Goal: Task Accomplishment & Management: Manage account settings

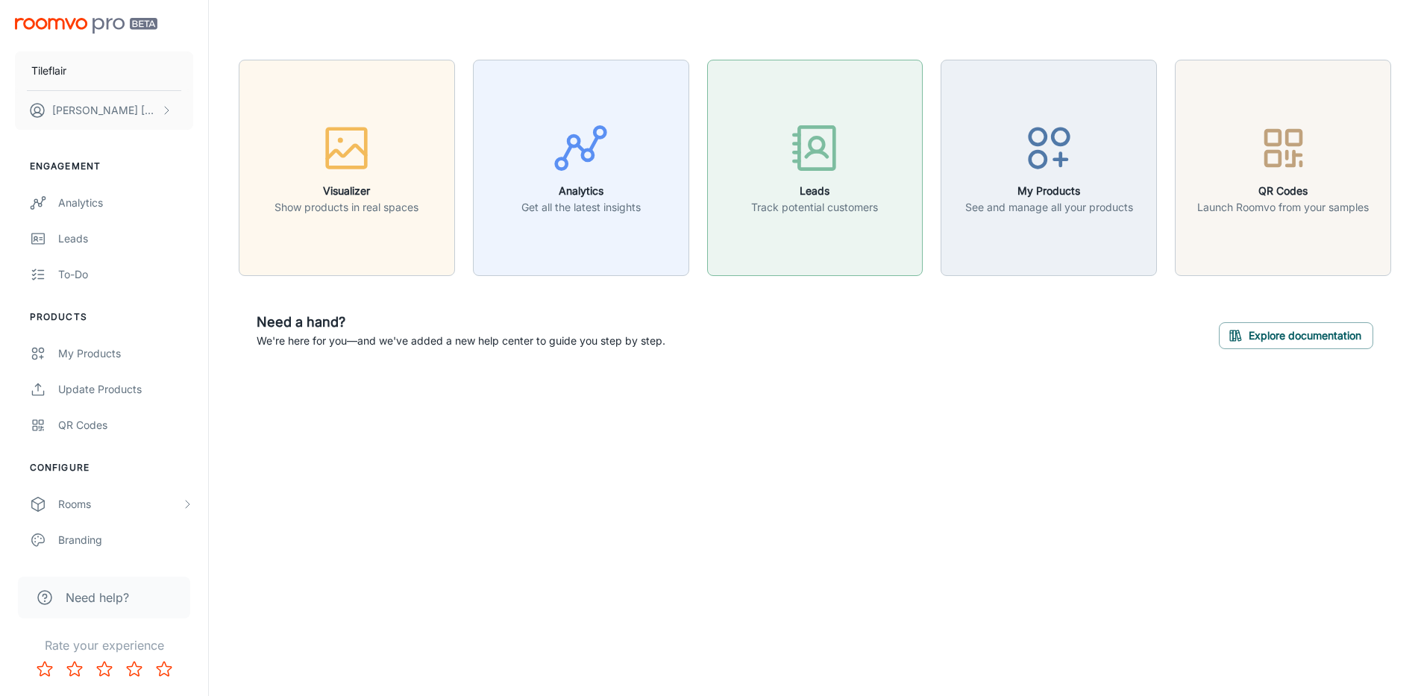
click at [783, 209] on p "Track potential customers" at bounding box center [814, 207] width 127 height 16
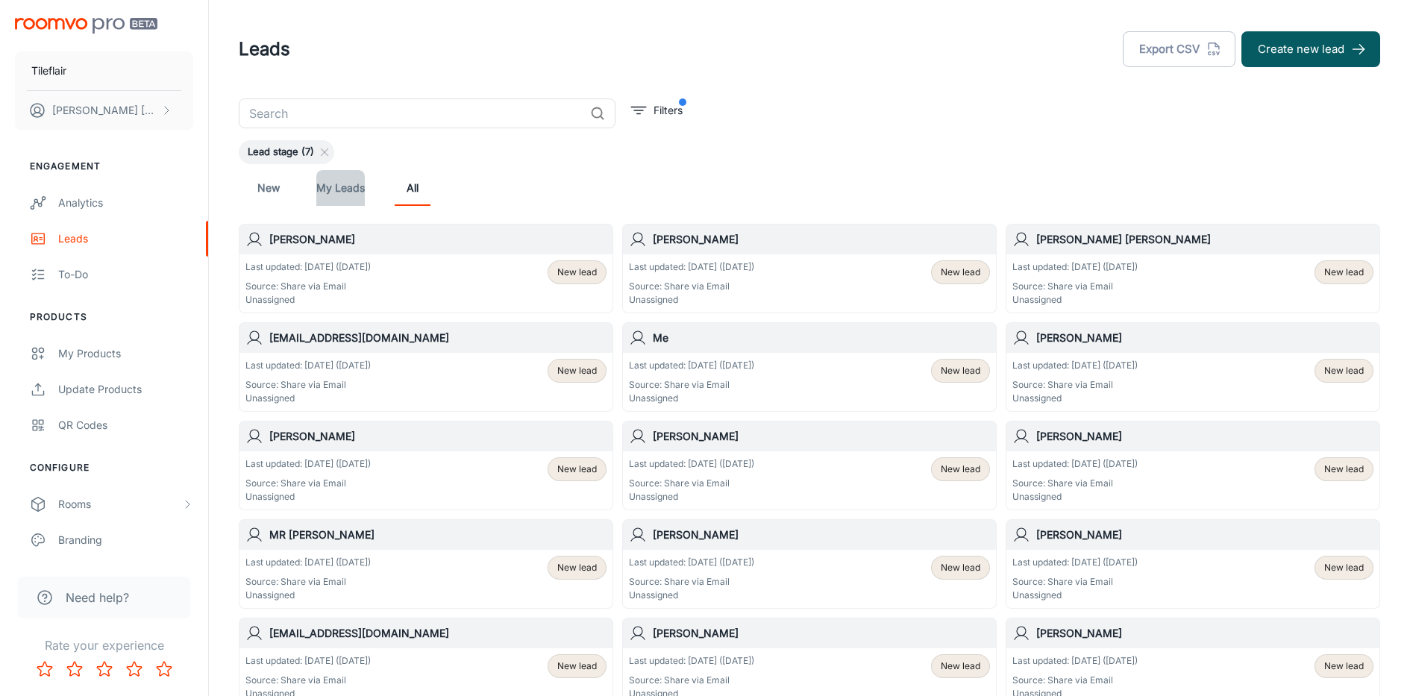
click at [345, 193] on link "My Leads" at bounding box center [340, 188] width 48 height 36
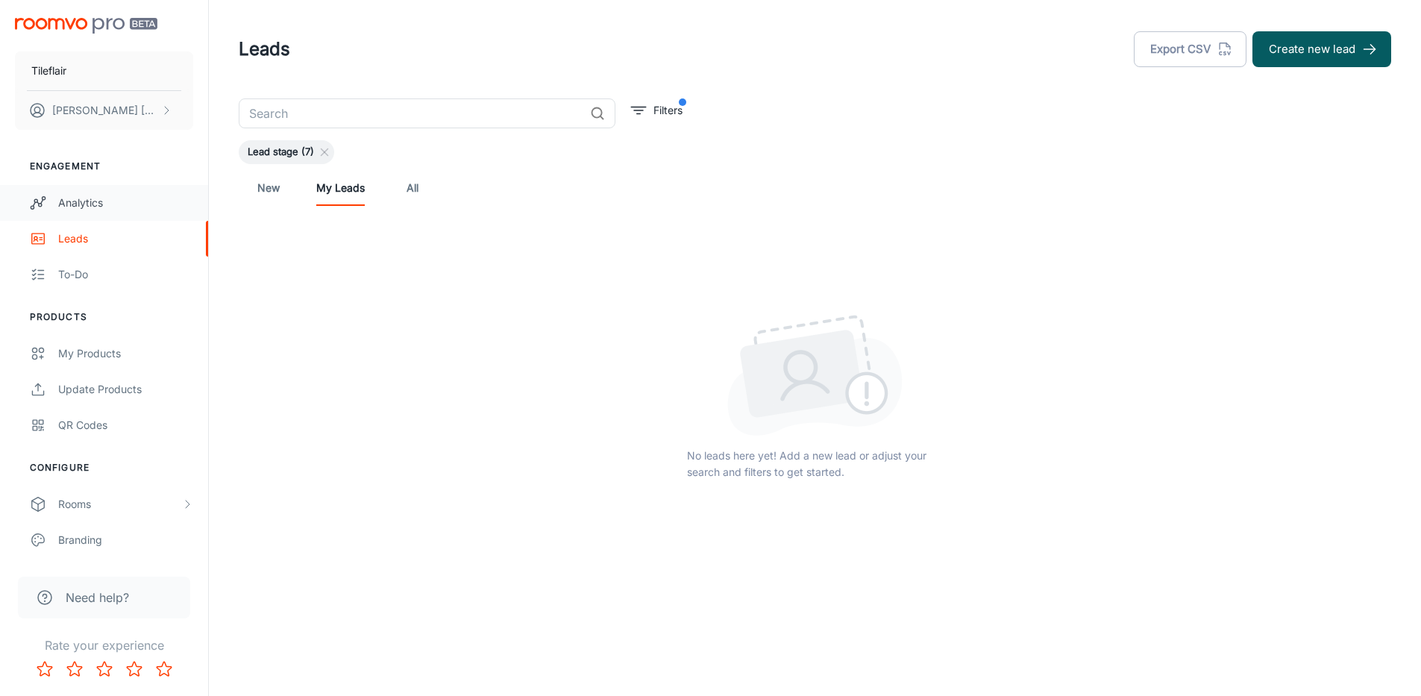
click at [93, 212] on link "Analytics" at bounding box center [104, 203] width 208 height 36
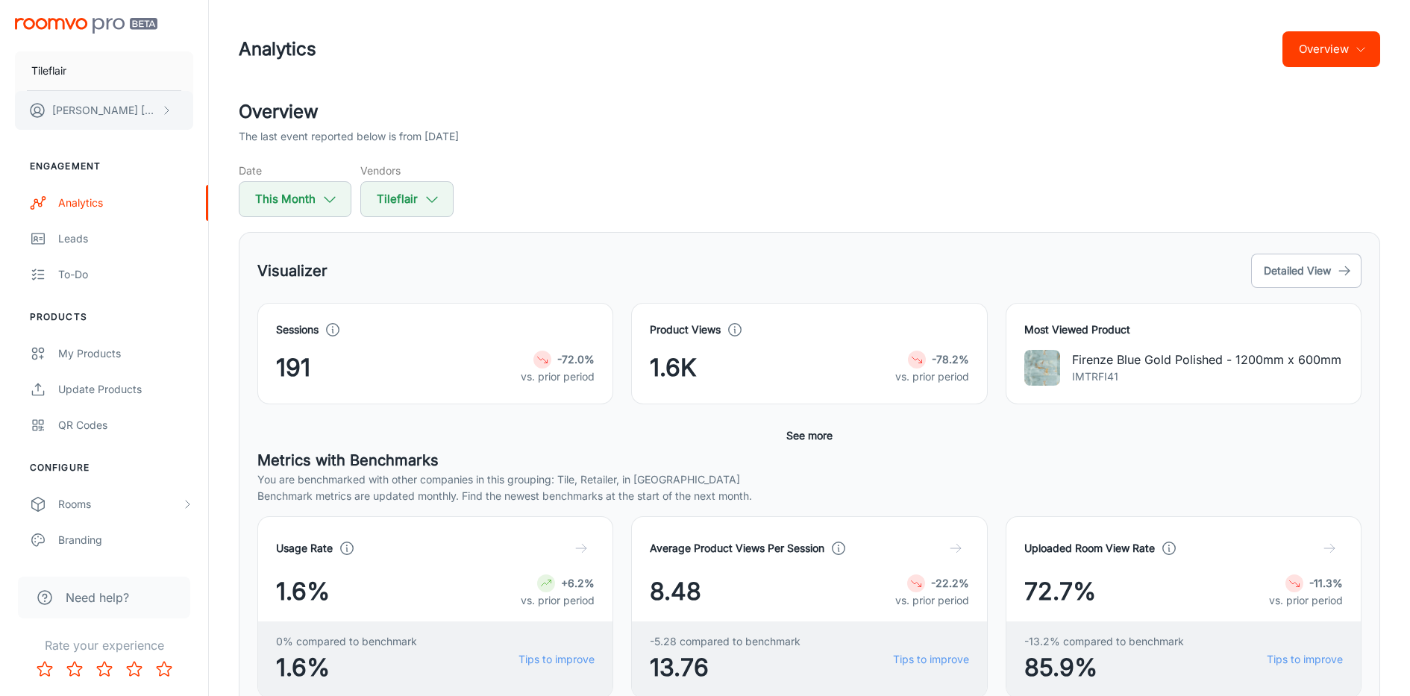
click at [63, 113] on p "[PERSON_NAME]" at bounding box center [104, 110] width 105 height 16
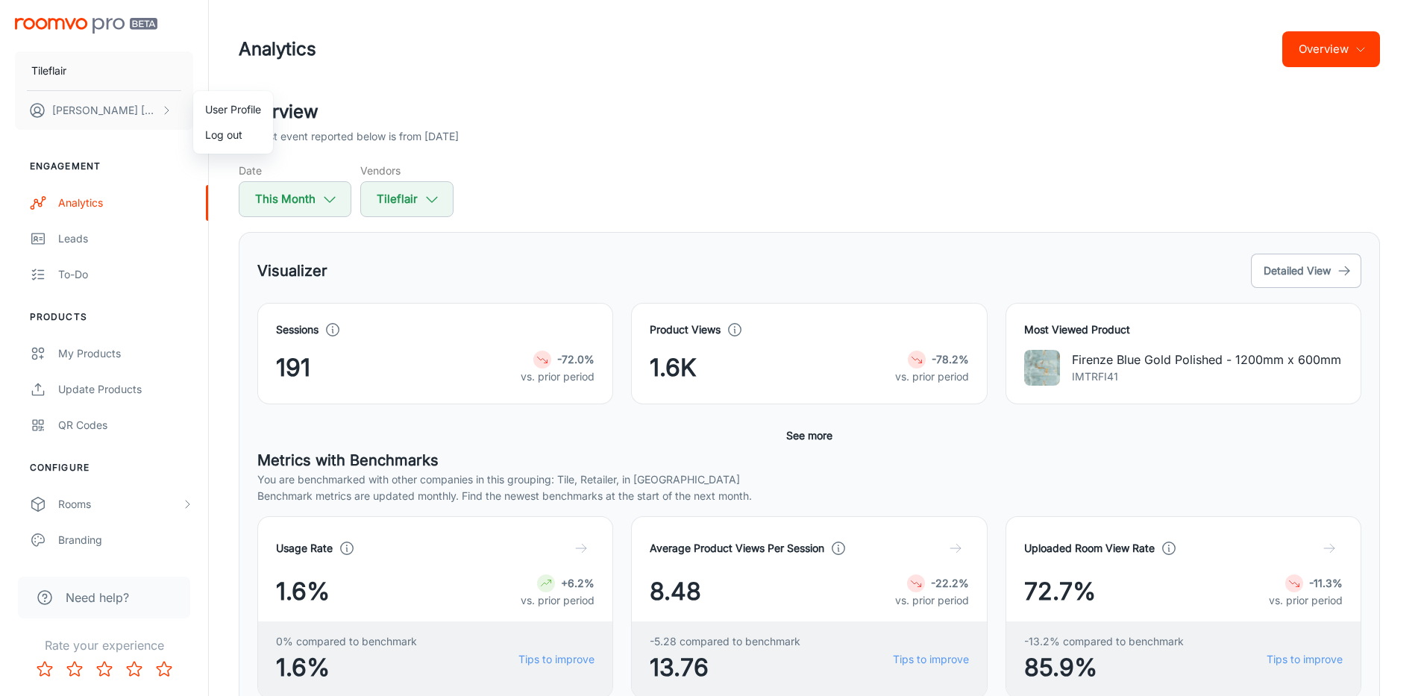
click at [79, 107] on div at bounding box center [710, 348] width 1421 height 696
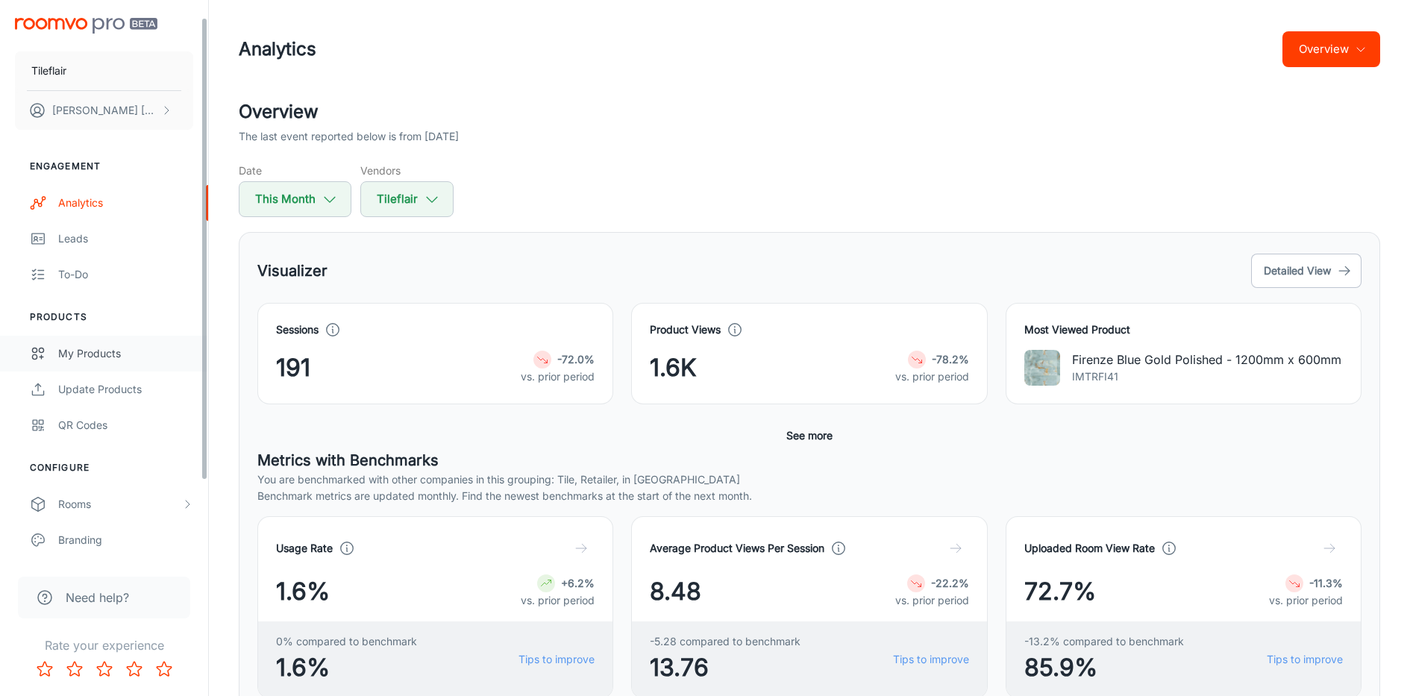
scroll to position [114, 0]
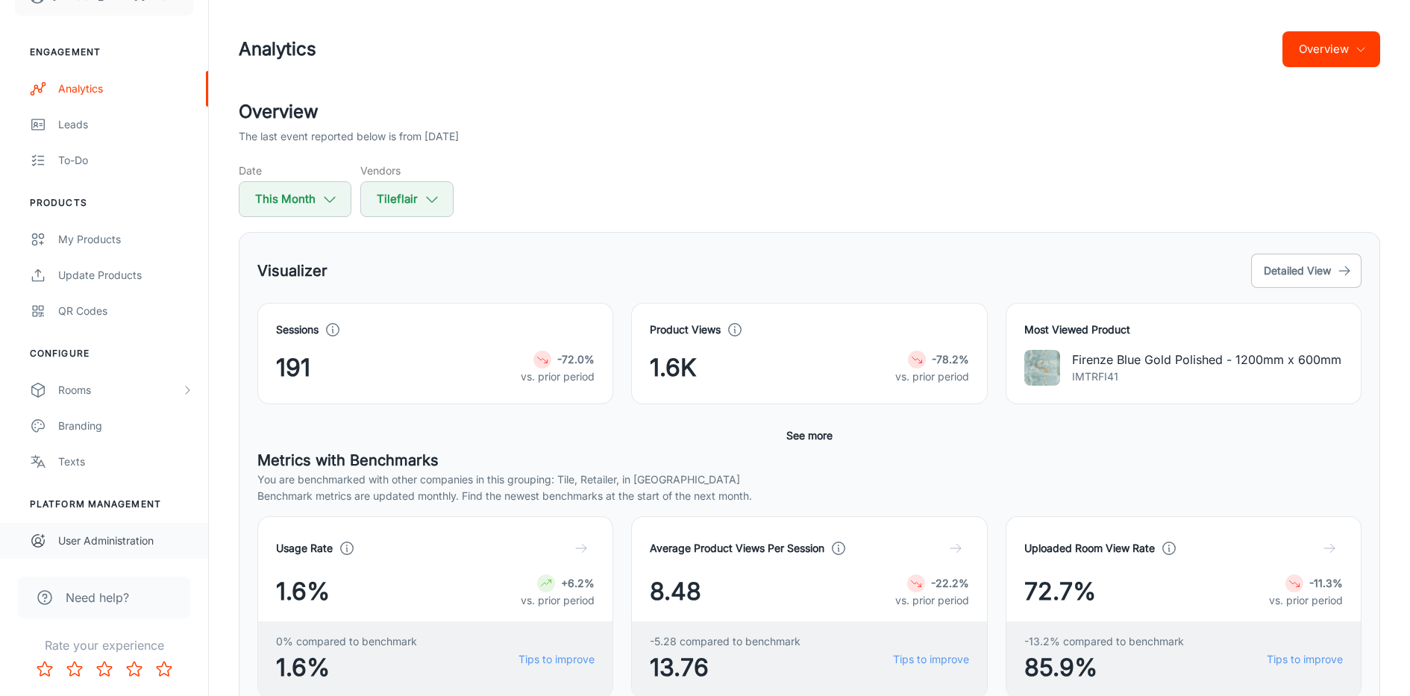
click at [135, 533] on div "User Administration" at bounding box center [125, 541] width 135 height 16
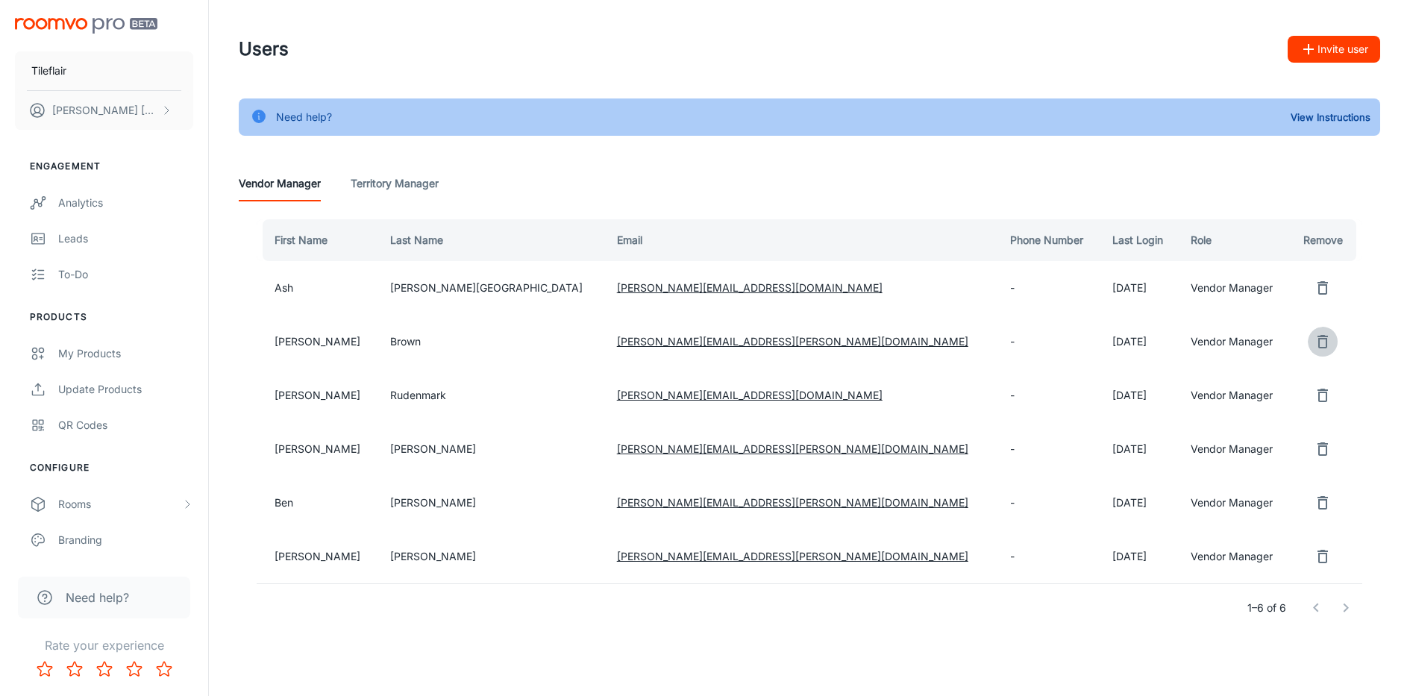
click at [1317, 336] on icon "remove user" at bounding box center [1322, 341] width 10 height 13
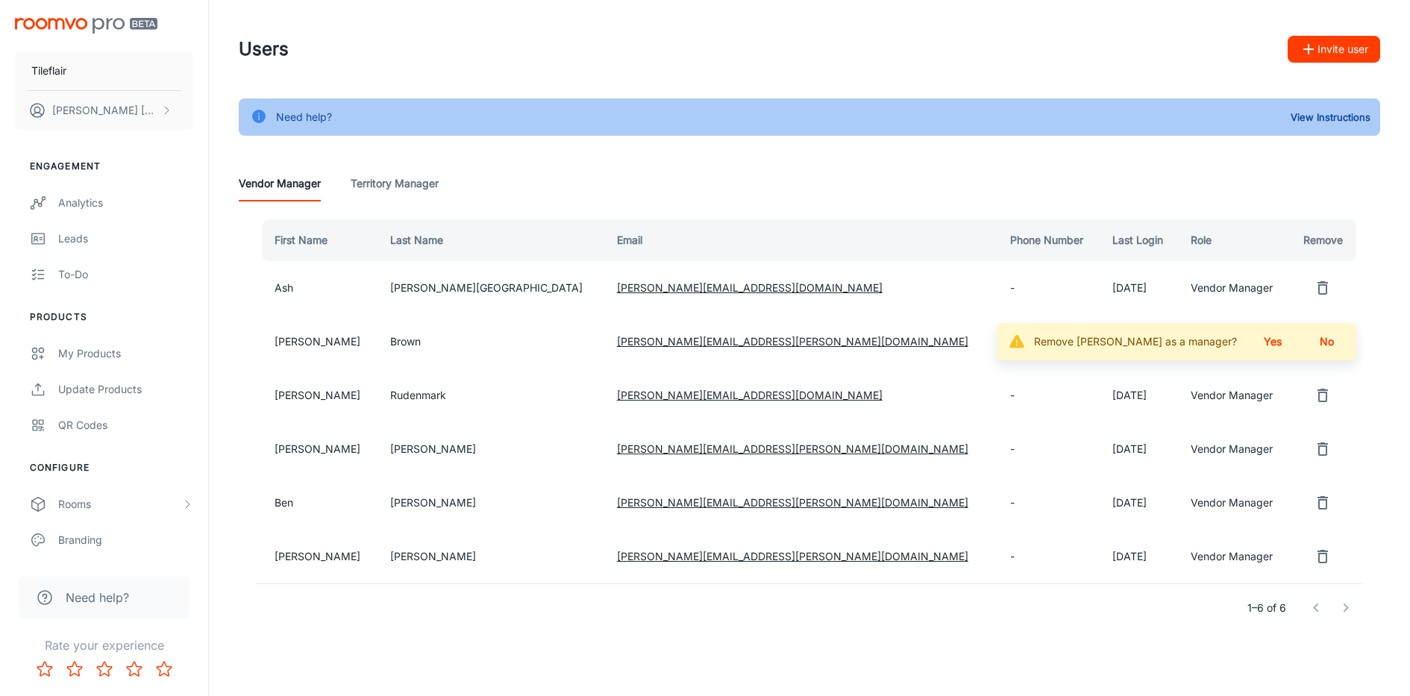
click at [1273, 340] on button "Yes" at bounding box center [1273, 341] width 48 height 27
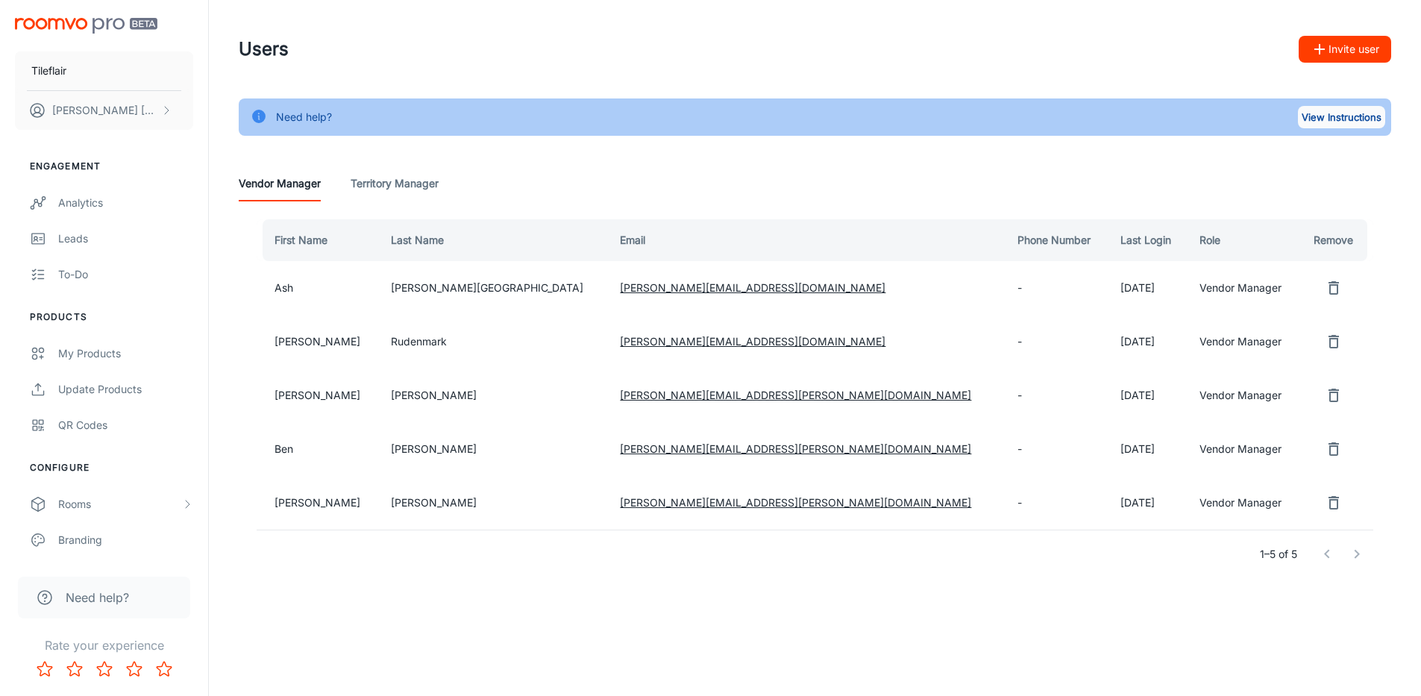
click at [1312, 119] on button "View Instructions" at bounding box center [1341, 117] width 87 height 22
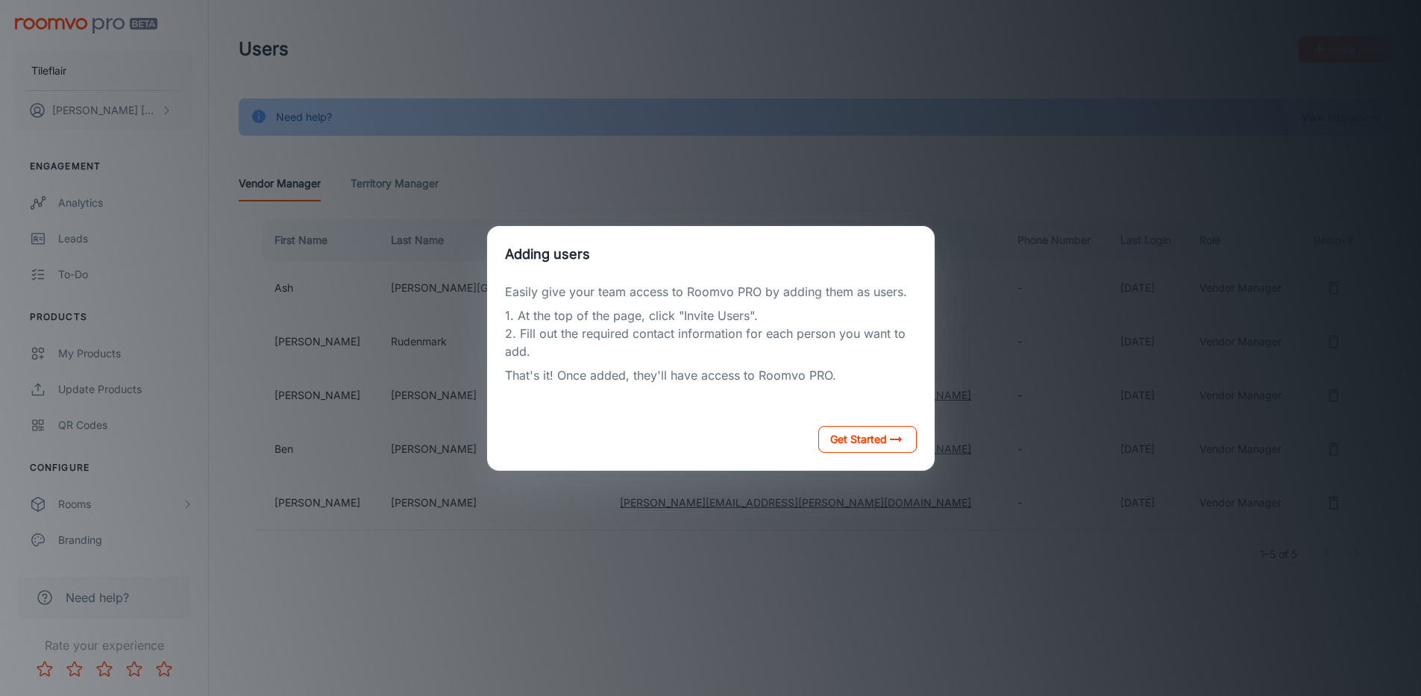
click at [847, 443] on button "Get Started" at bounding box center [867, 439] width 98 height 27
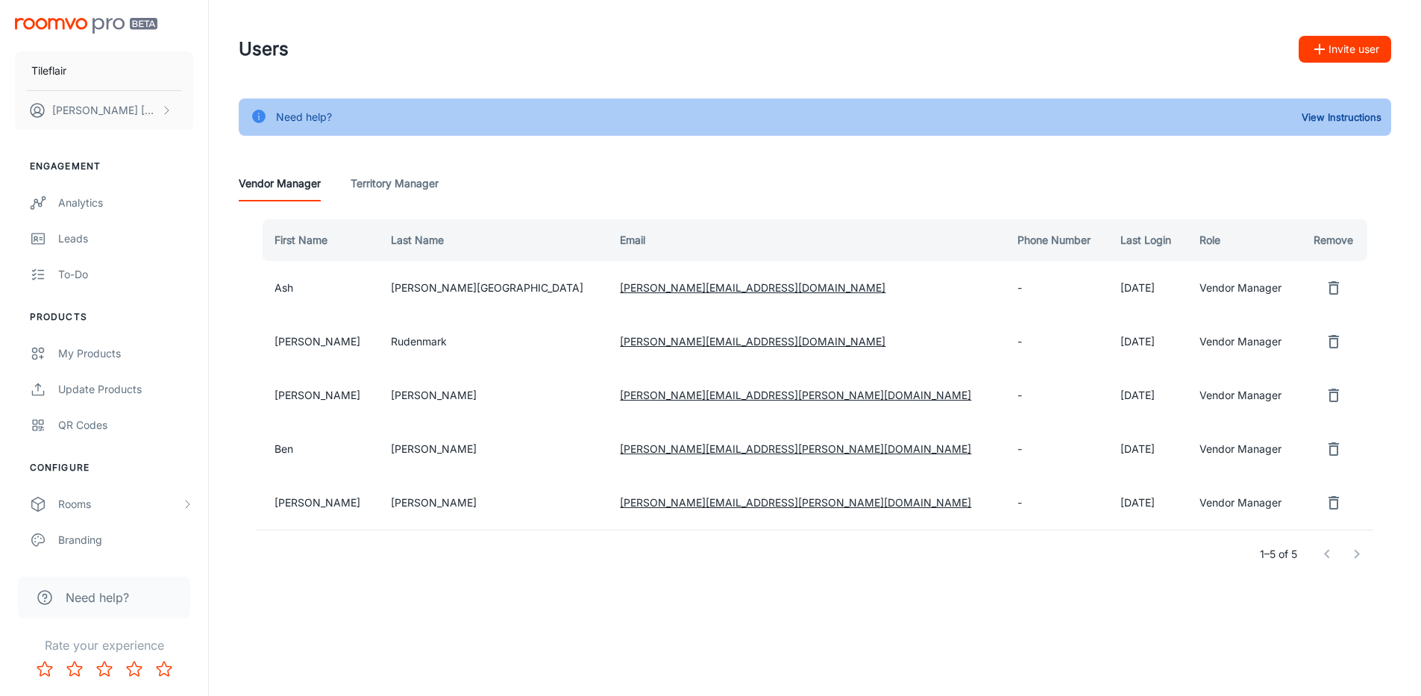
click at [387, 183] on Manager "Territory Manager" at bounding box center [395, 184] width 88 height 36
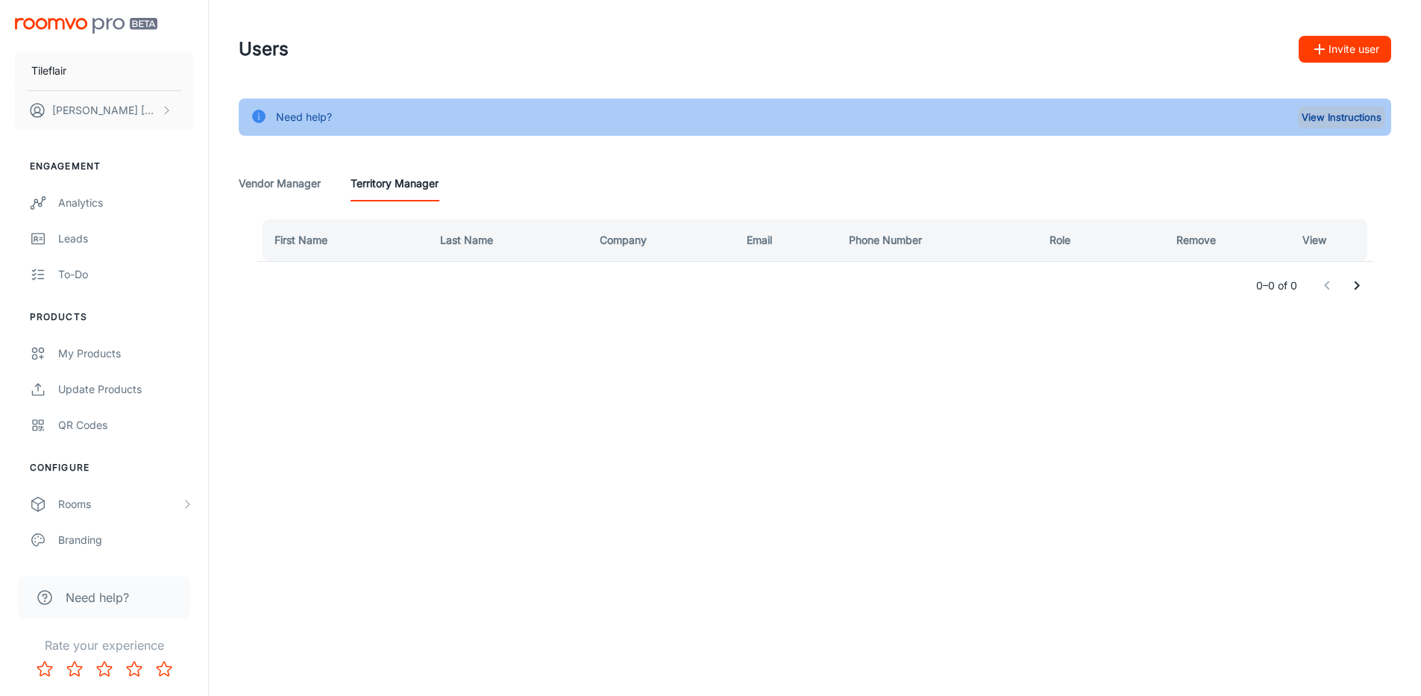
click at [1329, 125] on button "View Instructions" at bounding box center [1341, 117] width 87 height 22
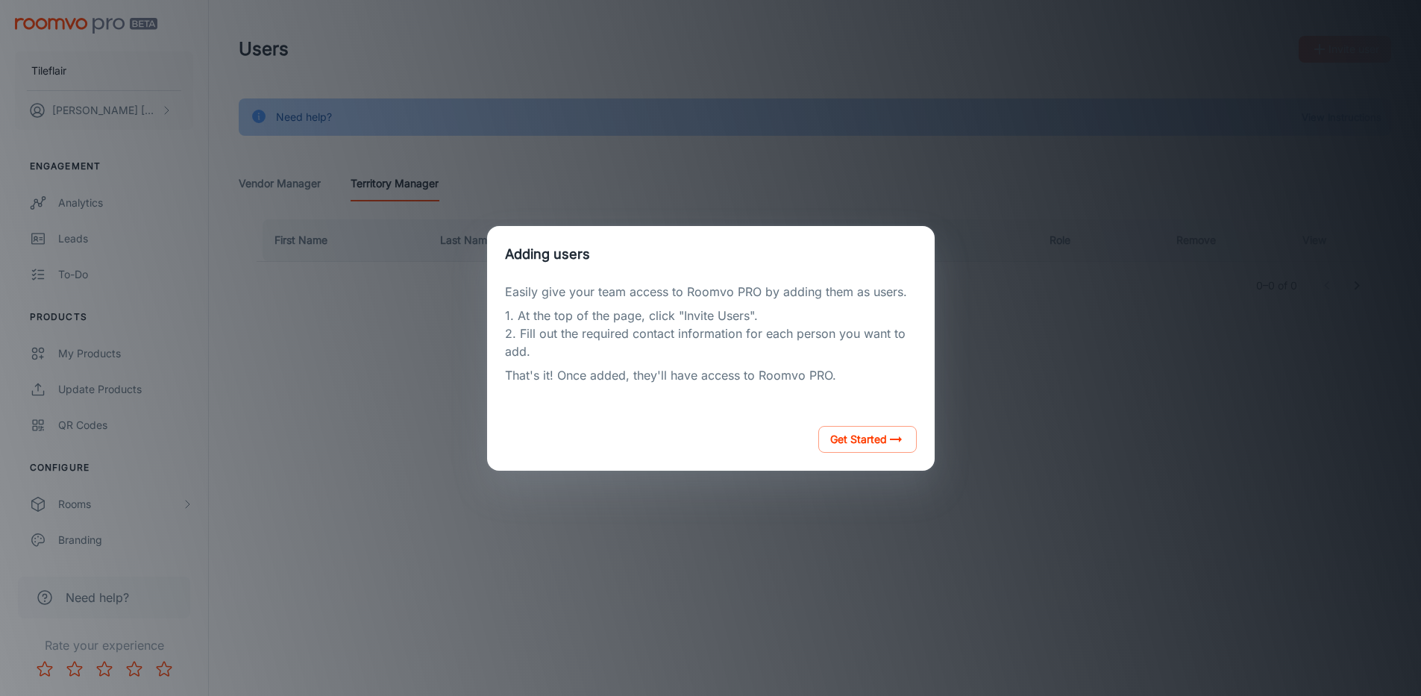
click at [894, 452] on div "Get Started" at bounding box center [711, 439] width 448 height 63
click at [875, 438] on button "Get Started" at bounding box center [867, 439] width 98 height 27
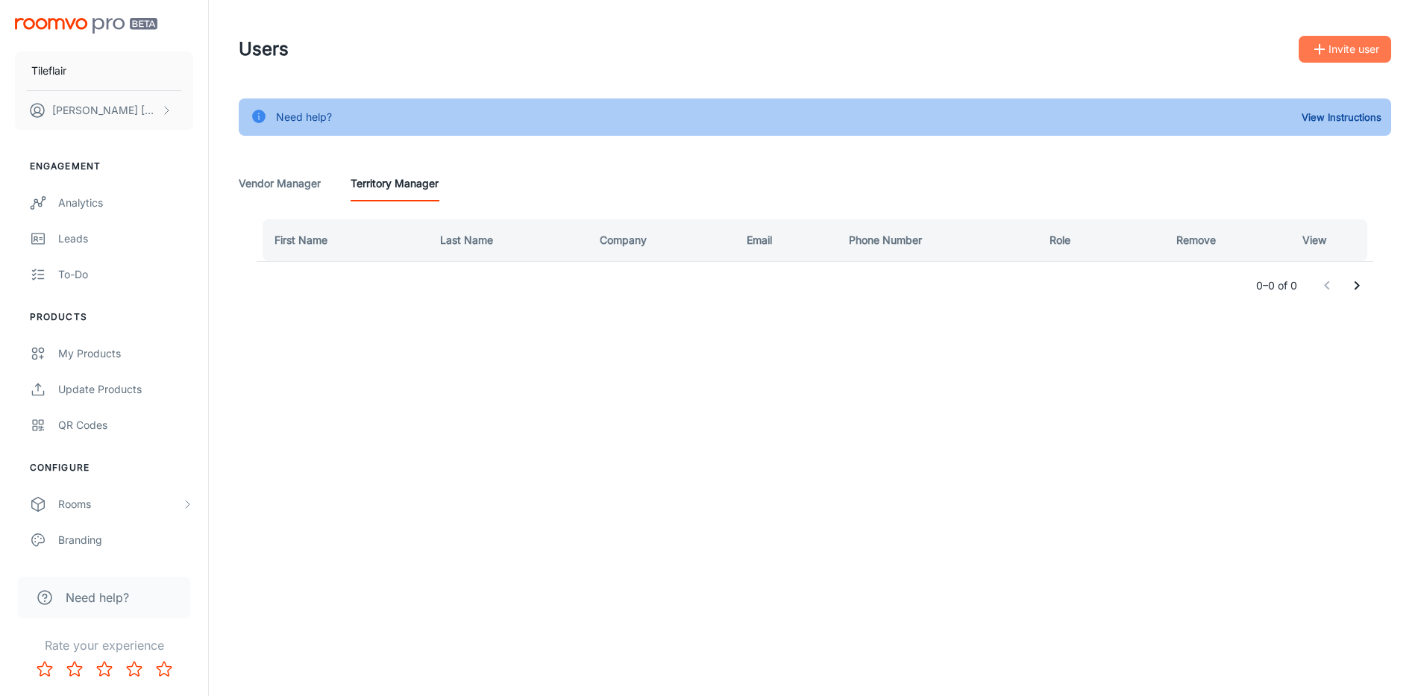
click at [1315, 45] on icon "button" at bounding box center [1320, 49] width 18 height 18
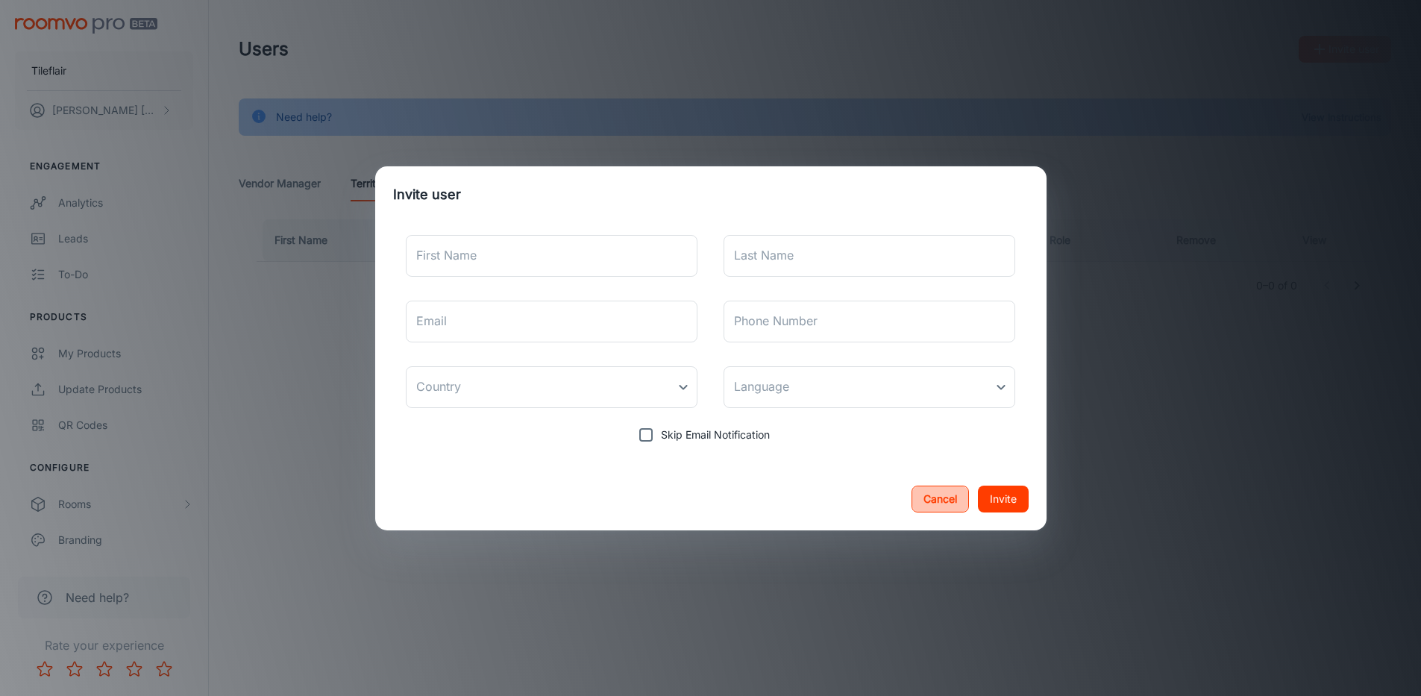
click at [924, 501] on button "Cancel" at bounding box center [940, 499] width 57 height 27
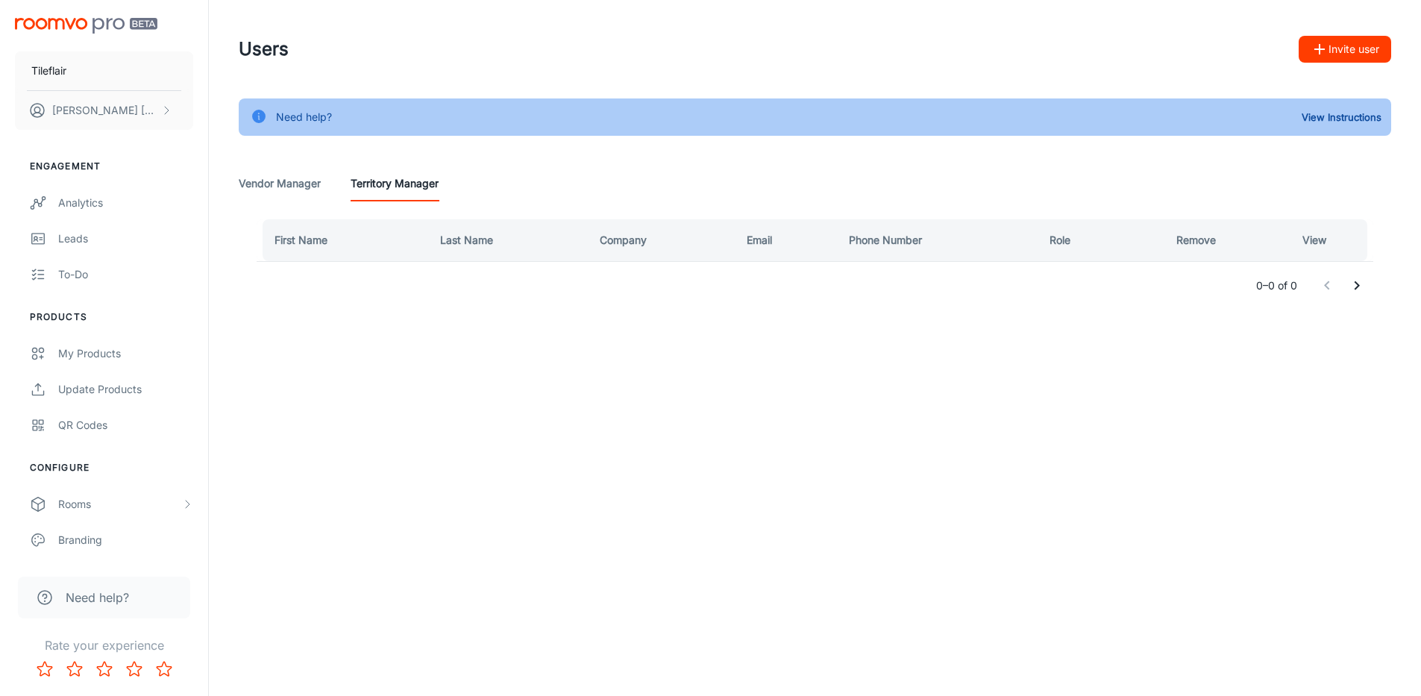
click at [307, 184] on Manager "Vendor Manager" at bounding box center [280, 184] width 82 height 36
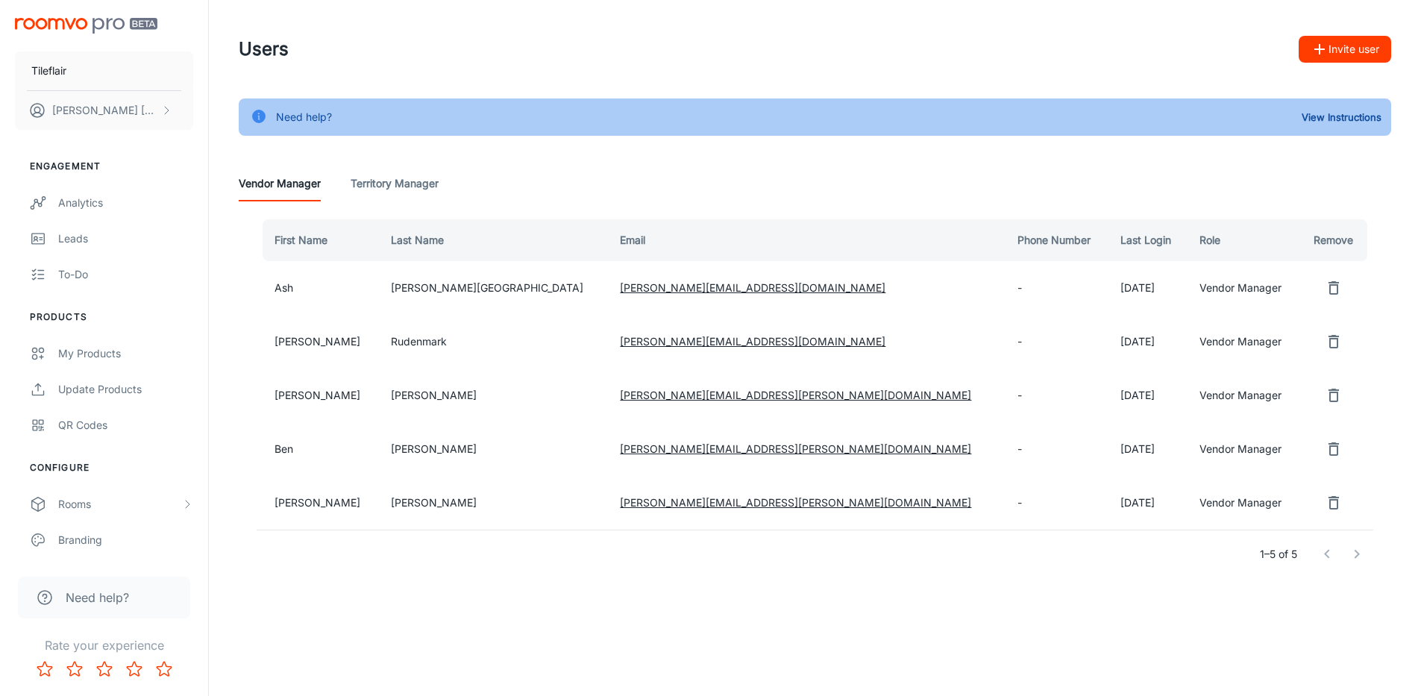
click at [93, 597] on span "Need help?" at bounding box center [97, 598] width 63 height 18
click at [53, 592] on icon at bounding box center [45, 598] width 18 height 18
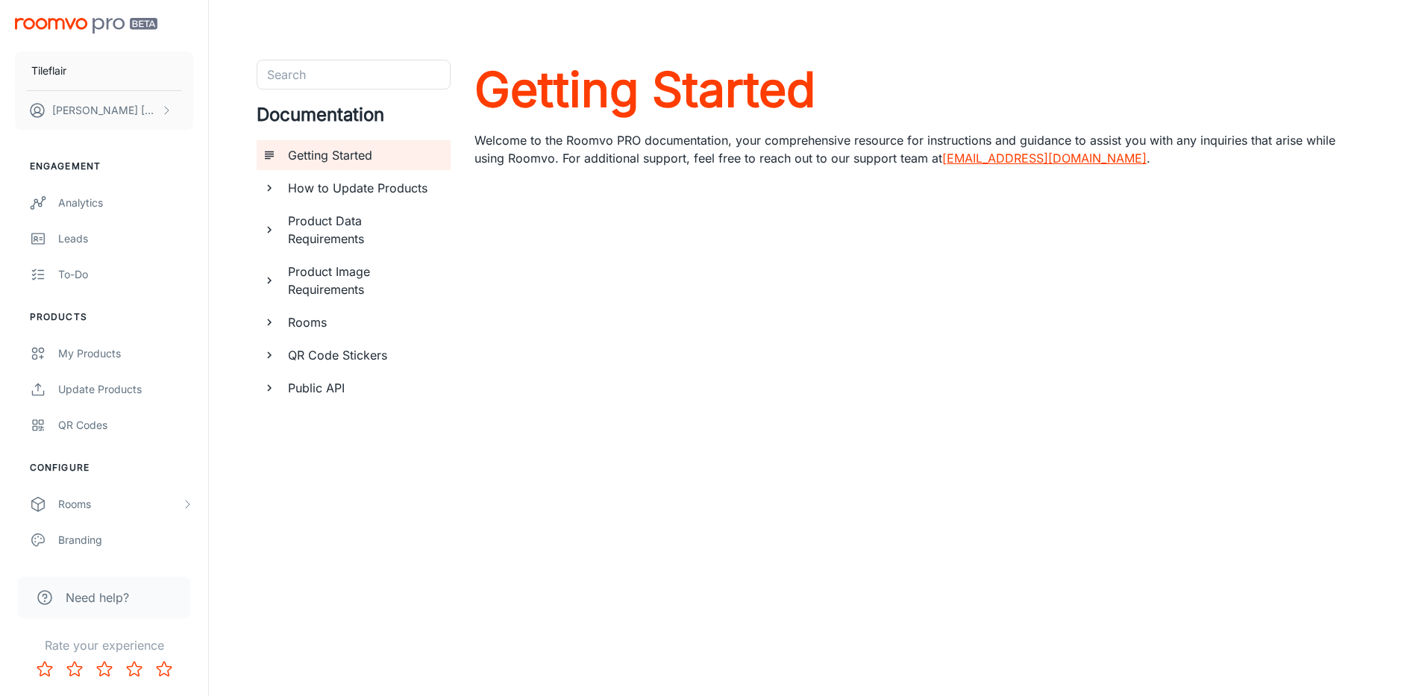
click at [271, 387] on icon "documentation page list" at bounding box center [269, 387] width 13 height 13
click at [271, 387] on icon "documentation page list" at bounding box center [269, 388] width 7 height 4
click at [272, 360] on icon "documentation page list" at bounding box center [269, 354] width 13 height 13
click at [275, 332] on div "Rooms" at bounding box center [354, 322] width 194 height 30
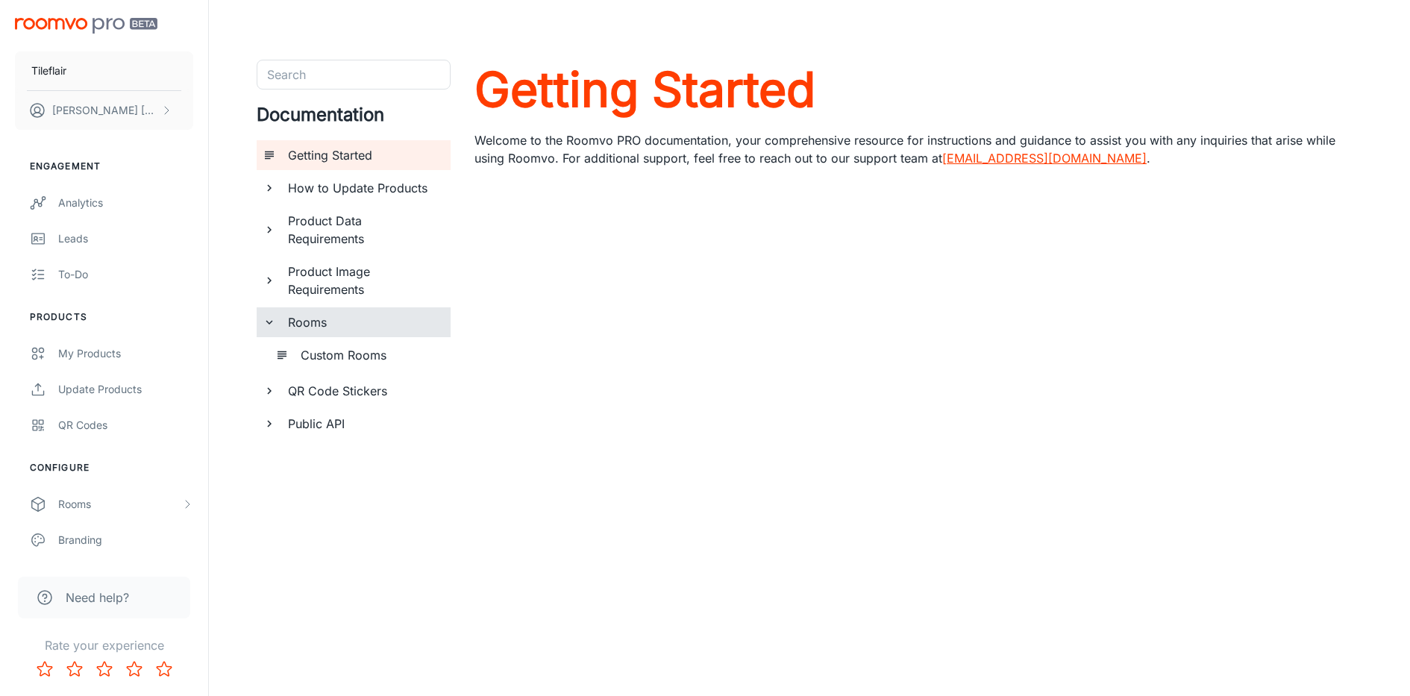
click at [275, 332] on div "Rooms" at bounding box center [354, 322] width 194 height 30
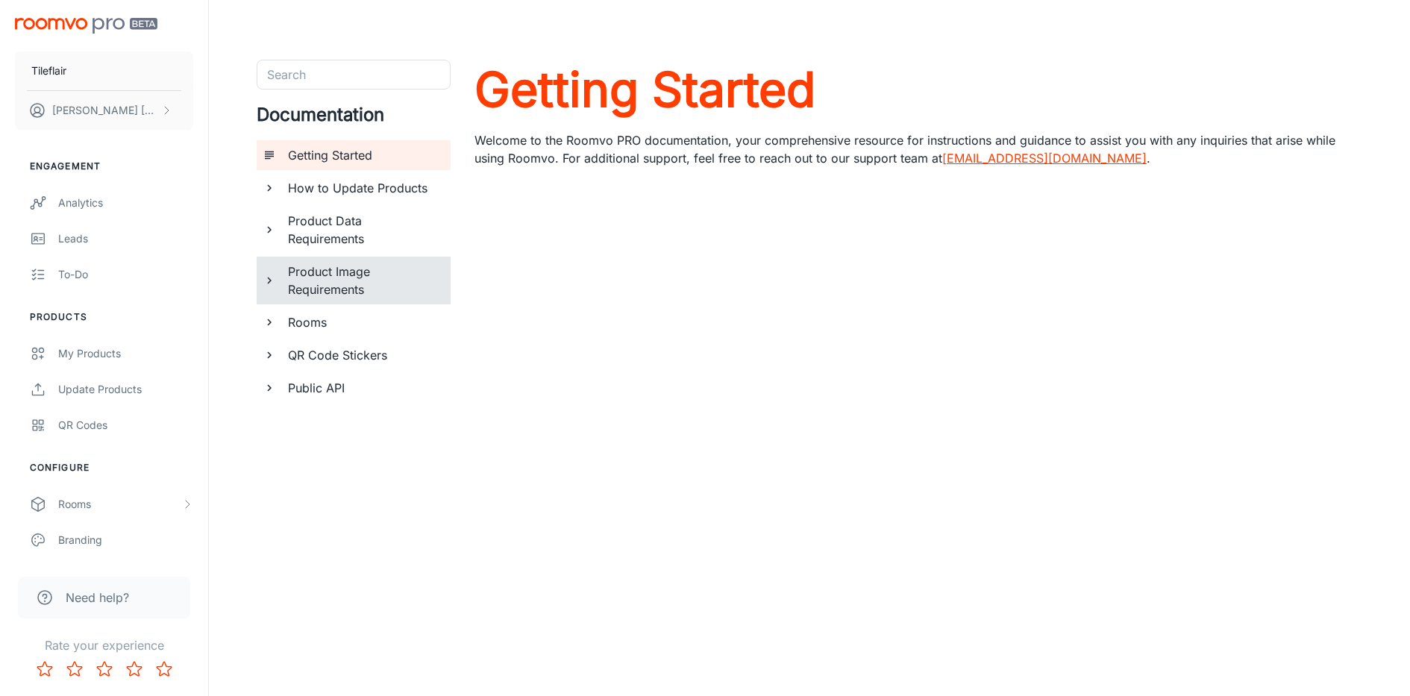
click at [259, 283] on div "Product Image Requirements" at bounding box center [354, 281] width 194 height 48
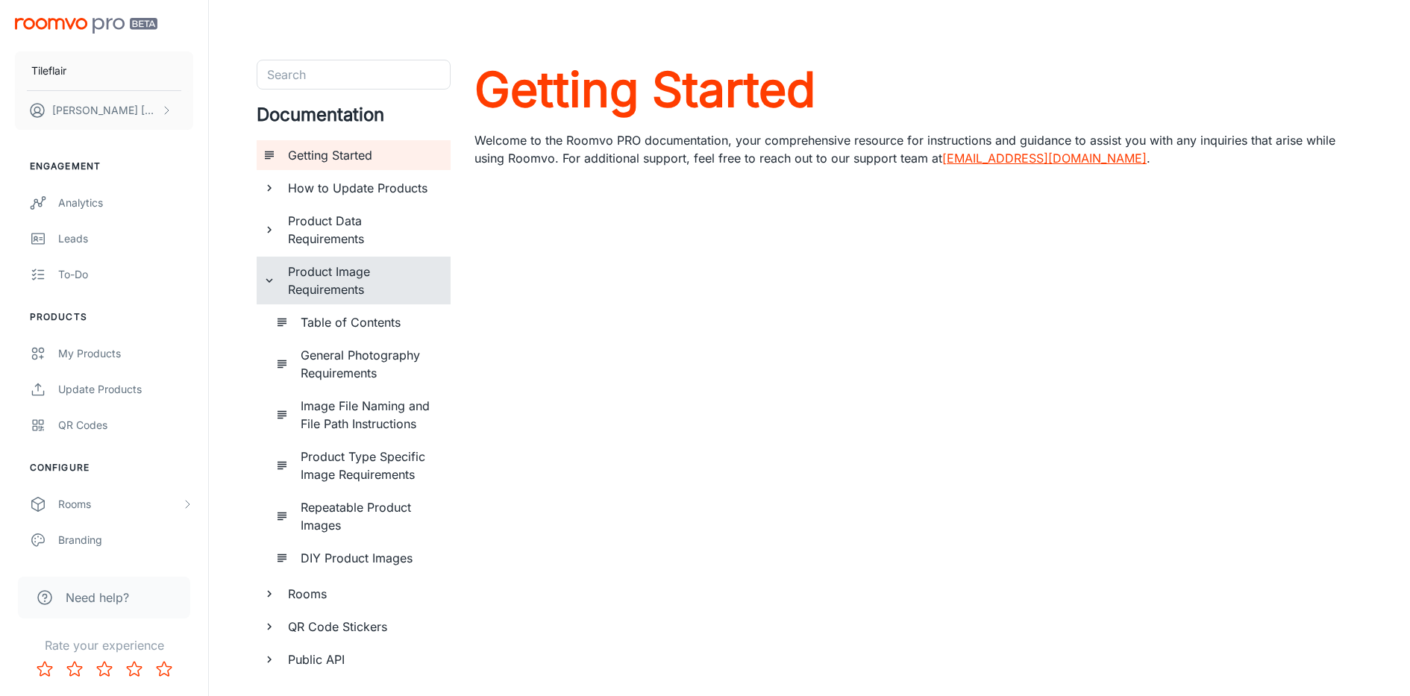
click at [259, 283] on div "Product Image Requirements" at bounding box center [354, 281] width 194 height 48
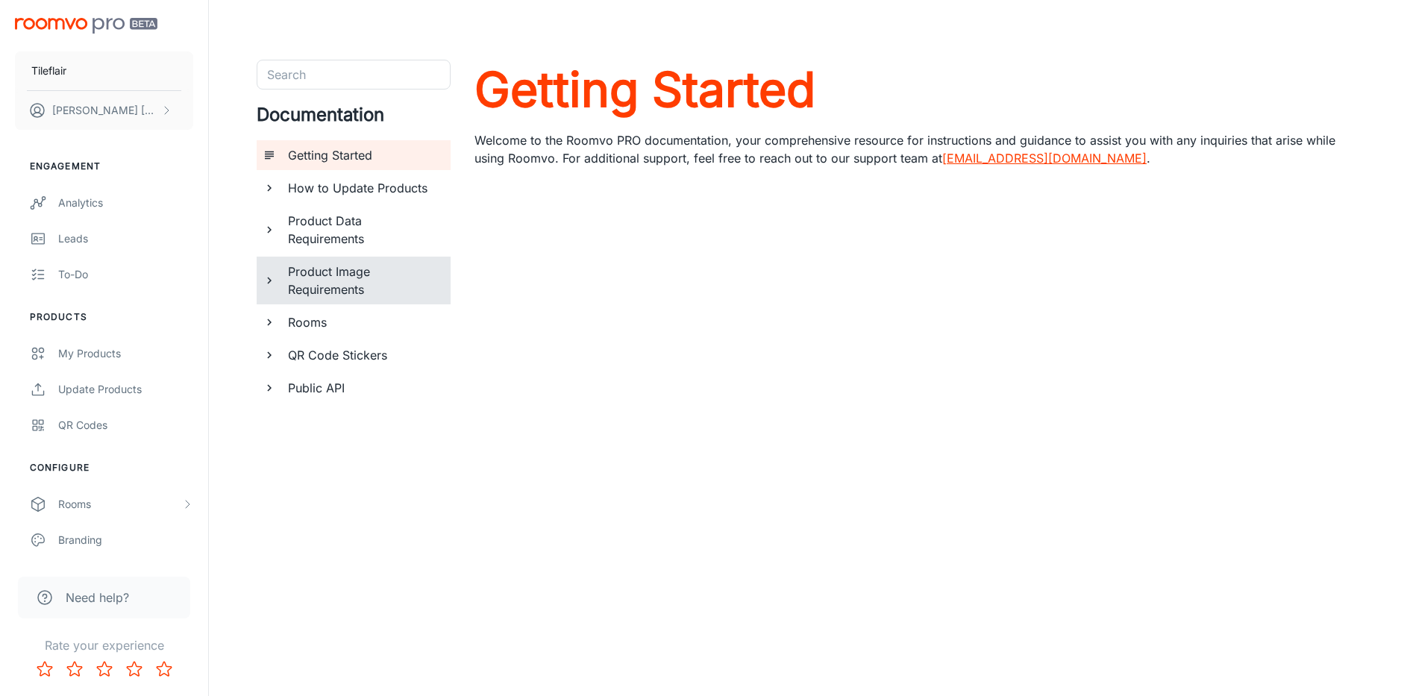
click at [276, 228] on div "Product Data Requirements" at bounding box center [354, 230] width 194 height 48
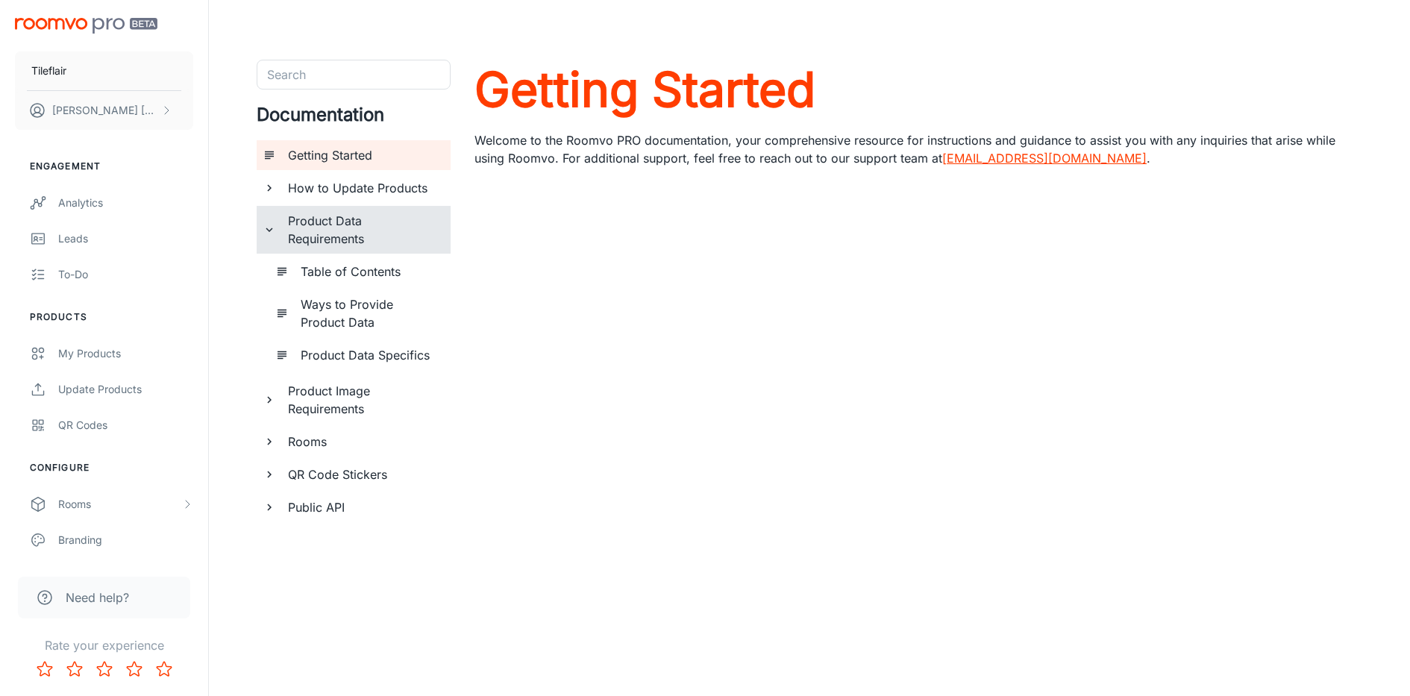
click at [274, 228] on icon "documentation page list" at bounding box center [269, 229] width 13 height 13
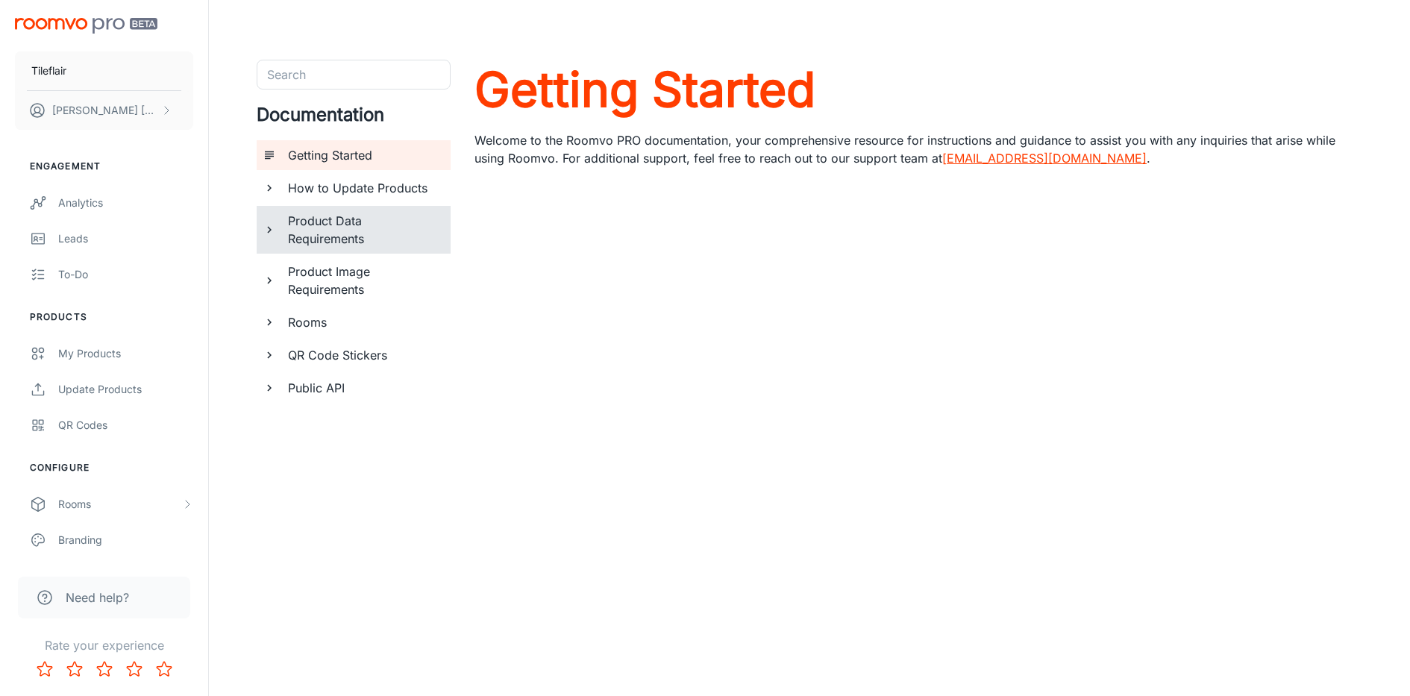
click at [269, 192] on icon "documentation page list" at bounding box center [269, 187] width 13 height 13
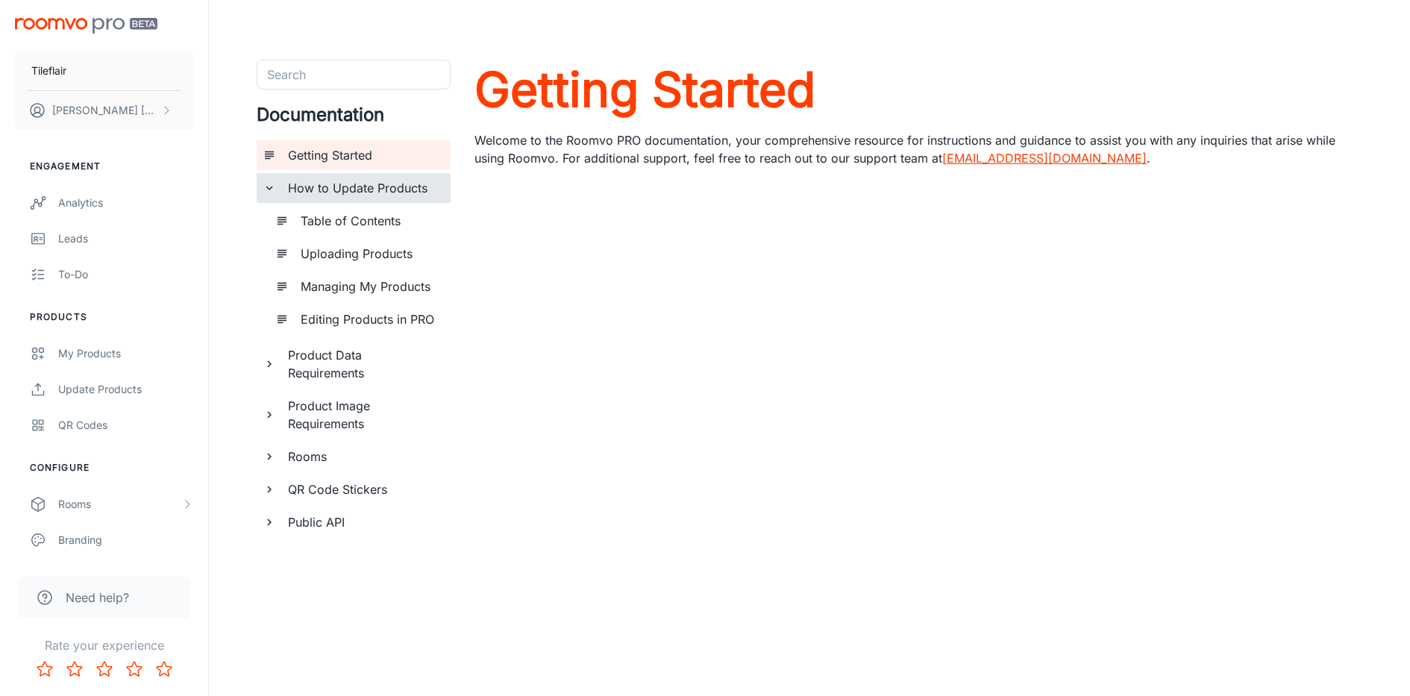
click at [269, 192] on icon "documentation page list" at bounding box center [269, 187] width 13 height 13
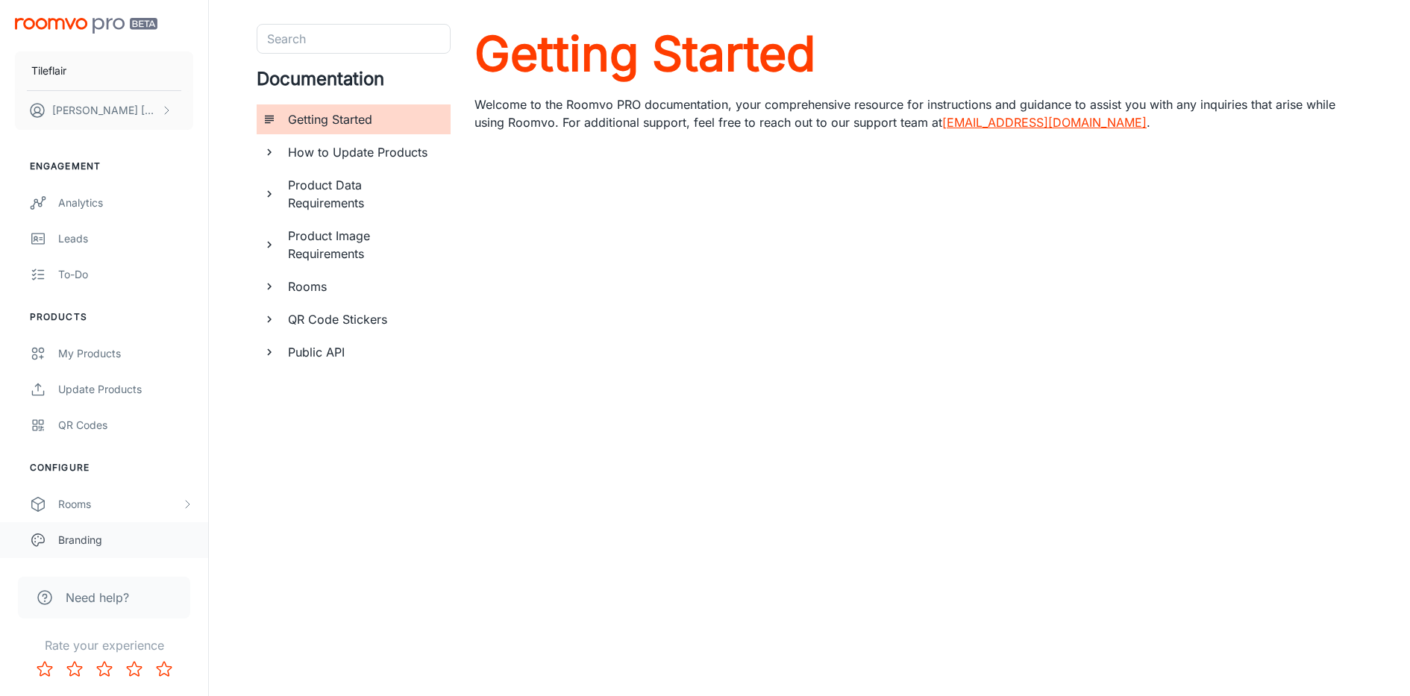
scroll to position [114, 0]
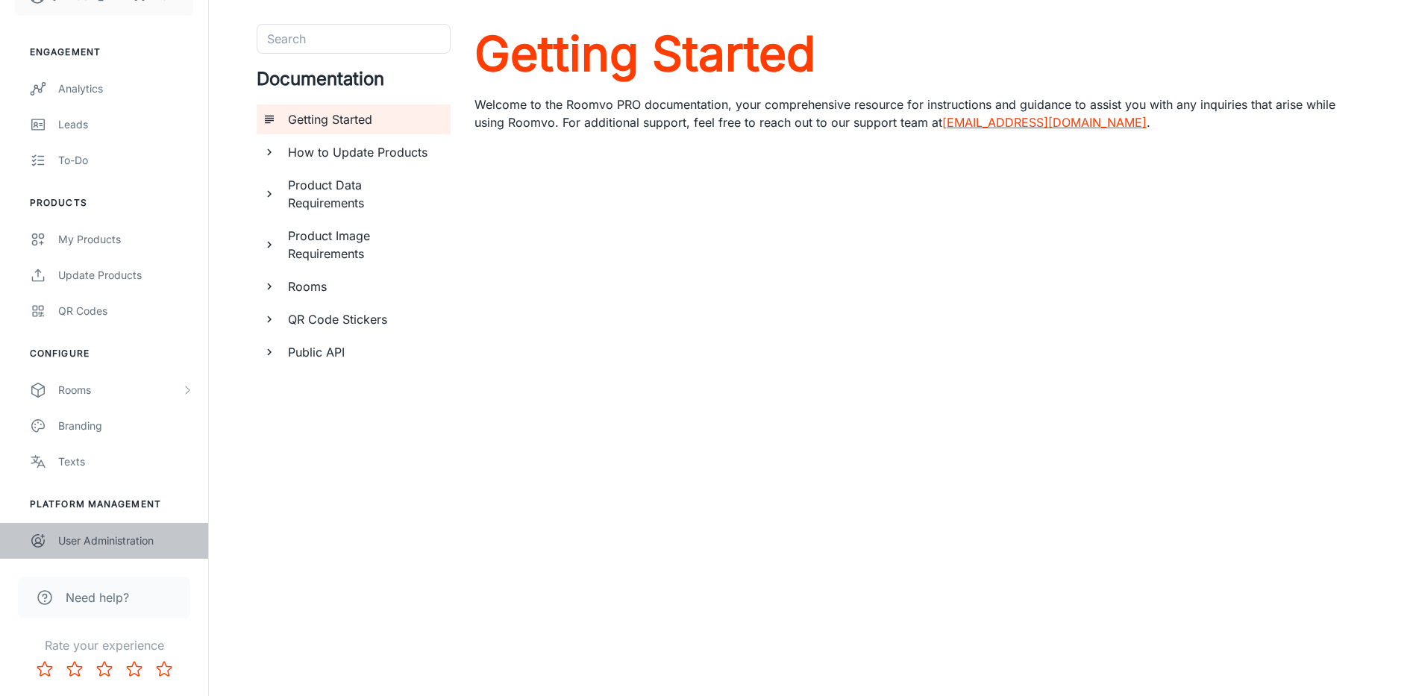
click at [90, 539] on div "User Administration" at bounding box center [125, 541] width 135 height 16
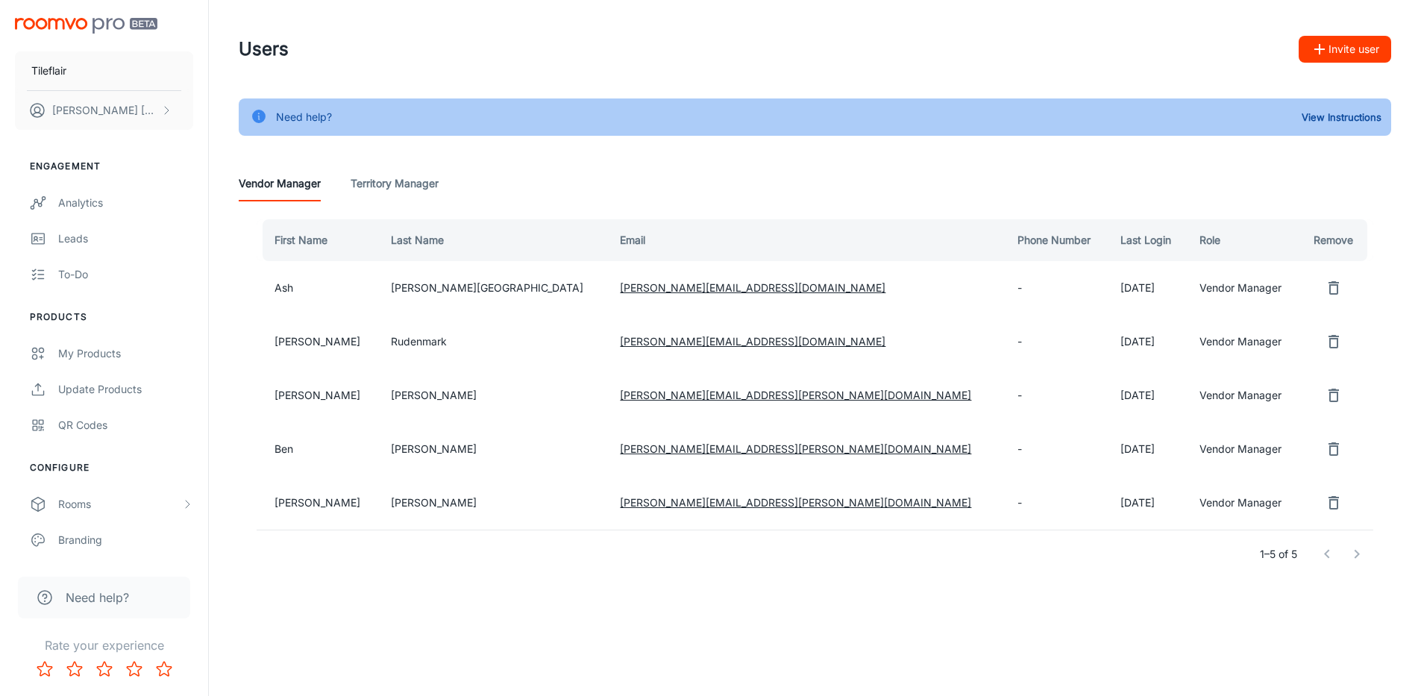
click at [1346, 293] on div at bounding box center [1333, 288] width 44 height 30
click at [1325, 289] on icon "remove user" at bounding box center [1334, 288] width 18 height 18
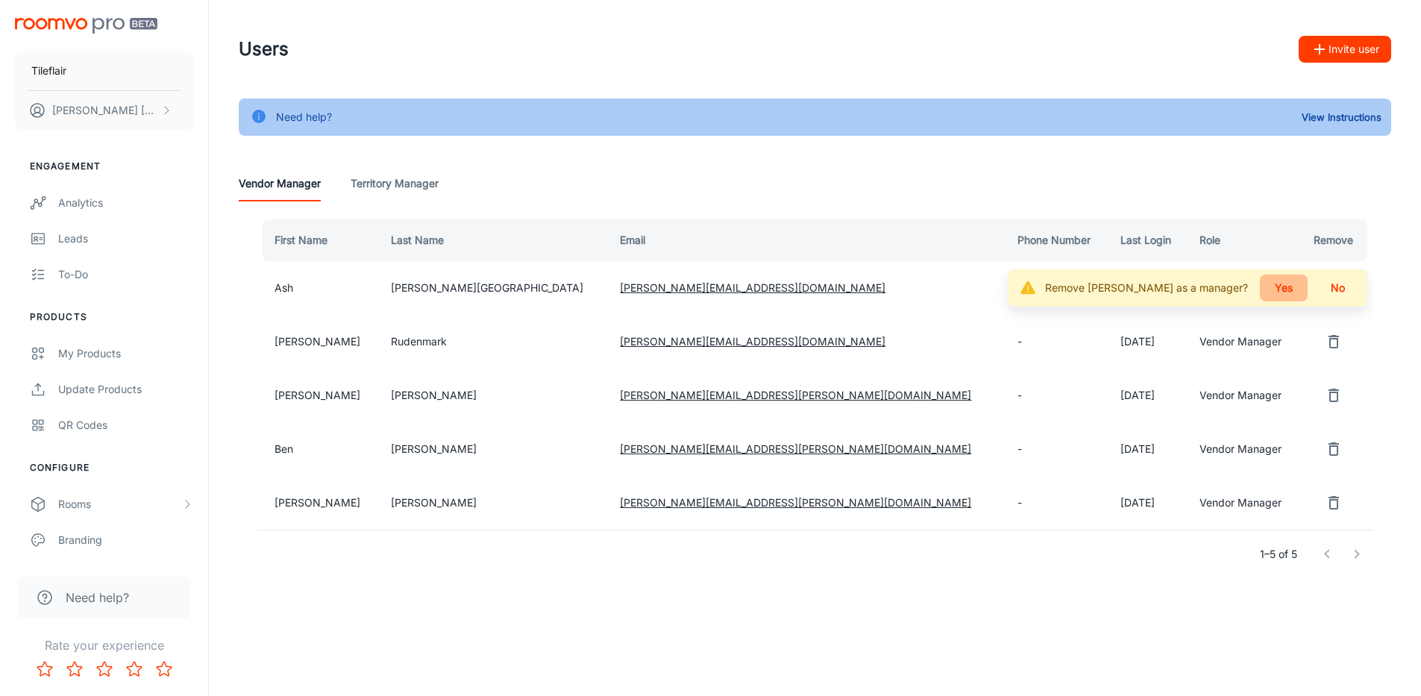
click at [1290, 288] on button "Yes" at bounding box center [1284, 288] width 48 height 27
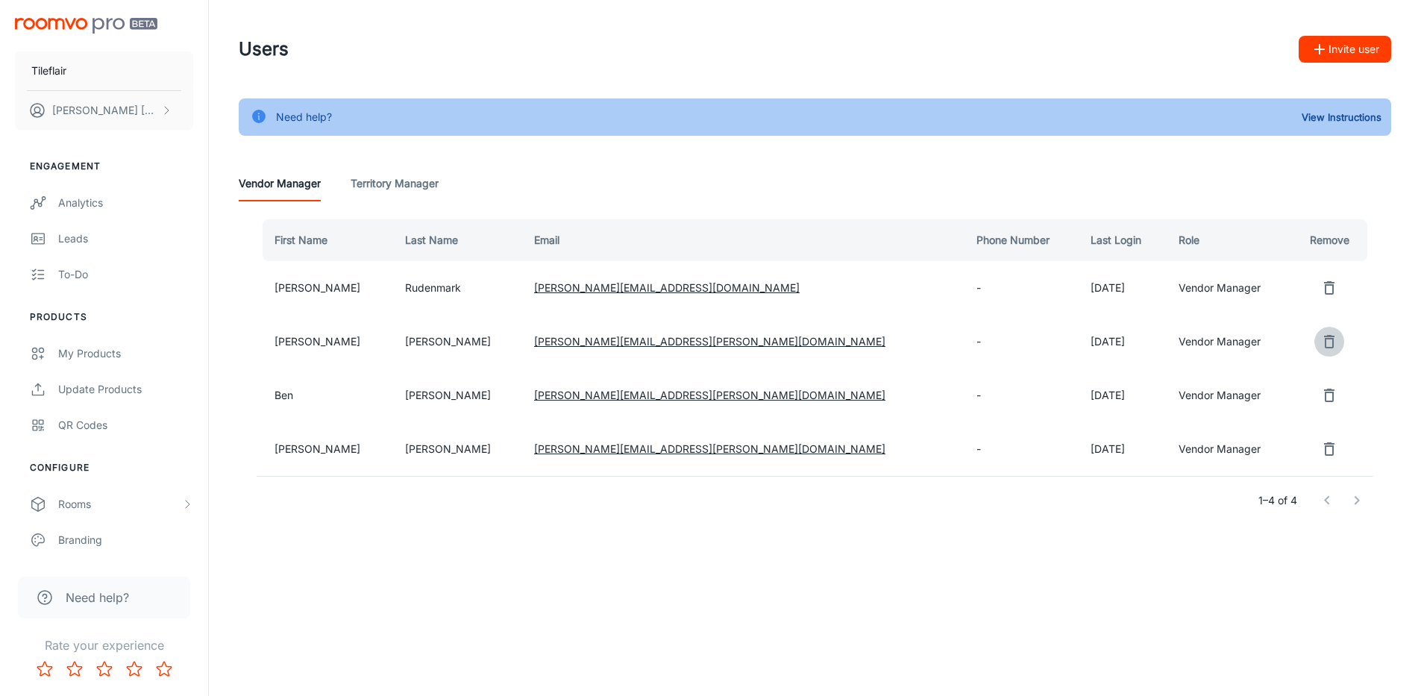
click at [1320, 346] on icon "remove user" at bounding box center [1329, 342] width 18 height 18
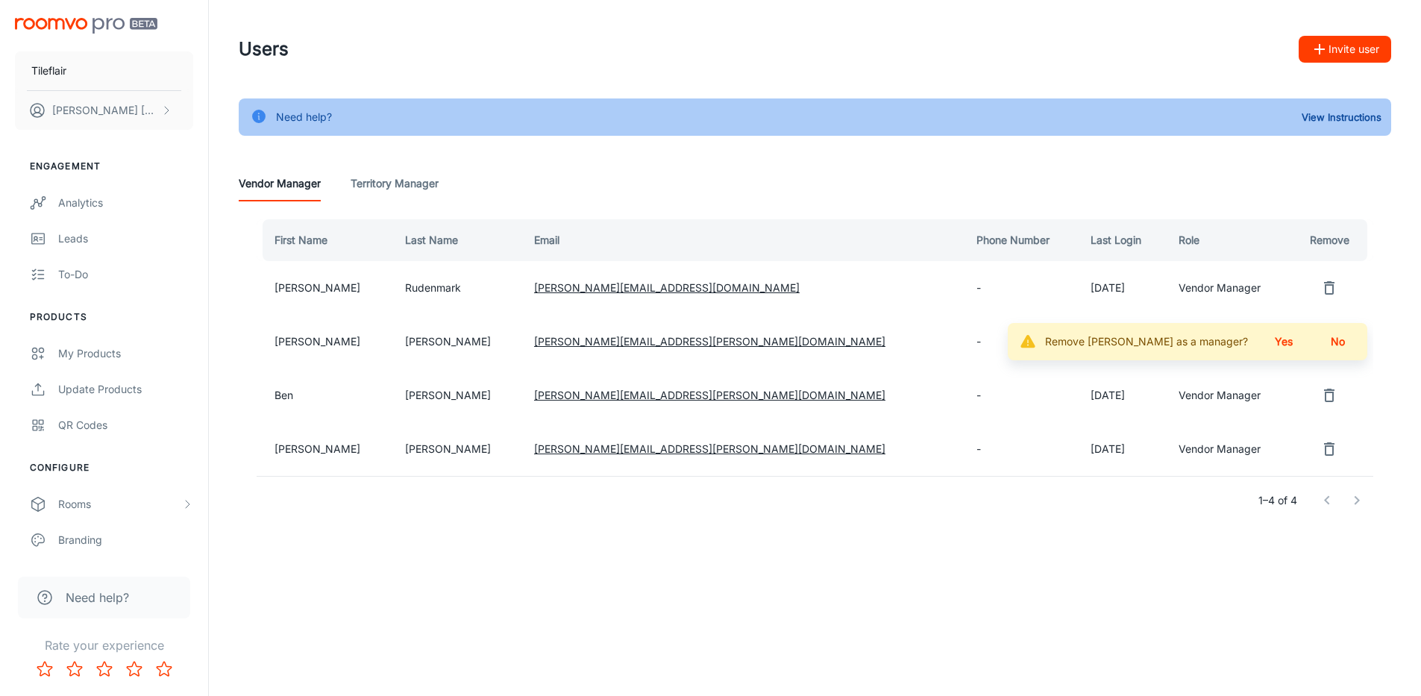
click at [1288, 343] on button "Yes" at bounding box center [1284, 341] width 48 height 27
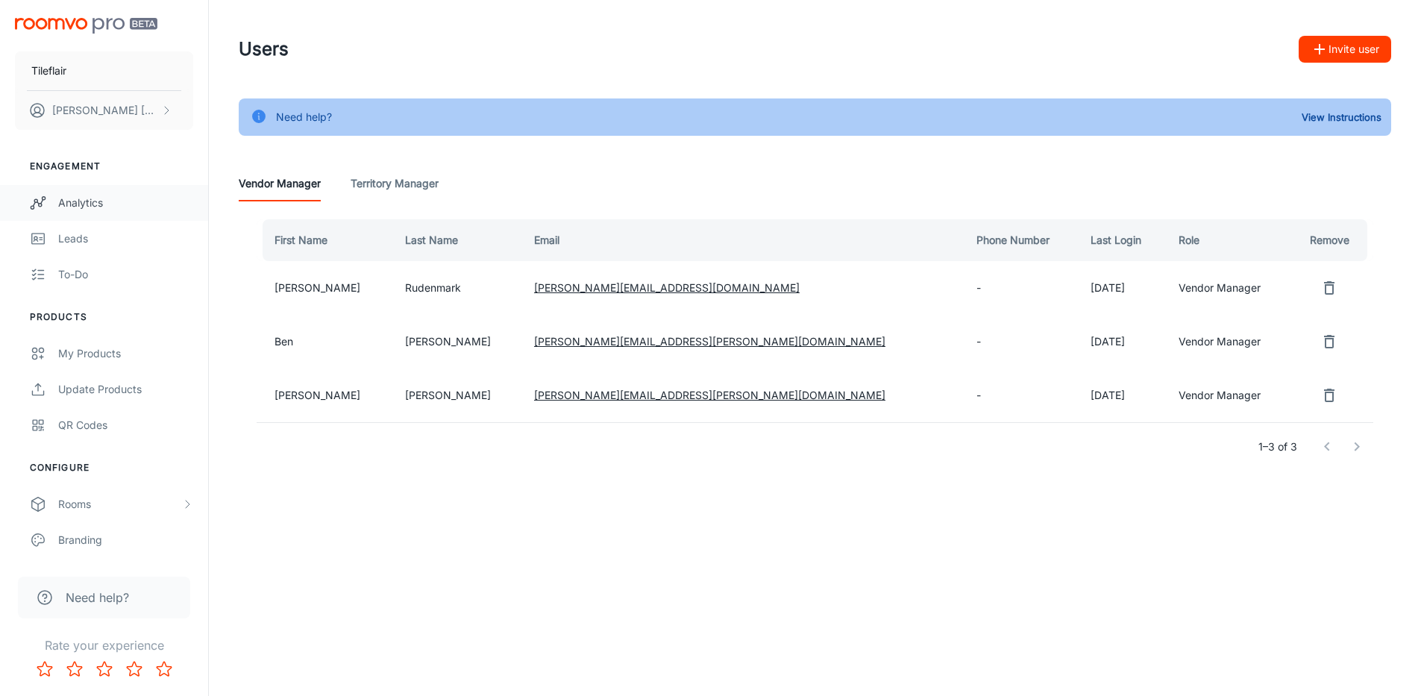
click at [105, 212] on link "Analytics" at bounding box center [104, 203] width 208 height 36
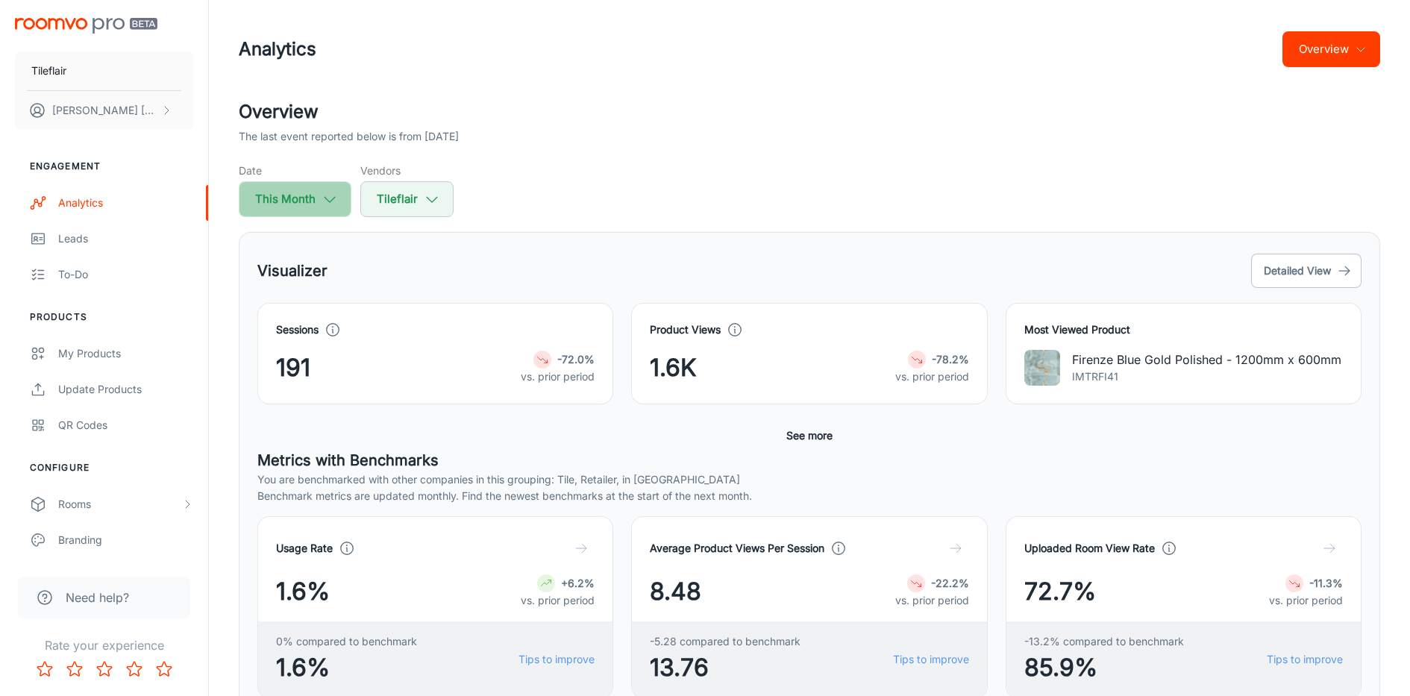
click at [330, 203] on icon "button" at bounding box center [330, 199] width 16 height 16
select select "9"
select select "2025"
select select "9"
select select "2025"
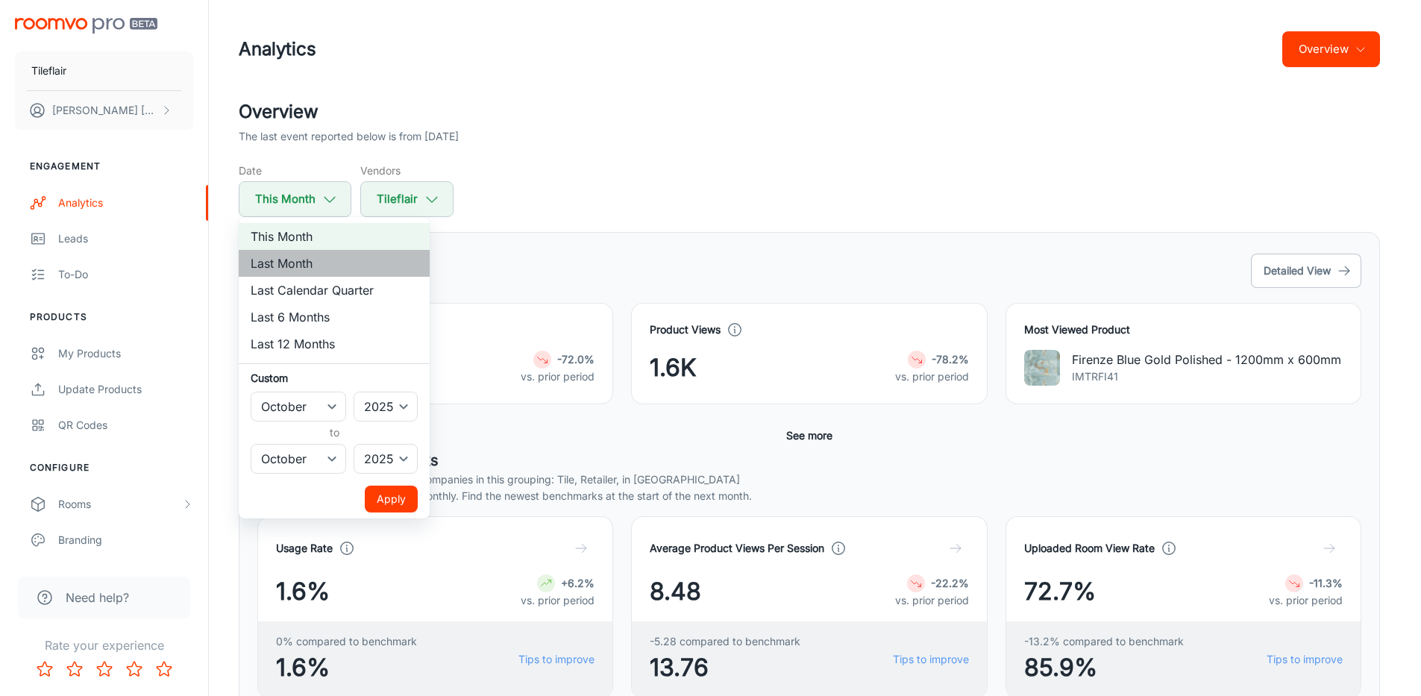
click at [326, 269] on li "Last Month" at bounding box center [334, 263] width 191 height 27
select select "8"
click at [403, 501] on button "Apply" at bounding box center [391, 499] width 53 height 27
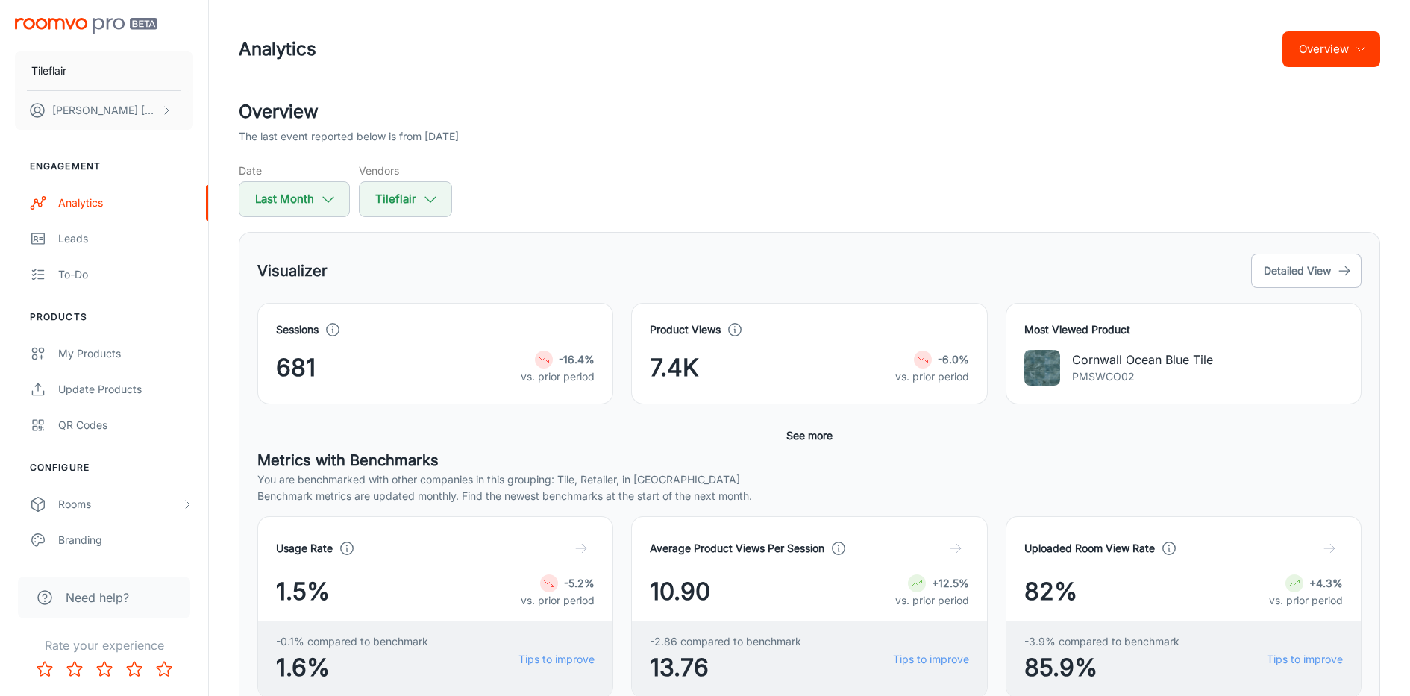
click at [1329, 52] on button "Overview" at bounding box center [1331, 49] width 98 height 36
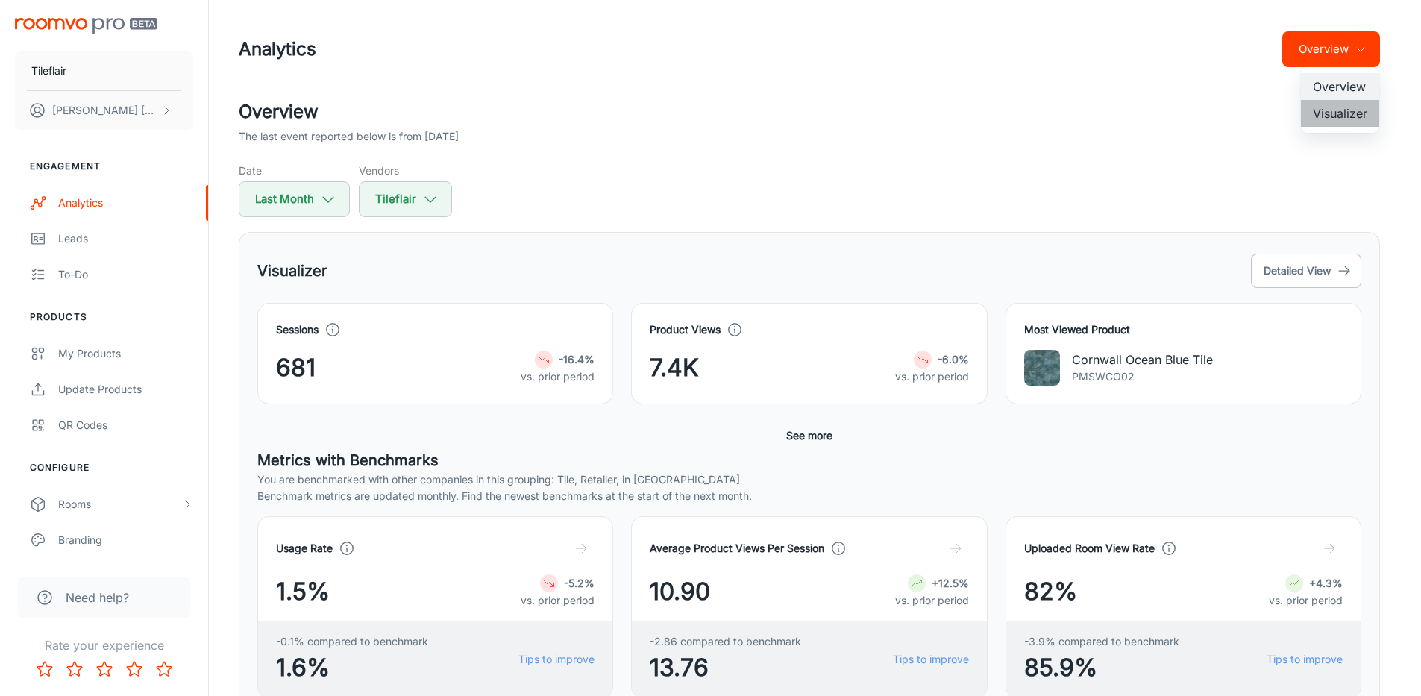
click at [1335, 113] on li "Visualizer" at bounding box center [1340, 113] width 78 height 27
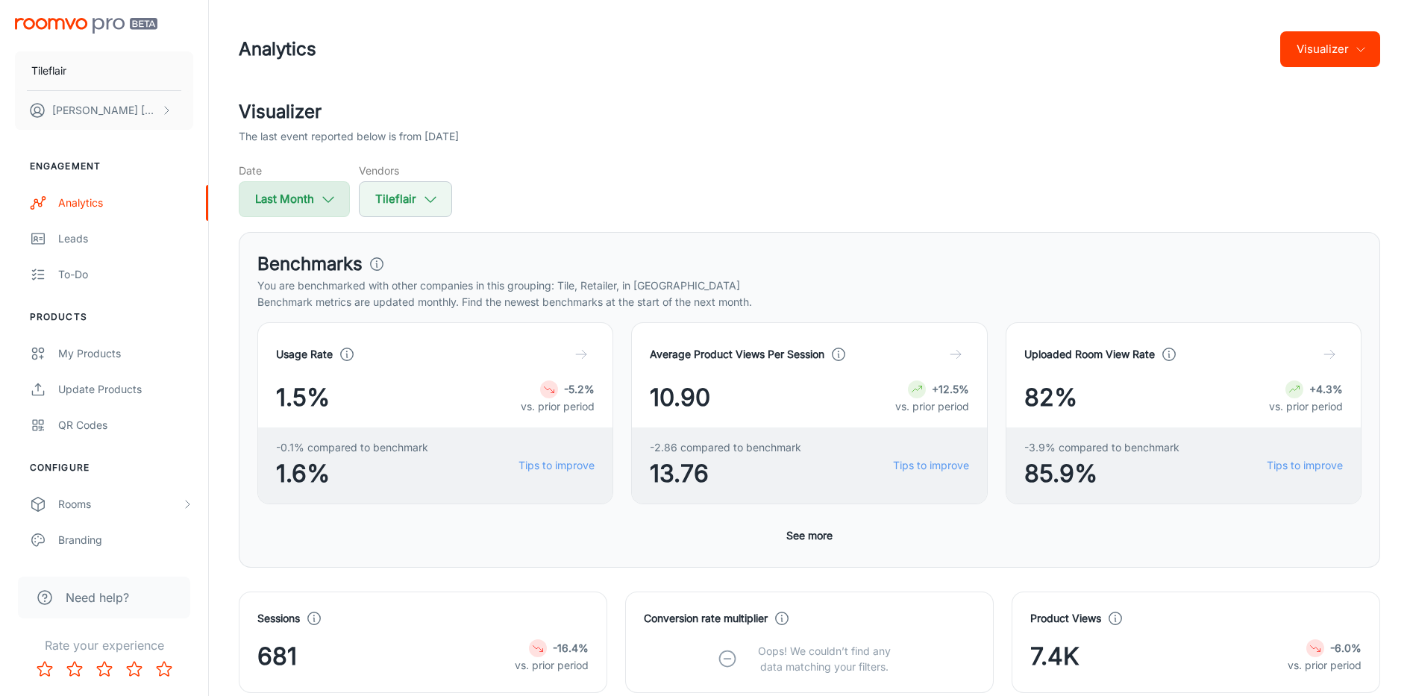
click at [262, 191] on button "Last Month" at bounding box center [294, 199] width 111 height 36
select select "8"
select select "2025"
select select "8"
select select "2025"
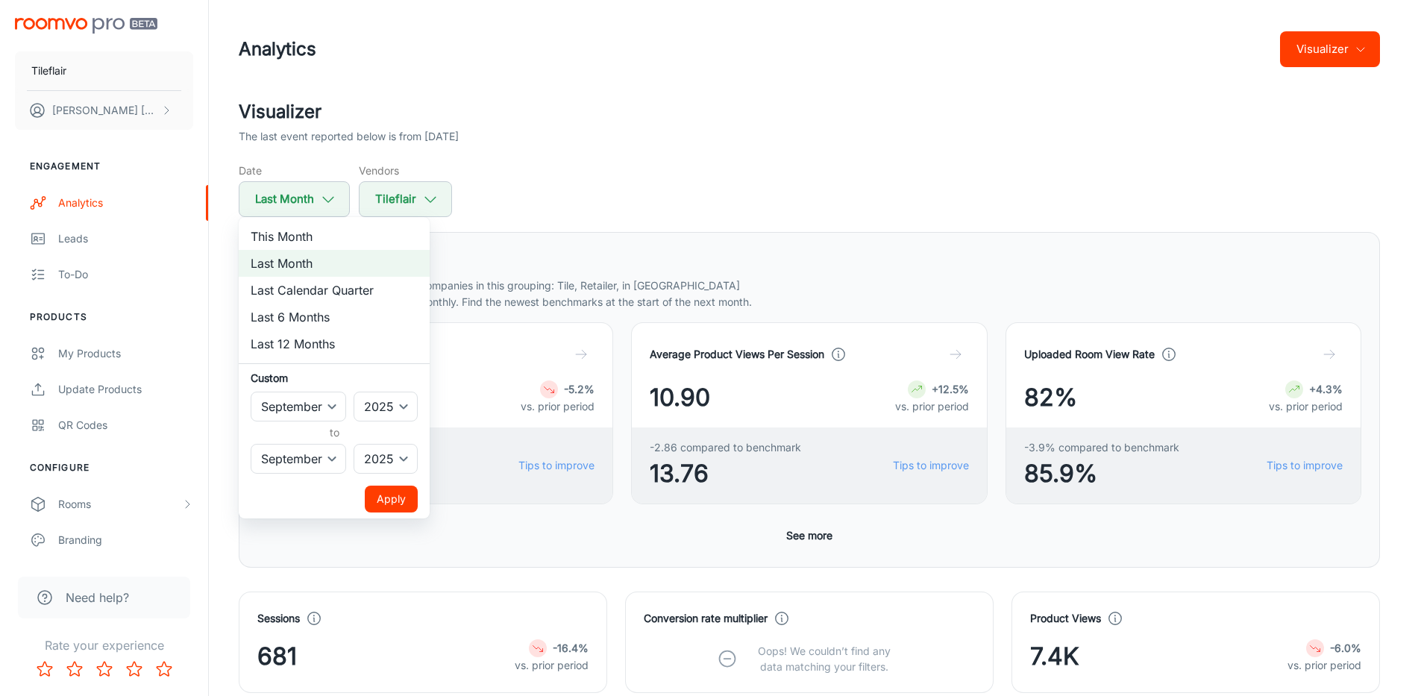
click at [295, 240] on li "This Month" at bounding box center [334, 236] width 191 height 27
select select "9"
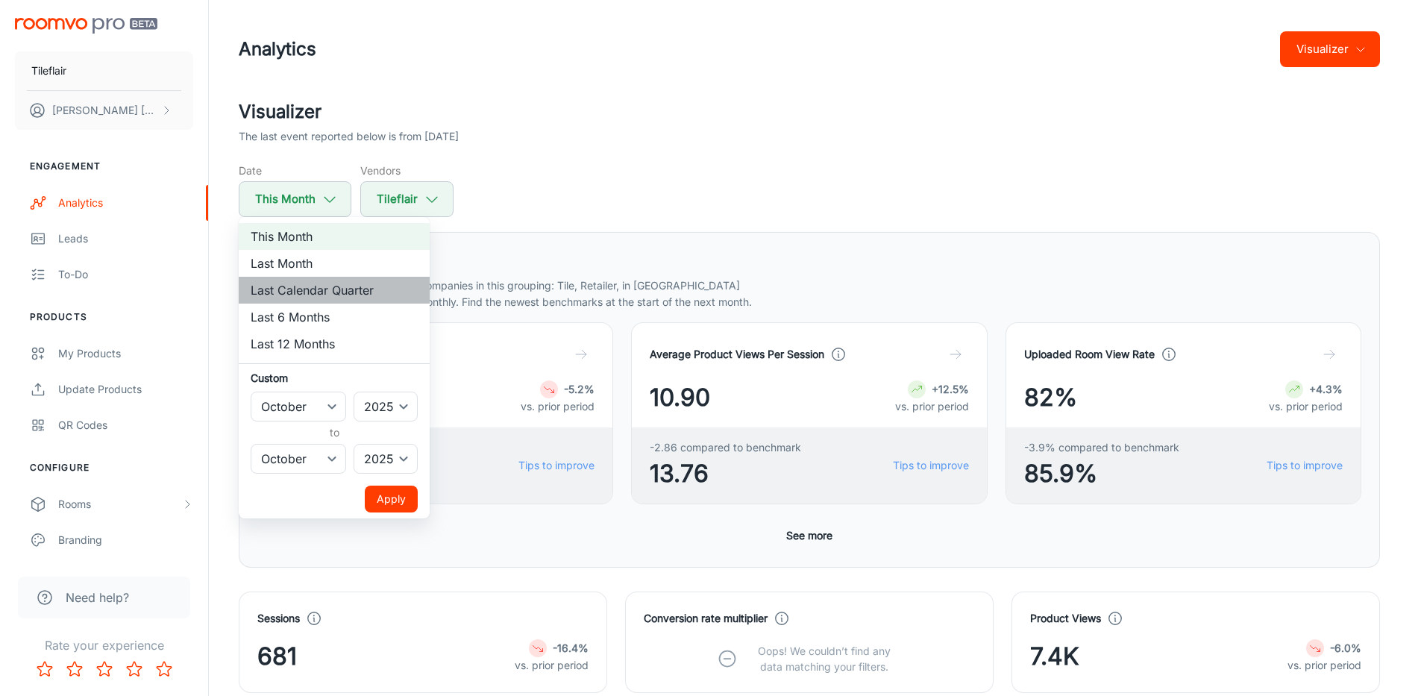
click at [308, 291] on li "Last Calendar Quarter" at bounding box center [334, 290] width 191 height 27
select select "6"
select select "8"
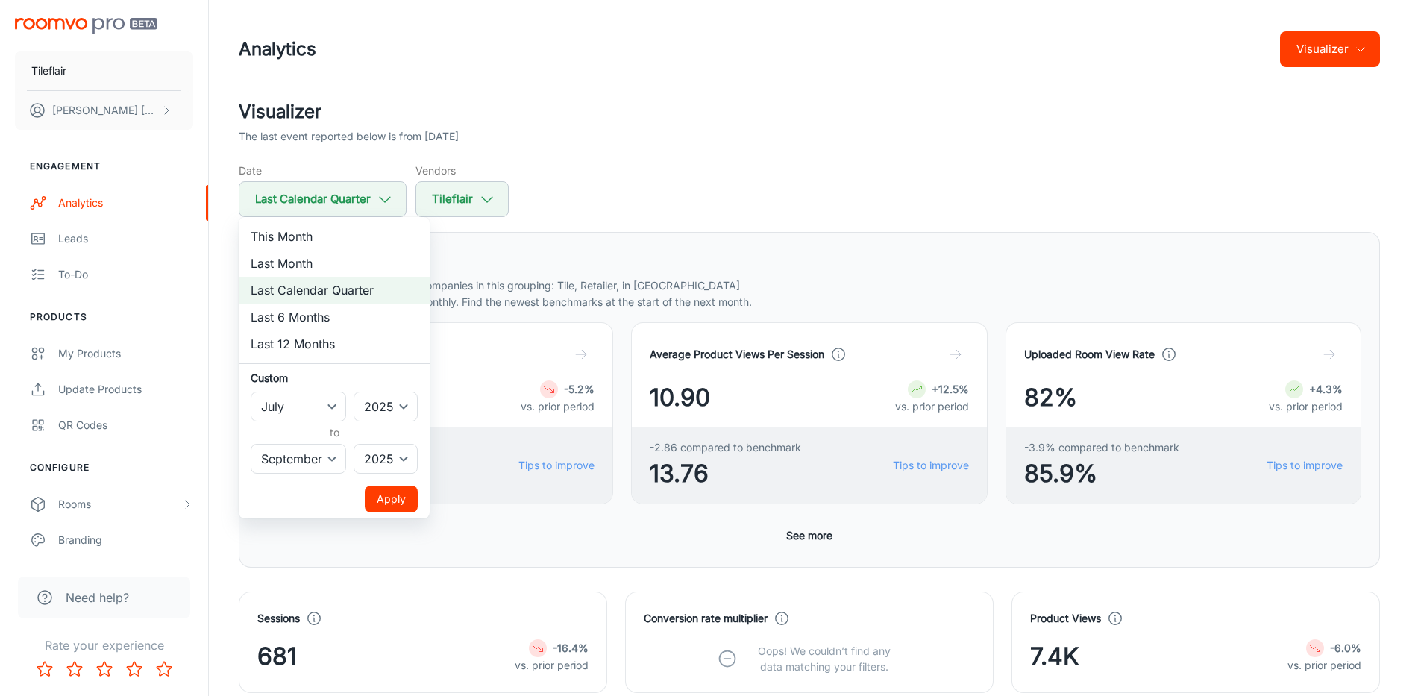
click at [403, 484] on ul "This Month Last Month Last Calendar Quarter Last 6 Months Last 12 Months Custom…" at bounding box center [334, 367] width 191 height 301
click at [390, 495] on button "Apply" at bounding box center [391, 499] width 53 height 27
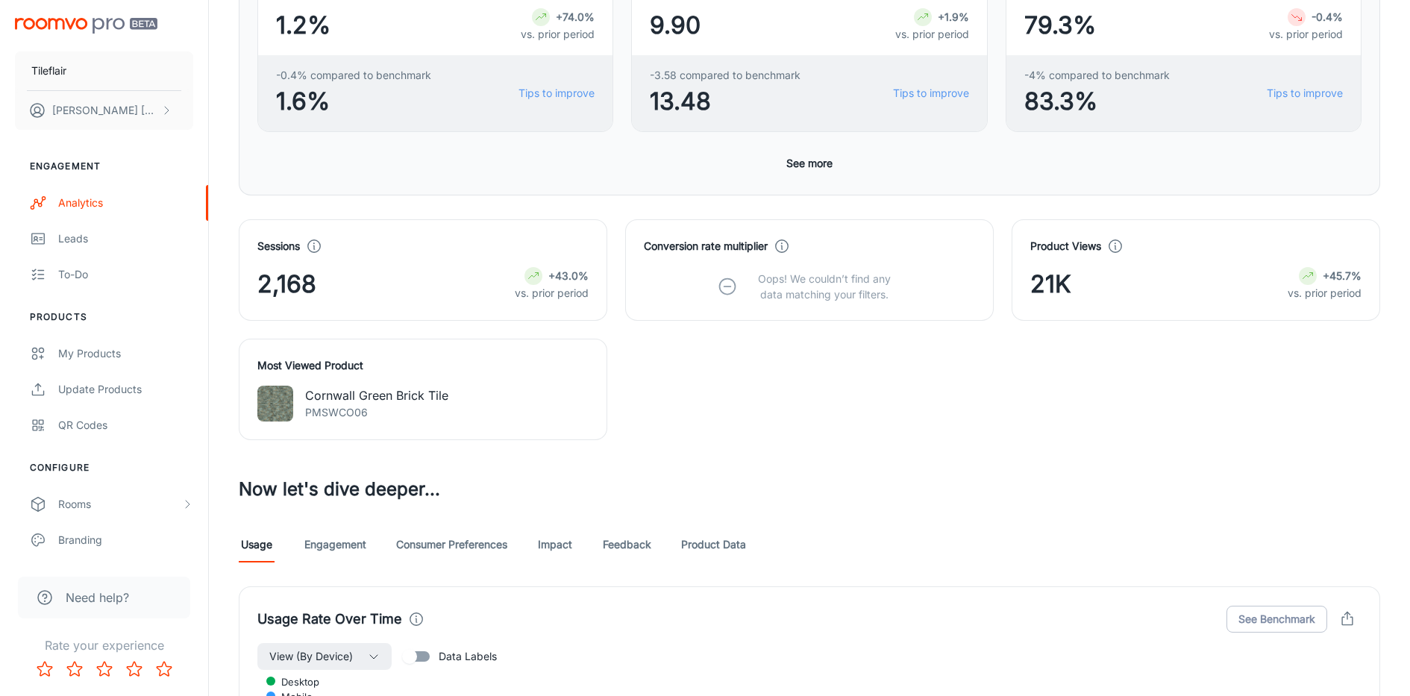
scroll to position [369, 0]
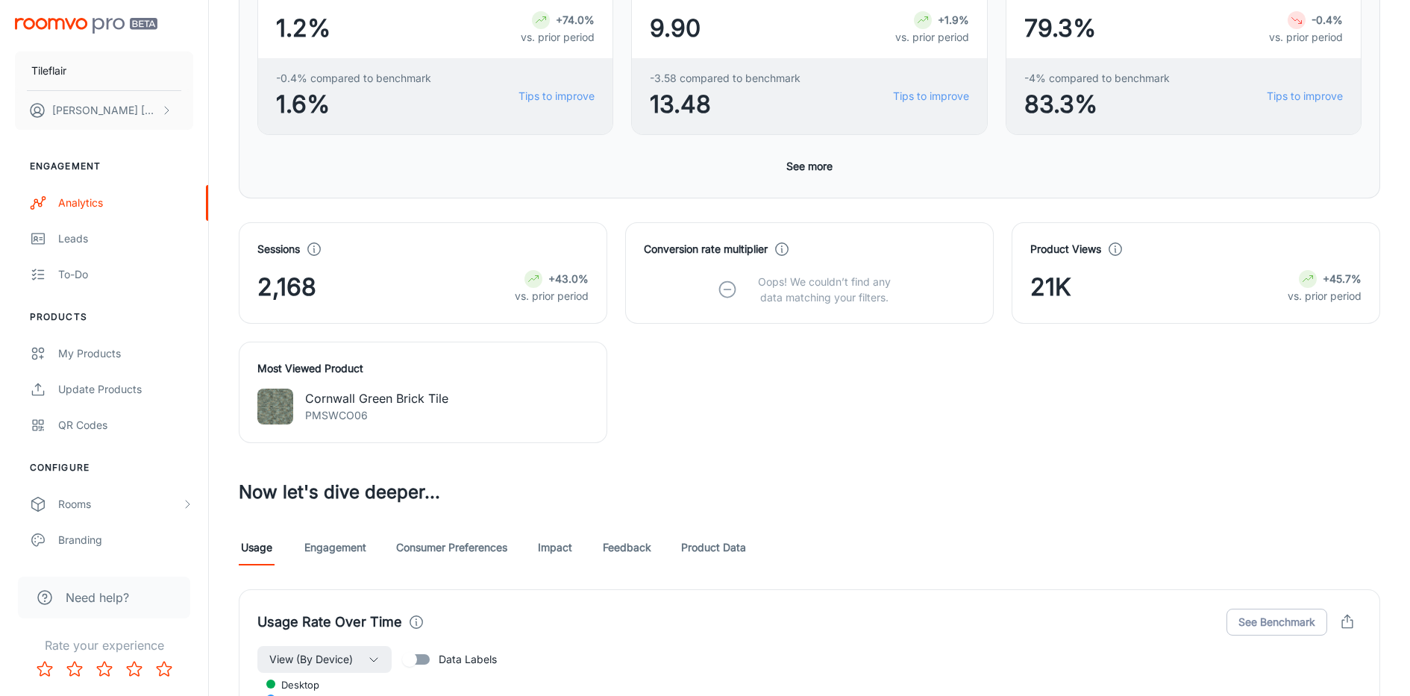
click at [366, 551] on link "Engagement" at bounding box center [335, 548] width 62 height 36
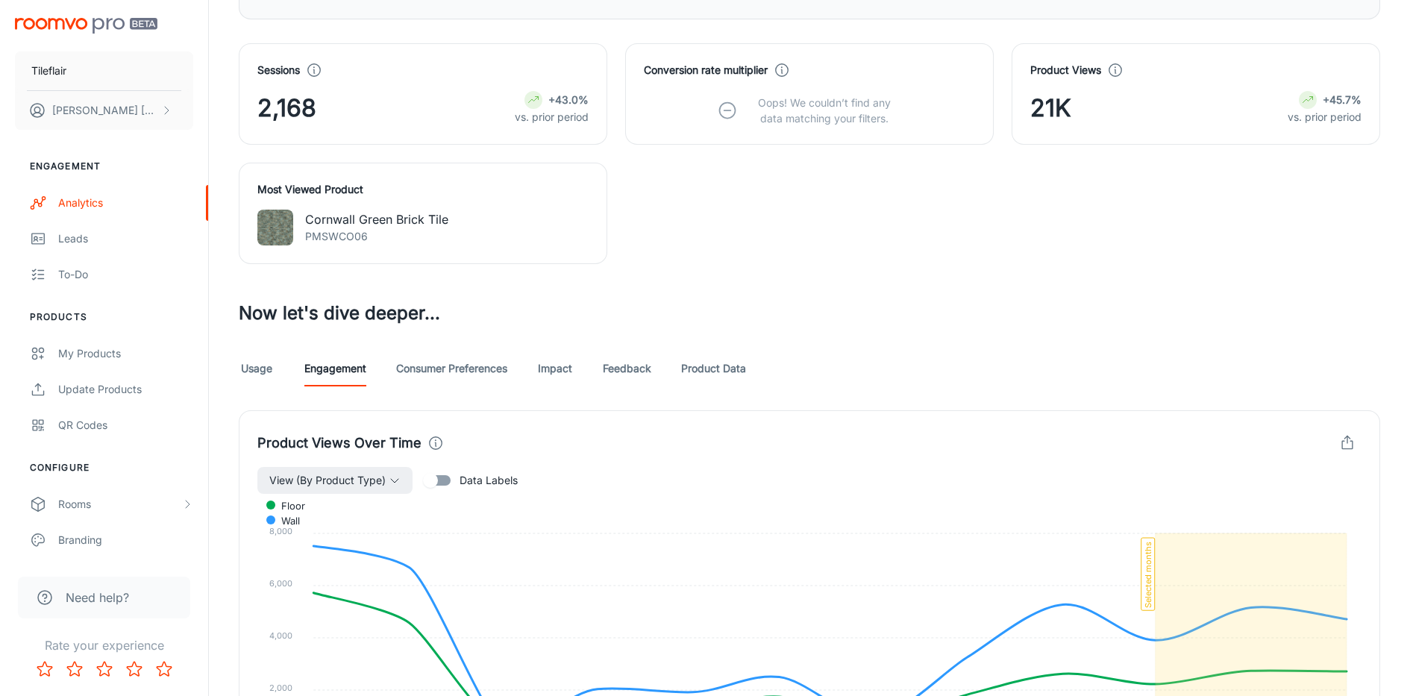
scroll to position [410, 0]
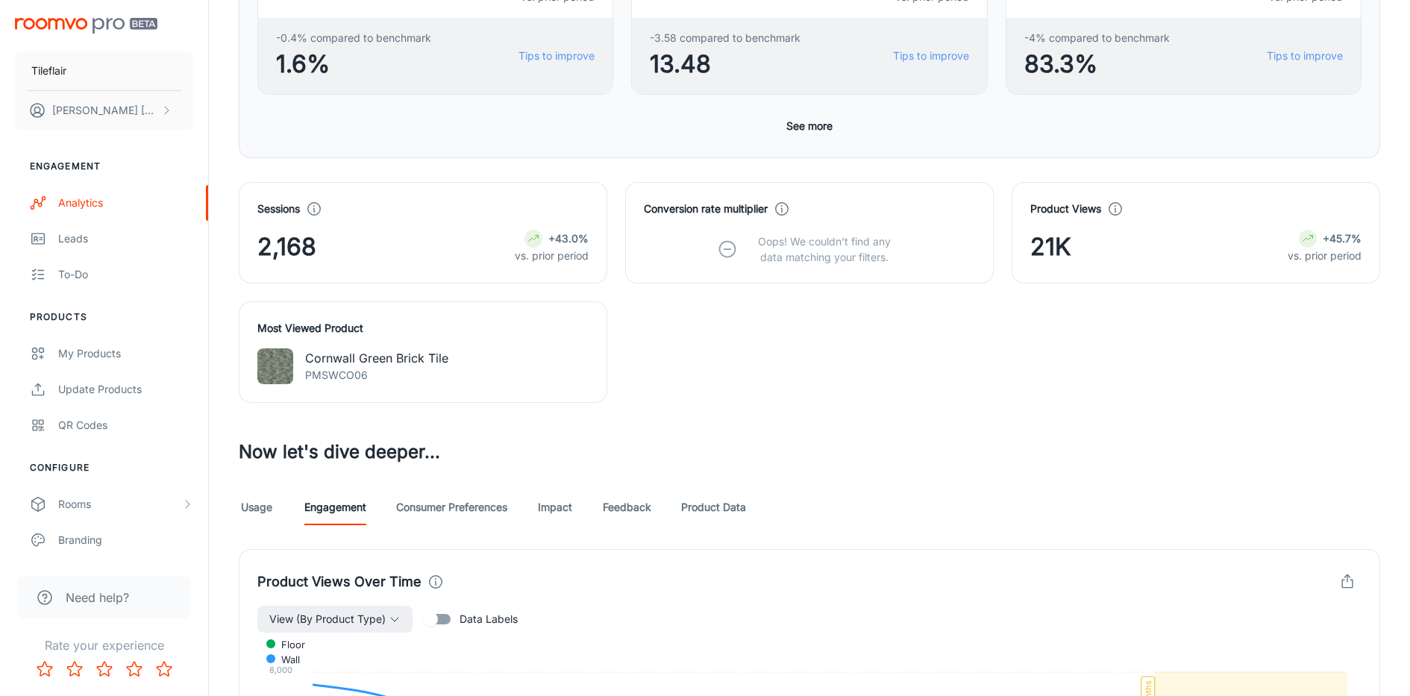
click at [463, 502] on link "Consumer Preferences" at bounding box center [451, 507] width 111 height 36
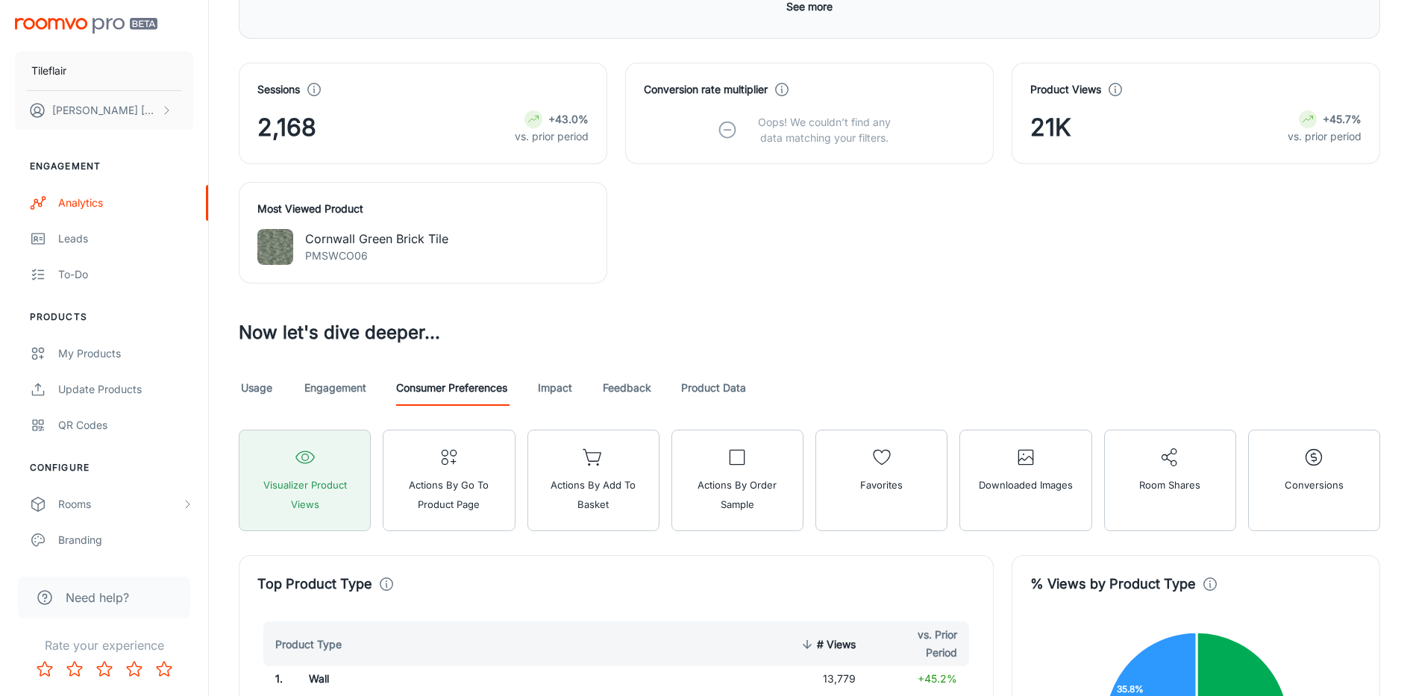
scroll to position [595, 0]
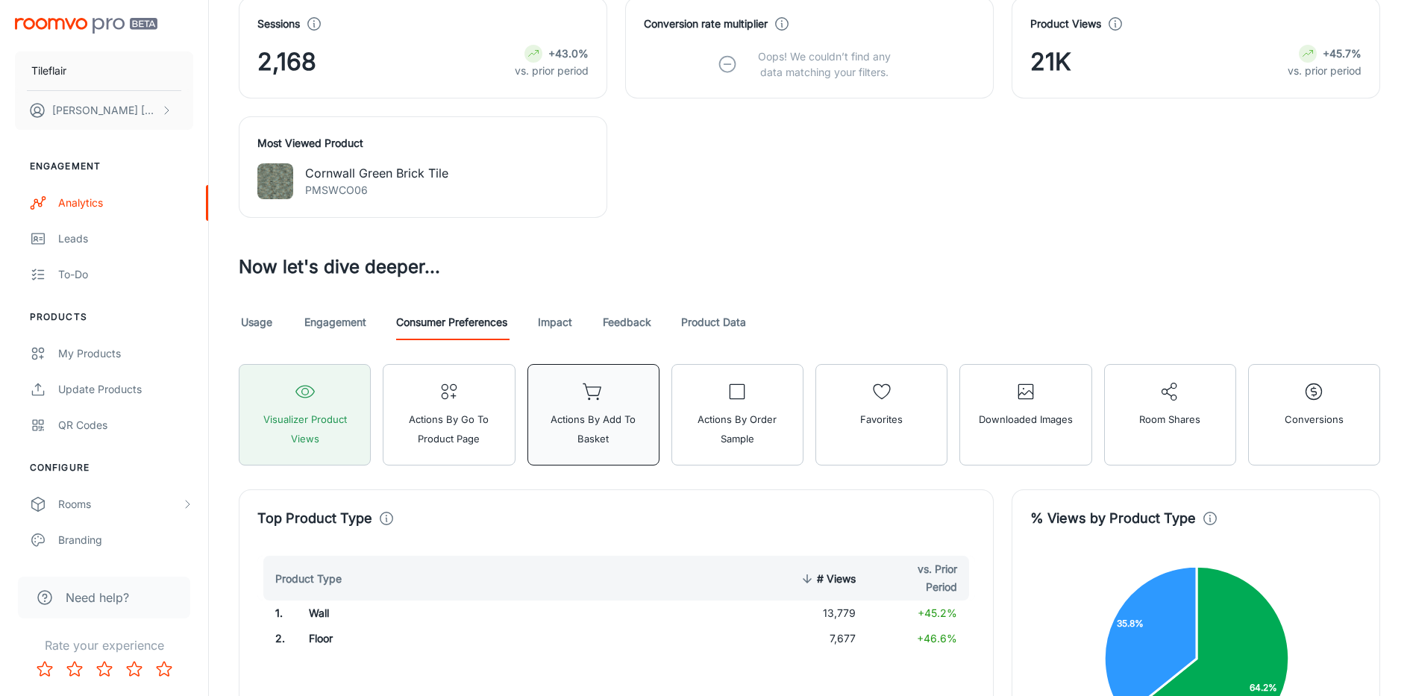
click at [572, 440] on span "Actions by Add to Basket" at bounding box center [593, 429] width 113 height 39
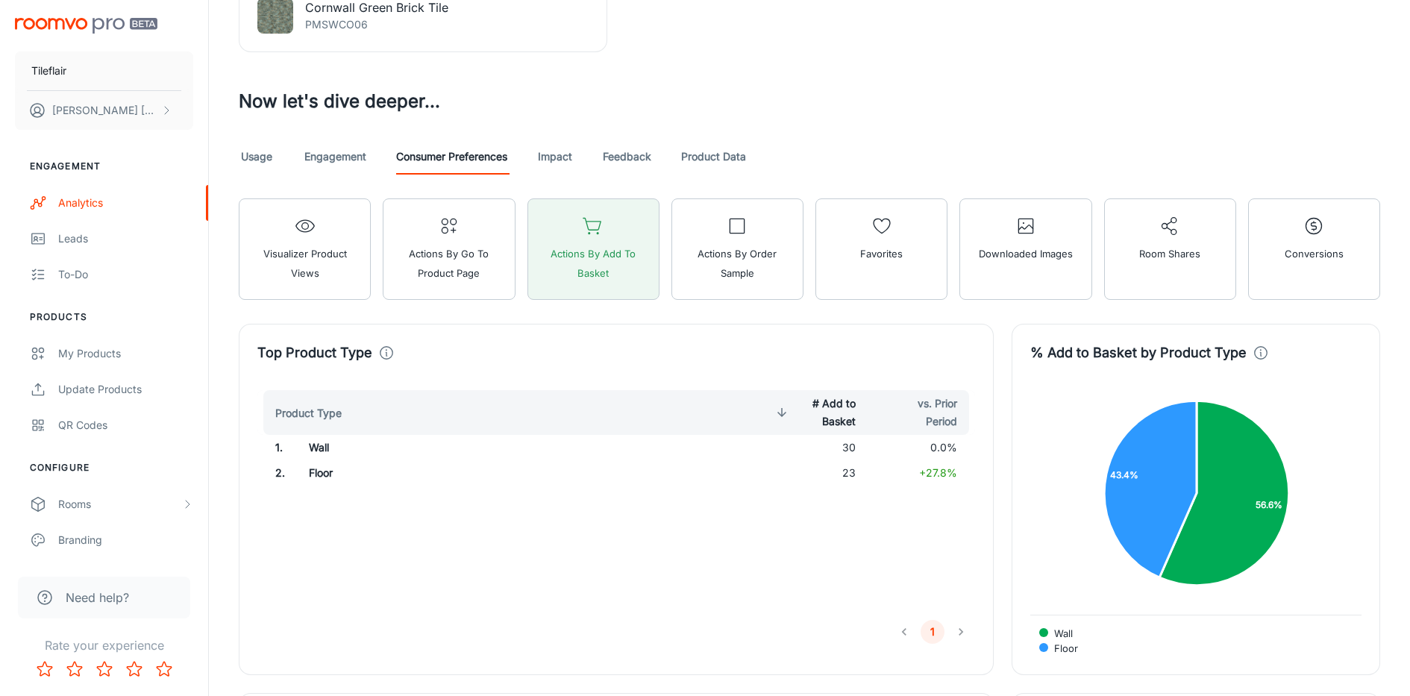
scroll to position [759, 0]
click at [488, 271] on span "Actions by Go To Product Page" at bounding box center [448, 264] width 113 height 39
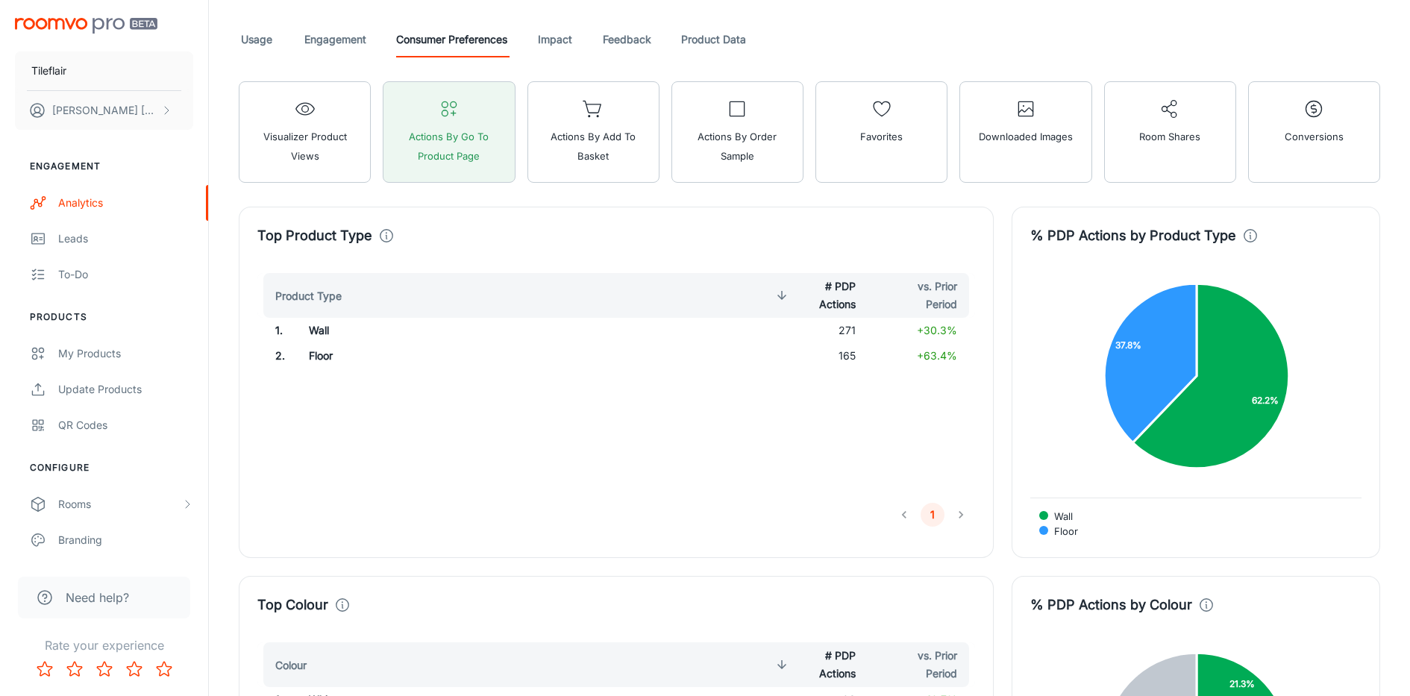
scroll to position [754, 0]
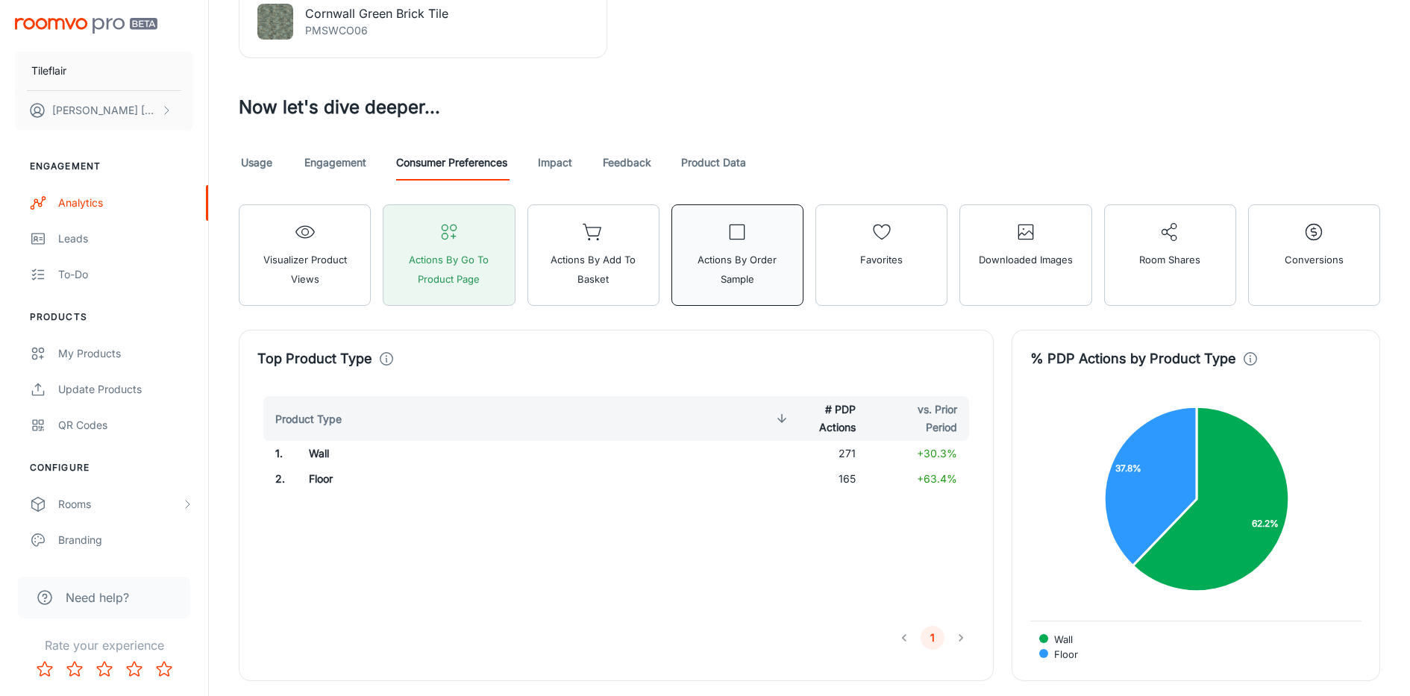
click at [750, 288] on span "Actions by Order Sample" at bounding box center [737, 269] width 113 height 39
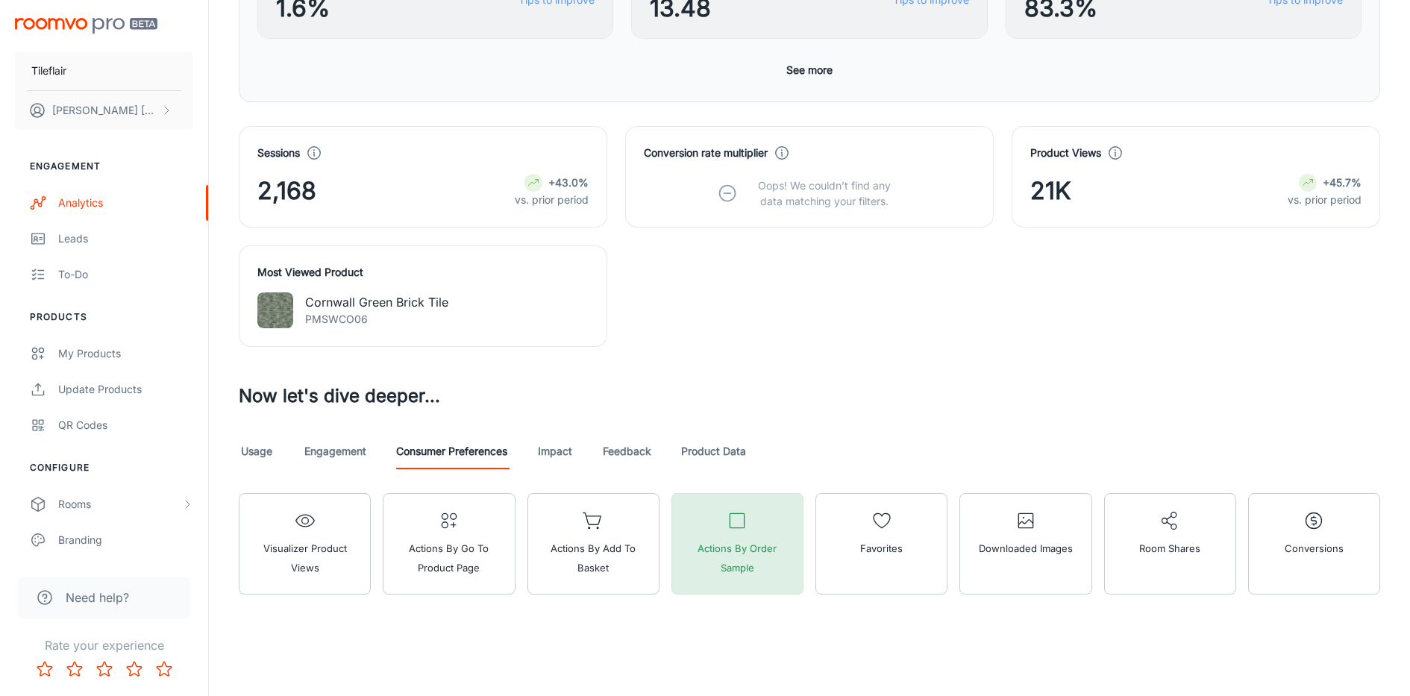
scroll to position [465, 0]
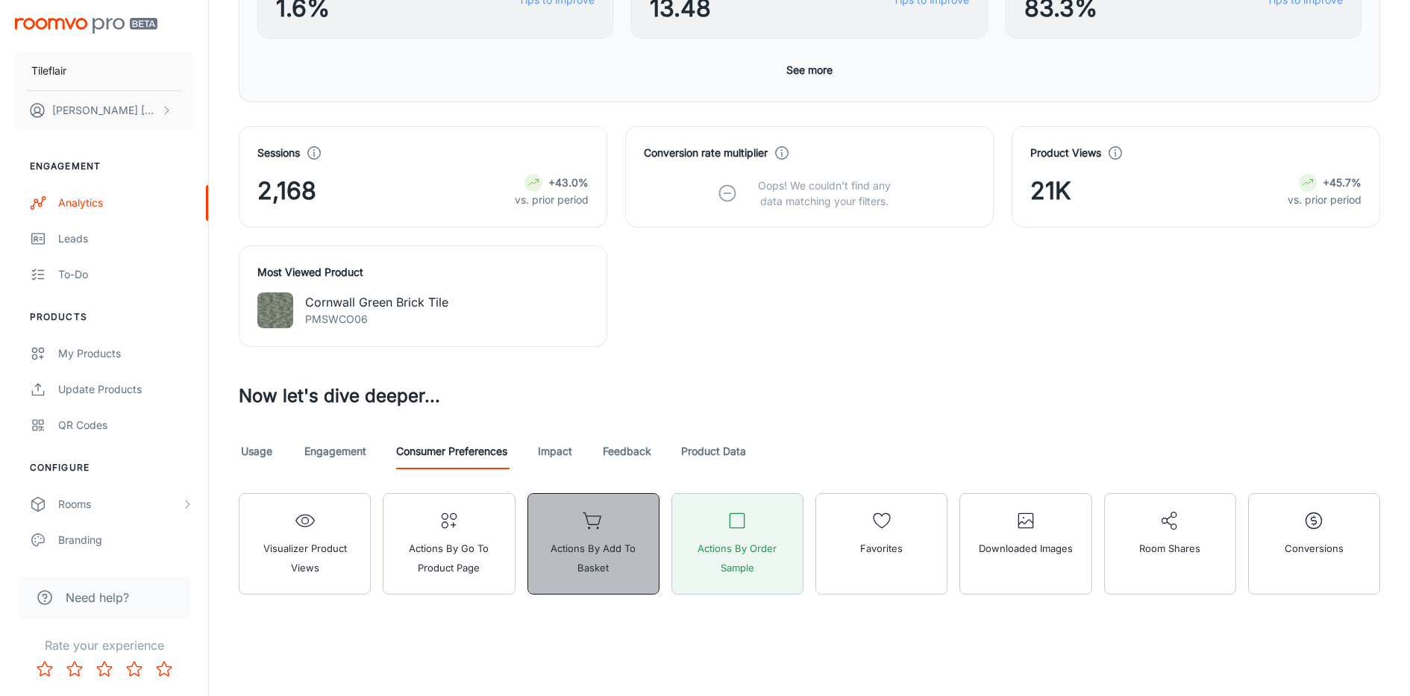
click at [609, 541] on span "Actions by Add to Basket" at bounding box center [593, 558] width 113 height 39
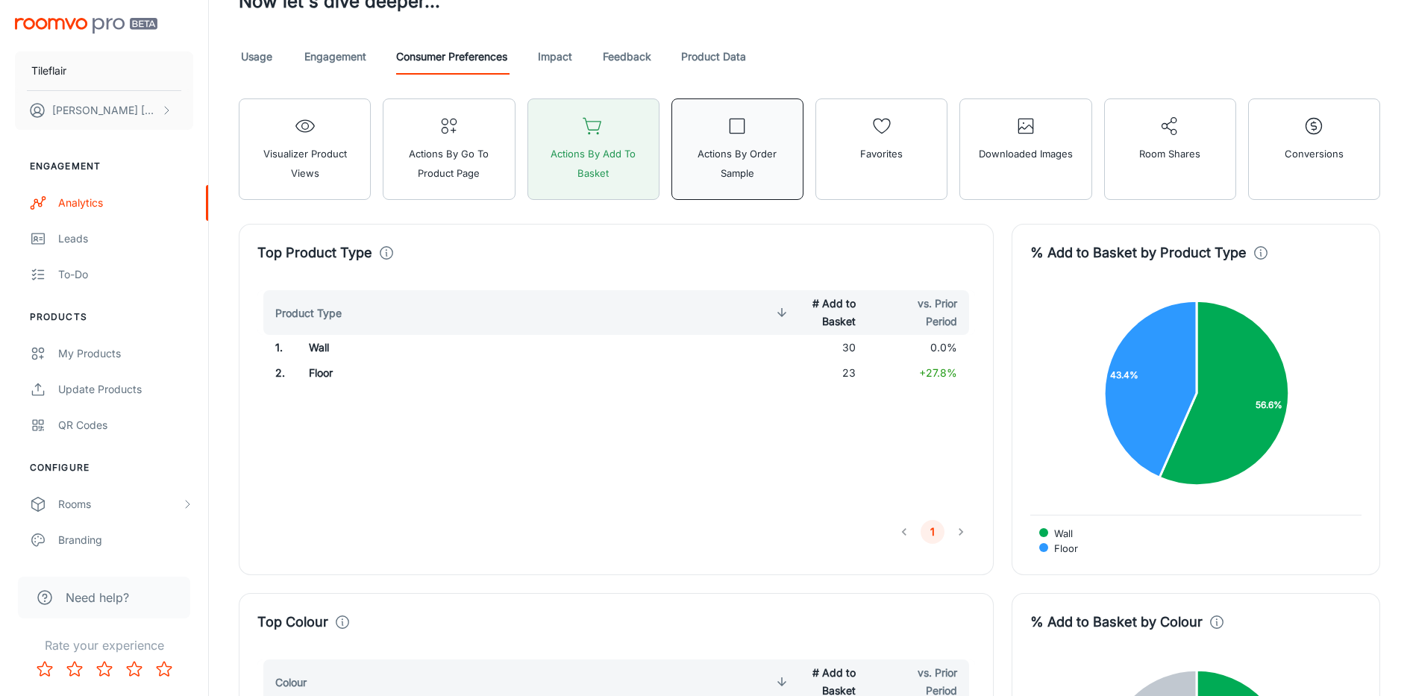
click at [724, 192] on button "Actions by Order Sample" at bounding box center [737, 148] width 132 height 101
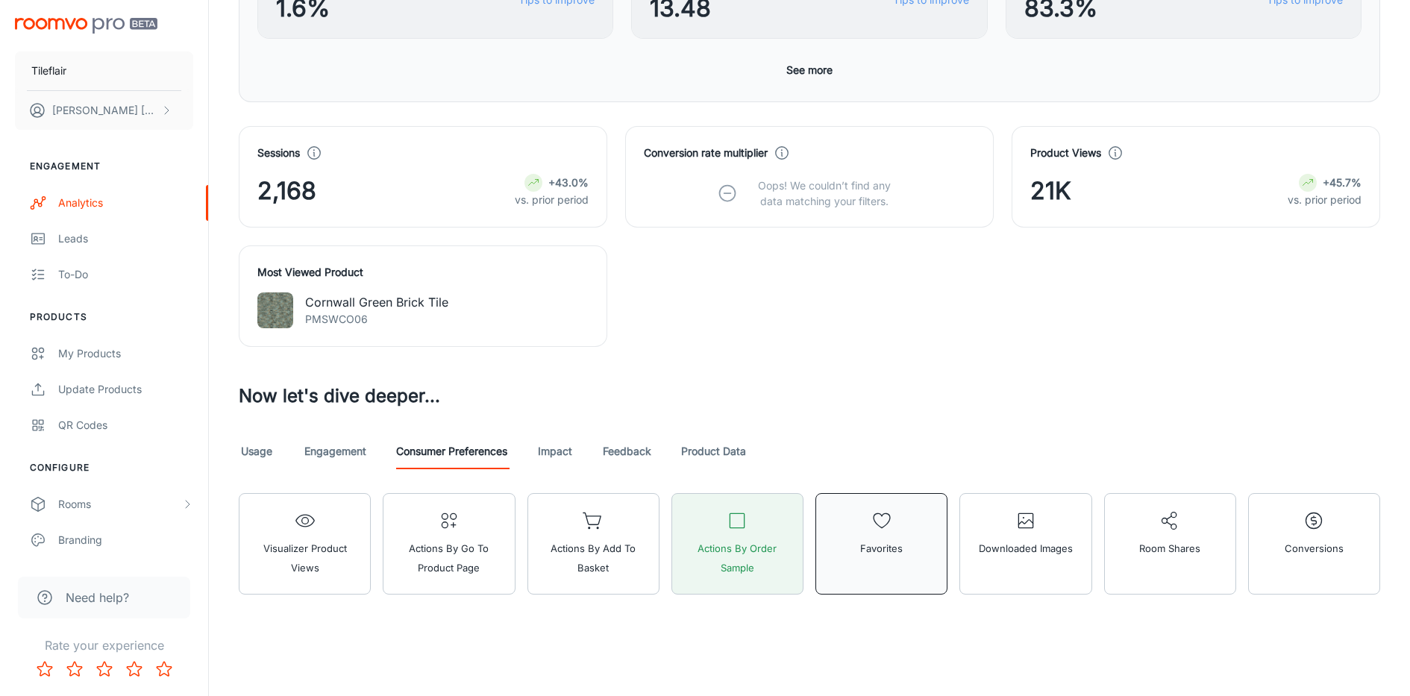
click at [877, 548] on span "Favorites" at bounding box center [881, 548] width 43 height 19
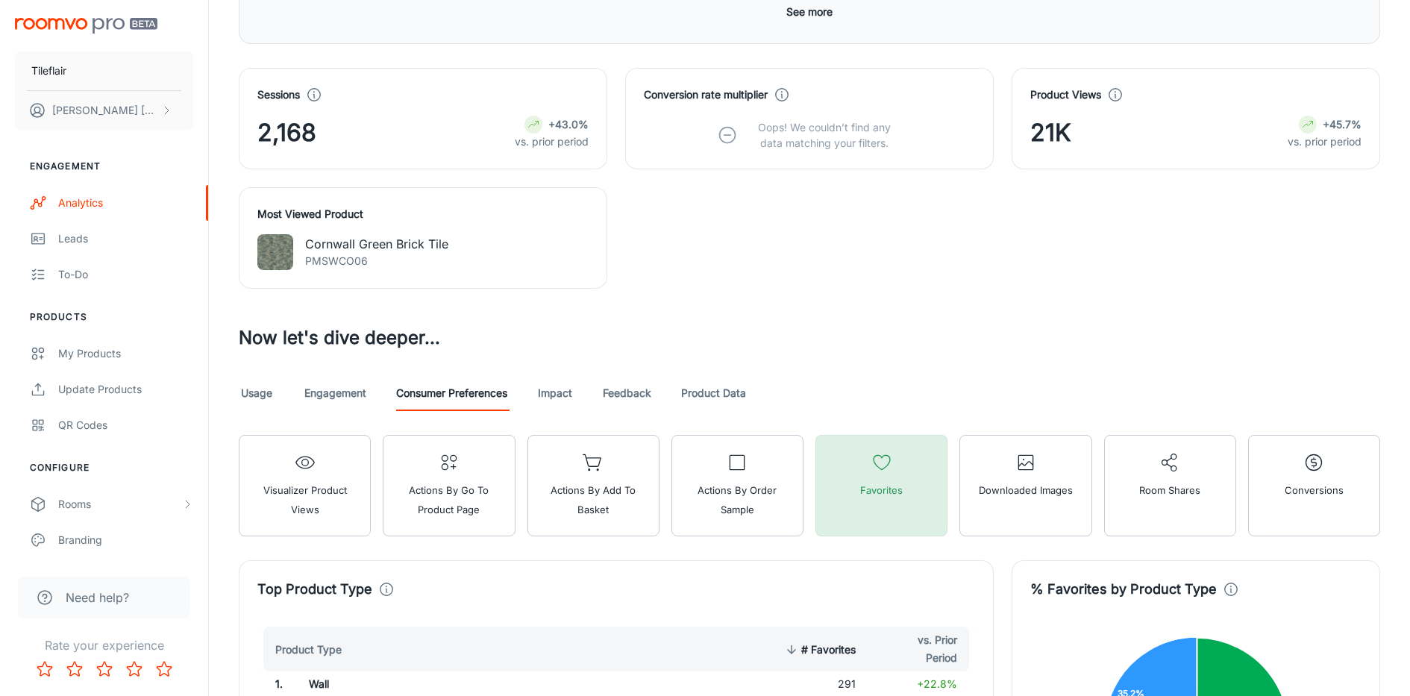
scroll to position [591, 0]
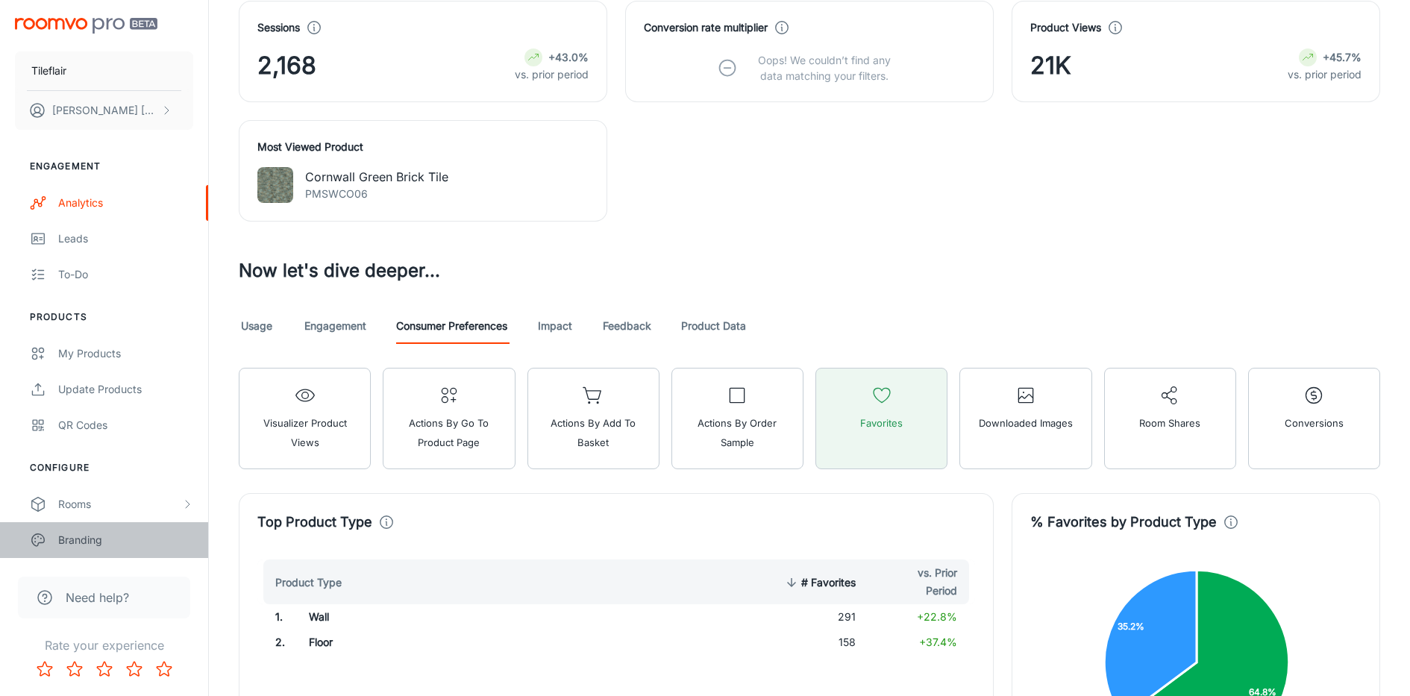
click at [154, 537] on div "Branding" at bounding box center [125, 540] width 135 height 16
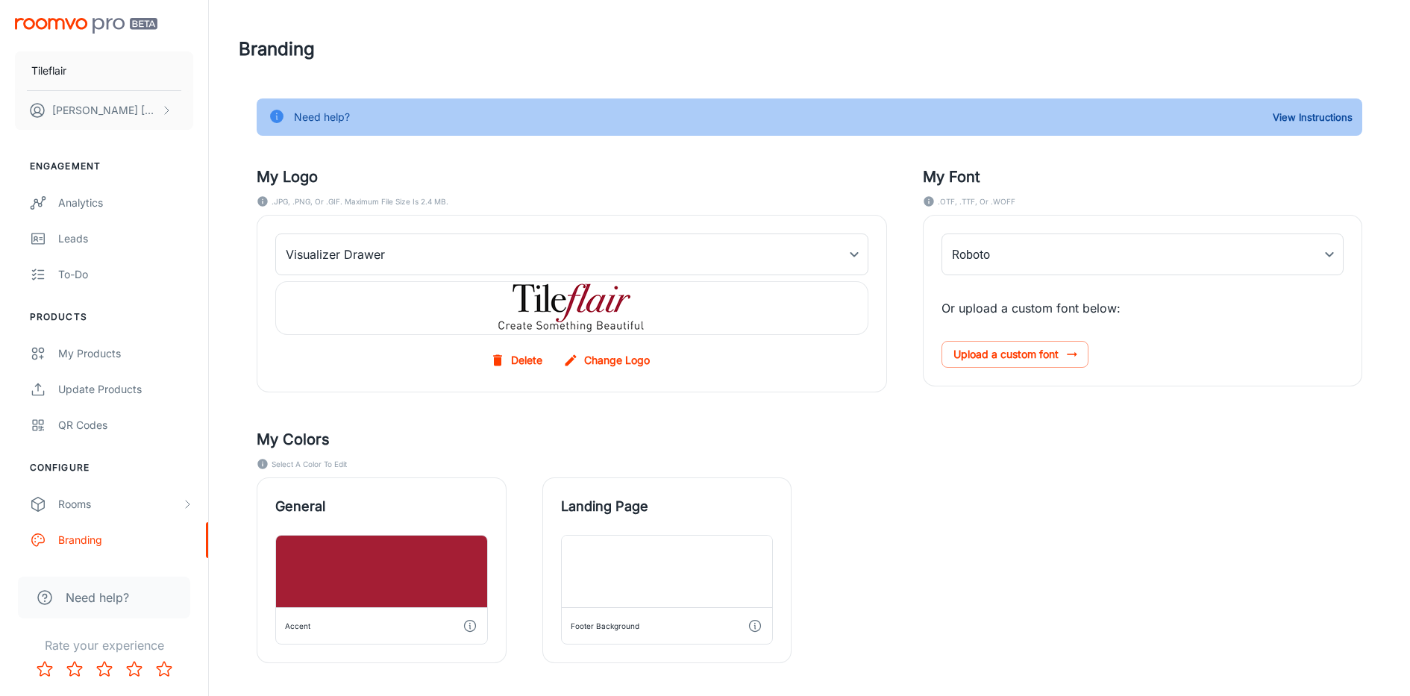
type input "DIN_Regular"
click at [609, 363] on label "Change Logo" at bounding box center [607, 360] width 95 height 27
click at [0, 0] on input "Change Logo" at bounding box center [0, 0] width 0 height 0
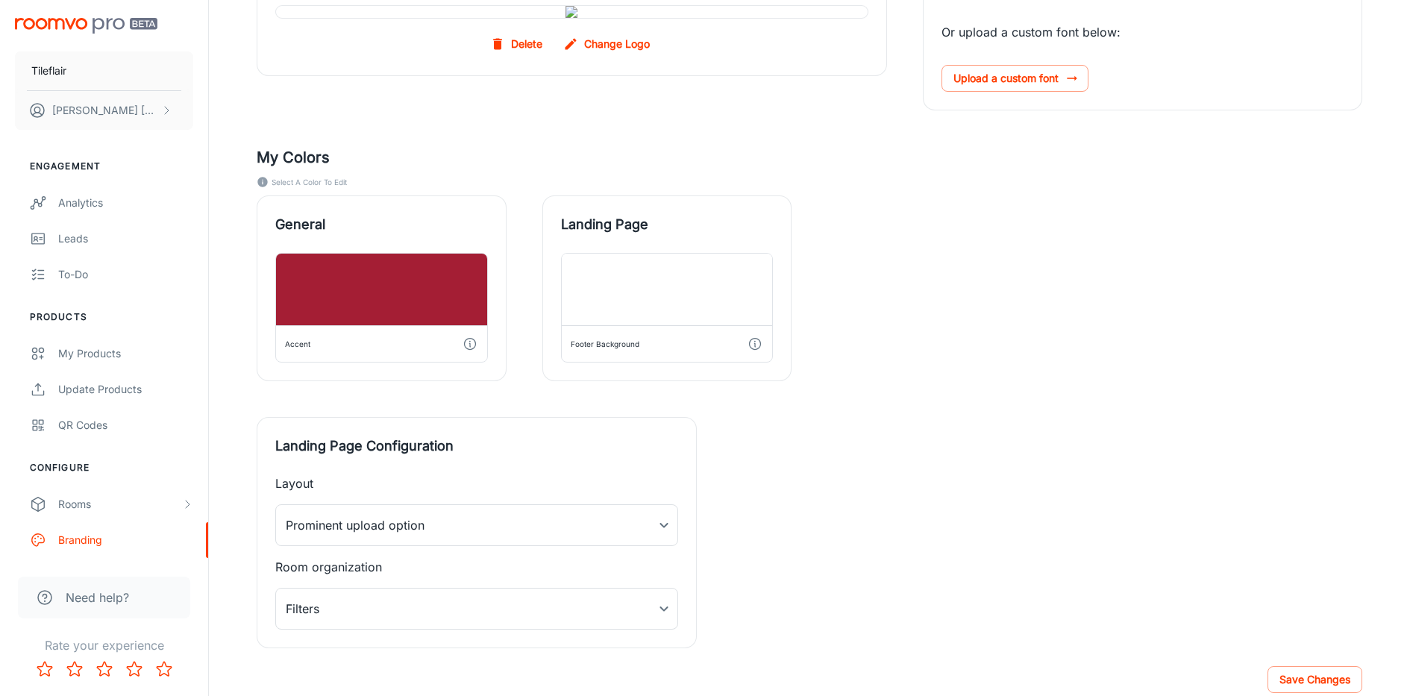
scroll to position [324, 0]
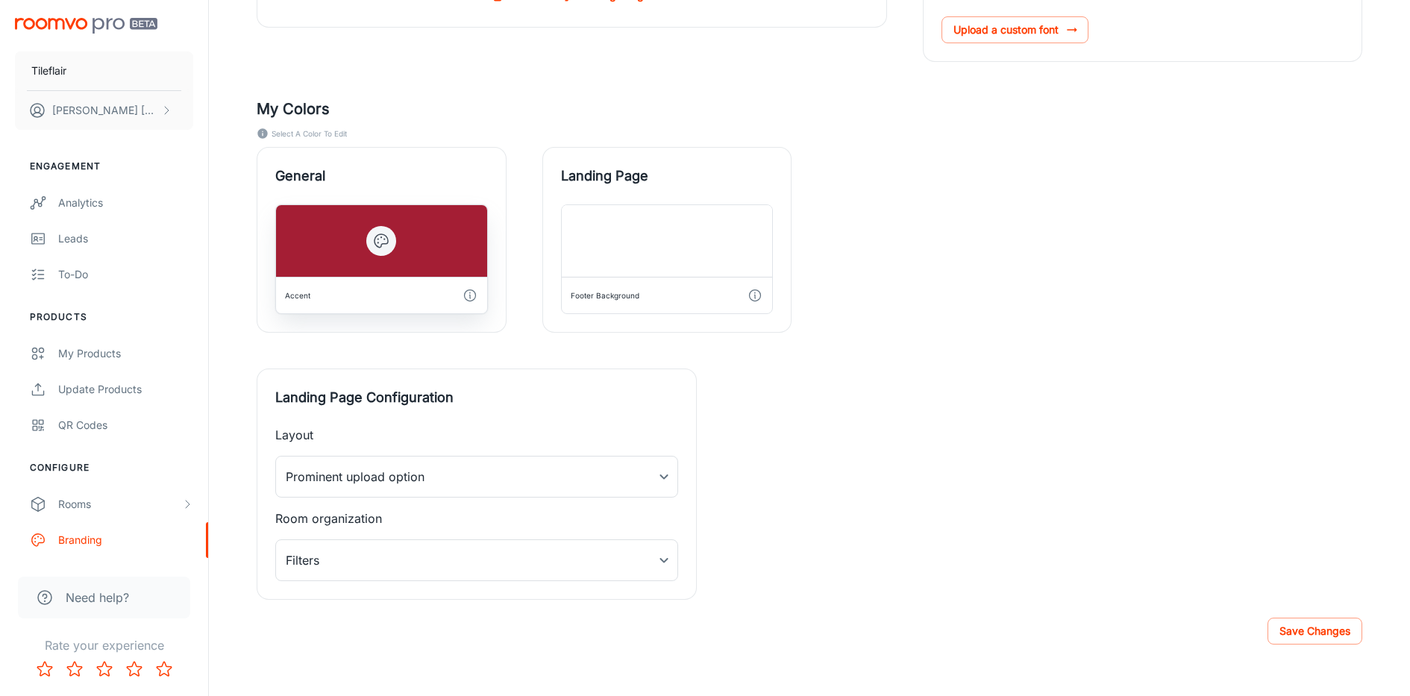
click at [468, 303] on icon "button" at bounding box center [470, 295] width 15 height 15
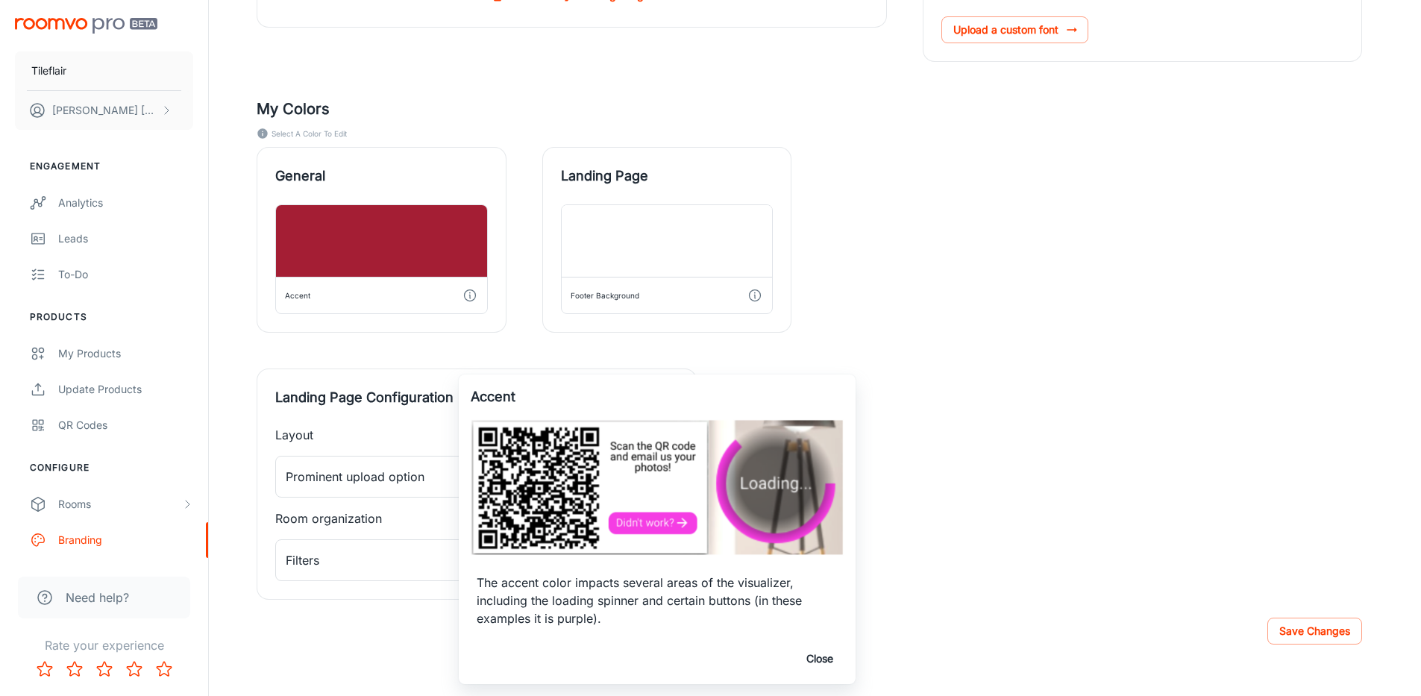
click at [970, 441] on div at bounding box center [710, 348] width 1421 height 696
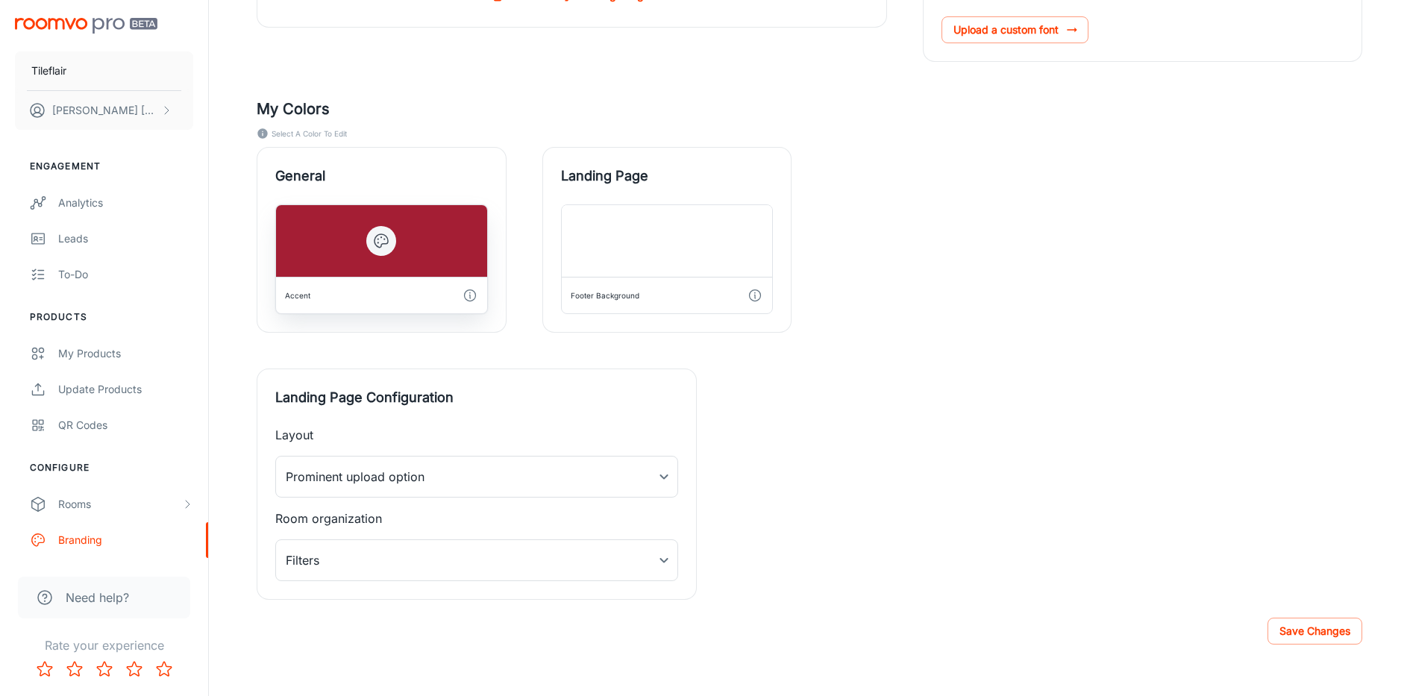
click at [389, 250] on icon "button" at bounding box center [381, 241] width 18 height 18
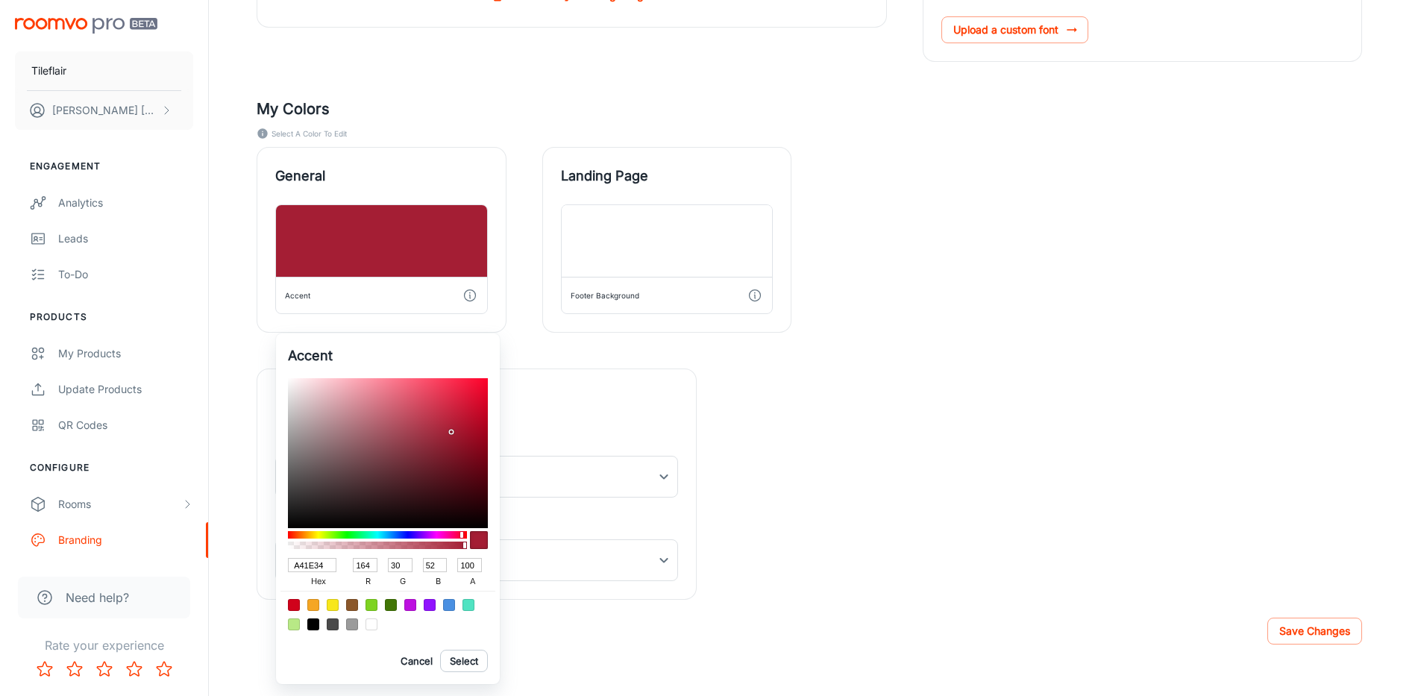
click at [959, 391] on div at bounding box center [710, 348] width 1421 height 696
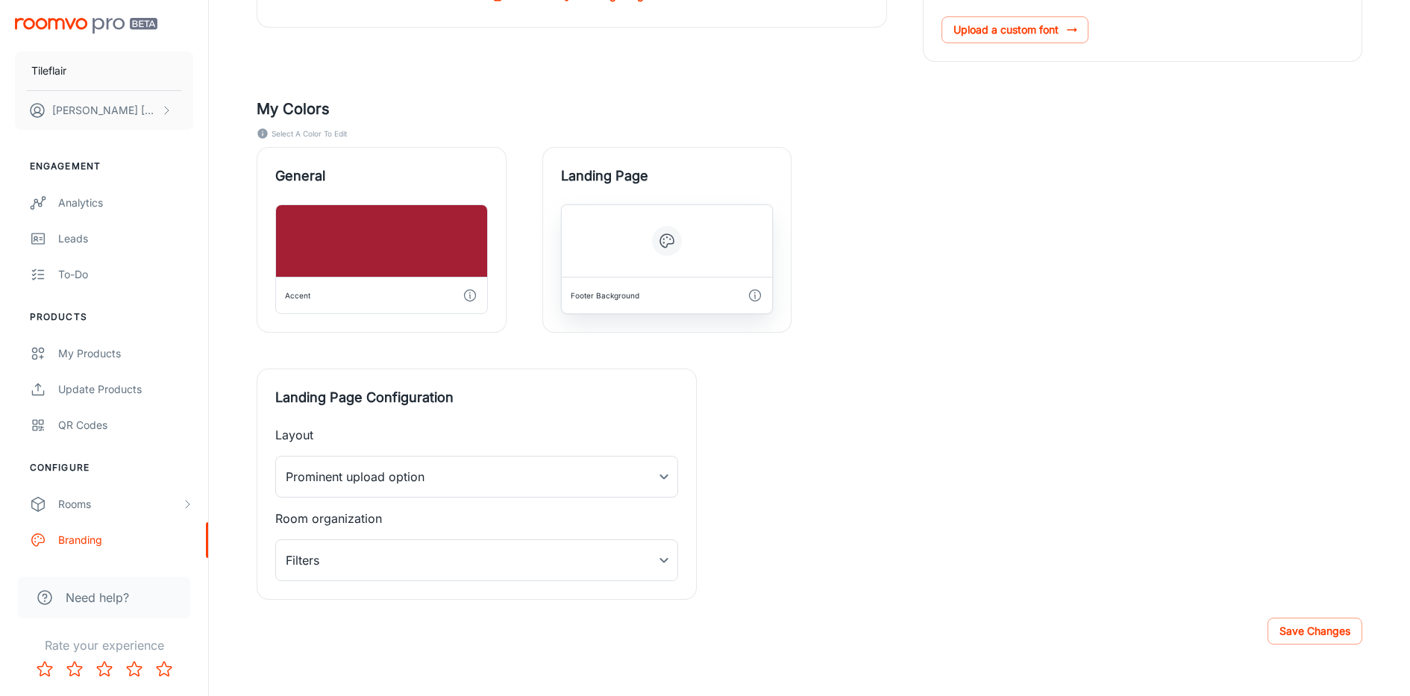
click at [682, 277] on div at bounding box center [667, 241] width 211 height 72
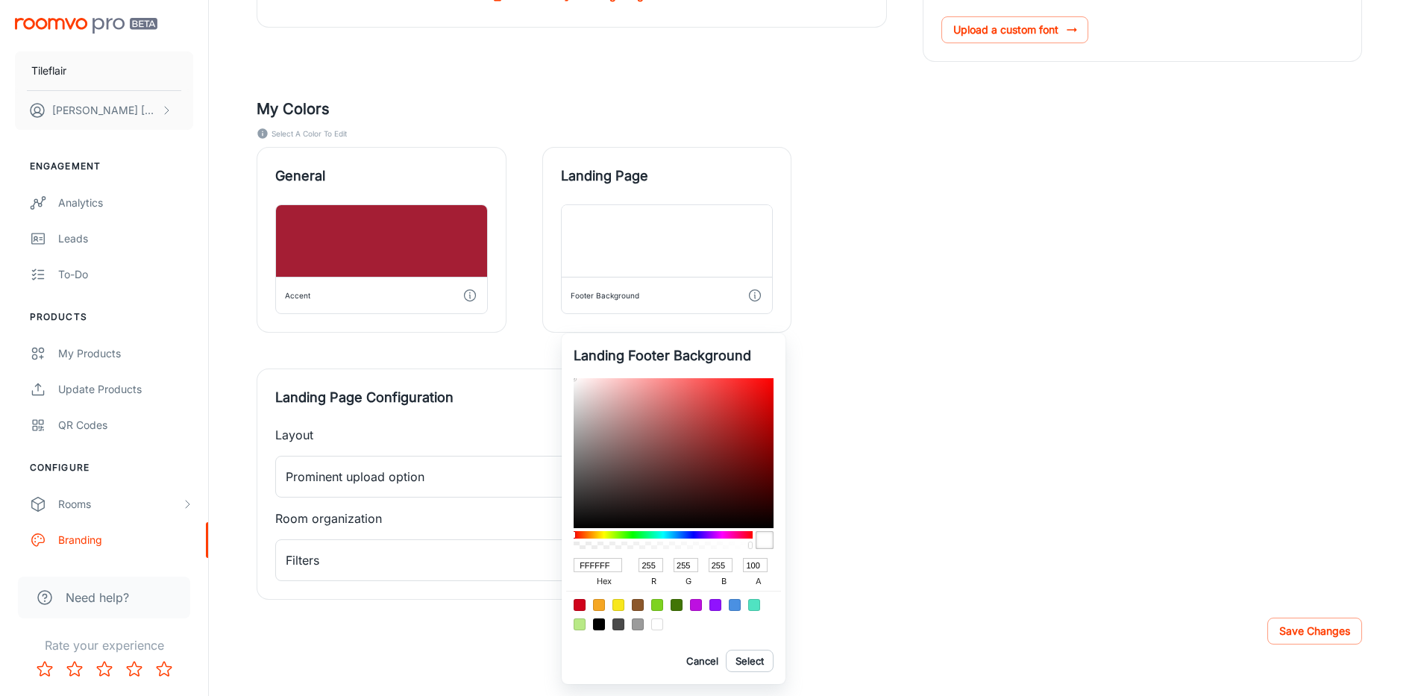
click at [659, 568] on input "255" at bounding box center [651, 565] width 25 height 14
type input "19FFFF"
type input "25"
type input "02FFFF"
type input "2"
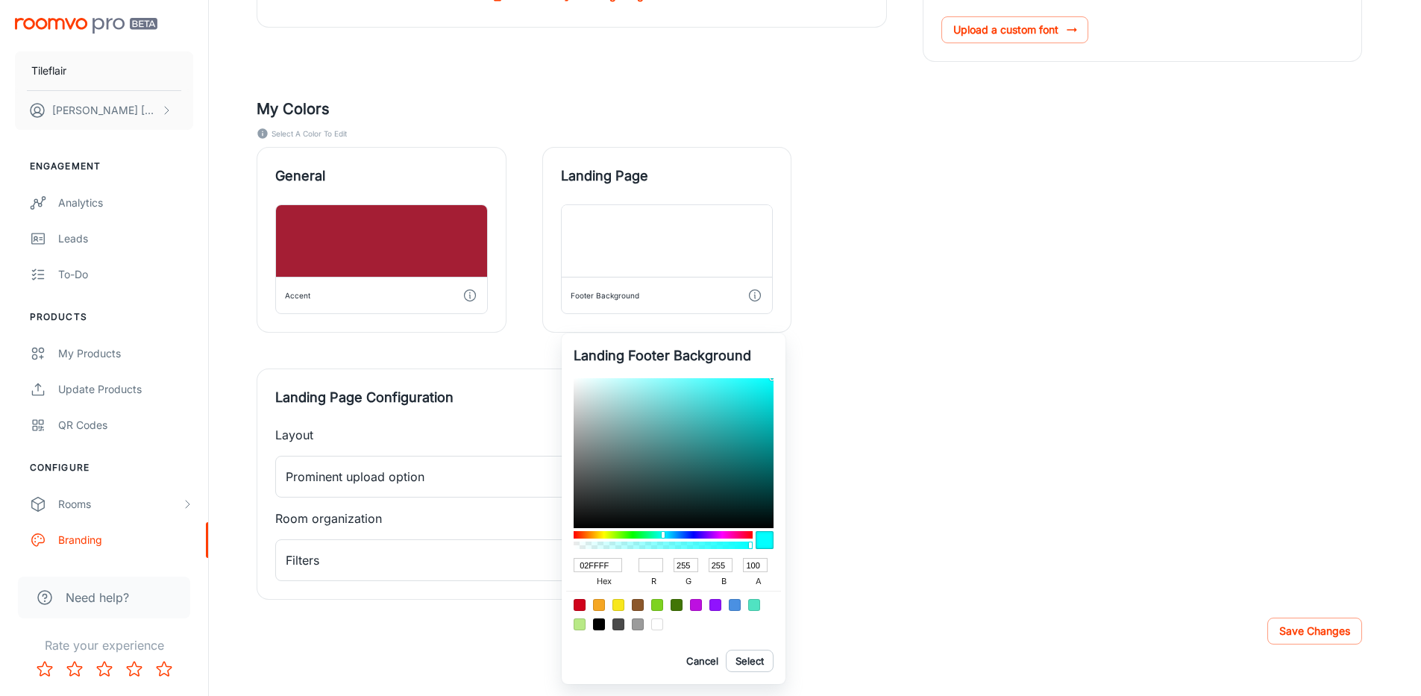
type input "2"
type input "18FFFF"
type input "24"
type input "F7FFFF"
type input "247"
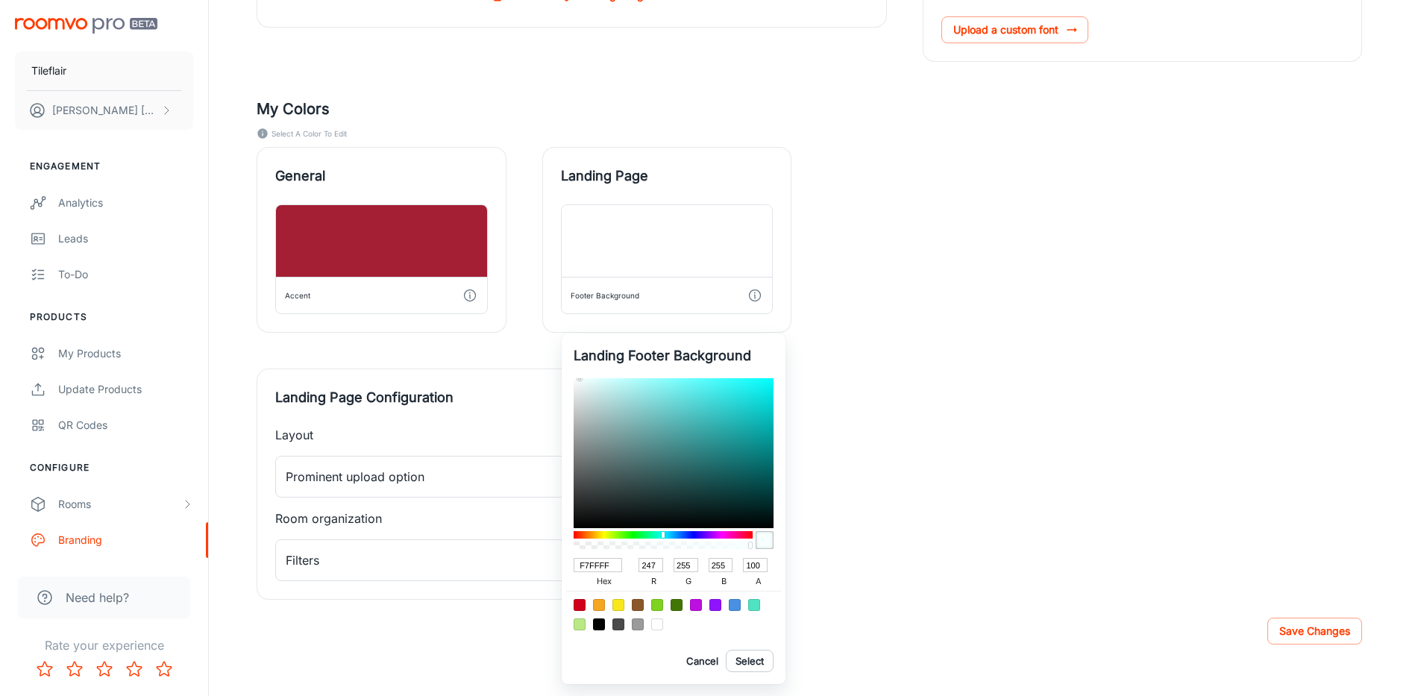
type input "F702FF"
type input "2"
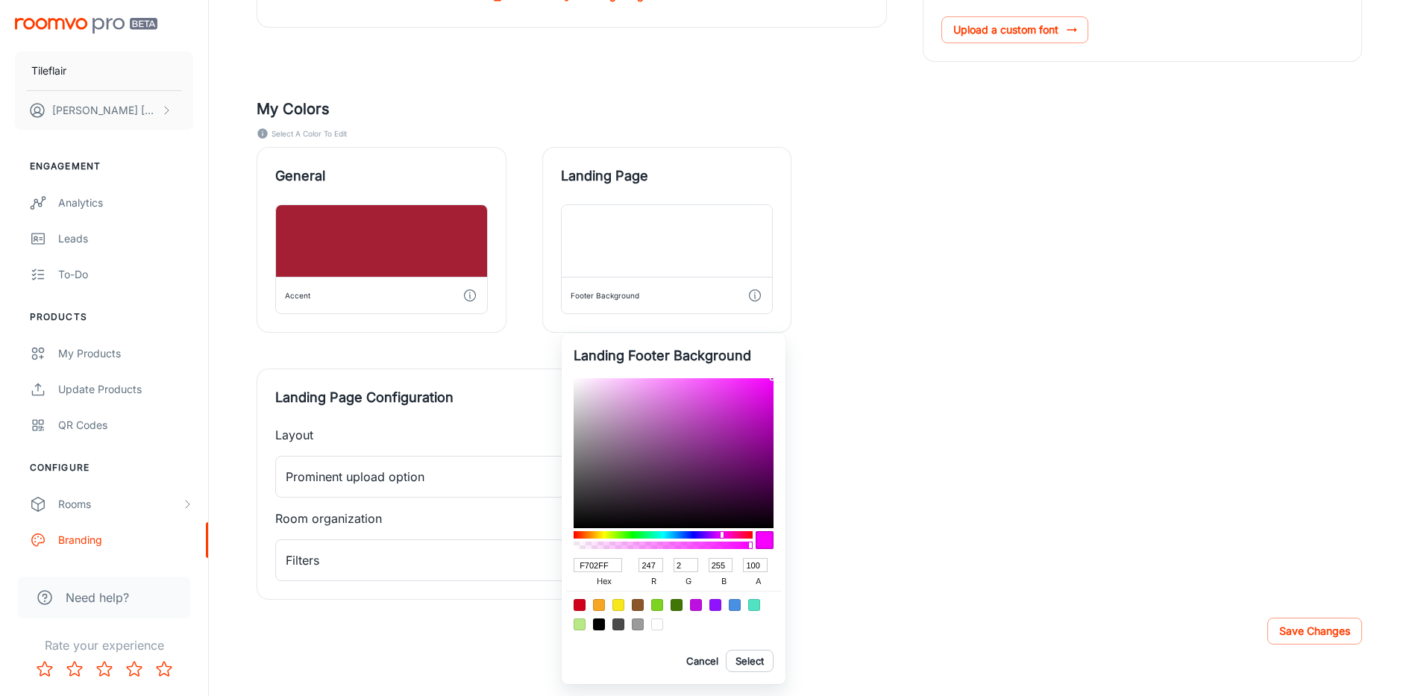
type input "F718FF"
type input "24"
type input "F7F6FF"
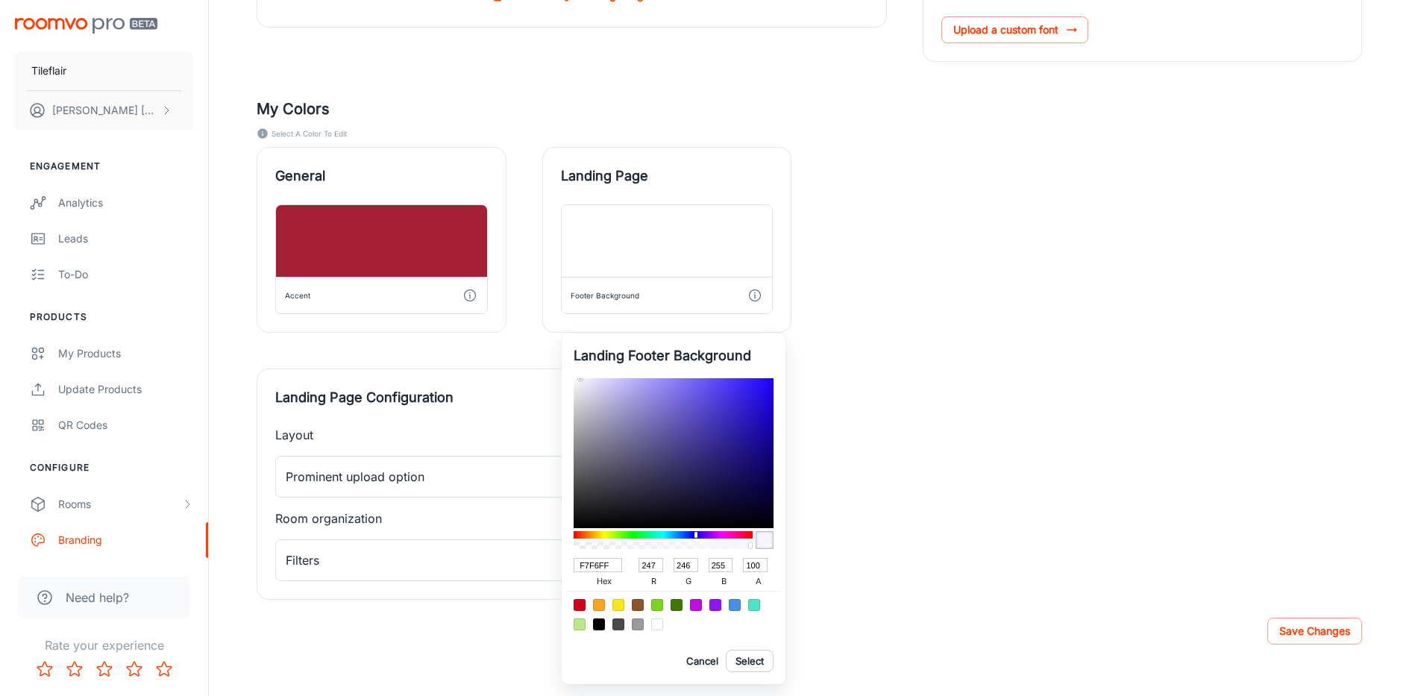
type input "246"
type input "F7F602"
type input "2"
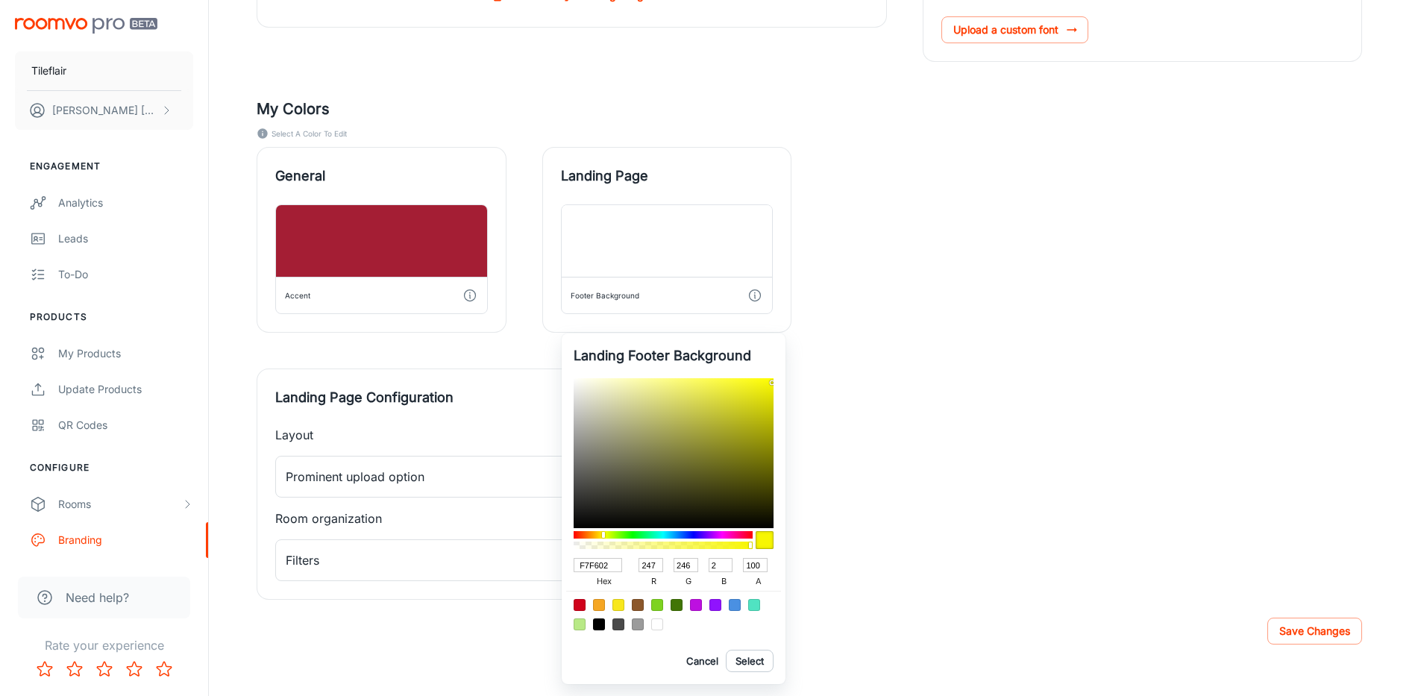
type input "F7F618"
type input "24"
type input "F7F6F2"
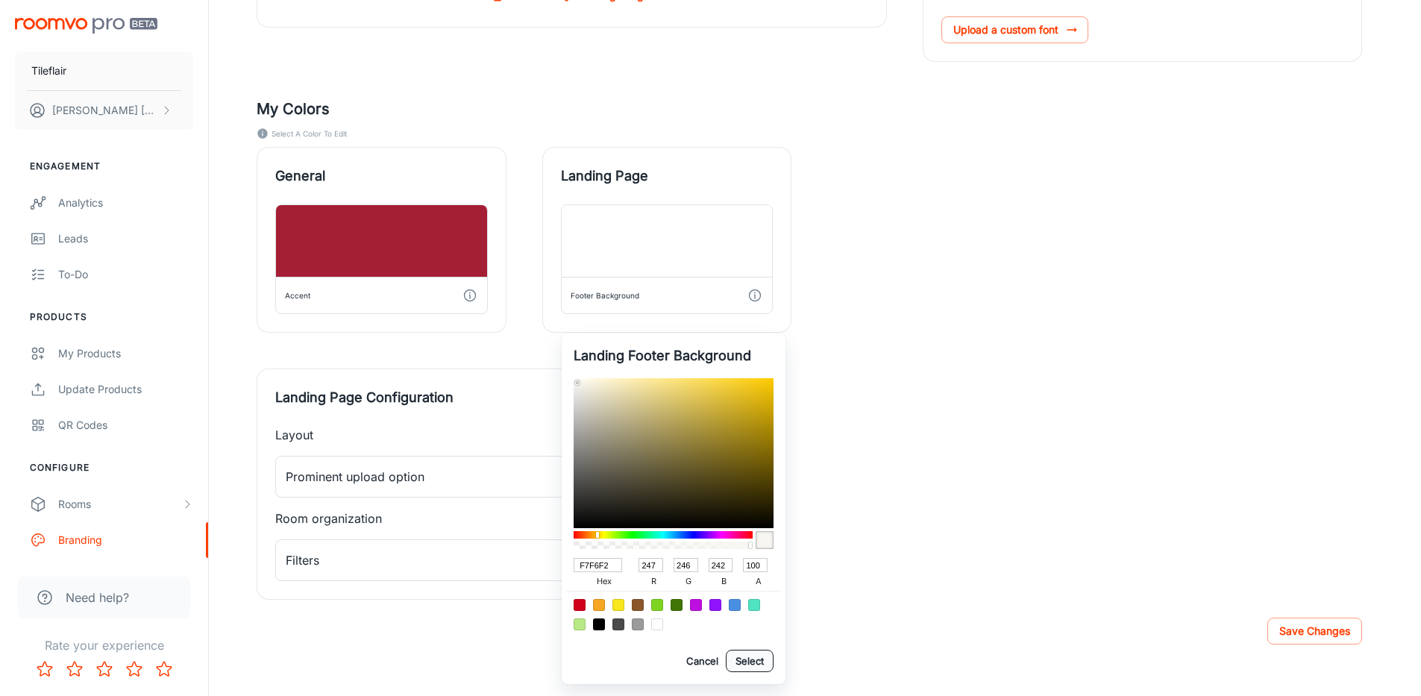
type input "242"
click at [751, 662] on button "Select" at bounding box center [750, 661] width 48 height 22
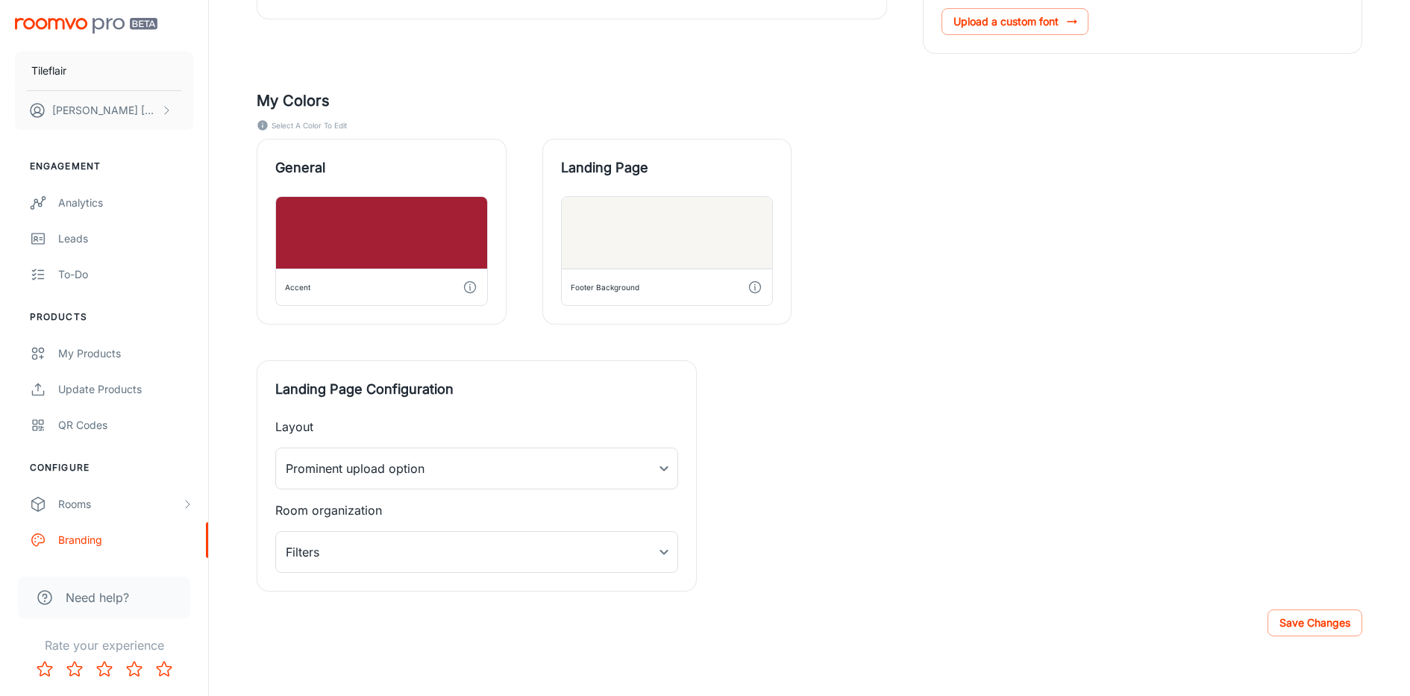
scroll to position [436, 0]
click at [1308, 627] on button "Save Changes" at bounding box center [1314, 622] width 95 height 27
click at [664, 357] on body "Tileflair [PERSON_NAME] Engagement Analytics Leads To-do Products My Products U…" at bounding box center [705, 9] width 1410 height 696
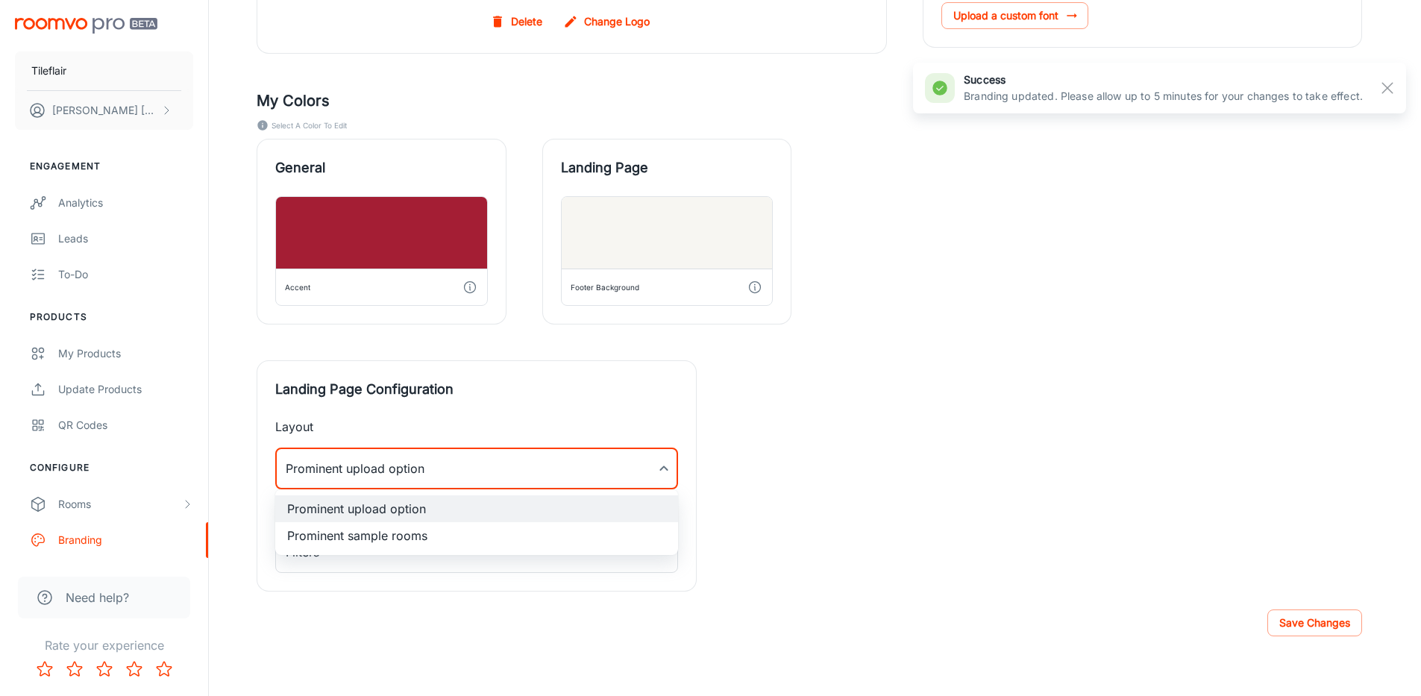
click at [664, 471] on div at bounding box center [710, 348] width 1421 height 696
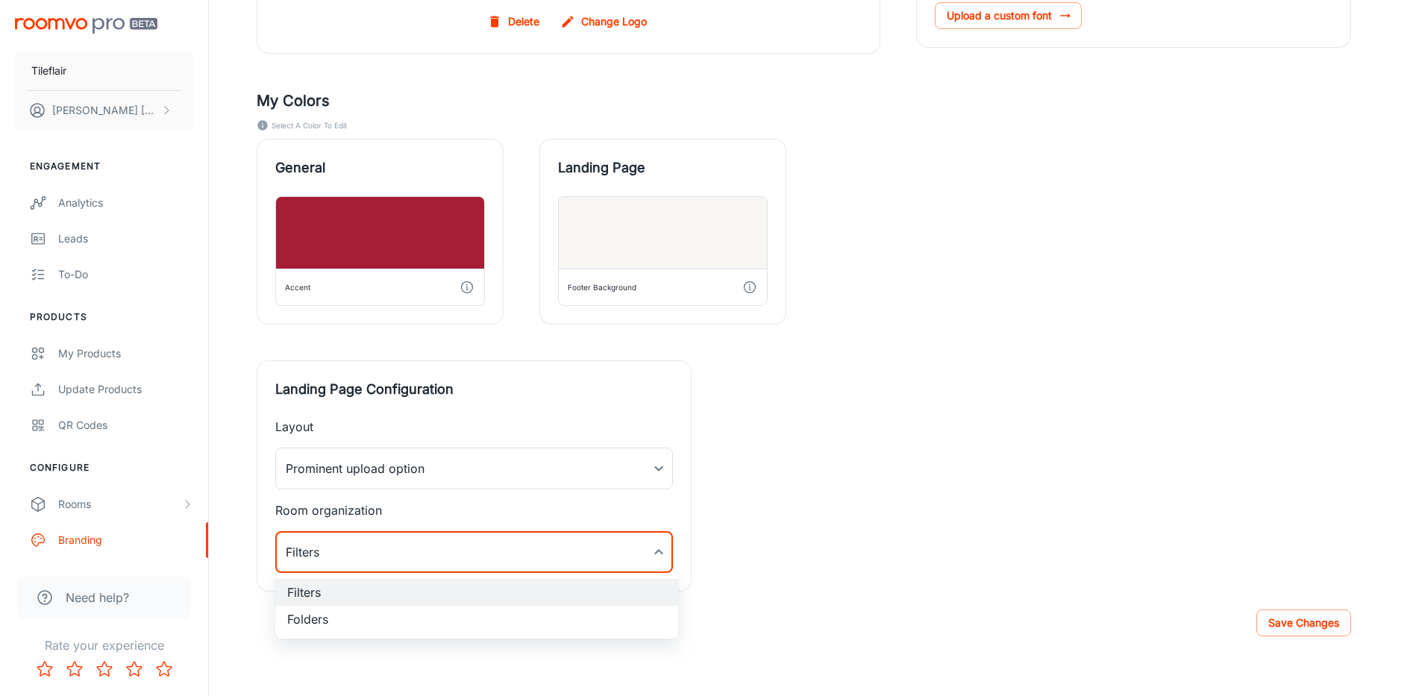
click at [661, 357] on body "Tileflair [PERSON_NAME] Engagement Analytics Leads To-do Products My Products U…" at bounding box center [705, 9] width 1410 height 696
click at [661, 556] on div at bounding box center [710, 348] width 1421 height 696
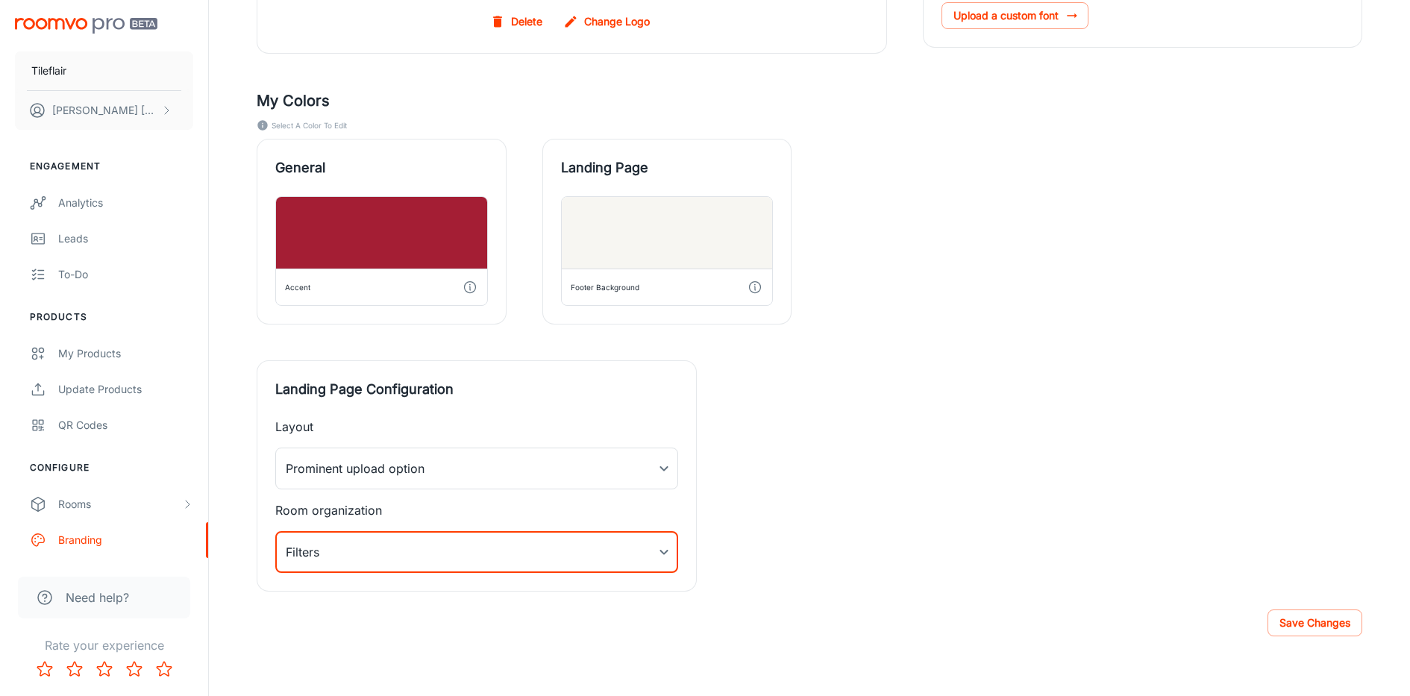
click at [771, 549] on div "My Logo .JPG, .PNG, or .GIF. Maximum file size is 2.4 MB. Visualizer Drawer myD…" at bounding box center [791, 191] width 1141 height 800
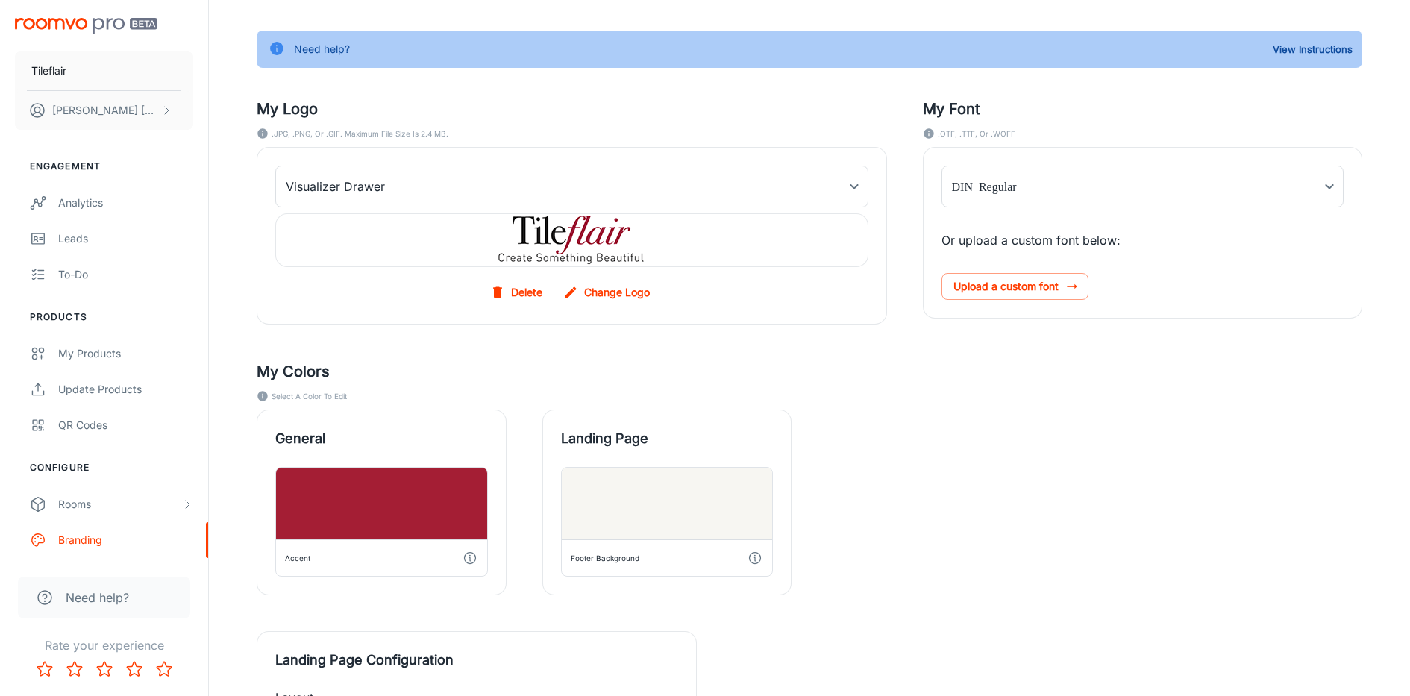
scroll to position [0, 0]
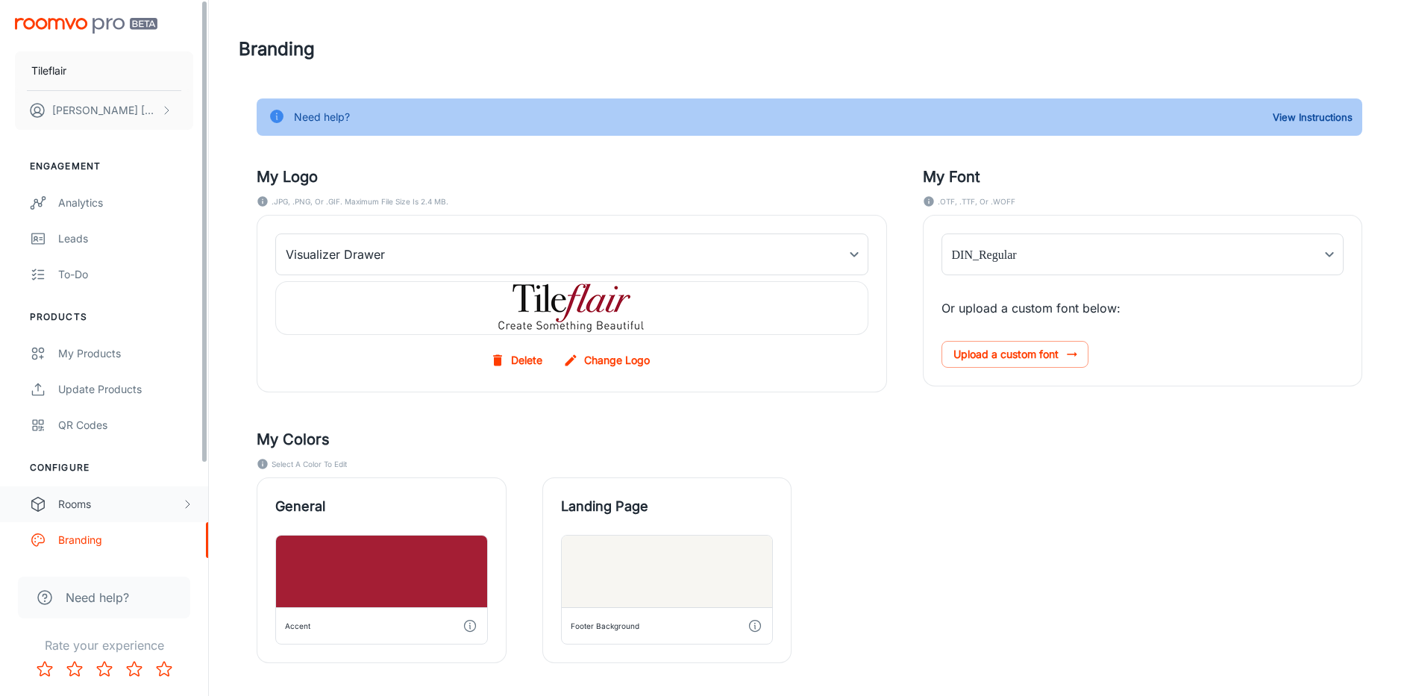
click at [101, 509] on div "Rooms" at bounding box center [119, 504] width 123 height 16
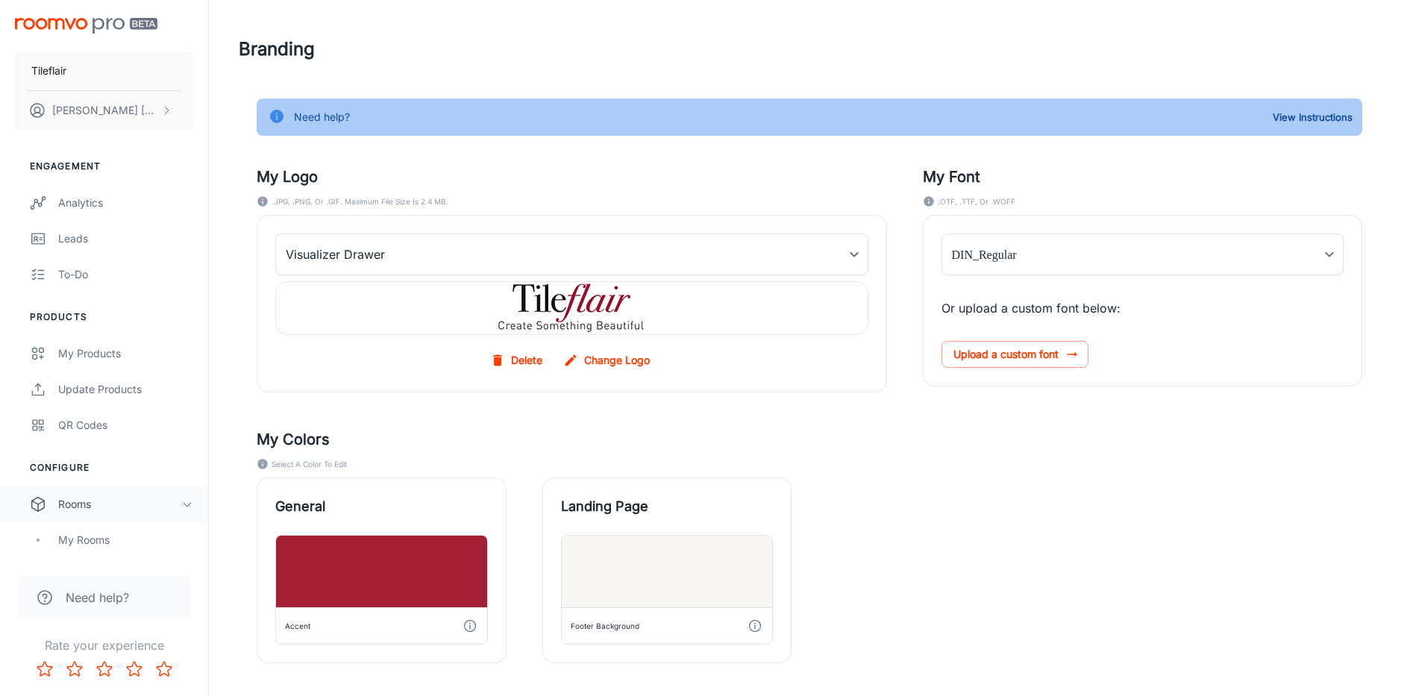
scroll to position [137, 0]
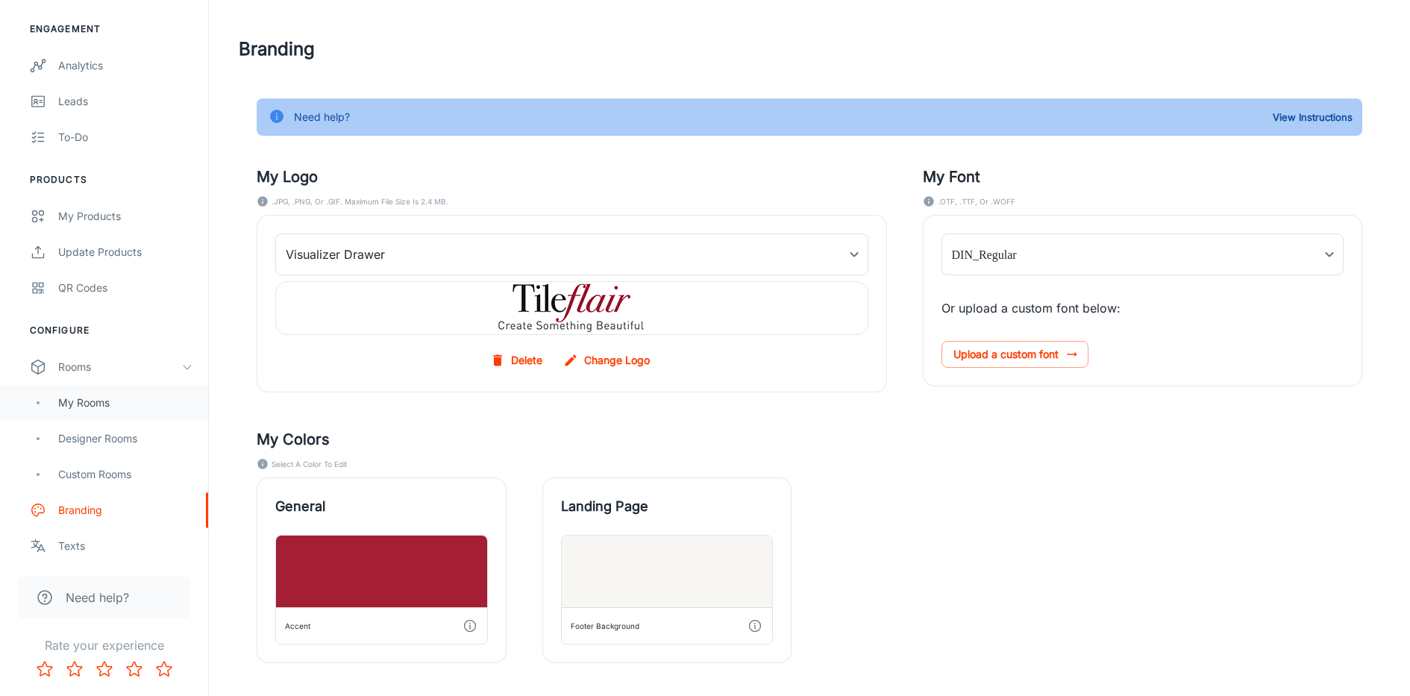
click at [101, 408] on div "My Rooms" at bounding box center [125, 403] width 135 height 16
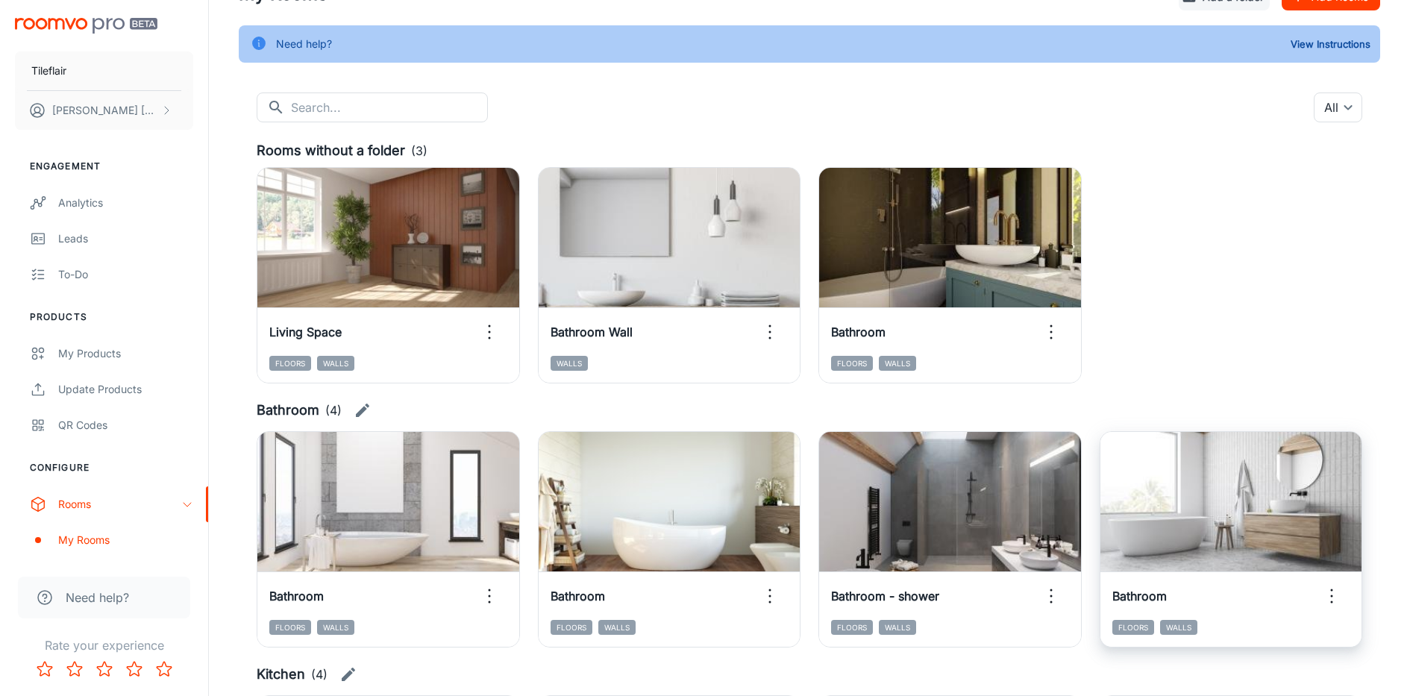
scroll to position [76, 0]
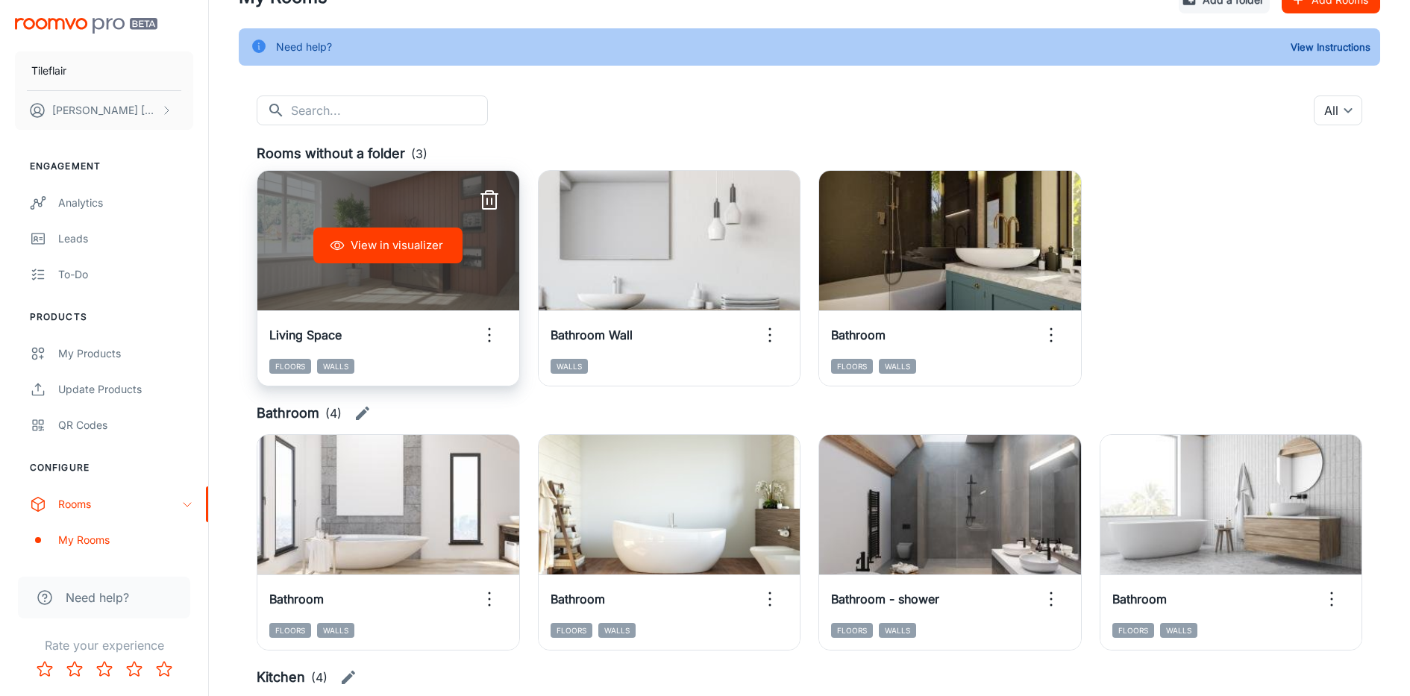
click at [490, 338] on icon "button" at bounding box center [489, 335] width 24 height 24
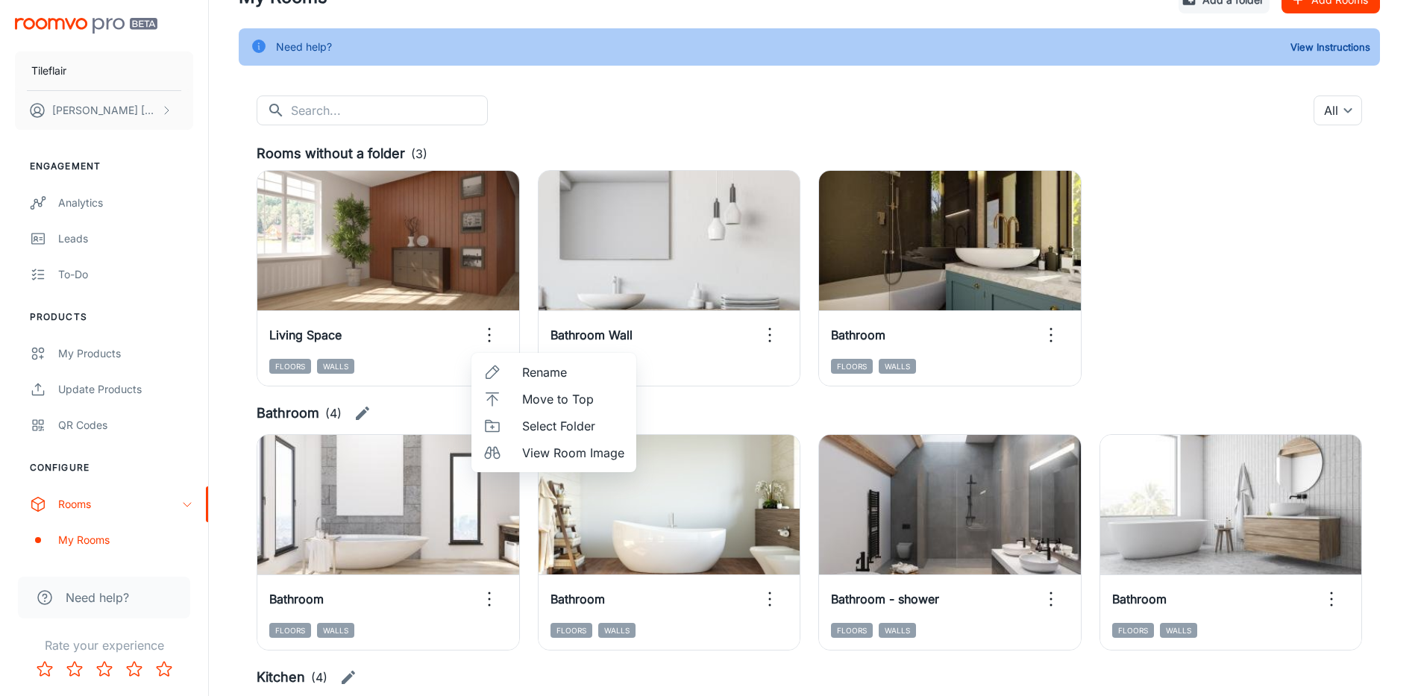
click at [552, 424] on span "Select Folder" at bounding box center [573, 426] width 102 height 18
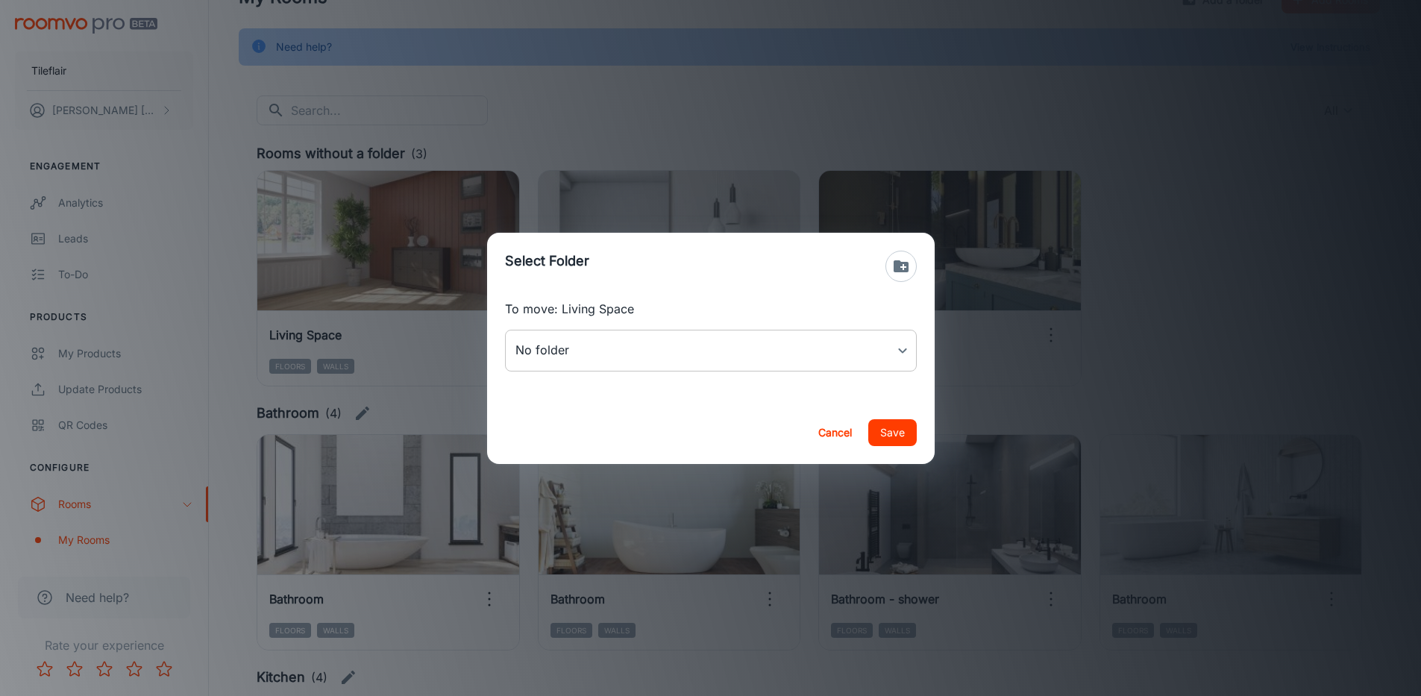
click at [791, 358] on body "Tileflair [PERSON_NAME] Engagement Analytics Leads To-do Products My Products U…" at bounding box center [710, 272] width 1421 height 696
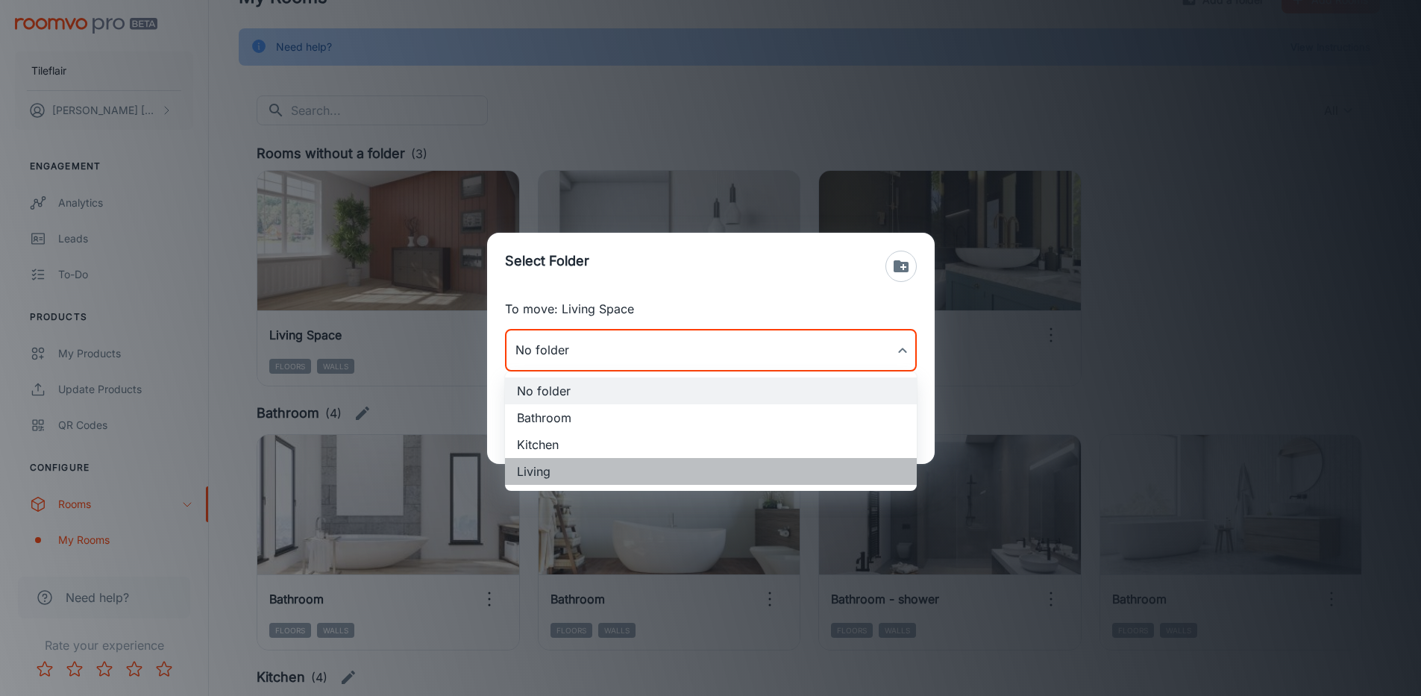
click at [577, 479] on li "Living" at bounding box center [711, 471] width 412 height 27
type input "Living"
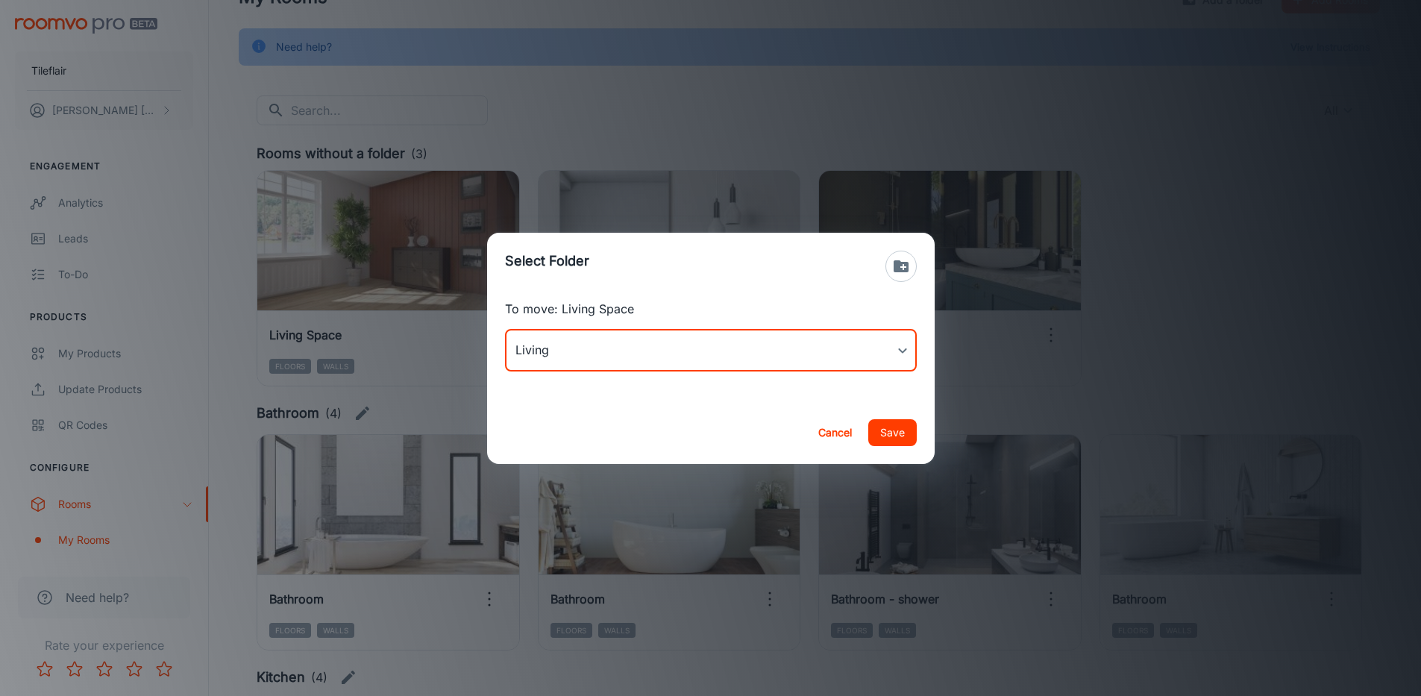
click at [886, 434] on button "Save" at bounding box center [892, 432] width 48 height 27
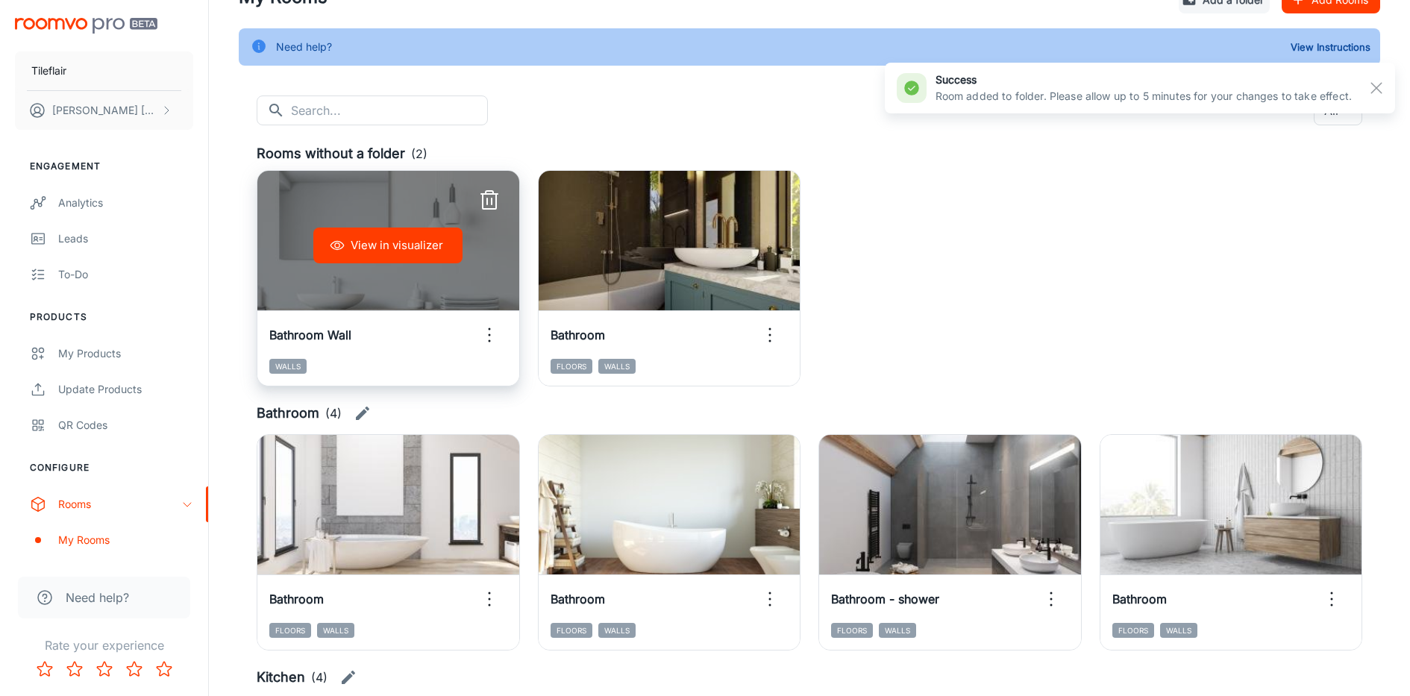
click at [491, 332] on icon "button" at bounding box center [489, 335] width 24 height 24
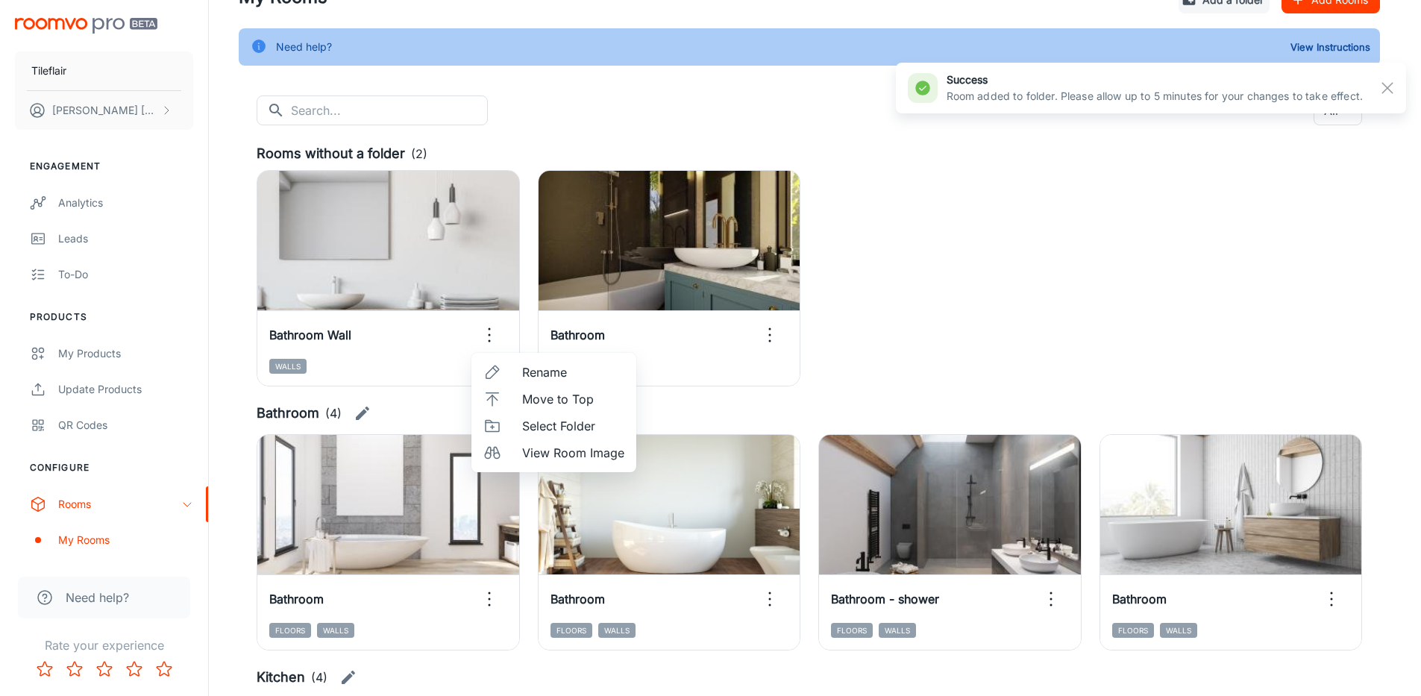
click at [528, 430] on span "Select Folder" at bounding box center [573, 426] width 102 height 18
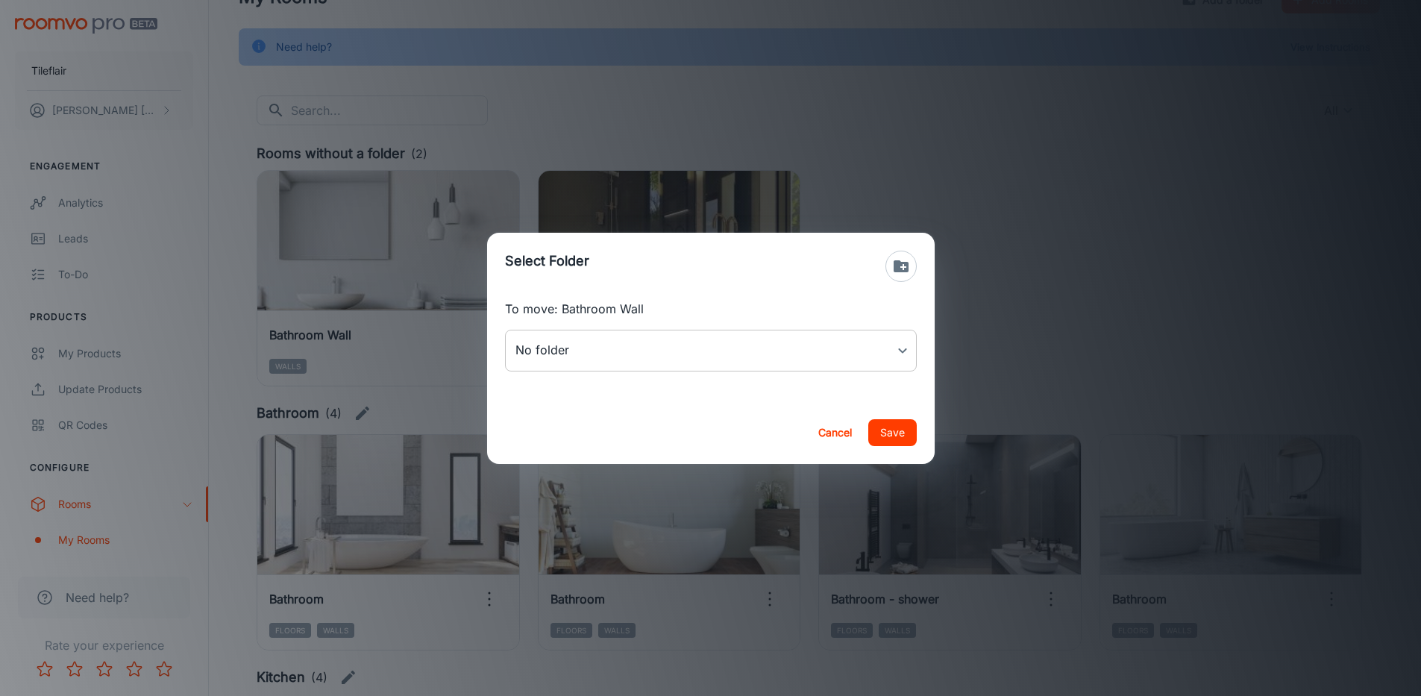
click at [575, 348] on body "Tileflair [PERSON_NAME] Engagement Analytics Leads To-do Products My Products U…" at bounding box center [710, 272] width 1421 height 696
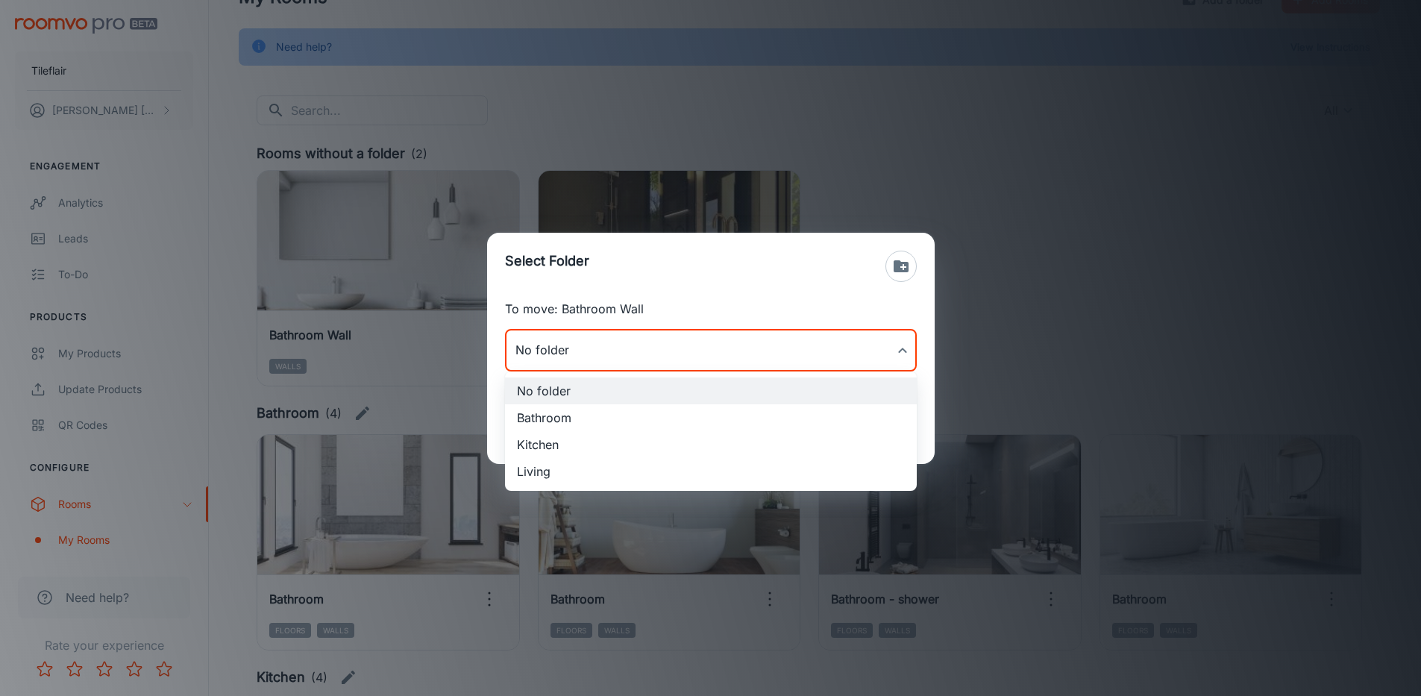
click at [564, 428] on li "Bathroom" at bounding box center [711, 417] width 412 height 27
type input "Bathroom"
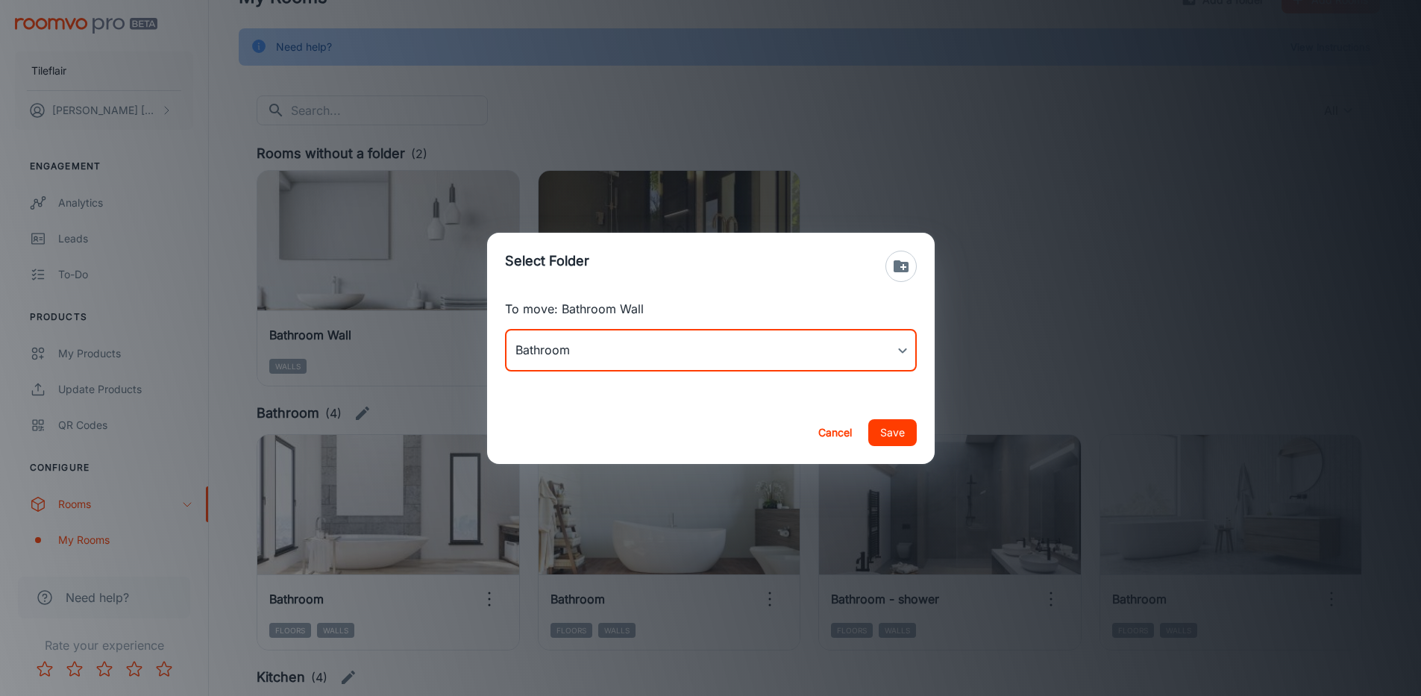
click at [905, 435] on button "Save" at bounding box center [892, 432] width 48 height 27
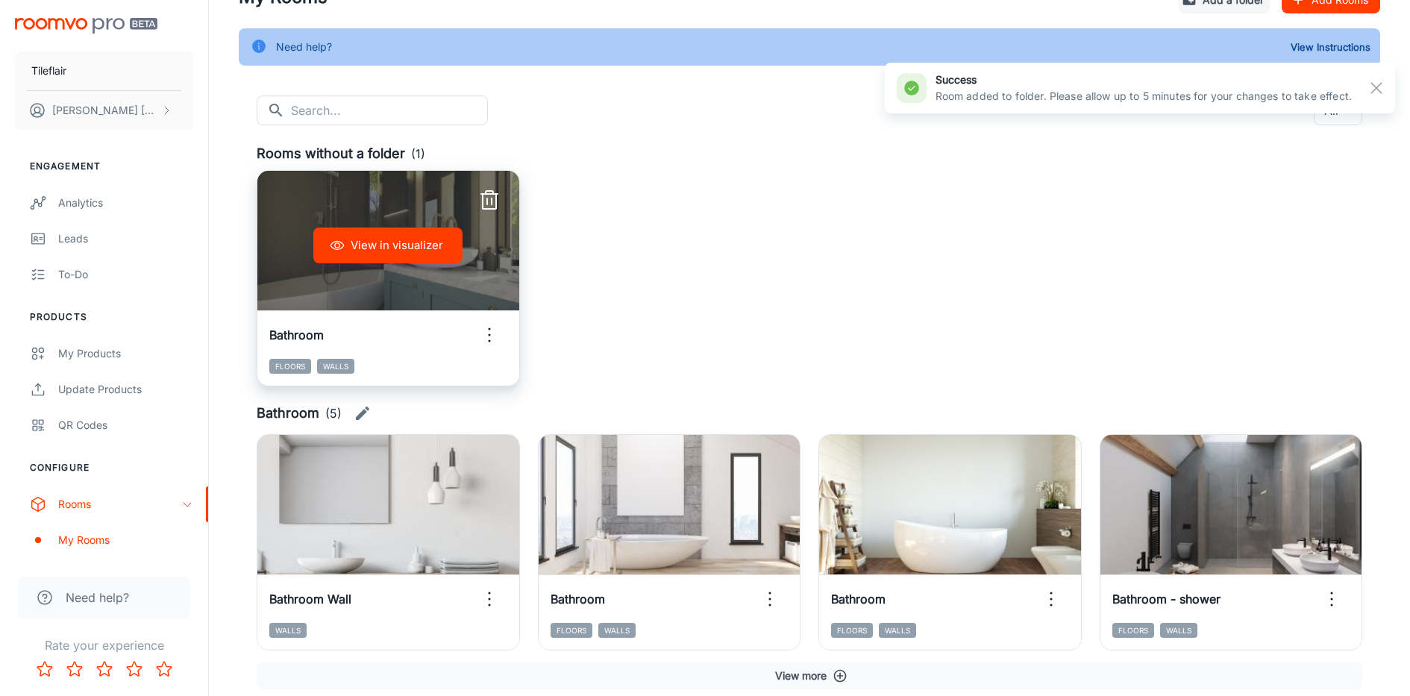
click at [483, 331] on icon "button" at bounding box center [489, 335] width 24 height 24
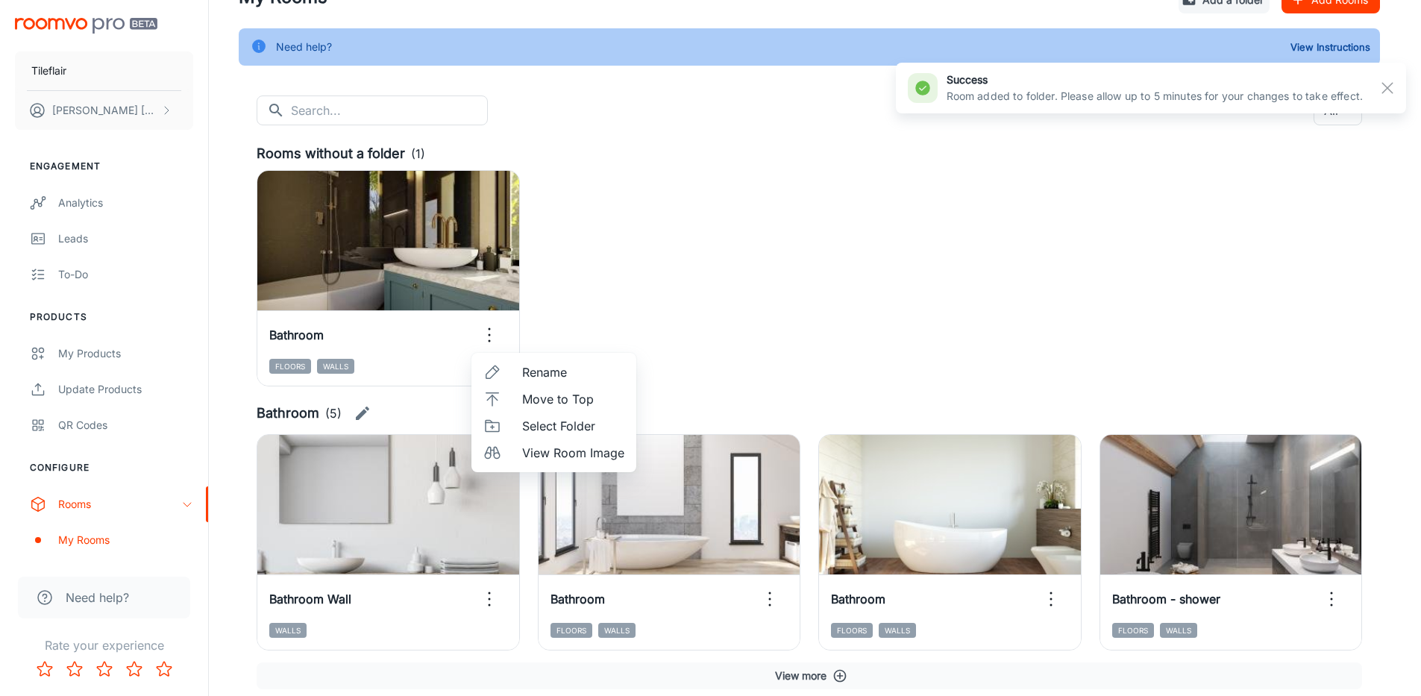
click at [539, 420] on span "Select Folder" at bounding box center [573, 426] width 102 height 18
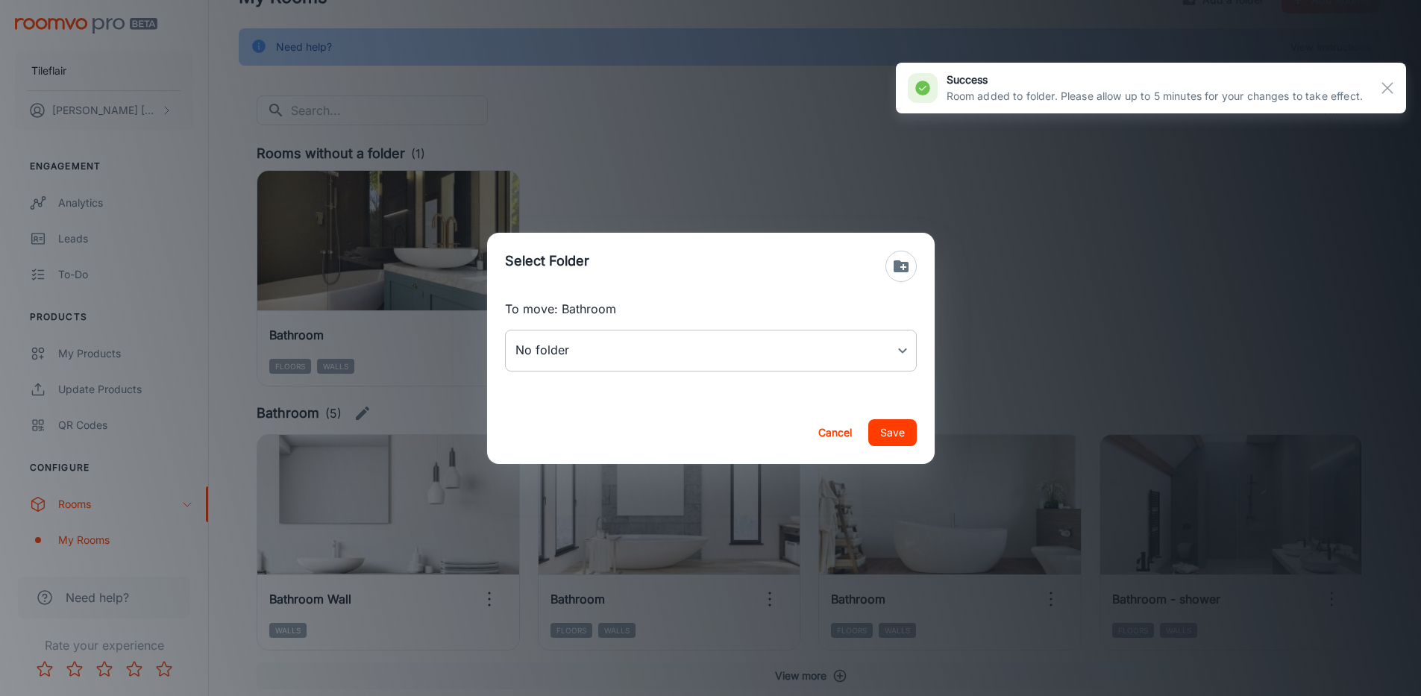
click at [666, 346] on body "Tileflair [PERSON_NAME] Engagement Analytics Leads To-do Products My Products U…" at bounding box center [710, 272] width 1421 height 696
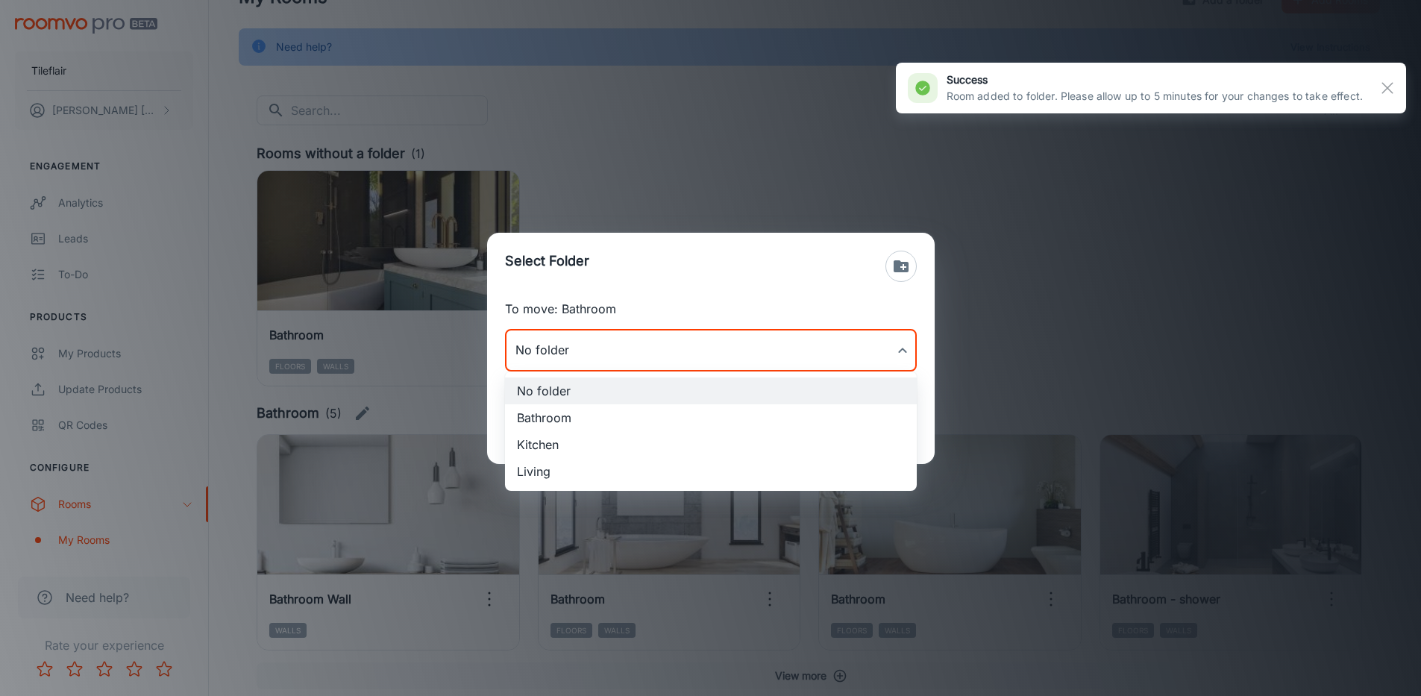
click at [529, 421] on li "Bathroom" at bounding box center [711, 417] width 412 height 27
type input "Bathroom"
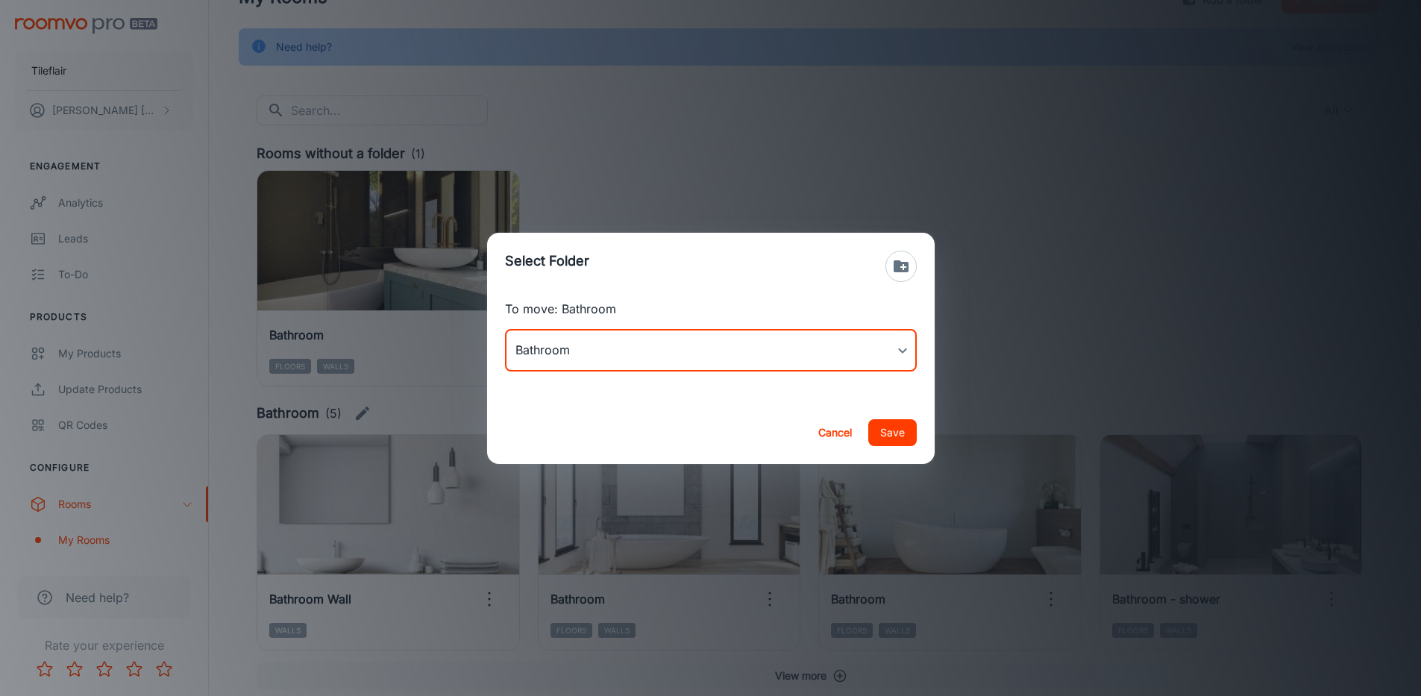
click at [920, 427] on div "Cancel Save" at bounding box center [711, 432] width 448 height 63
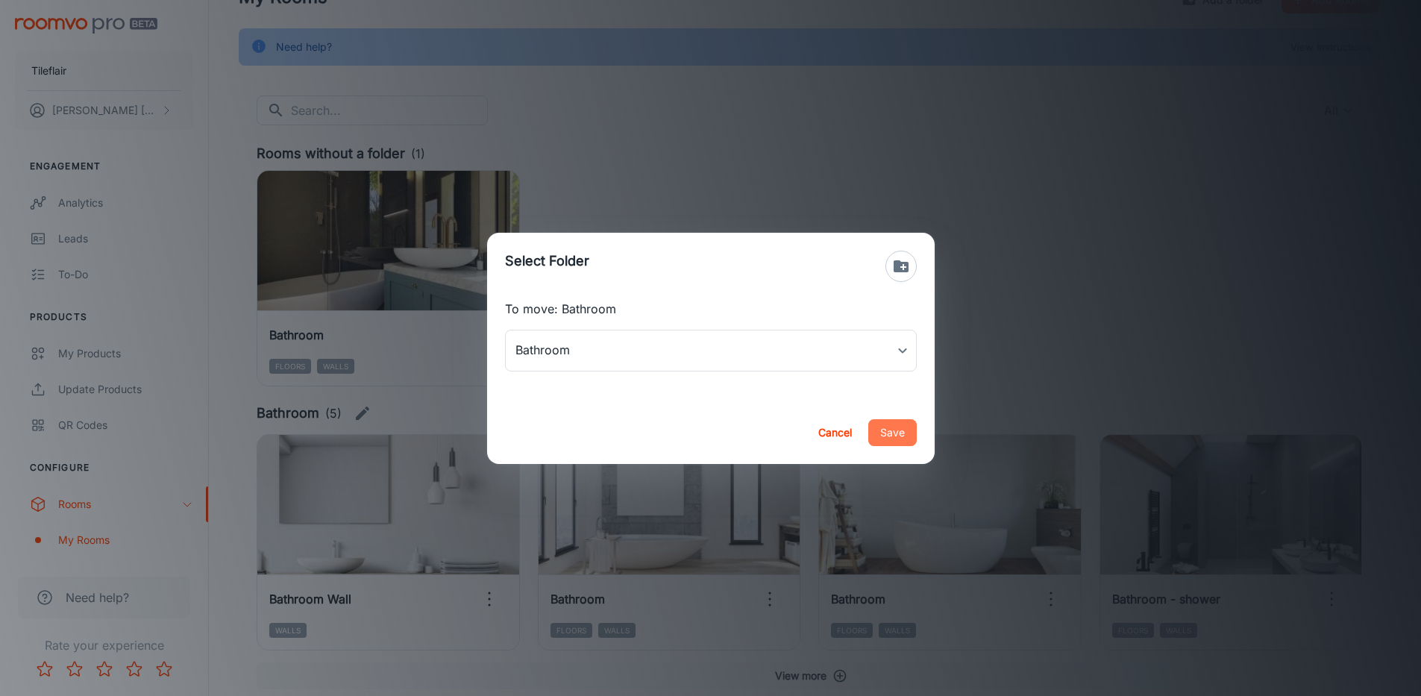
click at [892, 437] on button "Save" at bounding box center [892, 432] width 48 height 27
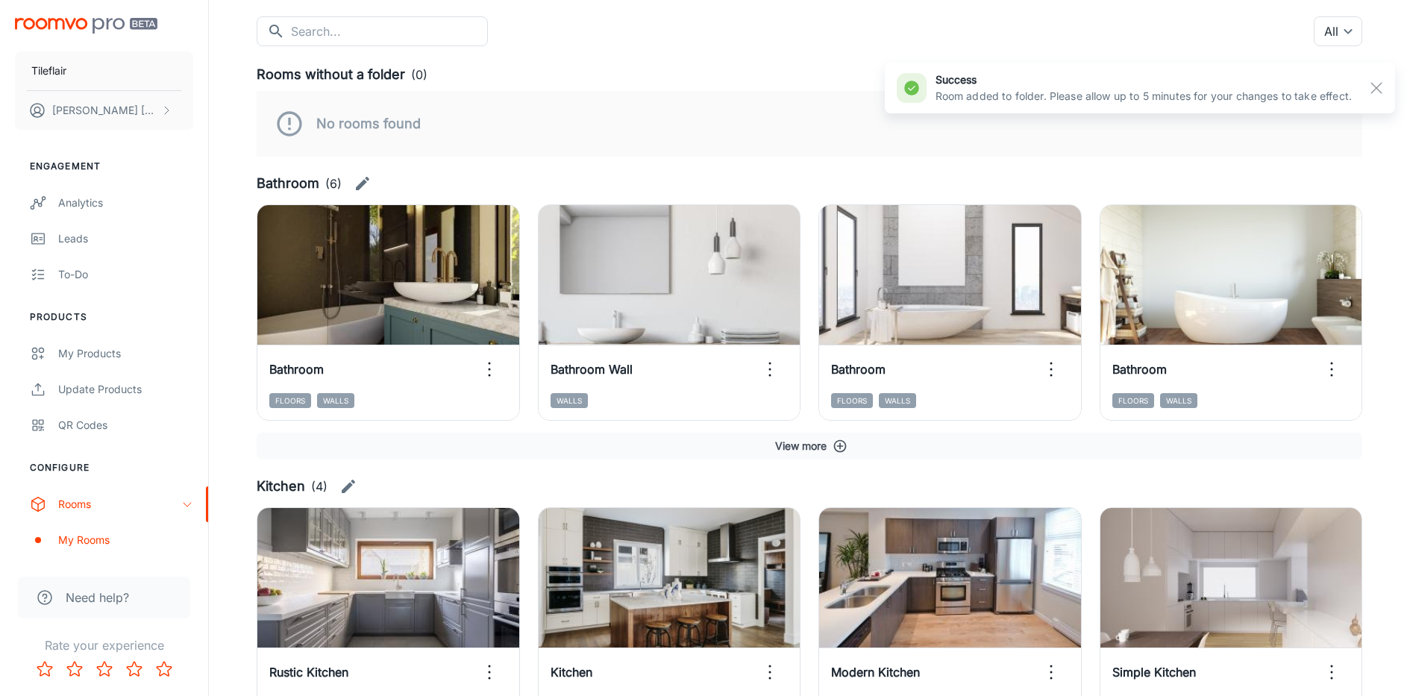
scroll to position [158, 0]
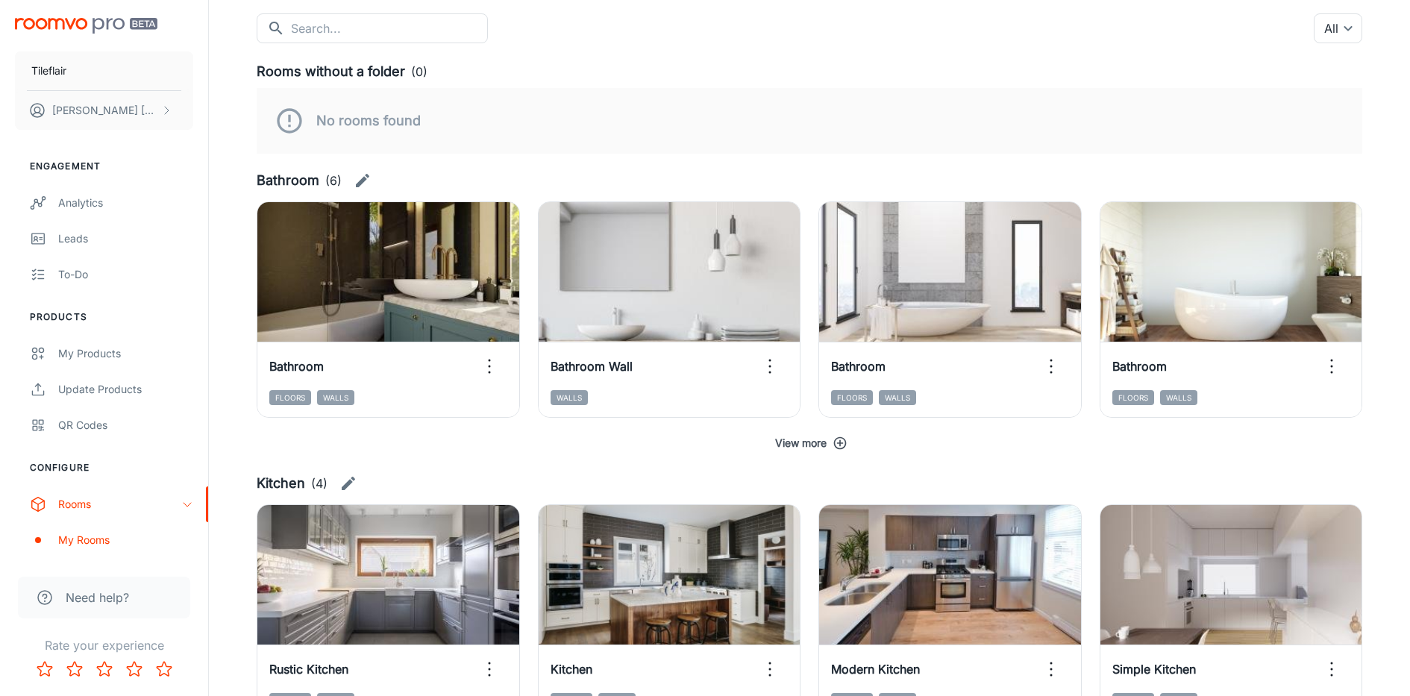
click at [838, 446] on icon "button" at bounding box center [840, 443] width 15 height 15
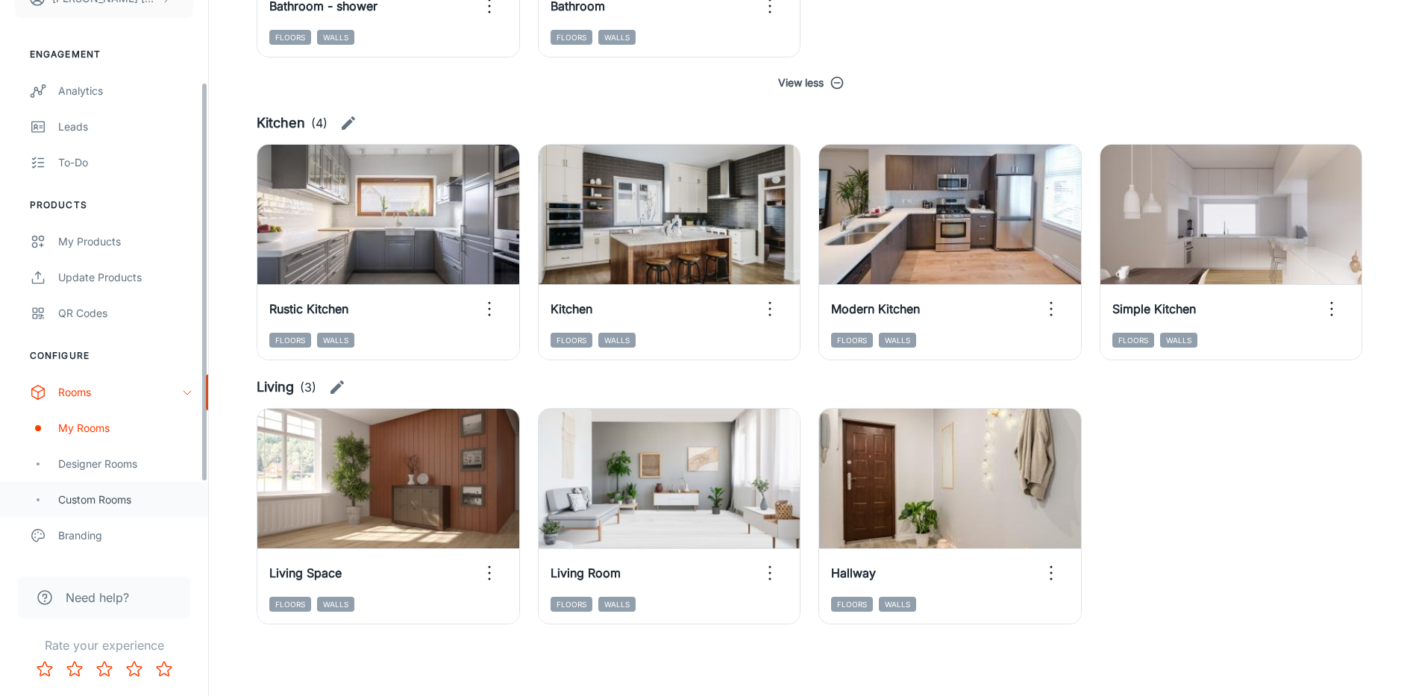
scroll to position [115, 0]
click at [96, 465] on div "Designer Rooms" at bounding box center [125, 461] width 135 height 16
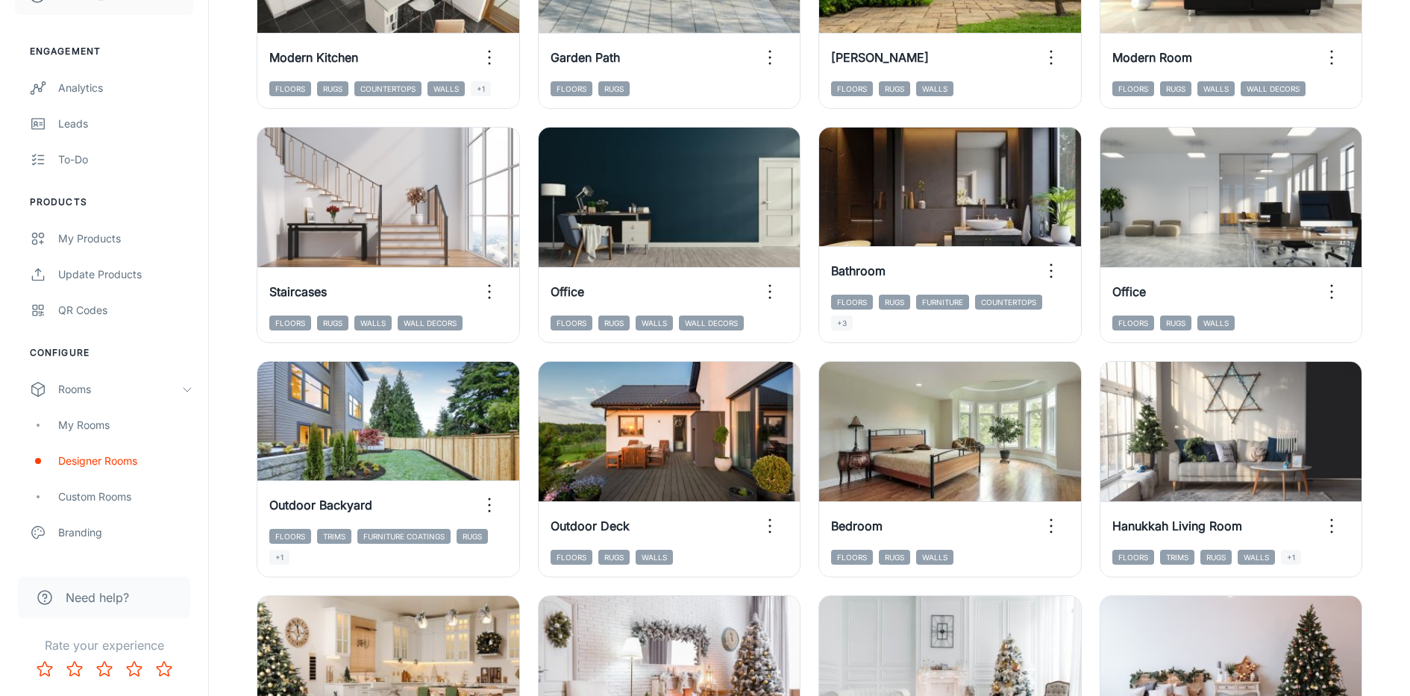
scroll to position [818, 0]
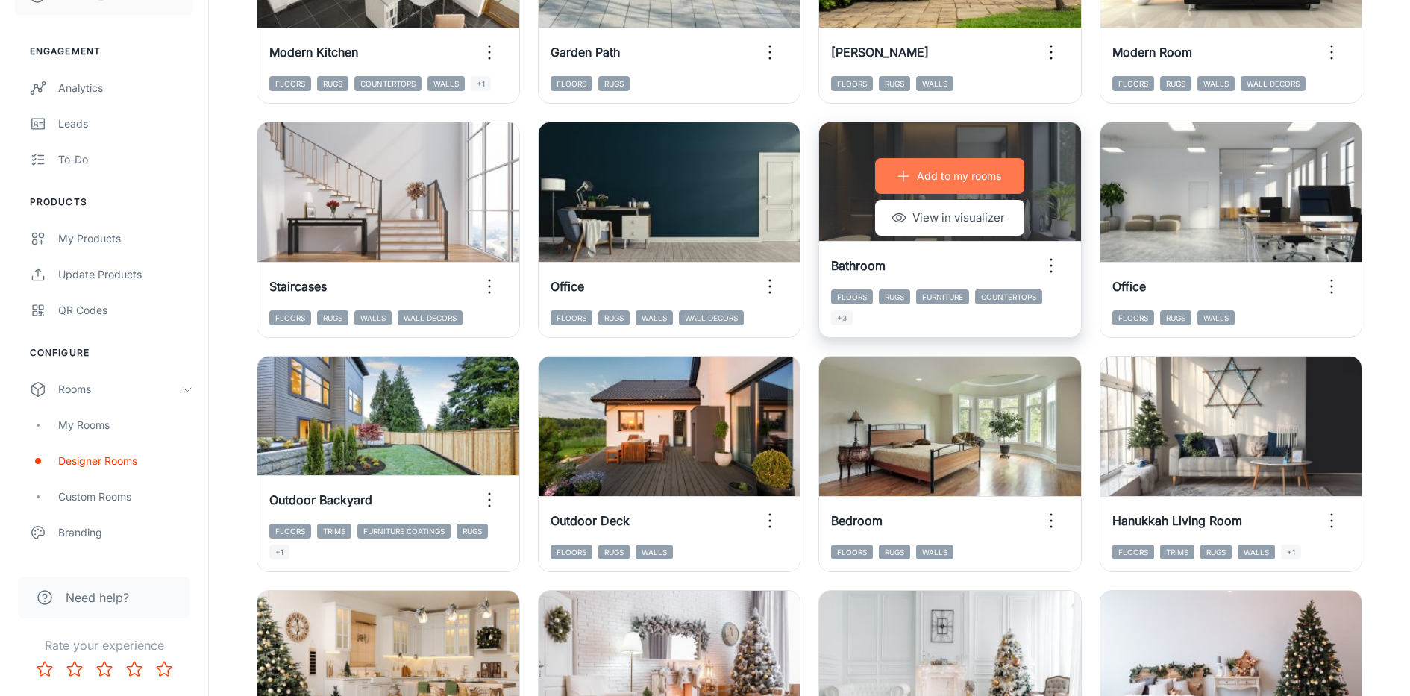
click at [905, 174] on icon "button" at bounding box center [903, 176] width 15 height 15
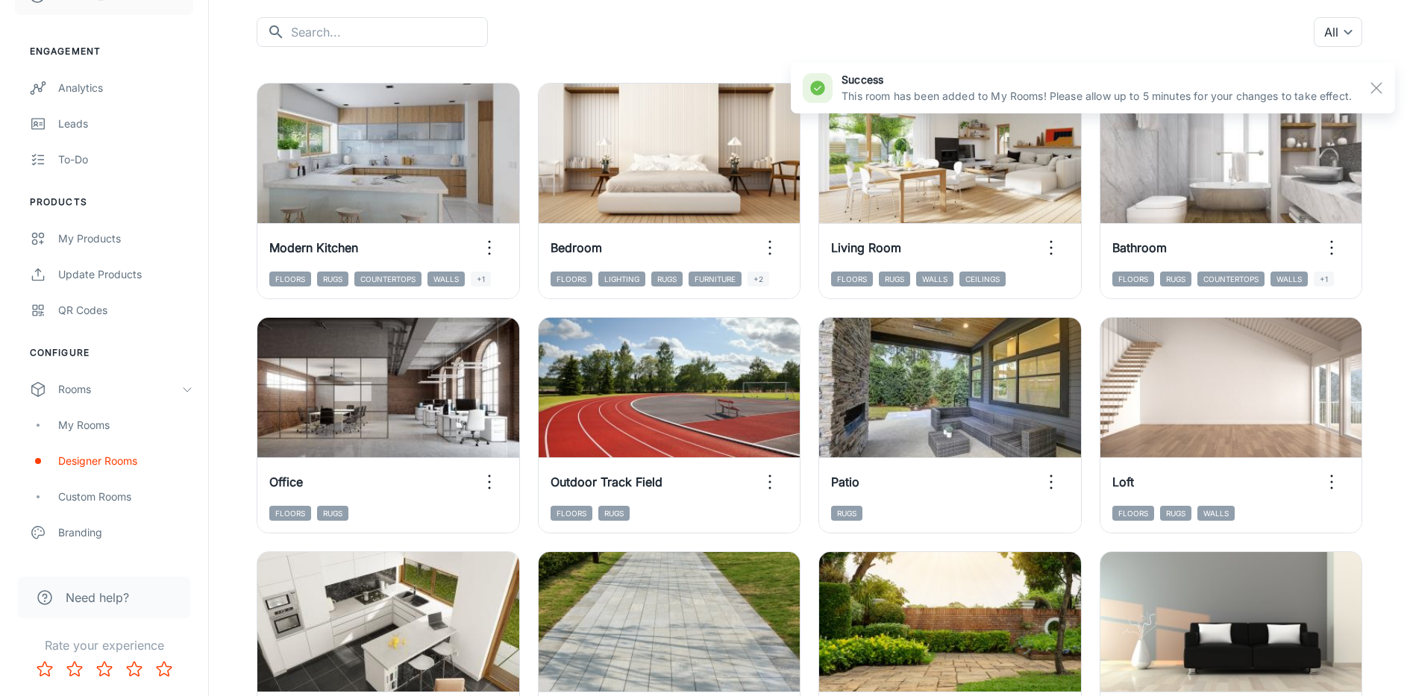
scroll to position [145, 0]
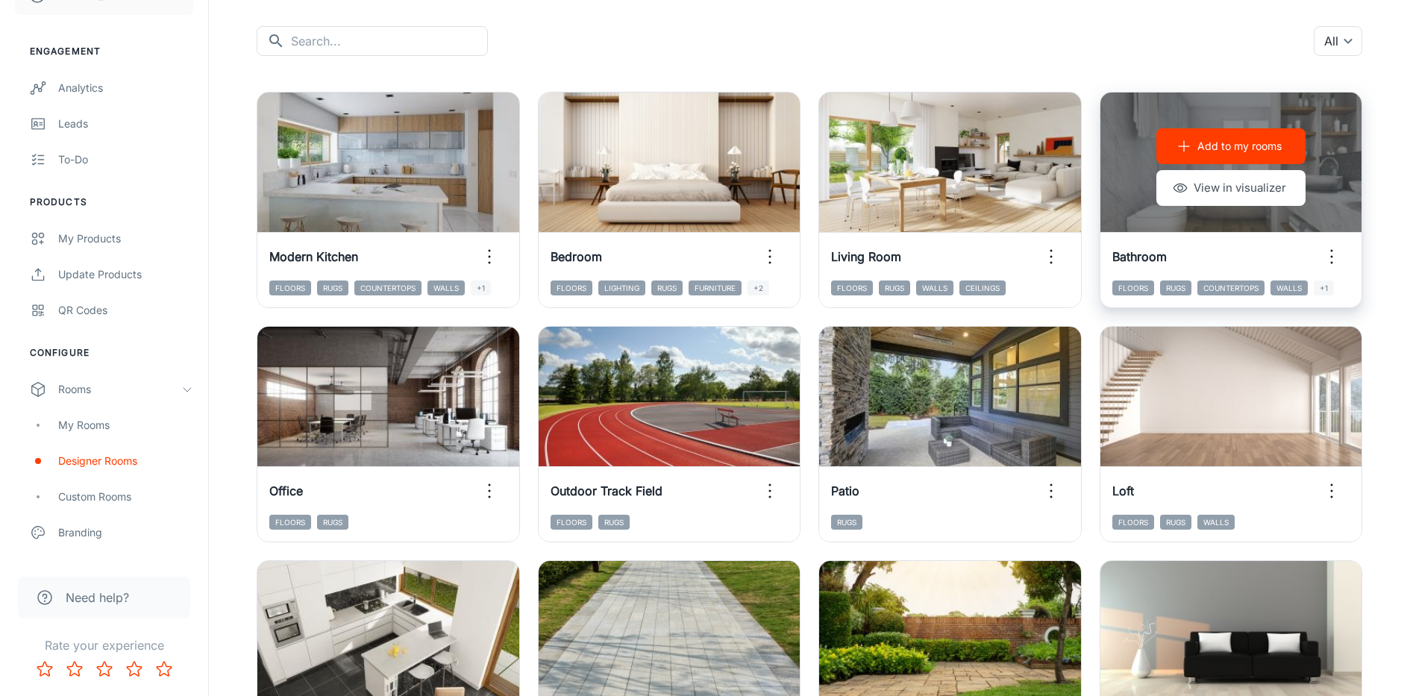
click at [1180, 142] on icon "button" at bounding box center [1183, 146] width 15 height 15
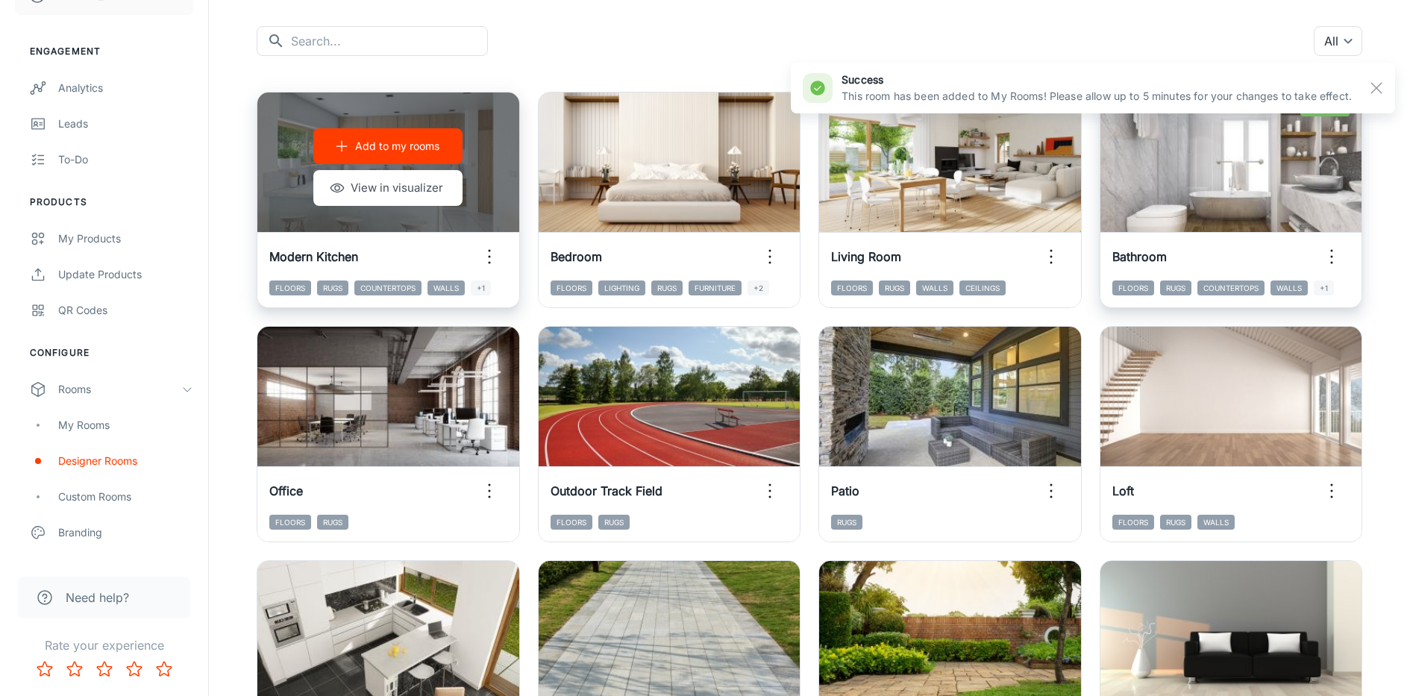
click at [330, 154] on button "Add to my rooms" at bounding box center [387, 146] width 149 height 36
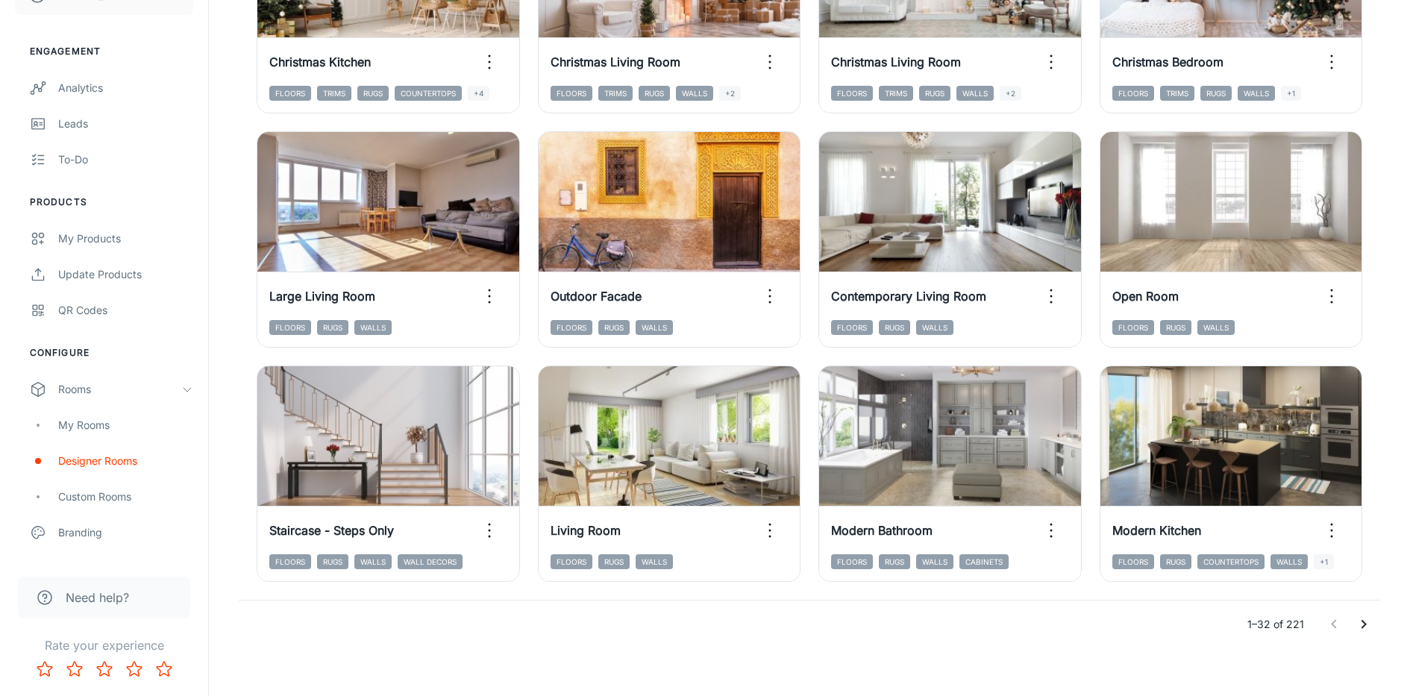
scroll to position [1523, 0]
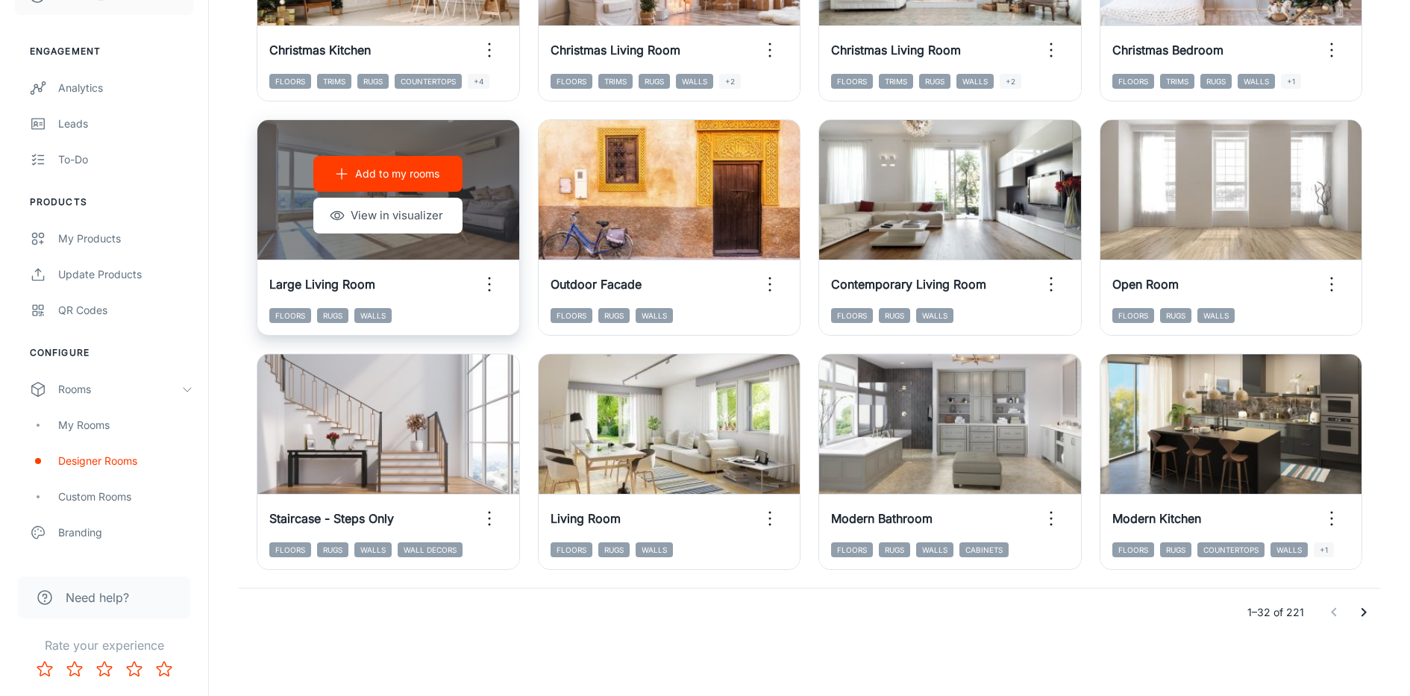
click at [355, 175] on p "Add to my rooms" at bounding box center [397, 174] width 84 height 16
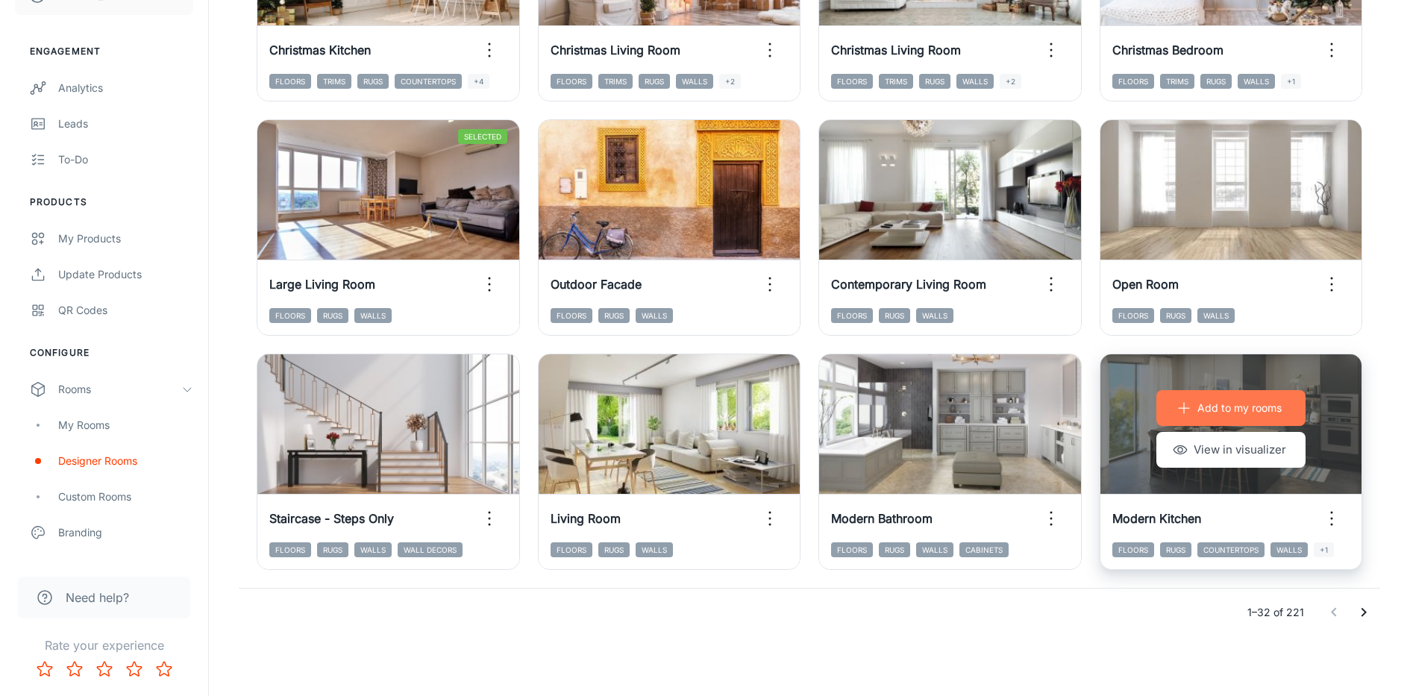
click at [1236, 416] on button "Add to my rooms" at bounding box center [1230, 408] width 149 height 36
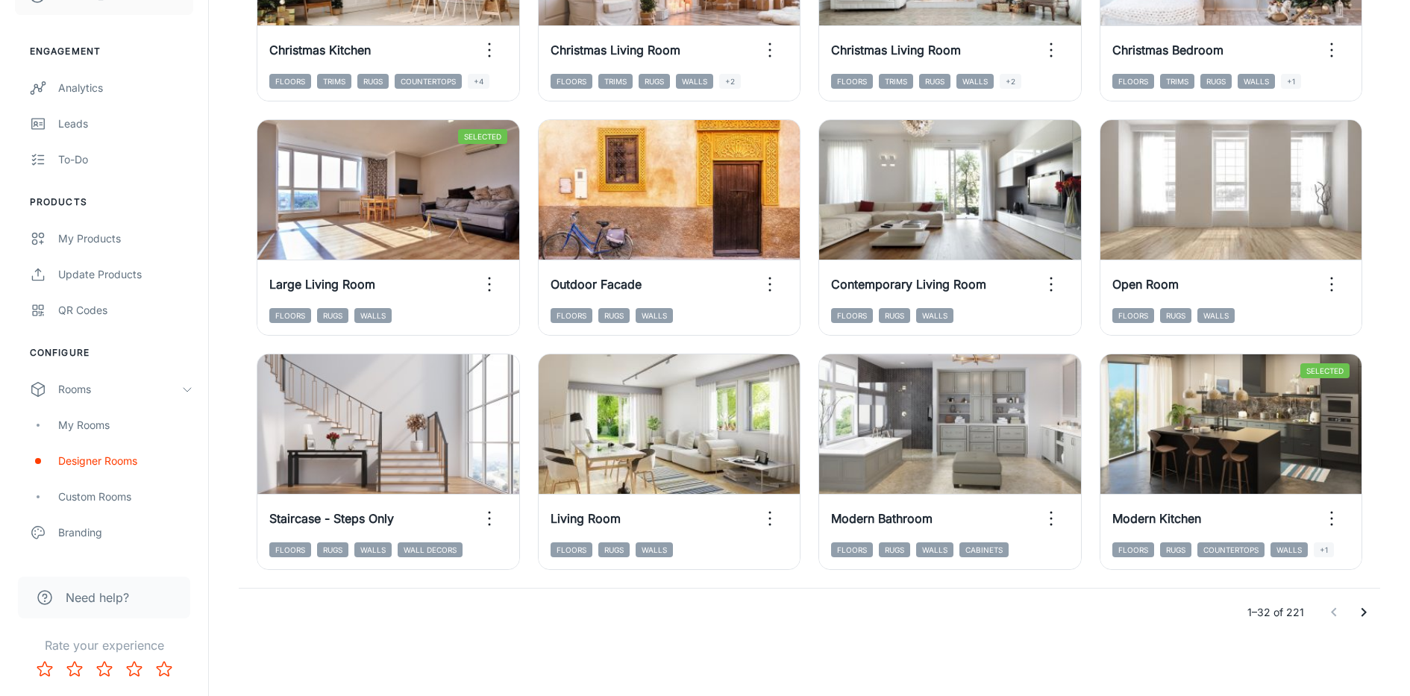
click at [1364, 615] on icon "Go to next page" at bounding box center [1364, 612] width 18 height 18
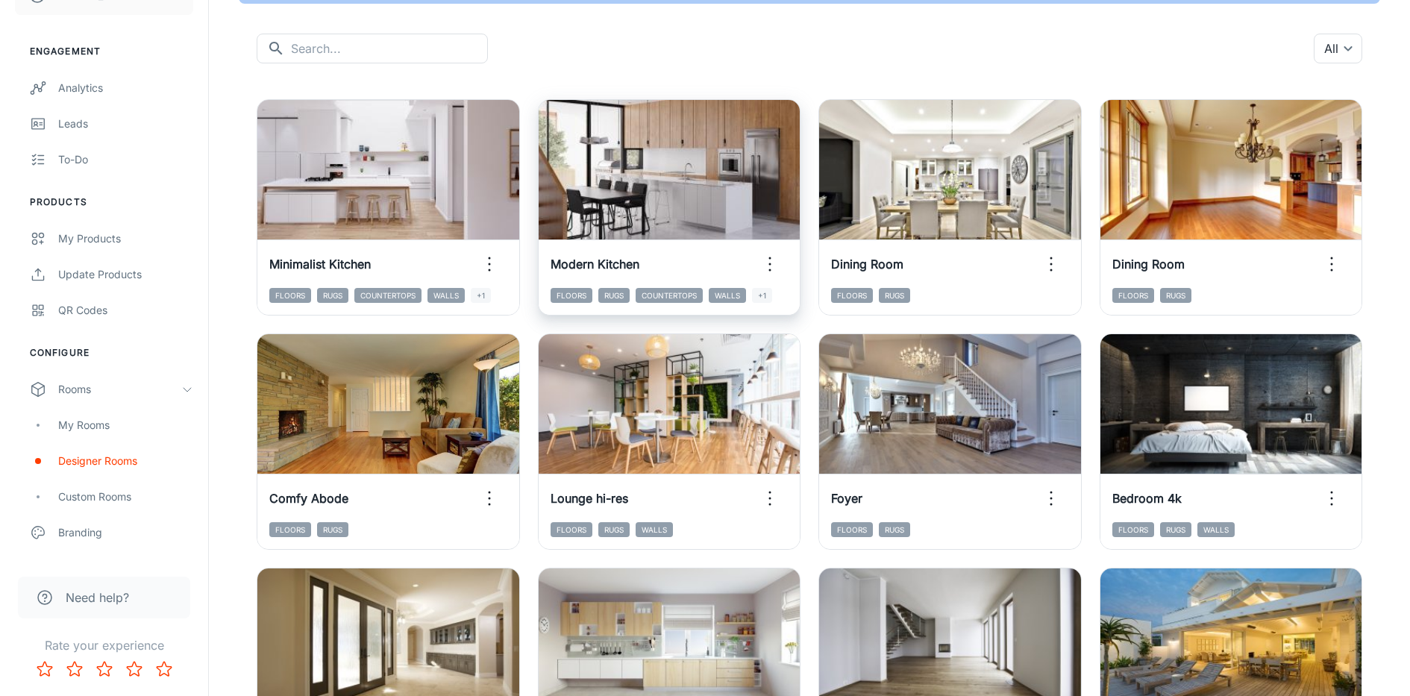
scroll to position [0, 0]
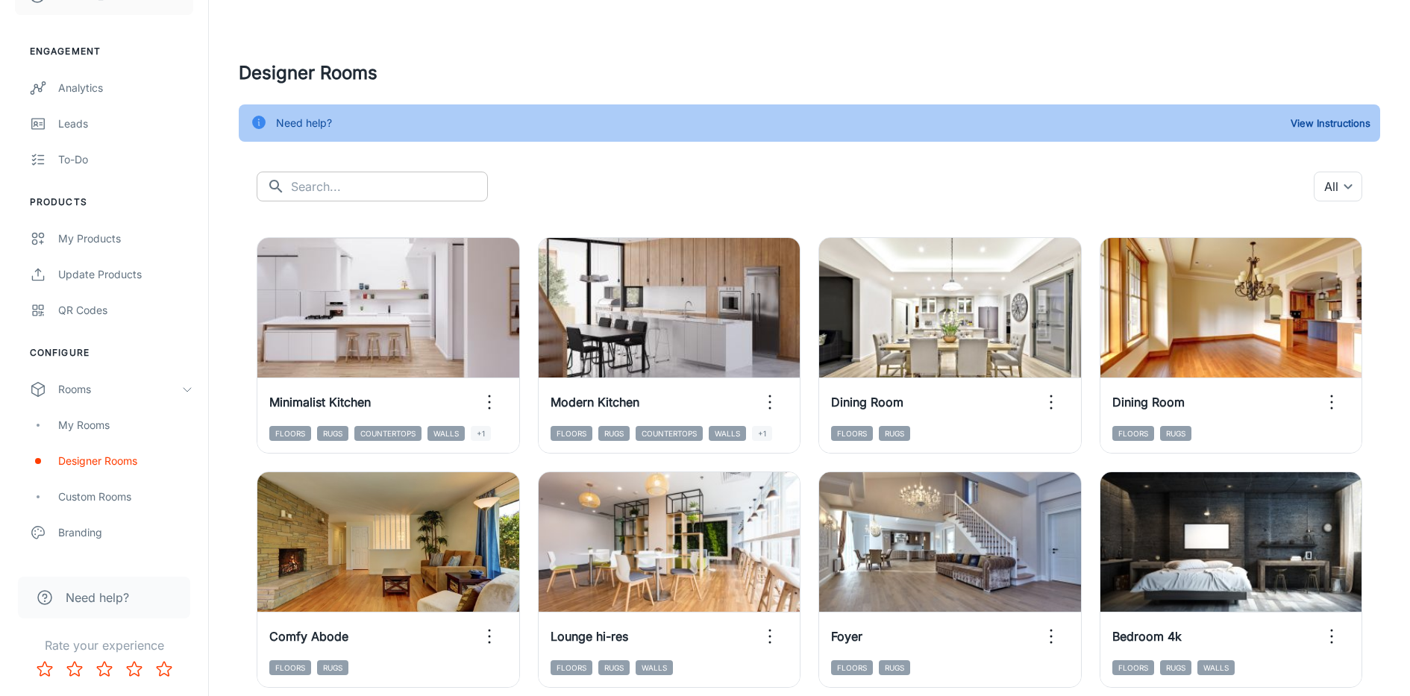
click at [400, 195] on input "text" at bounding box center [389, 187] width 197 height 30
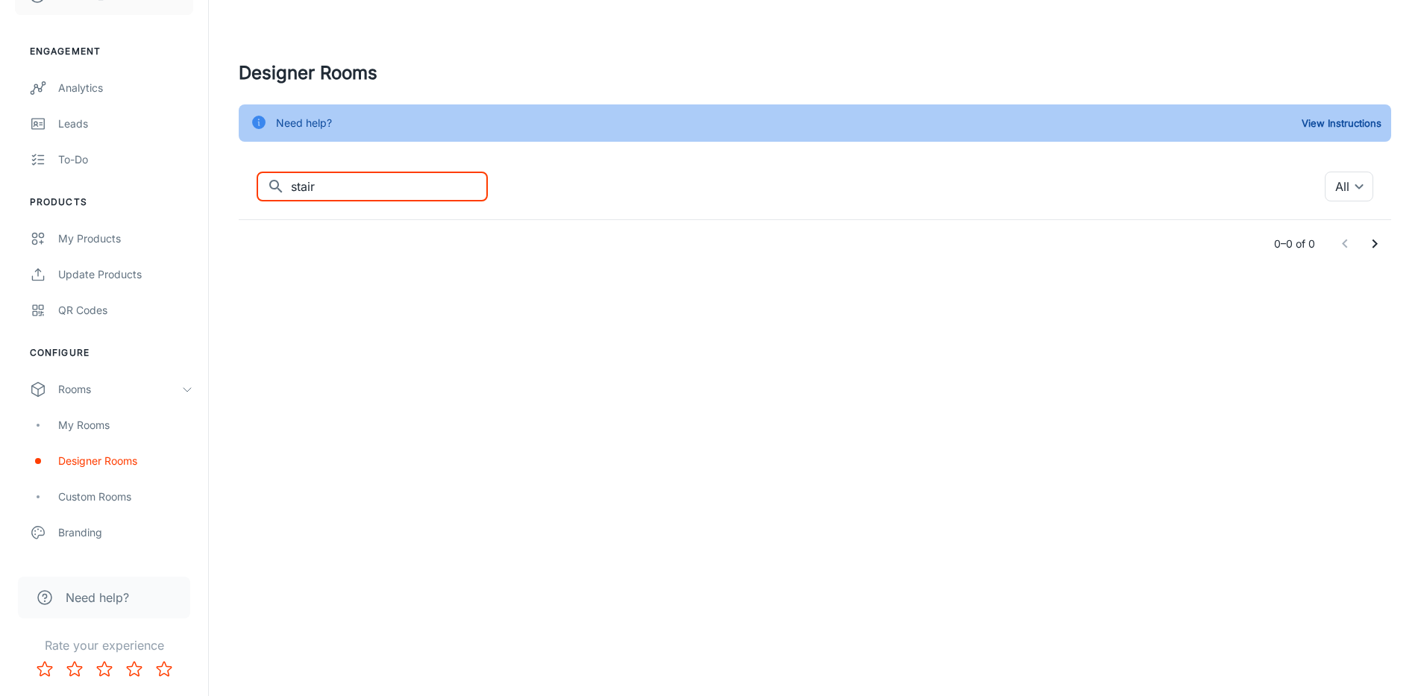
type input "stair"
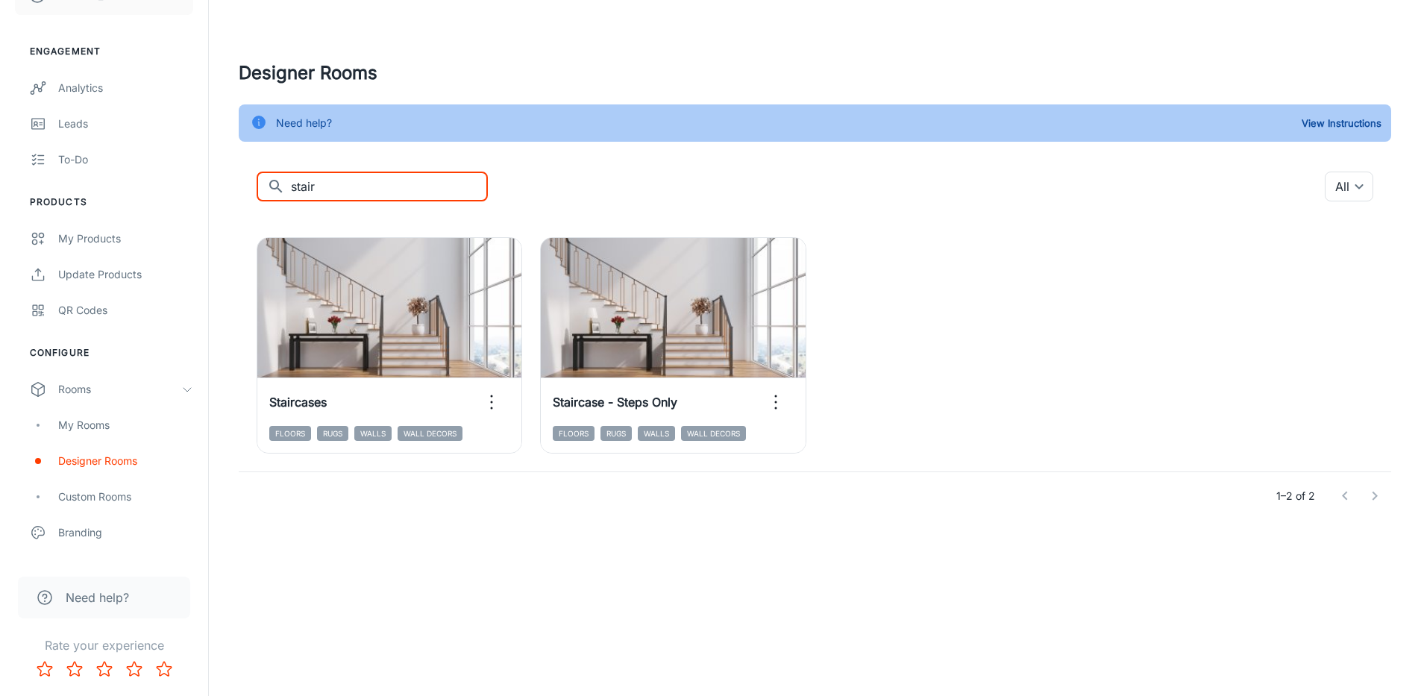
drag, startPoint x: 333, startPoint y: 182, endPoint x: 283, endPoint y: 187, distance: 50.3
click at [283, 187] on div "​ stair ​" at bounding box center [372, 187] width 231 height 30
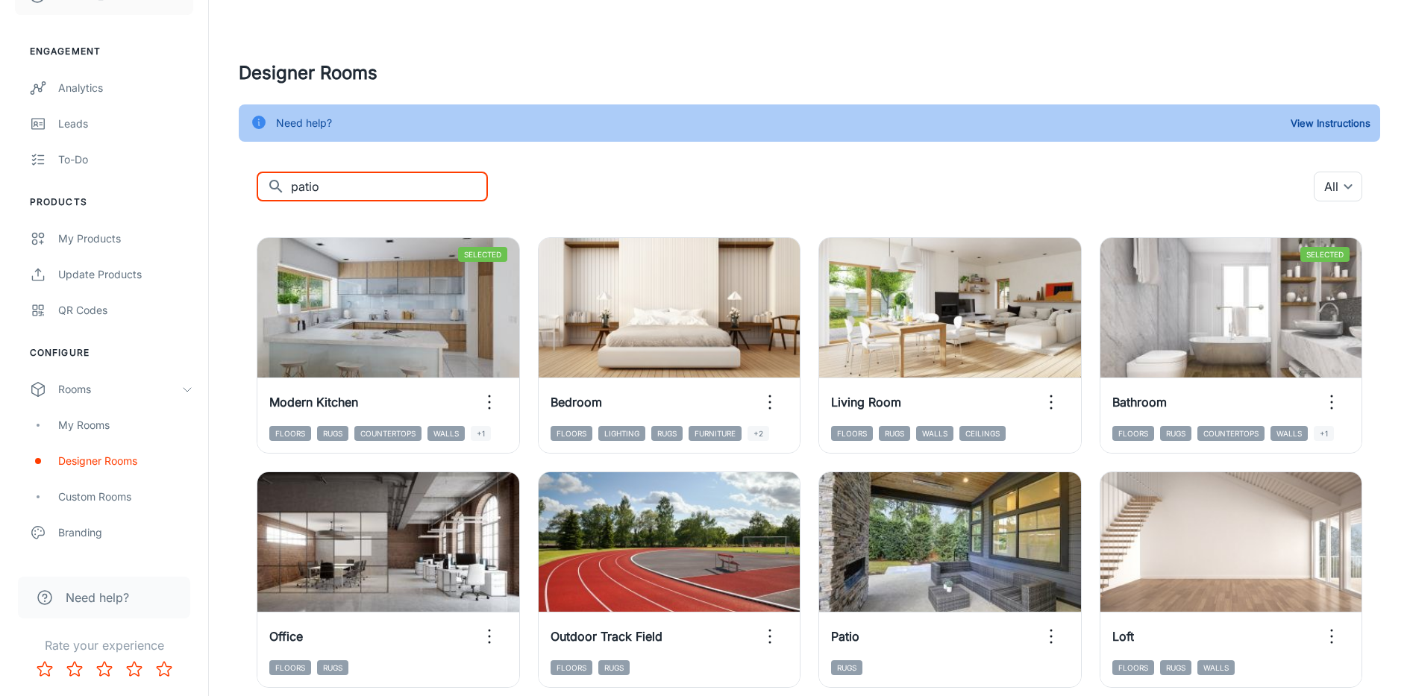
type input "patio"
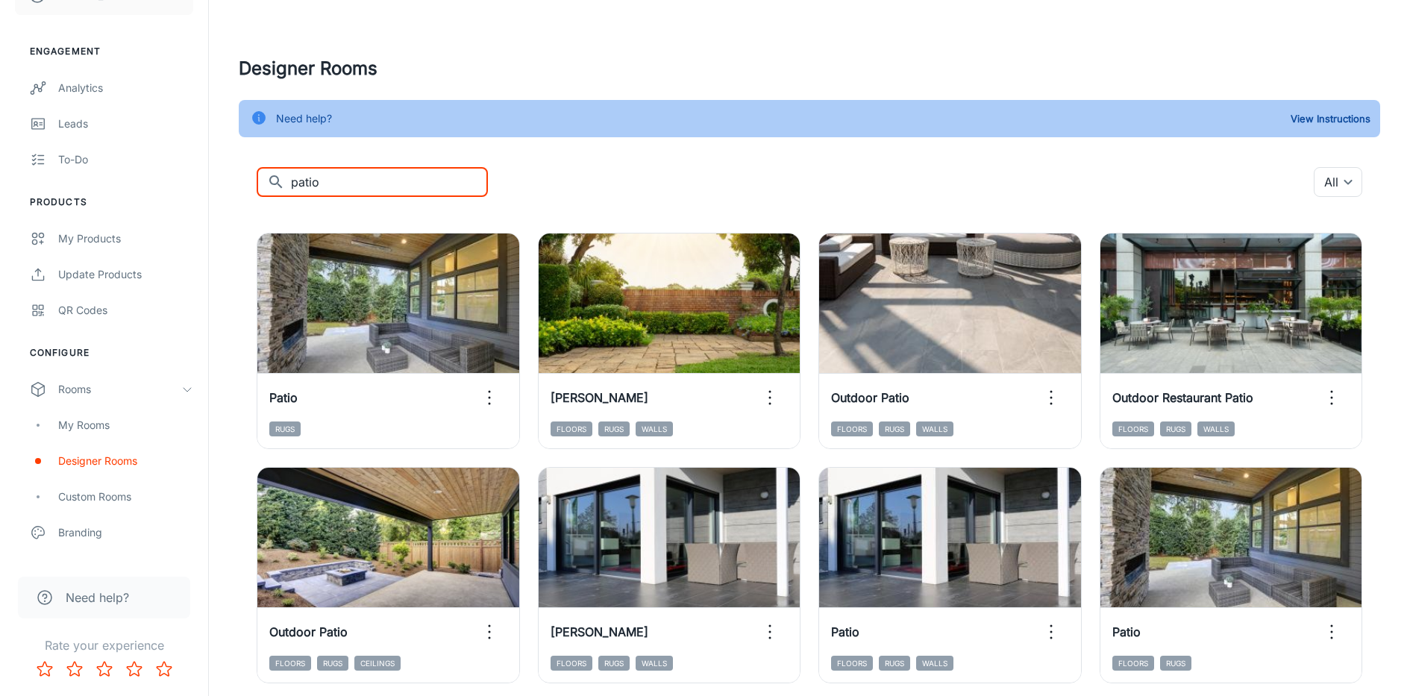
scroll to position [13, 0]
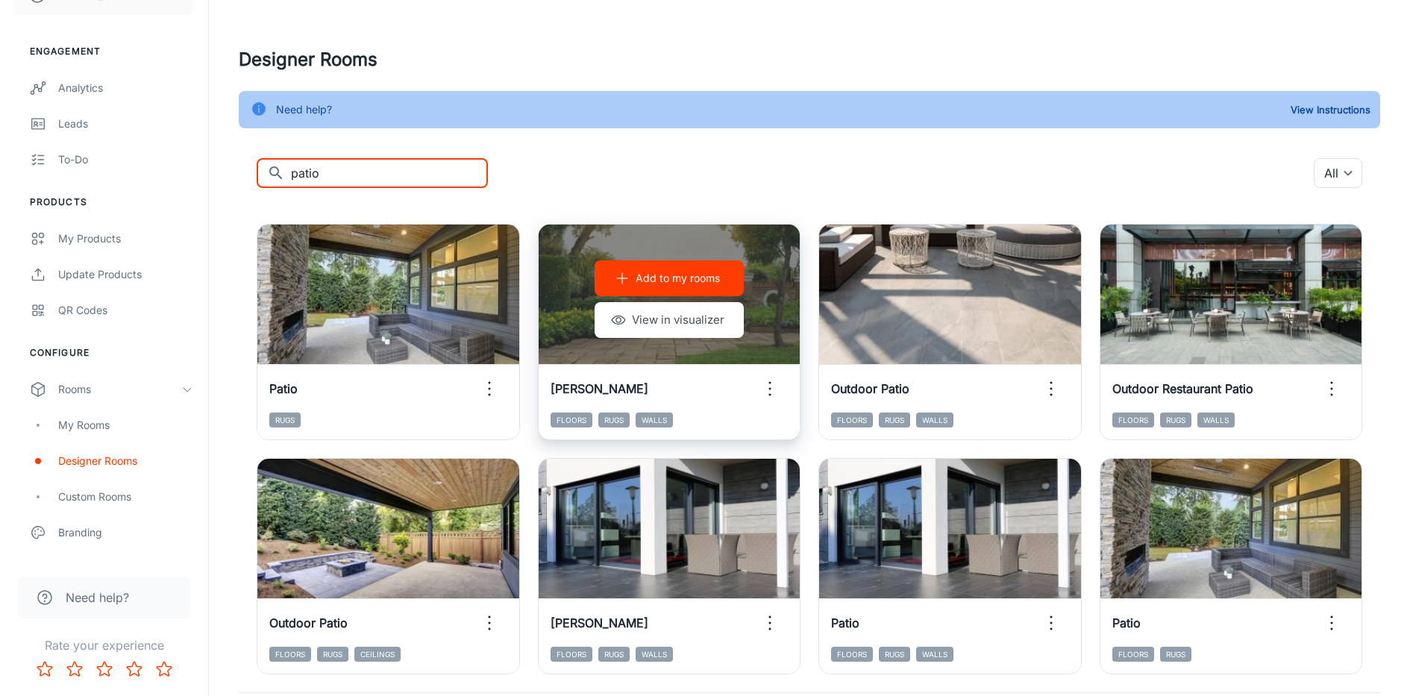
click at [659, 286] on button "Add to my rooms" at bounding box center [669, 278] width 149 height 36
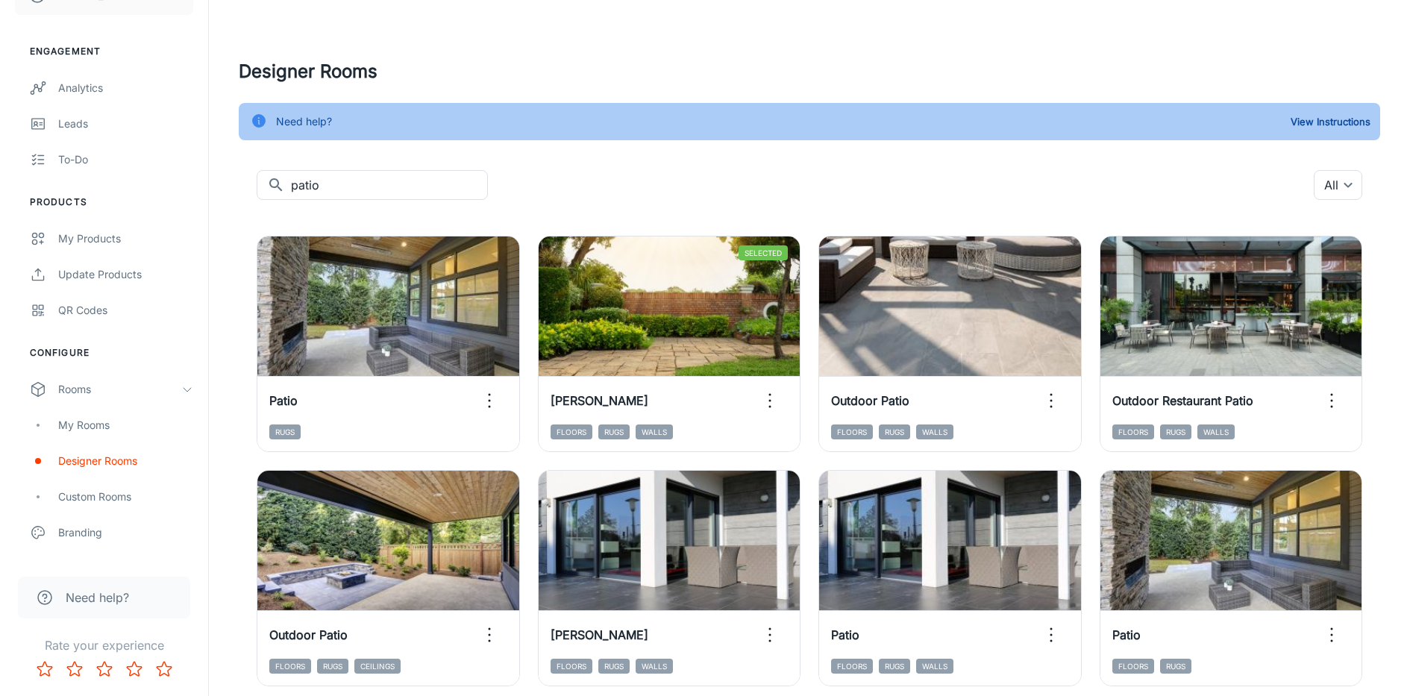
scroll to position [0, 0]
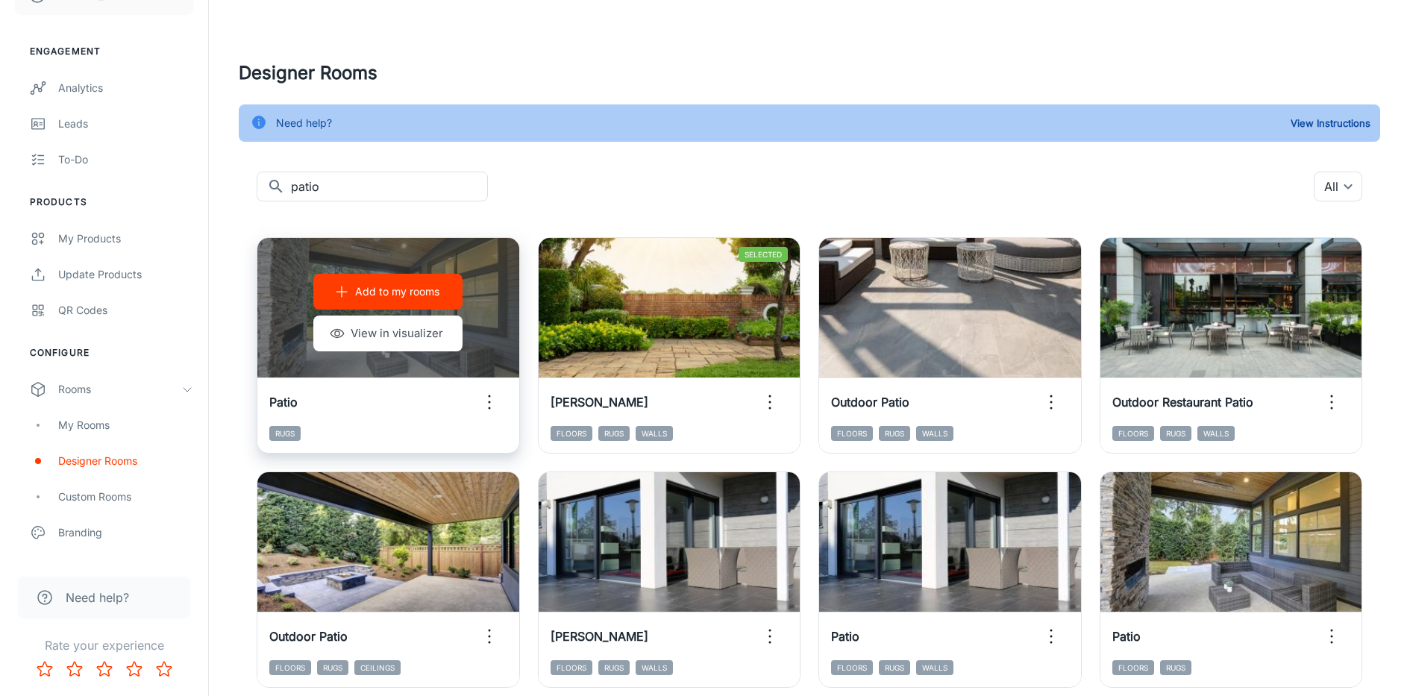
click at [392, 300] on button "Add to my rooms" at bounding box center [387, 292] width 149 height 36
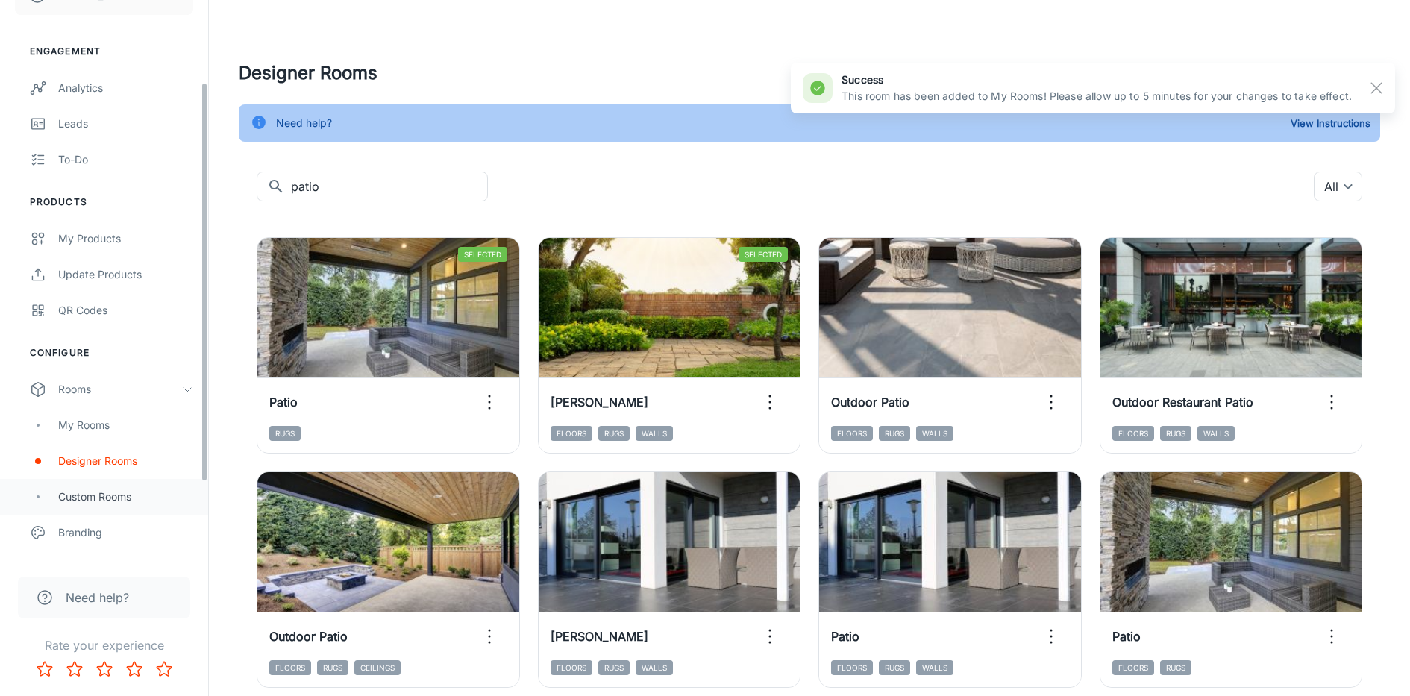
click at [107, 494] on div "Custom Rooms" at bounding box center [125, 497] width 135 height 16
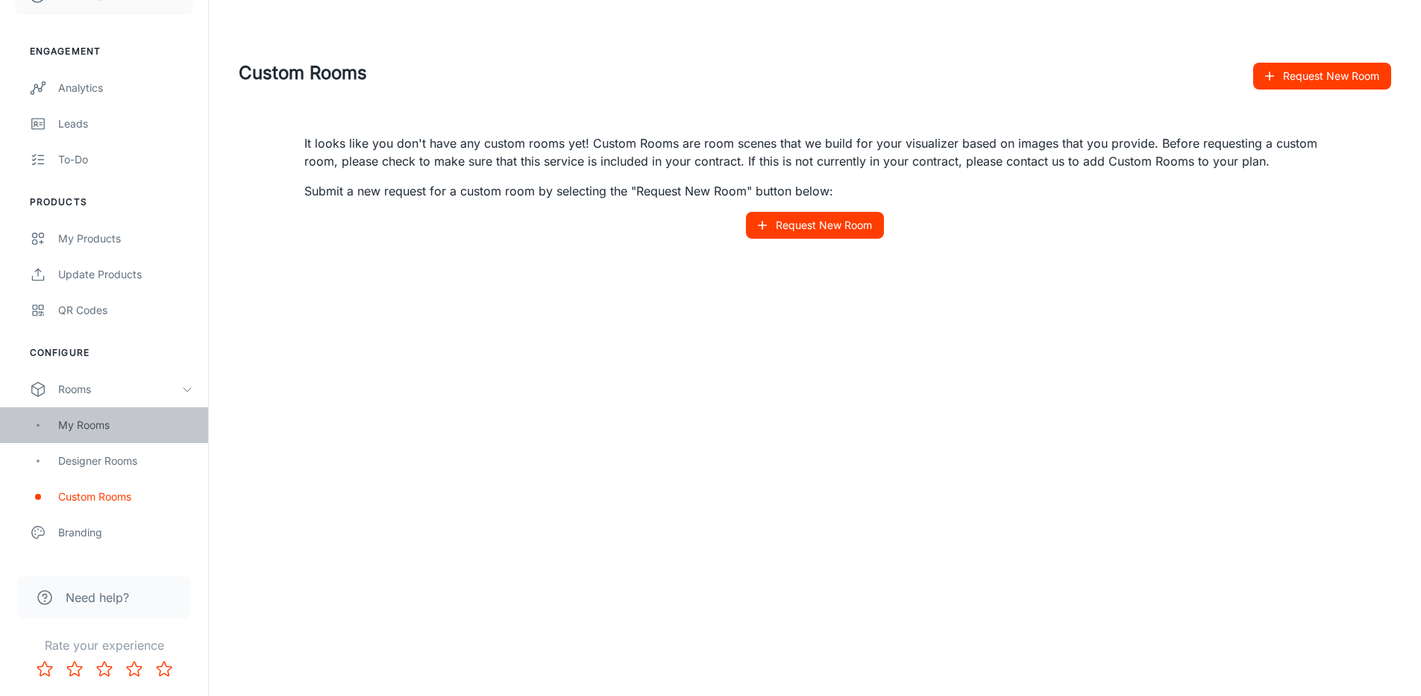
click at [116, 420] on div "My Rooms" at bounding box center [125, 425] width 135 height 16
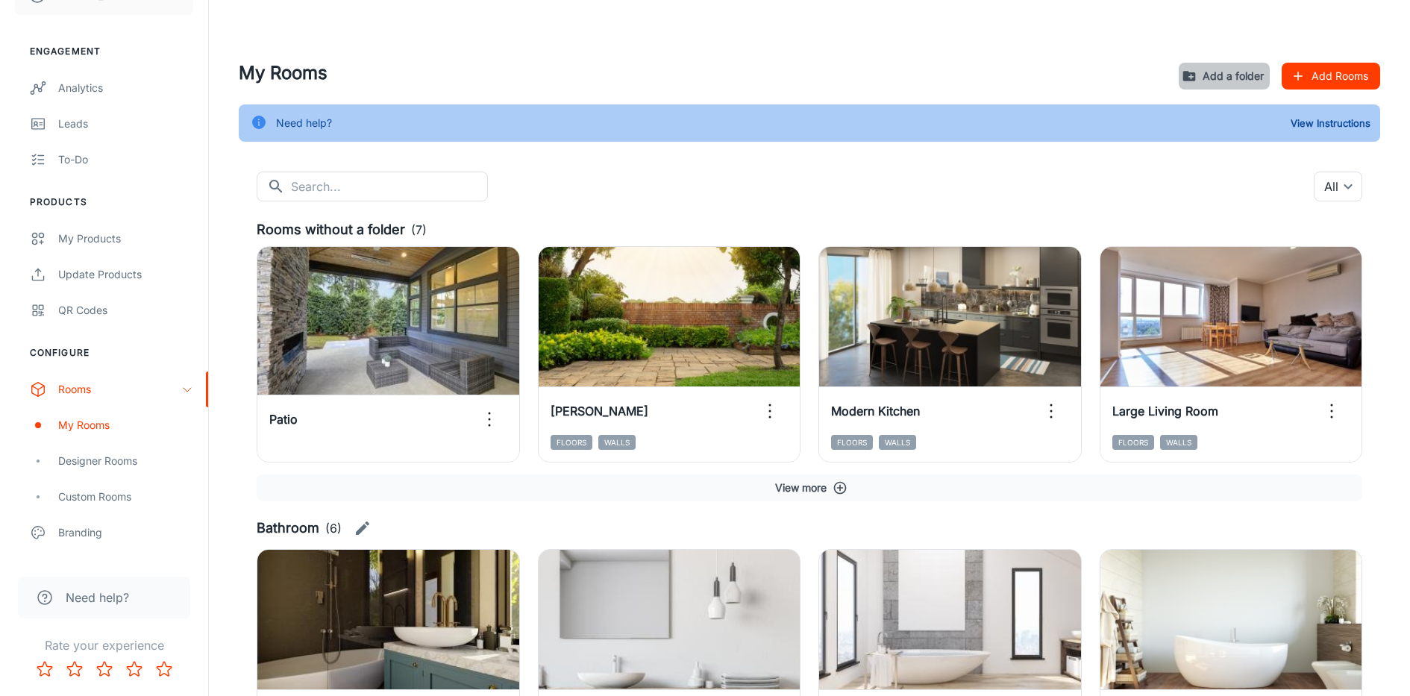
click at [1223, 81] on button "Add a folder" at bounding box center [1224, 76] width 91 height 27
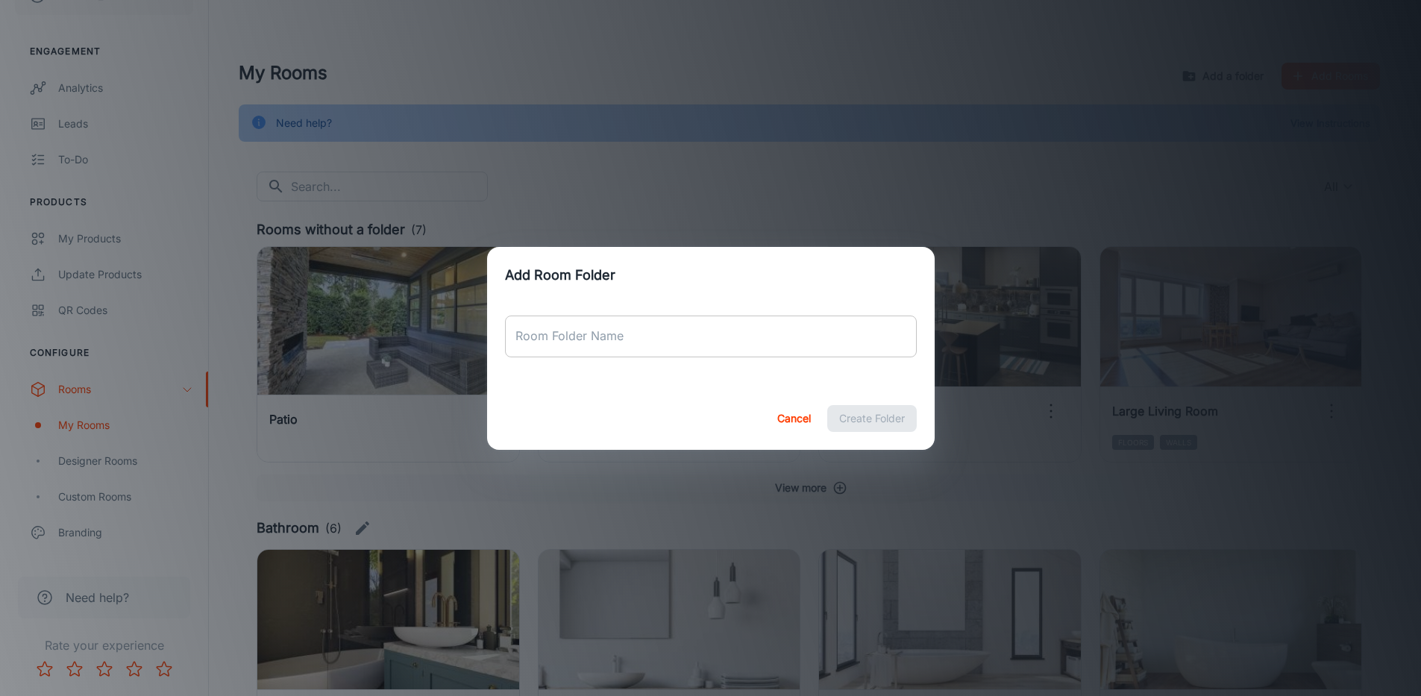
click at [554, 339] on input "Room Folder Name" at bounding box center [711, 337] width 412 height 42
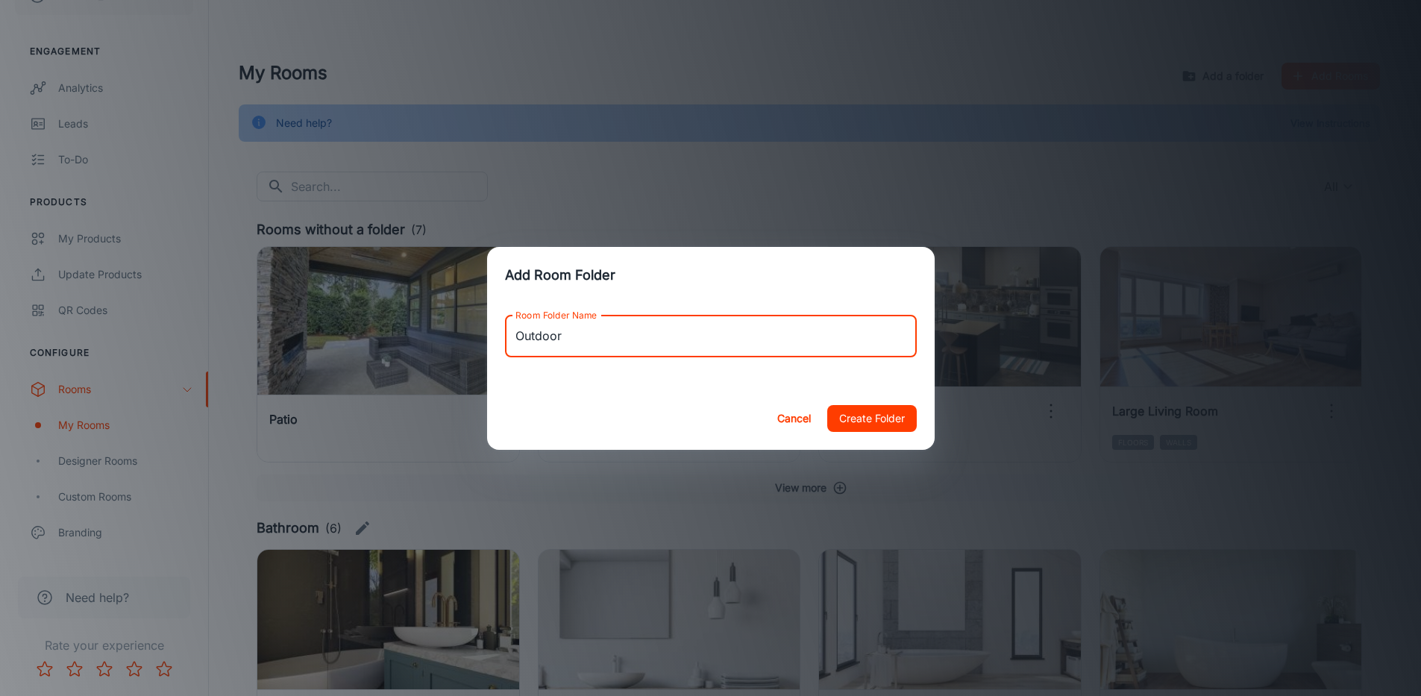
type input "Outdoor"
click at [897, 409] on button "Create Folder" at bounding box center [872, 418] width 90 height 27
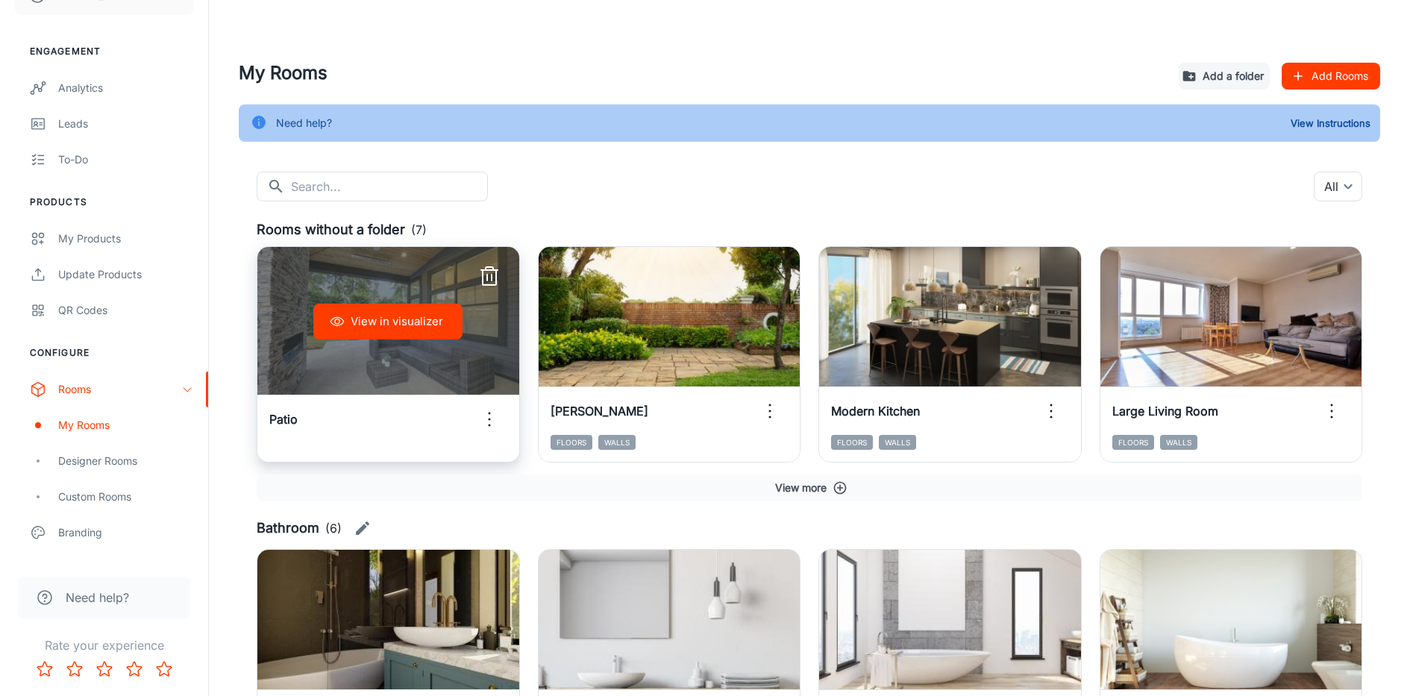
click at [491, 421] on icon "button" at bounding box center [489, 419] width 24 height 24
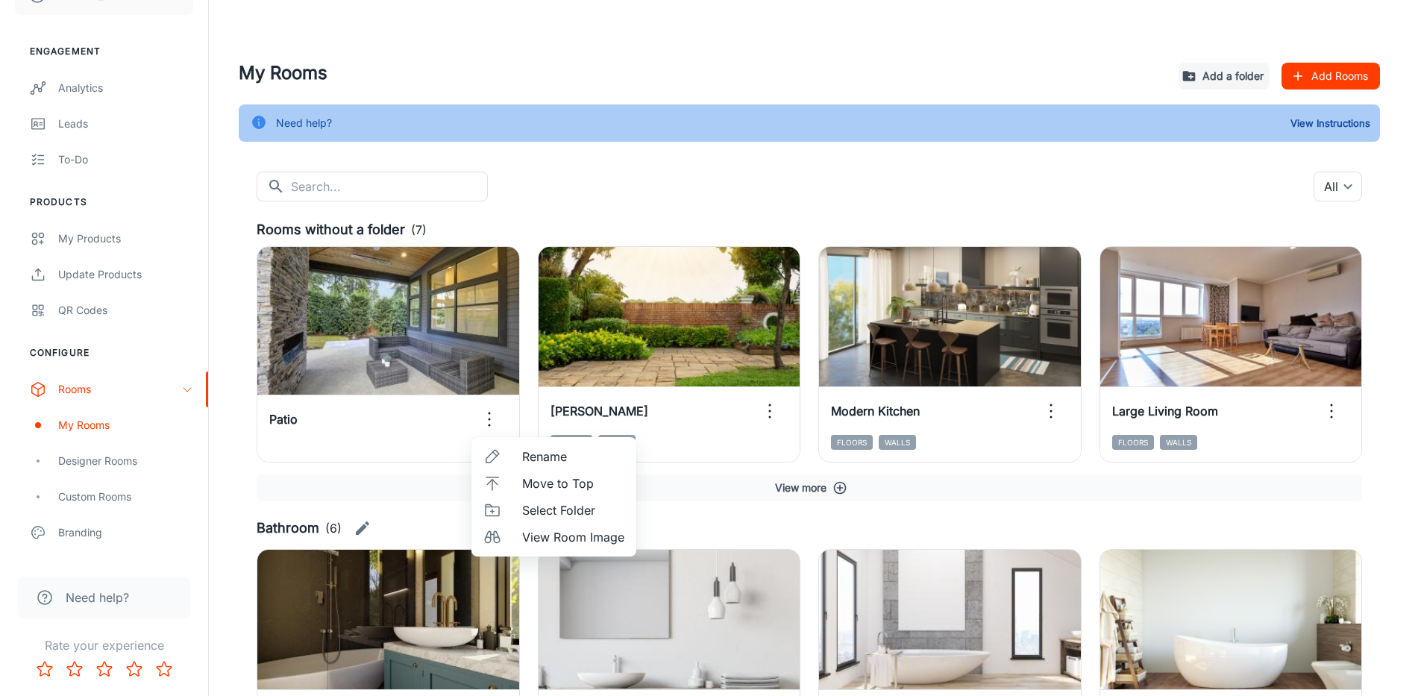
click at [530, 511] on span "Select Folder" at bounding box center [573, 510] width 102 height 18
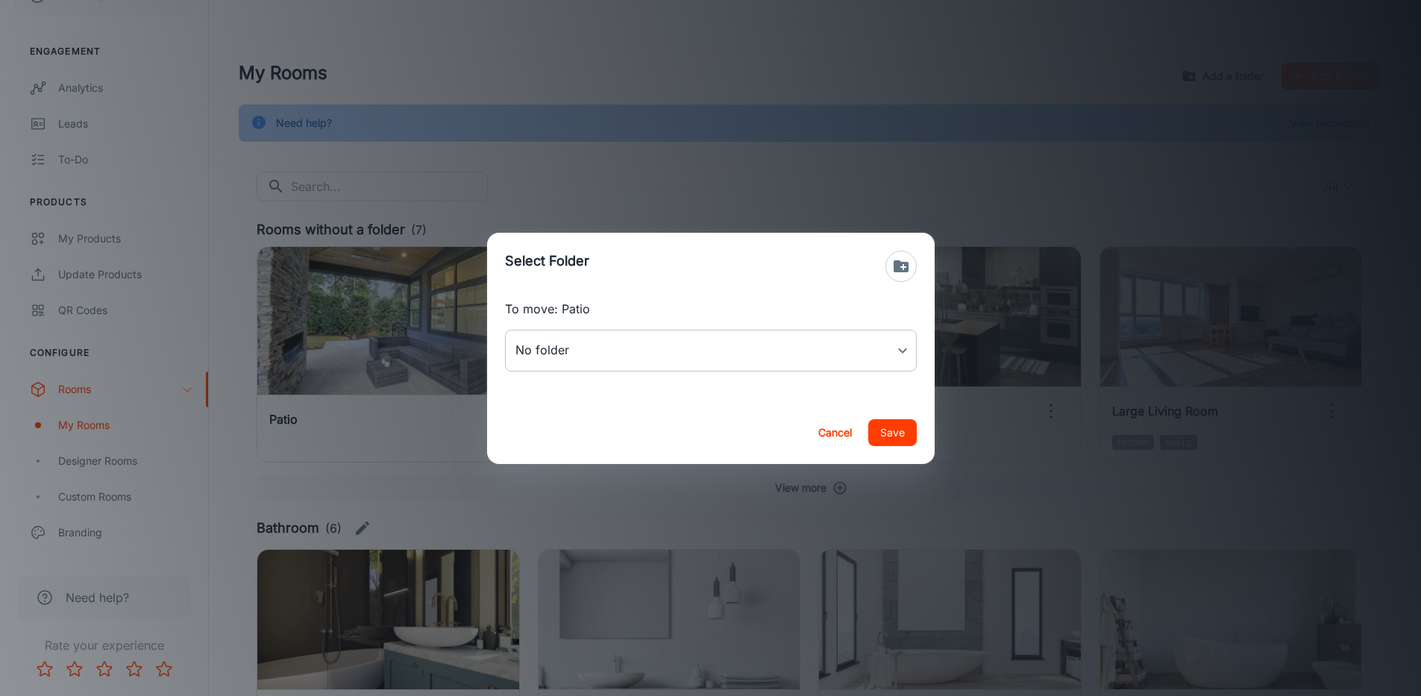
click at [564, 359] on body "Tileflair [PERSON_NAME] Engagement Analytics Leads To-do Products My Products U…" at bounding box center [710, 348] width 1421 height 696
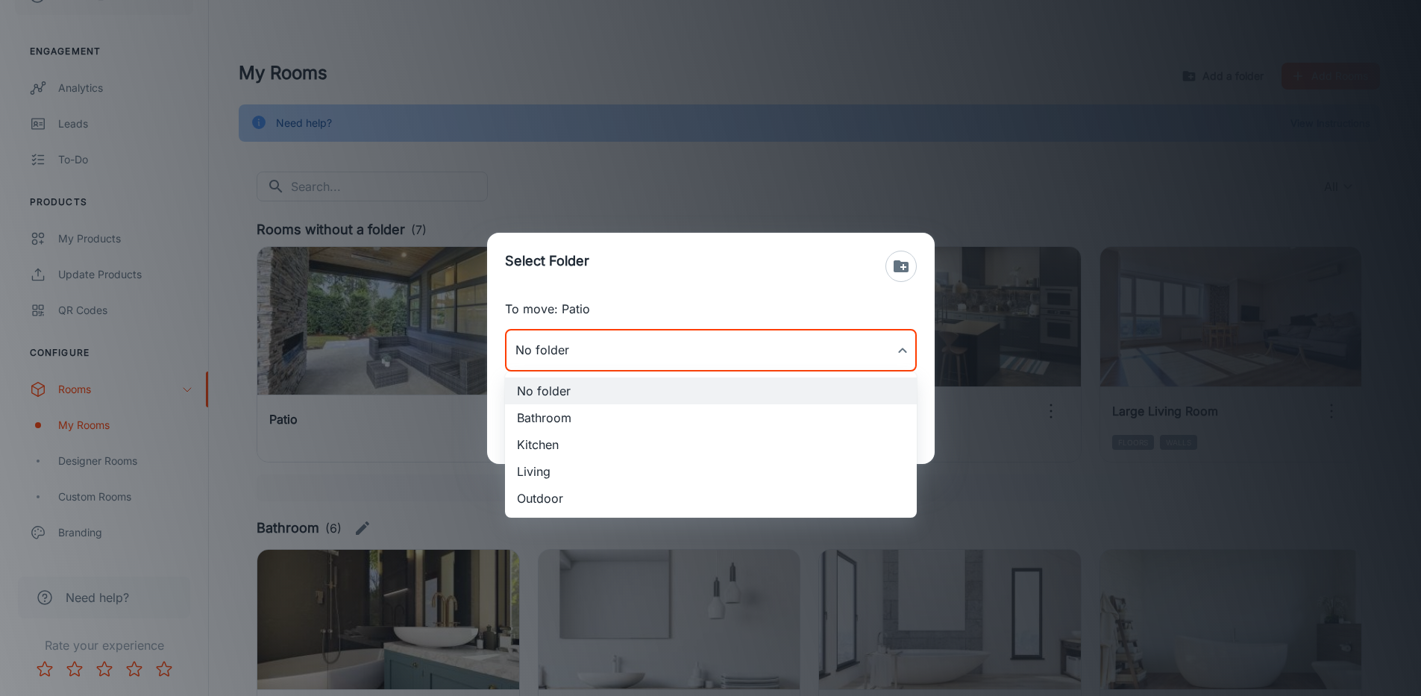
click at [547, 504] on li "Outdoor" at bounding box center [711, 498] width 412 height 27
type input "Outdoor"
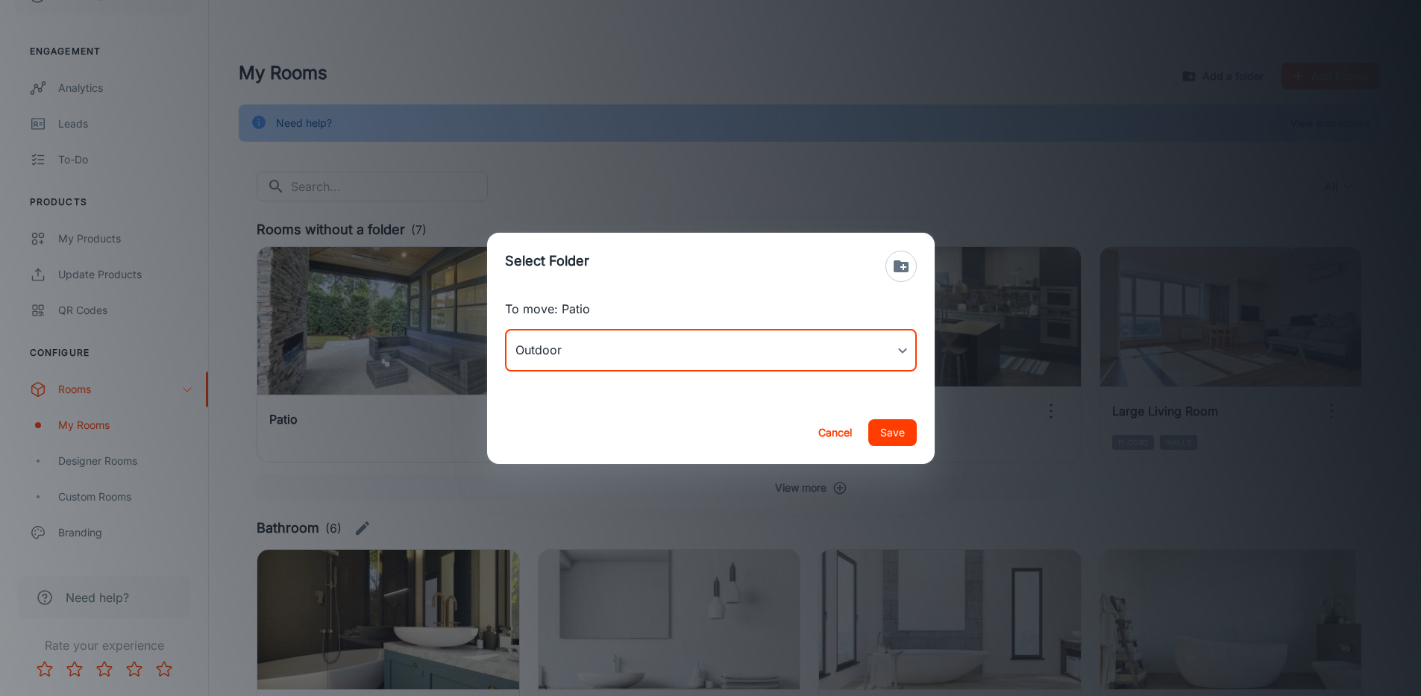
click at [915, 434] on button "Save" at bounding box center [892, 432] width 48 height 27
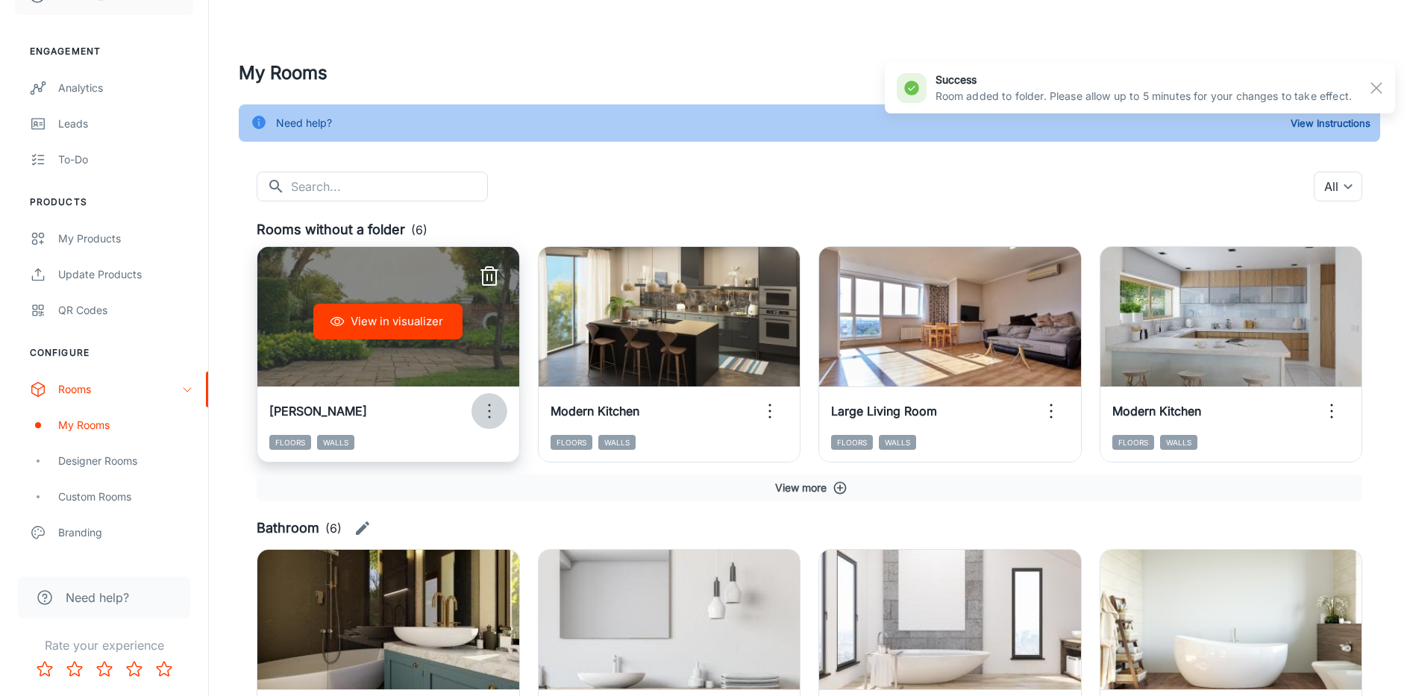
click at [489, 413] on icon "button" at bounding box center [489, 411] width 24 height 24
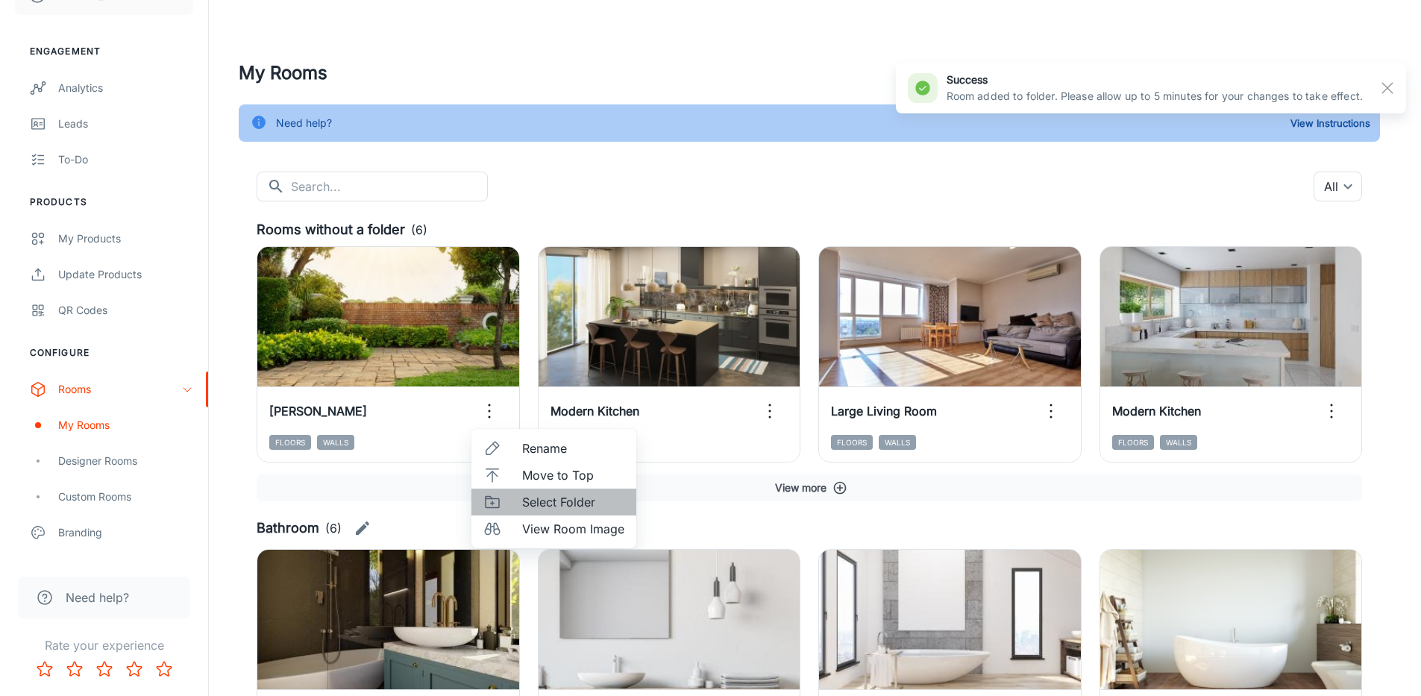
click at [563, 506] on span "Select Folder" at bounding box center [573, 502] width 102 height 18
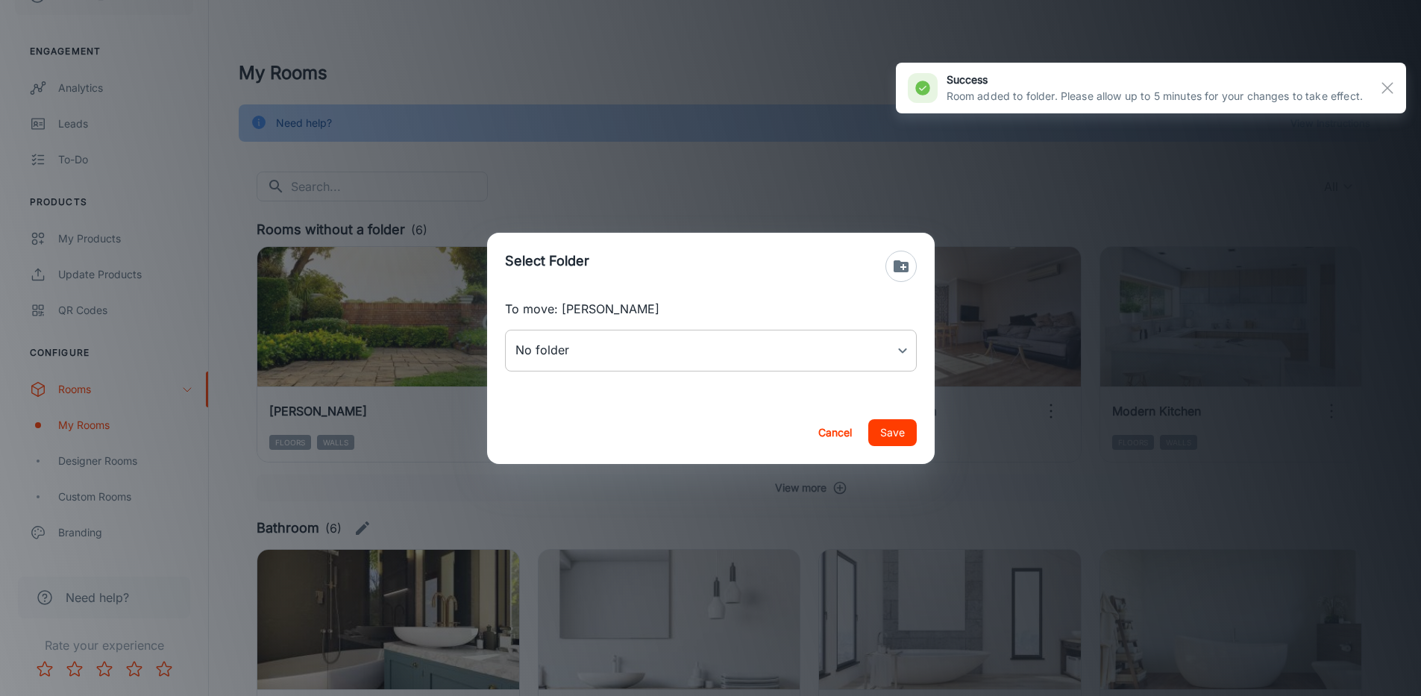
click at [609, 346] on body "Tileflair [PERSON_NAME] Engagement Analytics Leads To-do Products My Products U…" at bounding box center [710, 348] width 1421 height 696
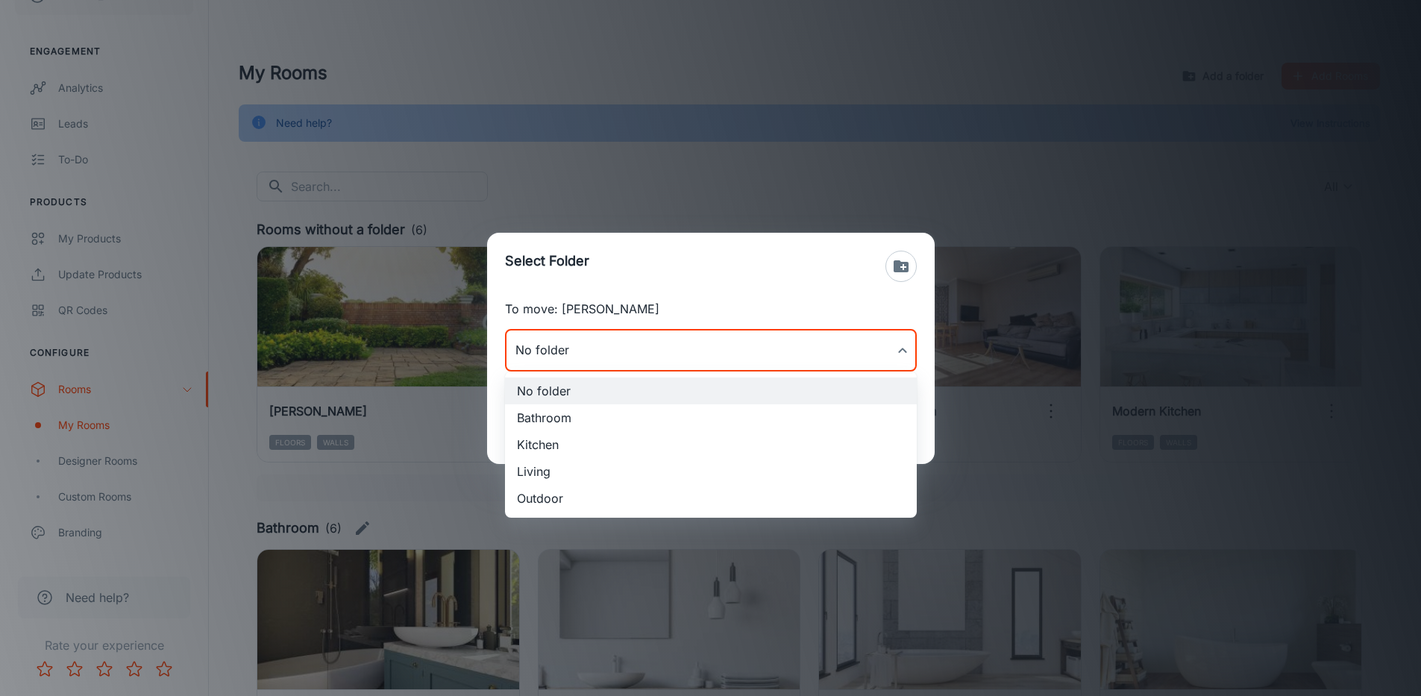
click at [575, 504] on li "Outdoor" at bounding box center [711, 498] width 412 height 27
type input "Outdoor"
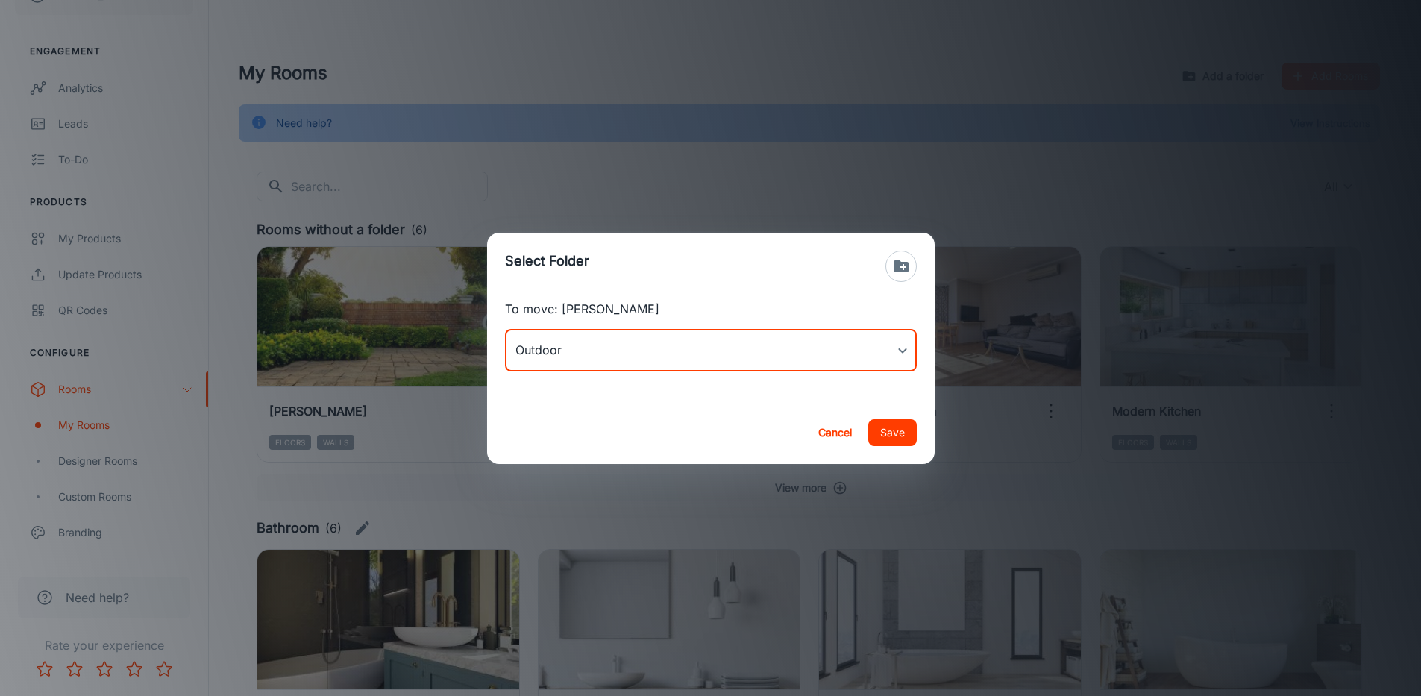
click at [890, 430] on button "Save" at bounding box center [892, 432] width 48 height 27
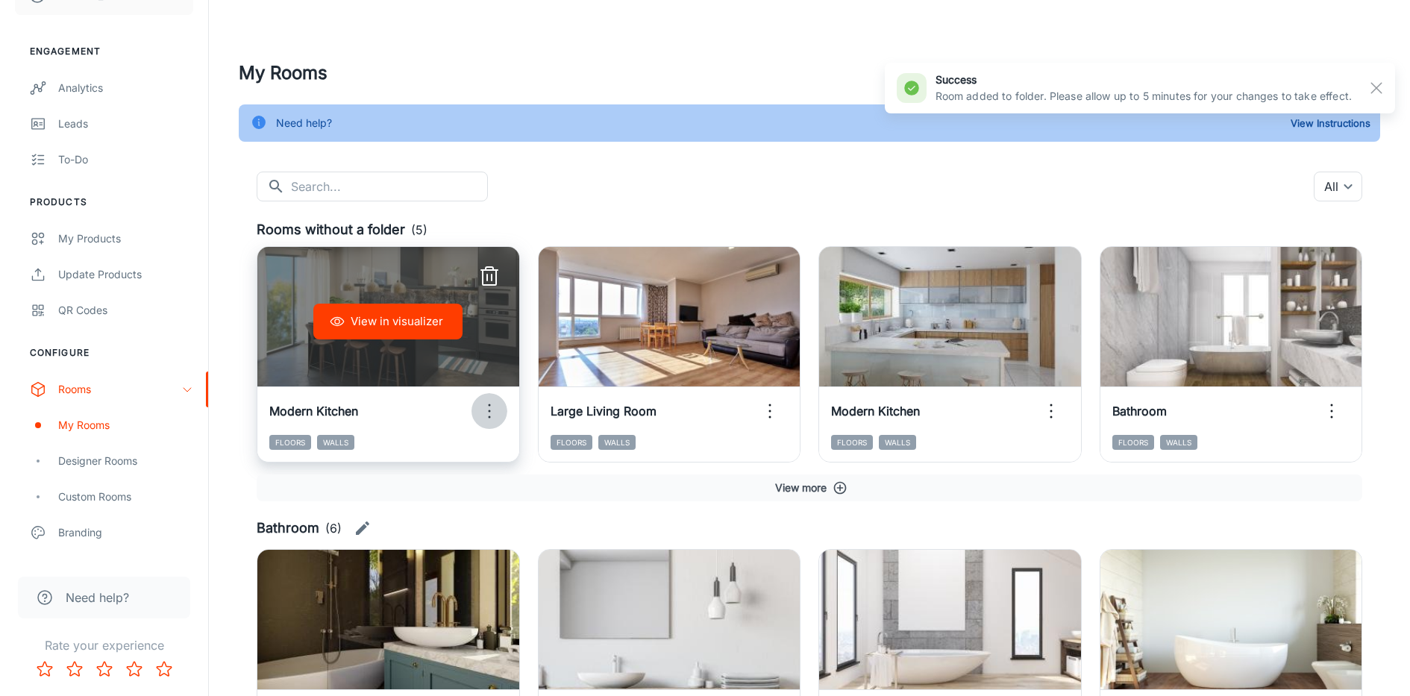
click at [489, 413] on icon "button" at bounding box center [489, 411] width 24 height 24
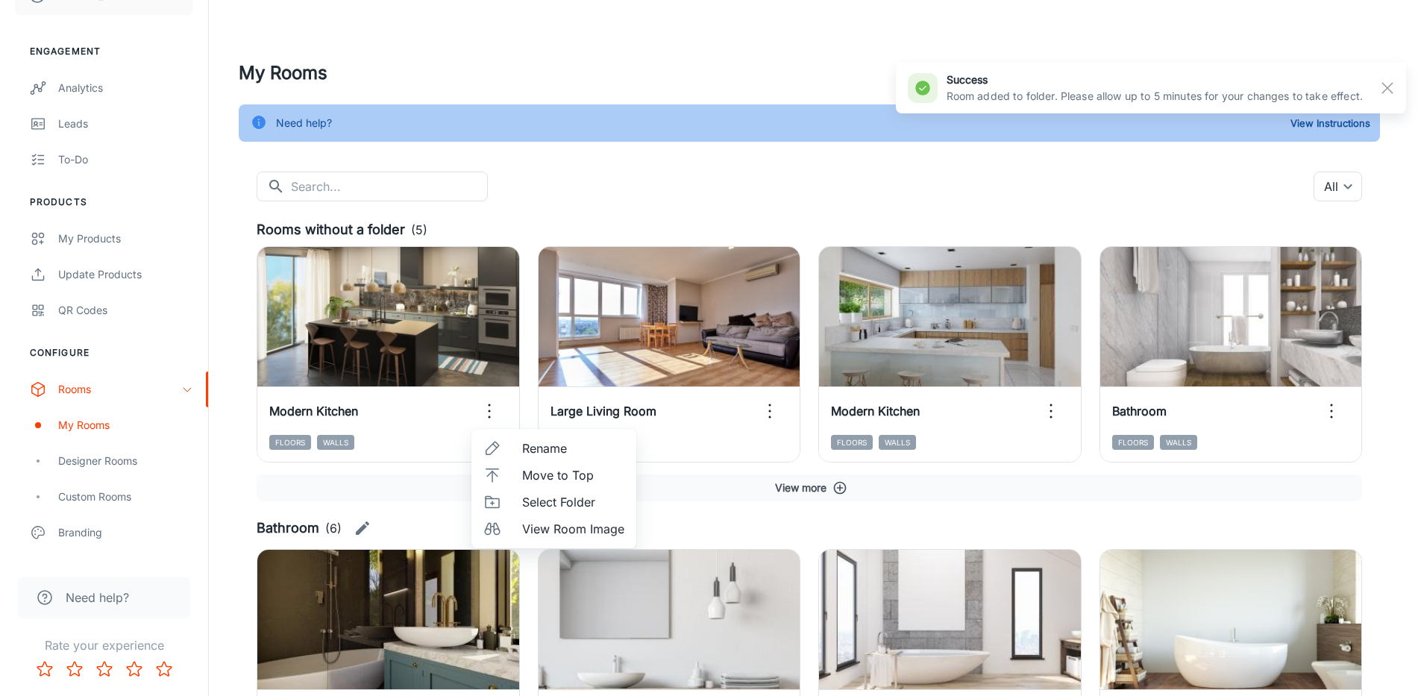
click at [528, 504] on span "Select Folder" at bounding box center [573, 502] width 102 height 18
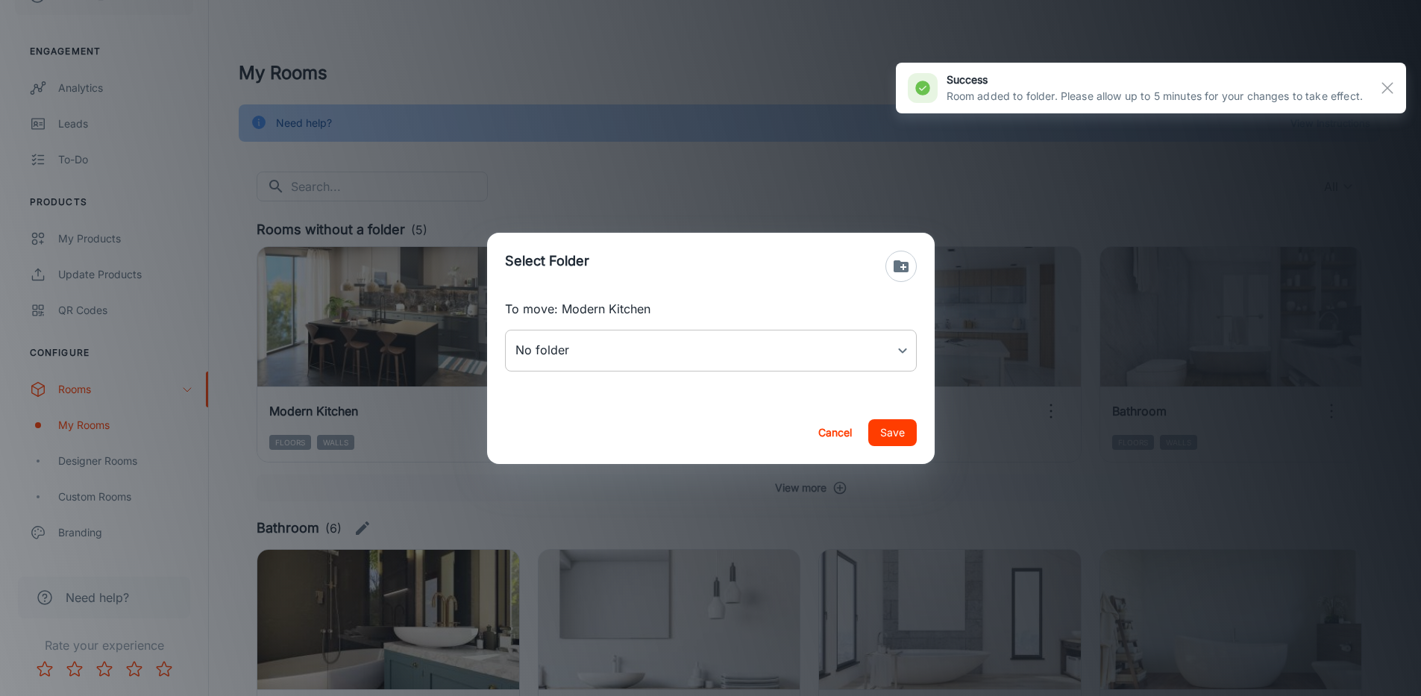
click at [566, 347] on body "Tileflair [PERSON_NAME] Engagement Analytics Leads To-do Products My Products U…" at bounding box center [710, 348] width 1421 height 696
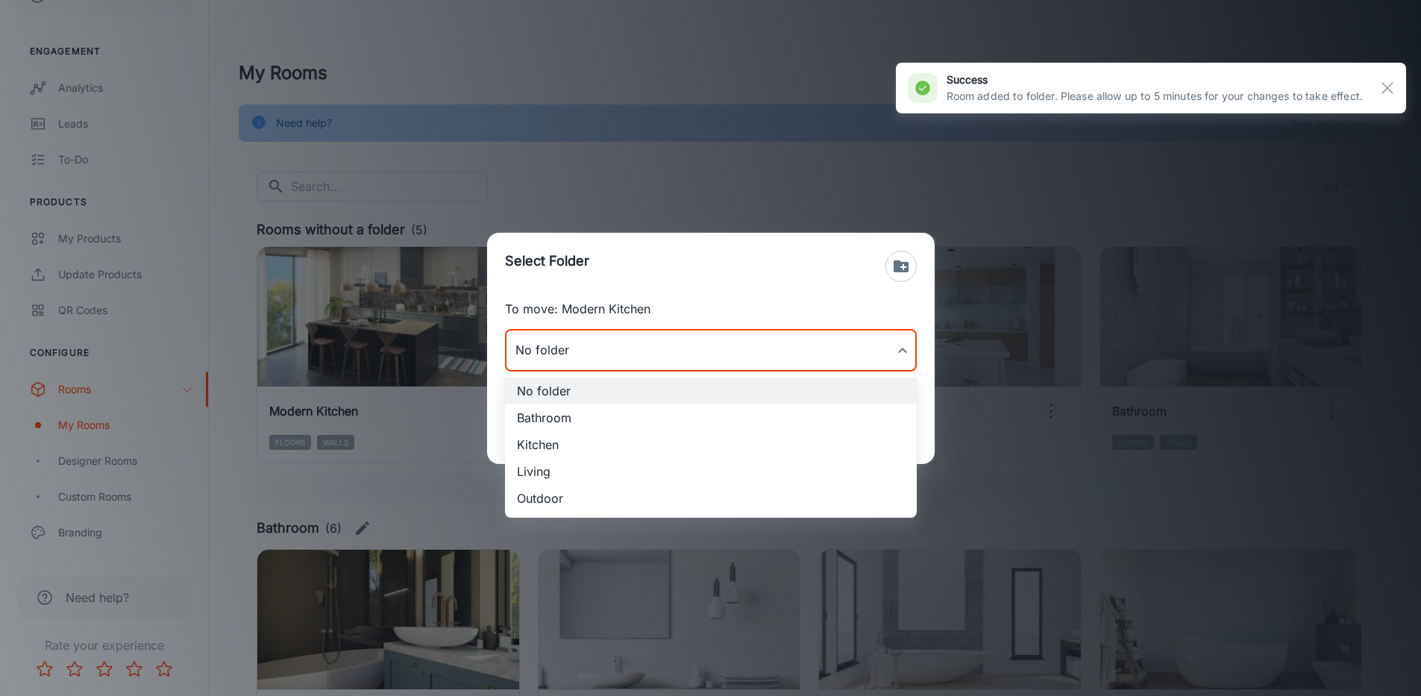
click at [571, 439] on li "Kitchen" at bounding box center [711, 444] width 412 height 27
type input "Kitchen"
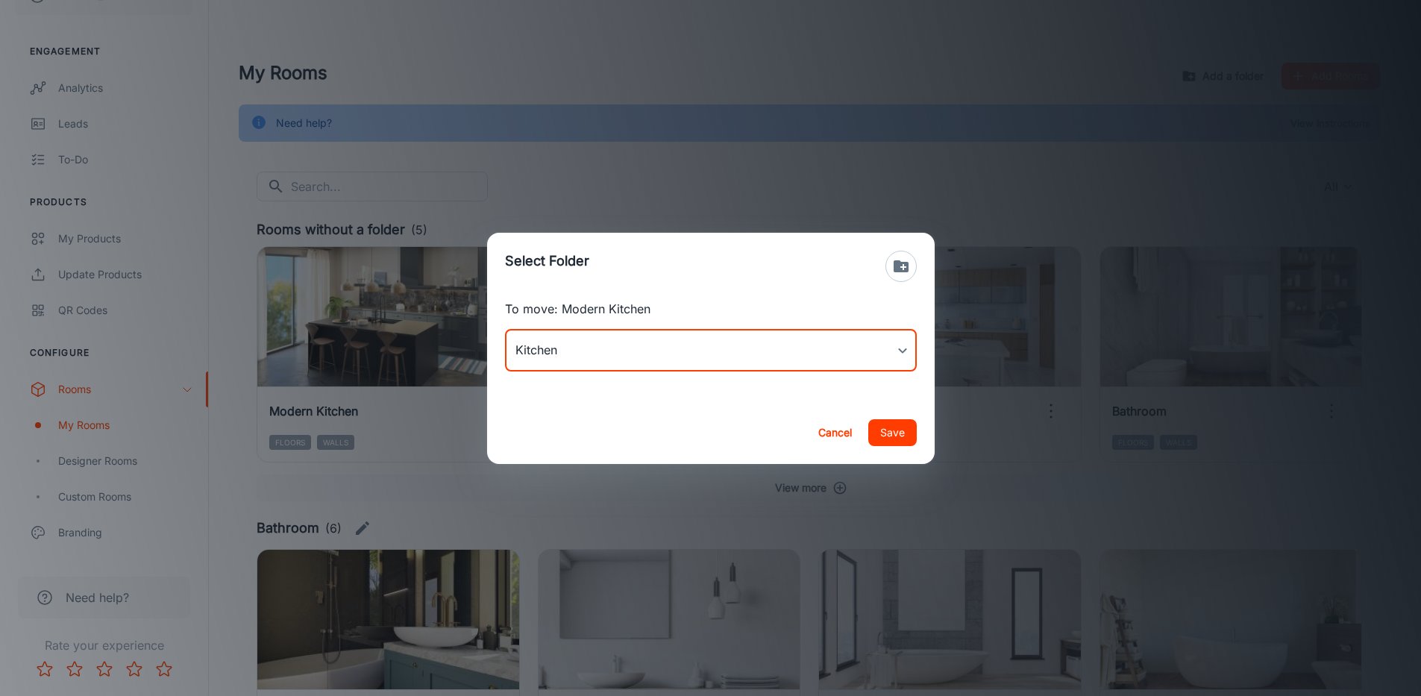
click at [913, 433] on button "Save" at bounding box center [892, 432] width 48 height 27
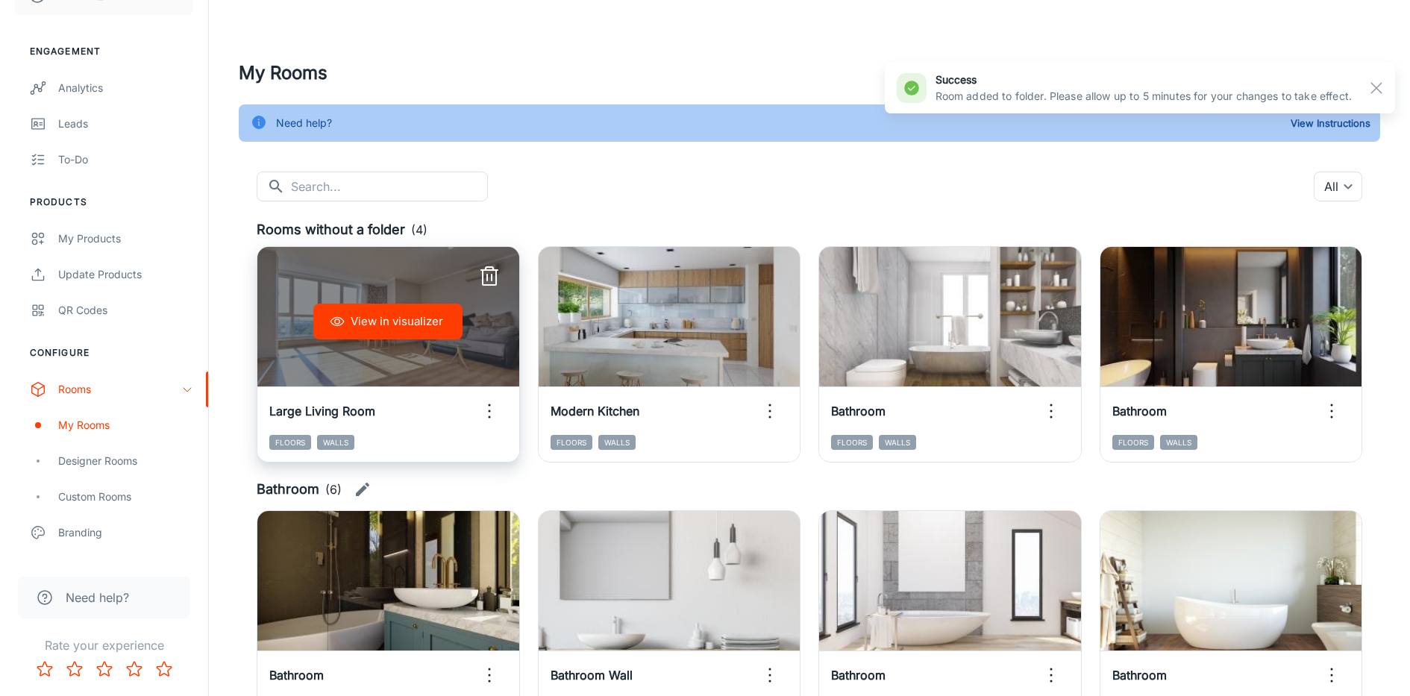
click at [492, 407] on icon "button" at bounding box center [489, 411] width 24 height 24
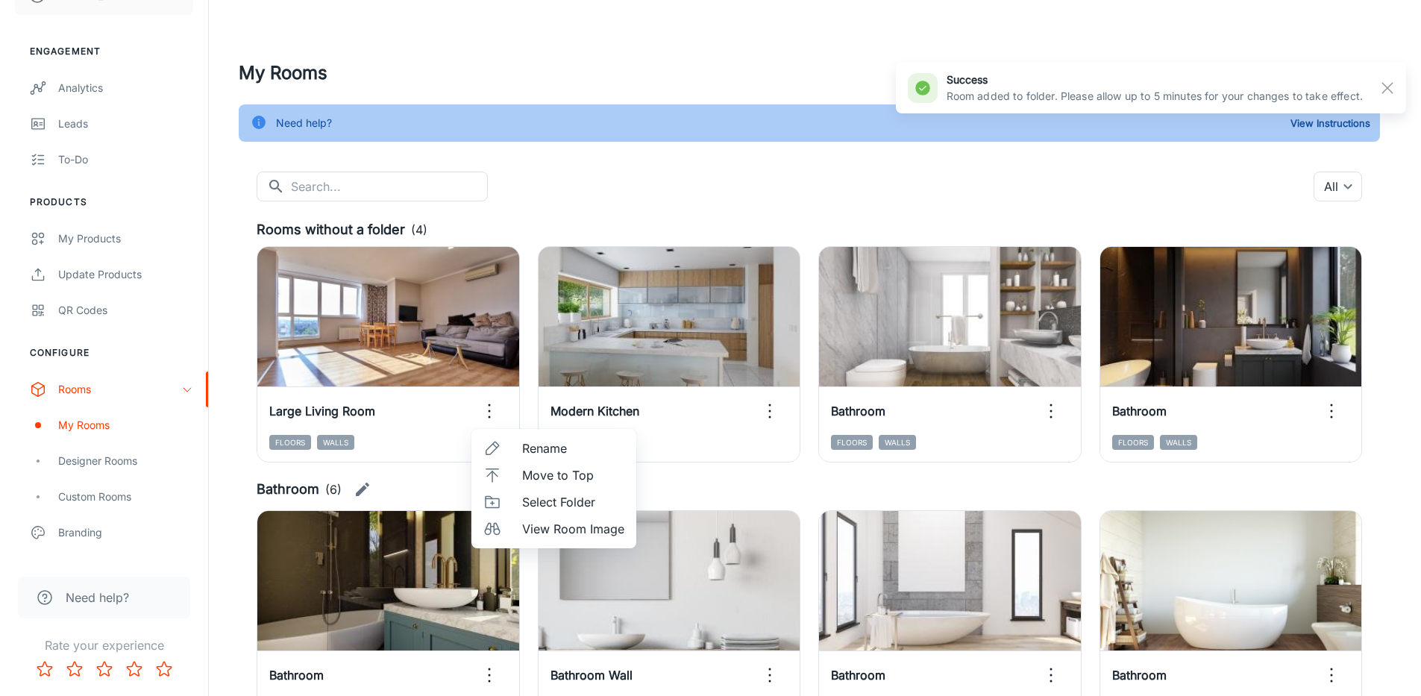
click at [563, 504] on span "Select Folder" at bounding box center [573, 502] width 102 height 18
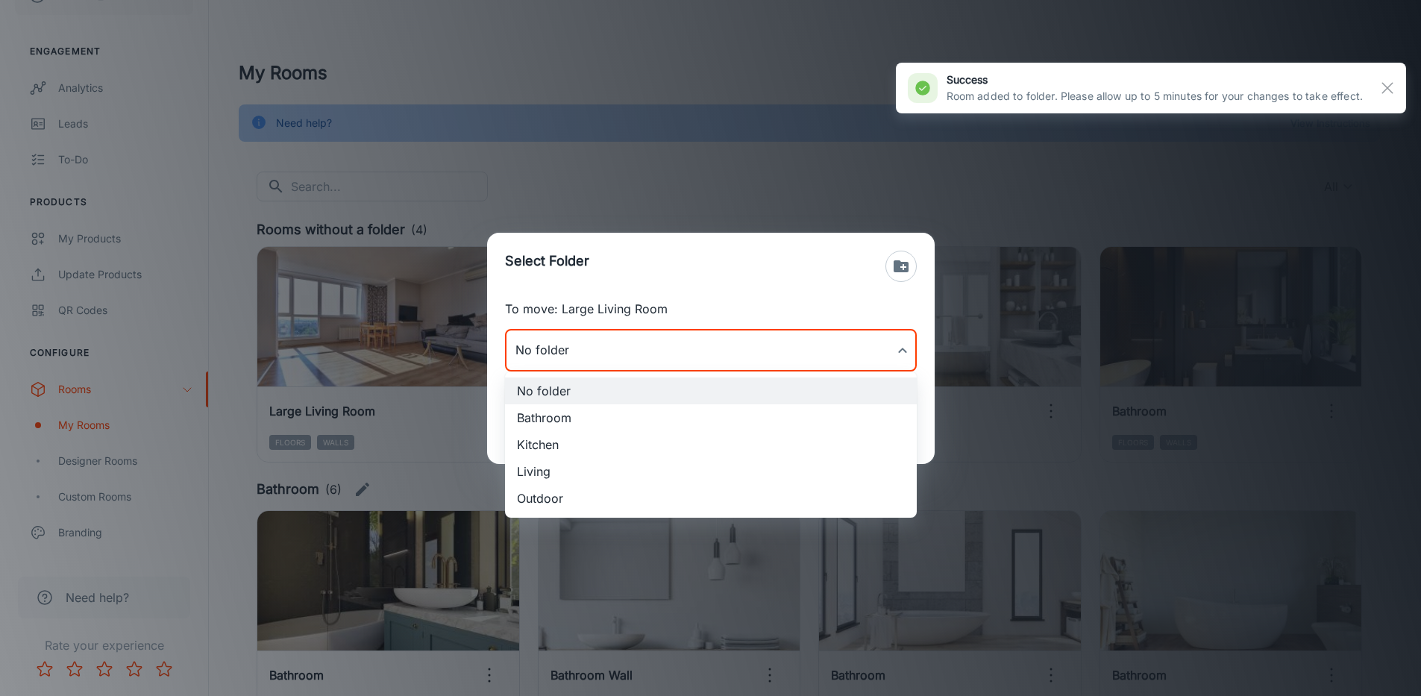
click at [612, 366] on body "Tileflair [PERSON_NAME] Engagement Analytics Leads To-do Products My Products U…" at bounding box center [710, 348] width 1421 height 696
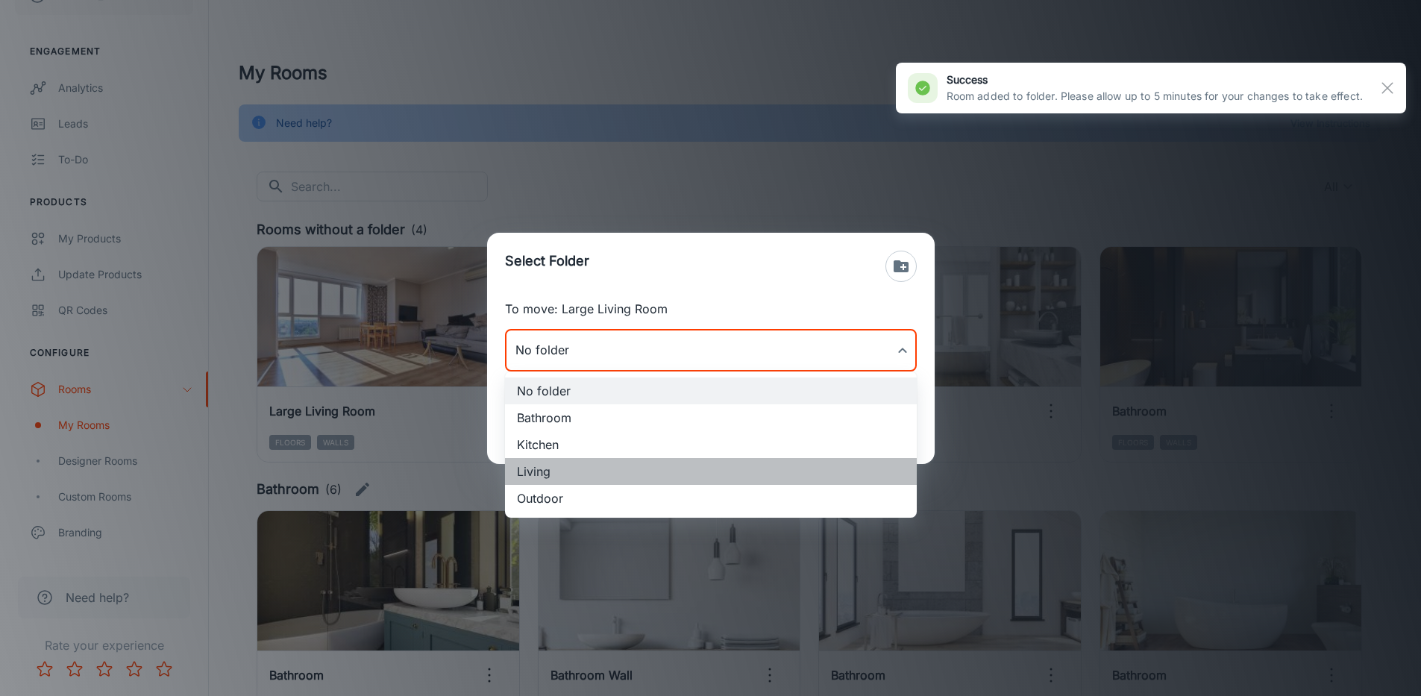
click at [581, 474] on li "Living" at bounding box center [711, 471] width 412 height 27
type input "Living"
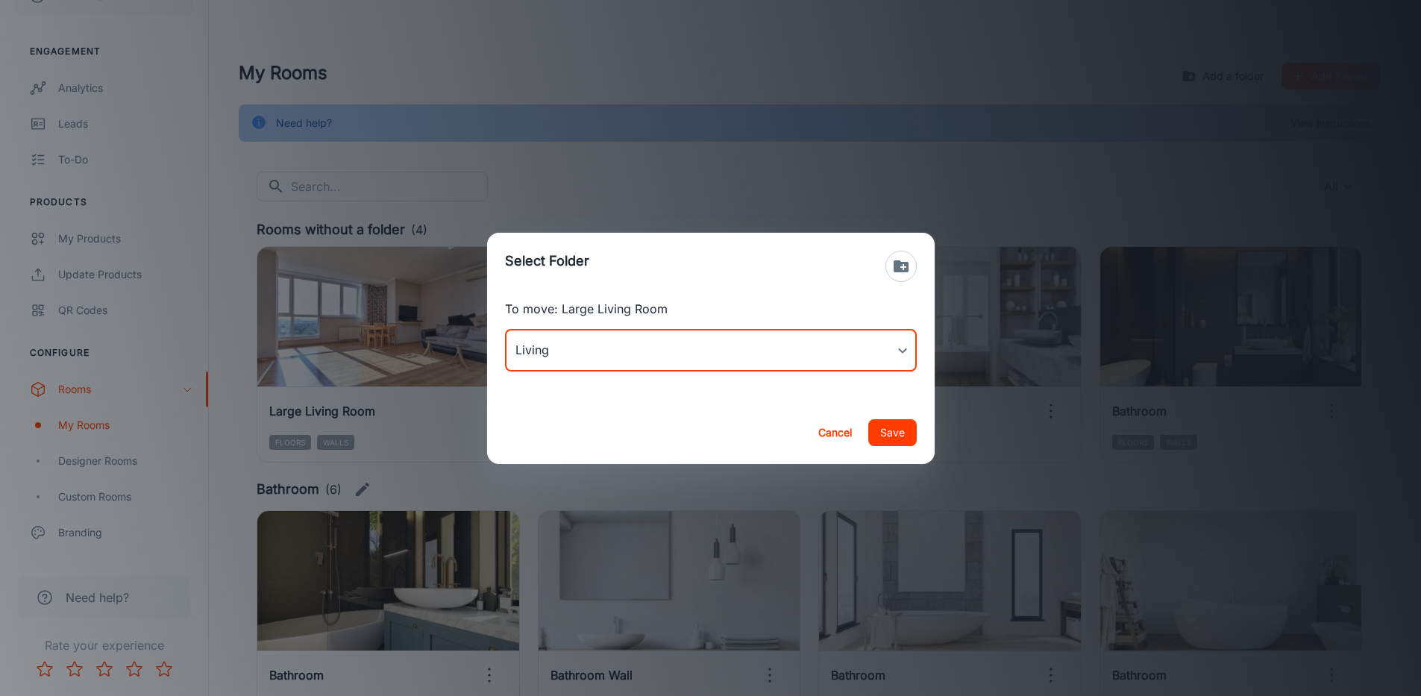
click at [880, 427] on button "Save" at bounding box center [892, 432] width 48 height 27
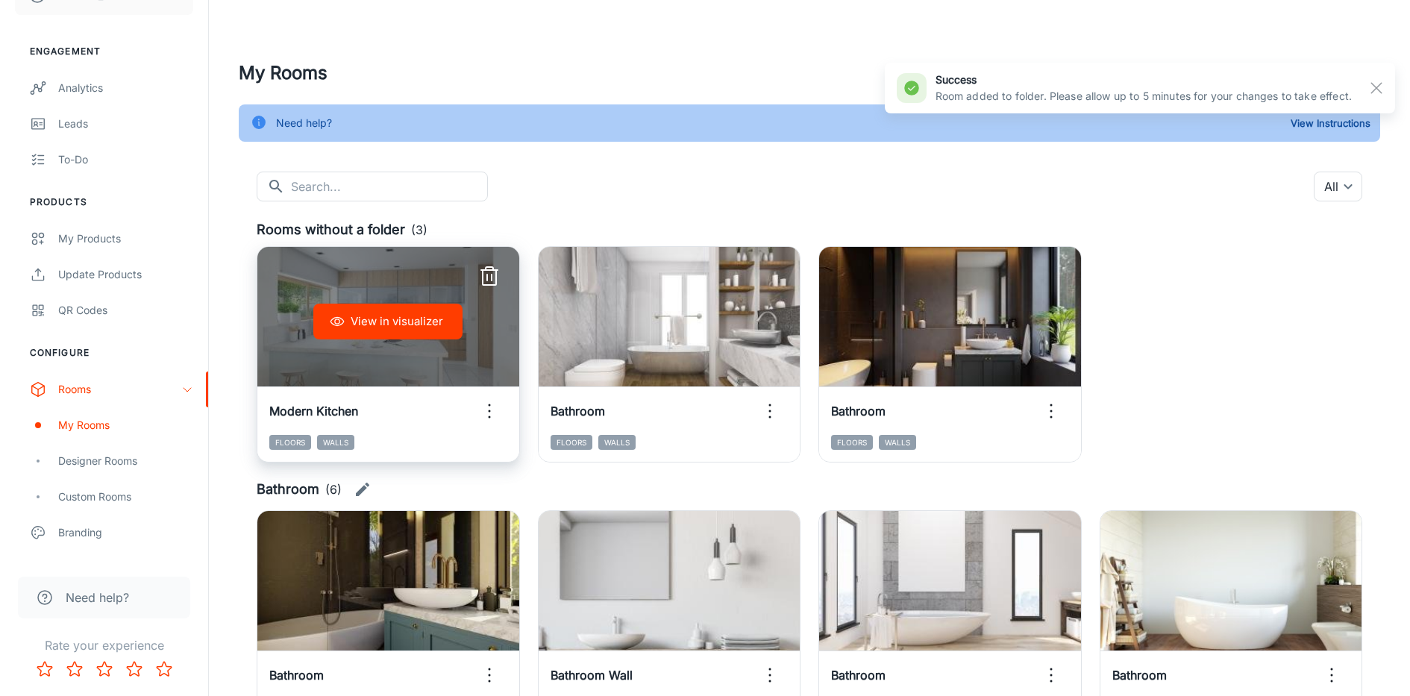
click at [485, 409] on icon "button" at bounding box center [489, 411] width 24 height 24
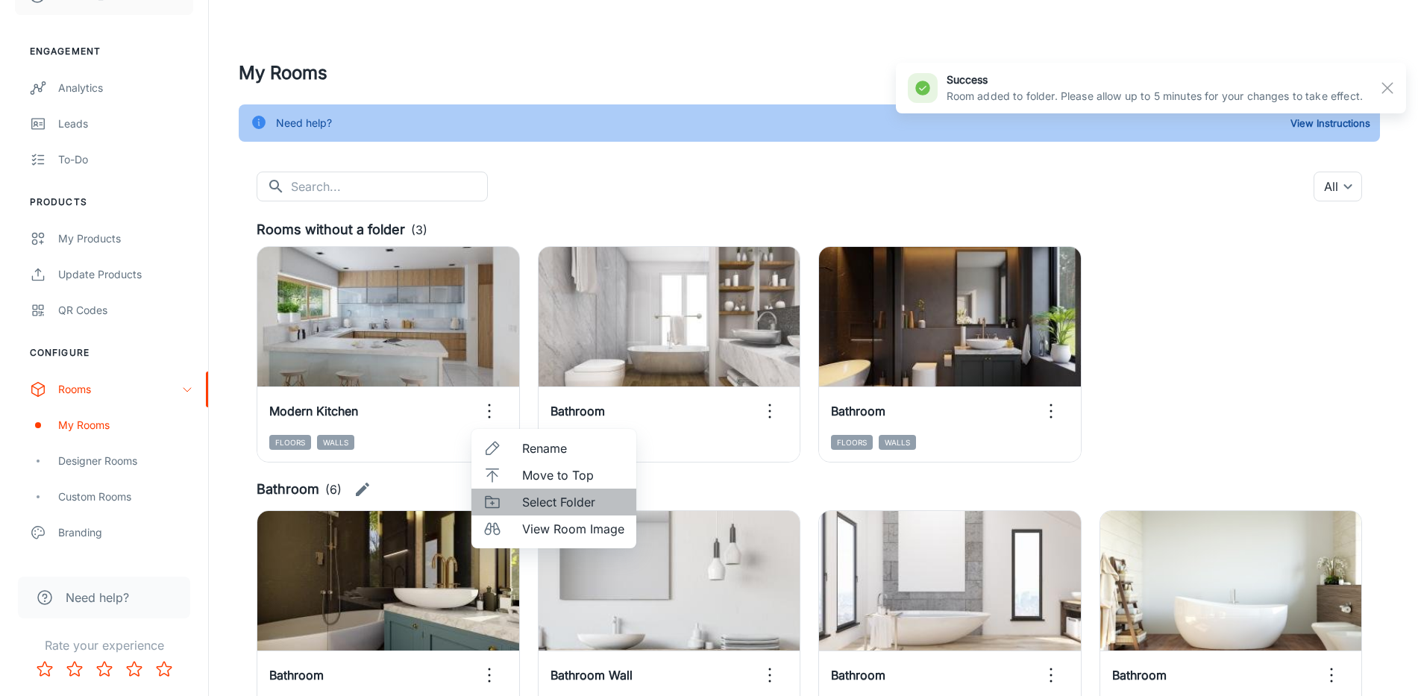
click at [540, 501] on span "Select Folder" at bounding box center [573, 502] width 102 height 18
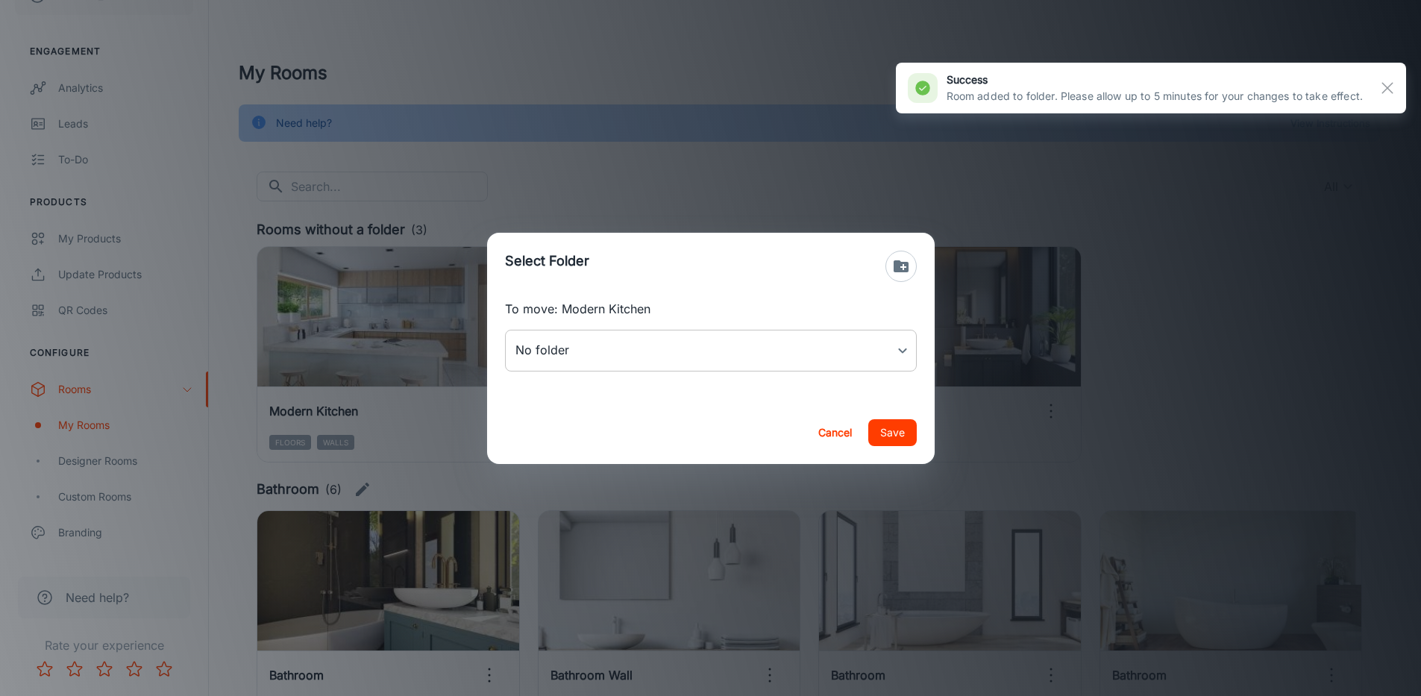
click at [575, 356] on body "Tileflair [PERSON_NAME] Engagement Analytics Leads To-do Products My Products U…" at bounding box center [710, 348] width 1421 height 696
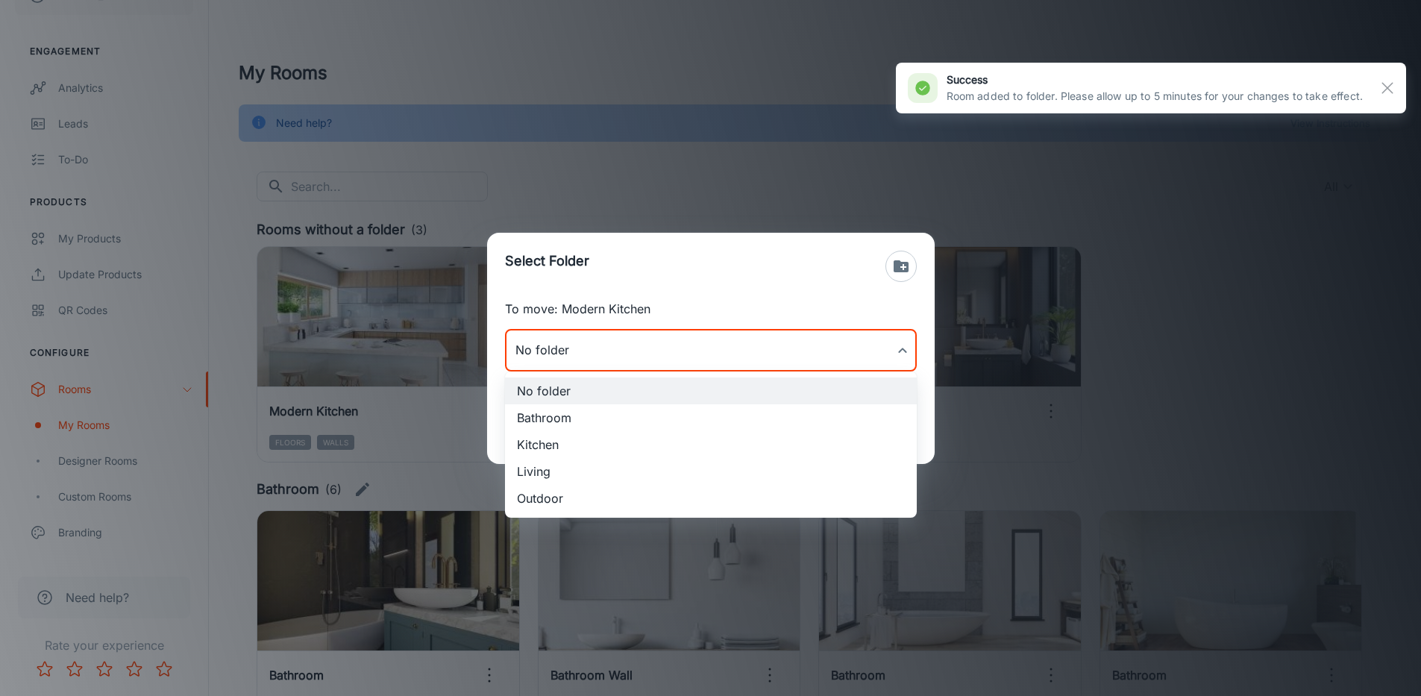
click at [576, 447] on li "Kitchen" at bounding box center [711, 444] width 412 height 27
type input "Kitchen"
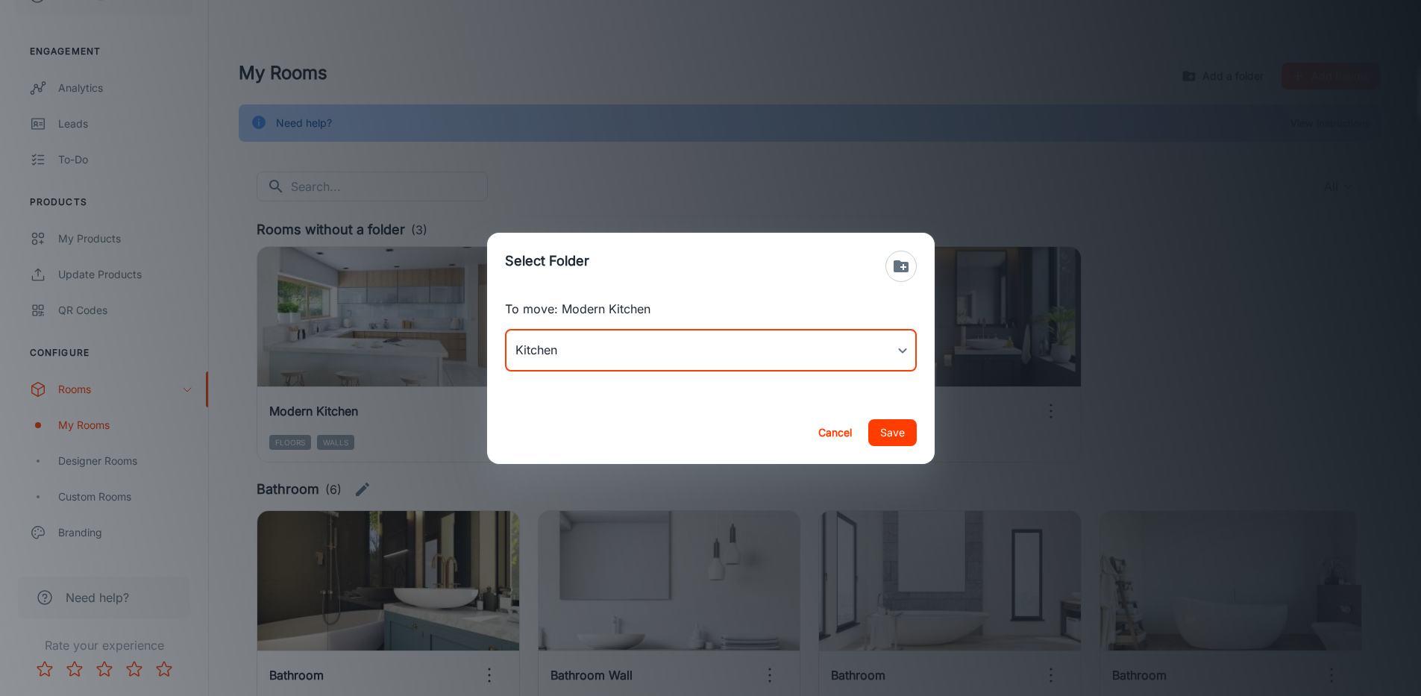
click at [905, 433] on button "Save" at bounding box center [892, 432] width 48 height 27
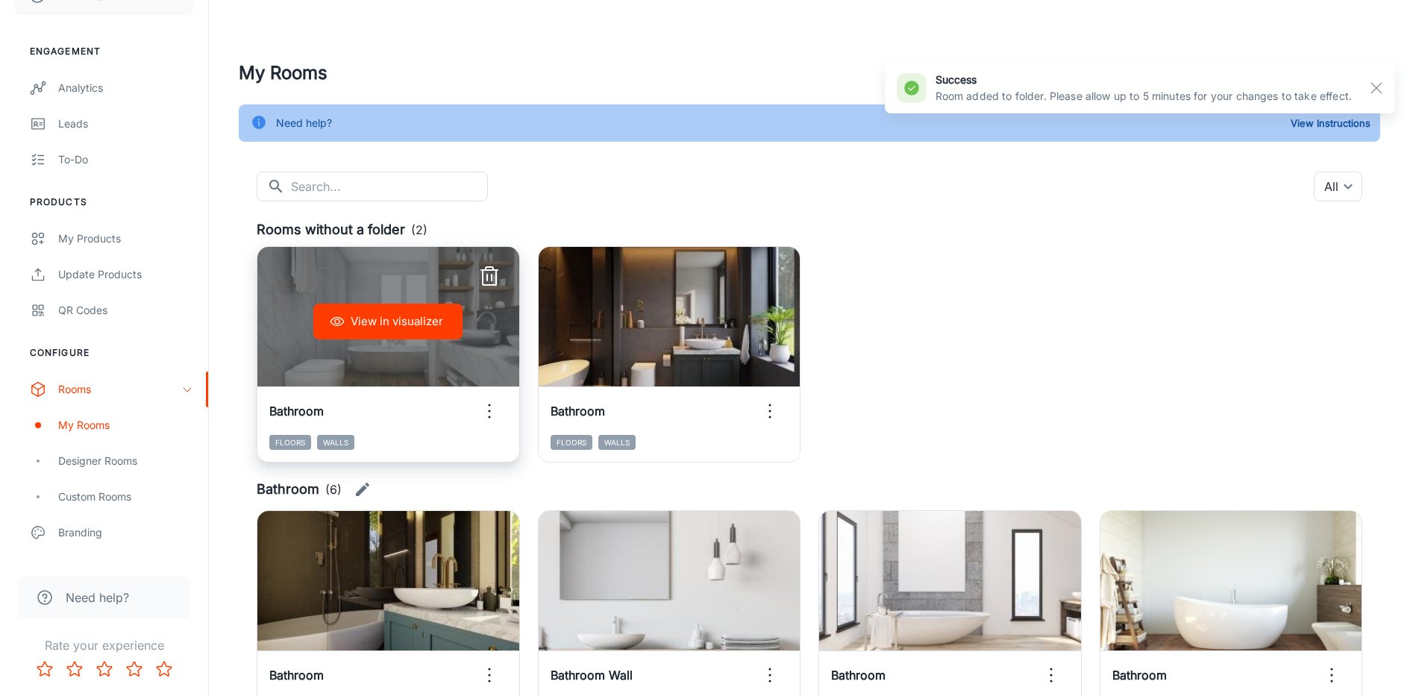
click at [483, 417] on icon "button" at bounding box center [489, 411] width 24 height 24
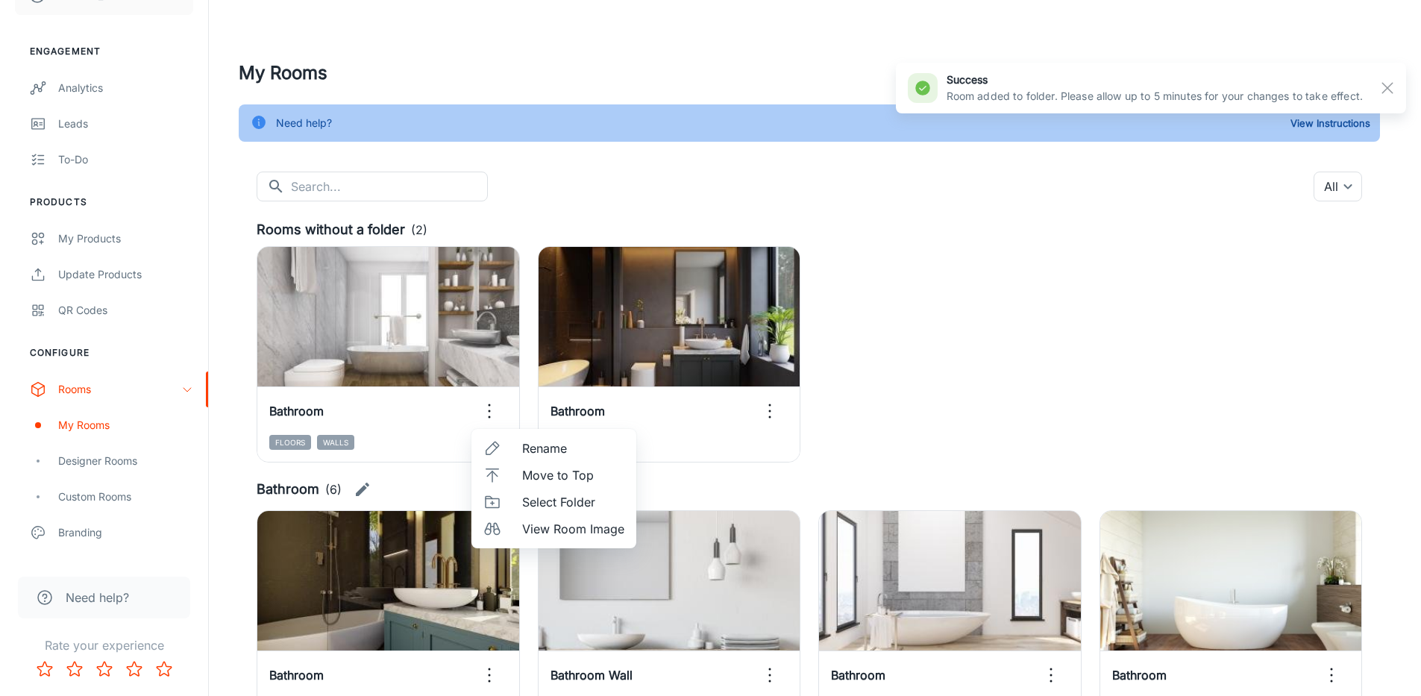
click at [526, 497] on span "Select Folder" at bounding box center [573, 502] width 102 height 18
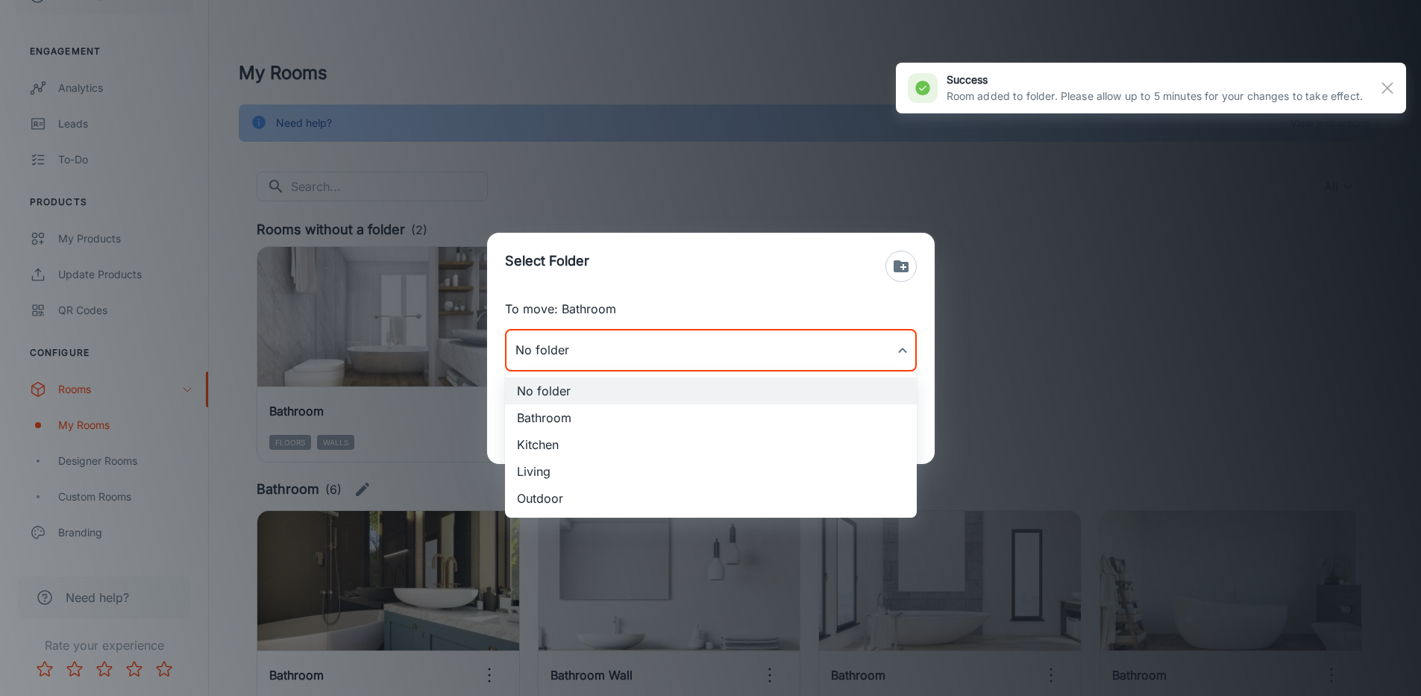
click at [574, 357] on body "Tileflair [PERSON_NAME] Engagement Analytics Leads To-do Products My Products U…" at bounding box center [710, 348] width 1421 height 696
click at [572, 423] on li "Bathroom" at bounding box center [711, 417] width 412 height 27
type input "Bathroom"
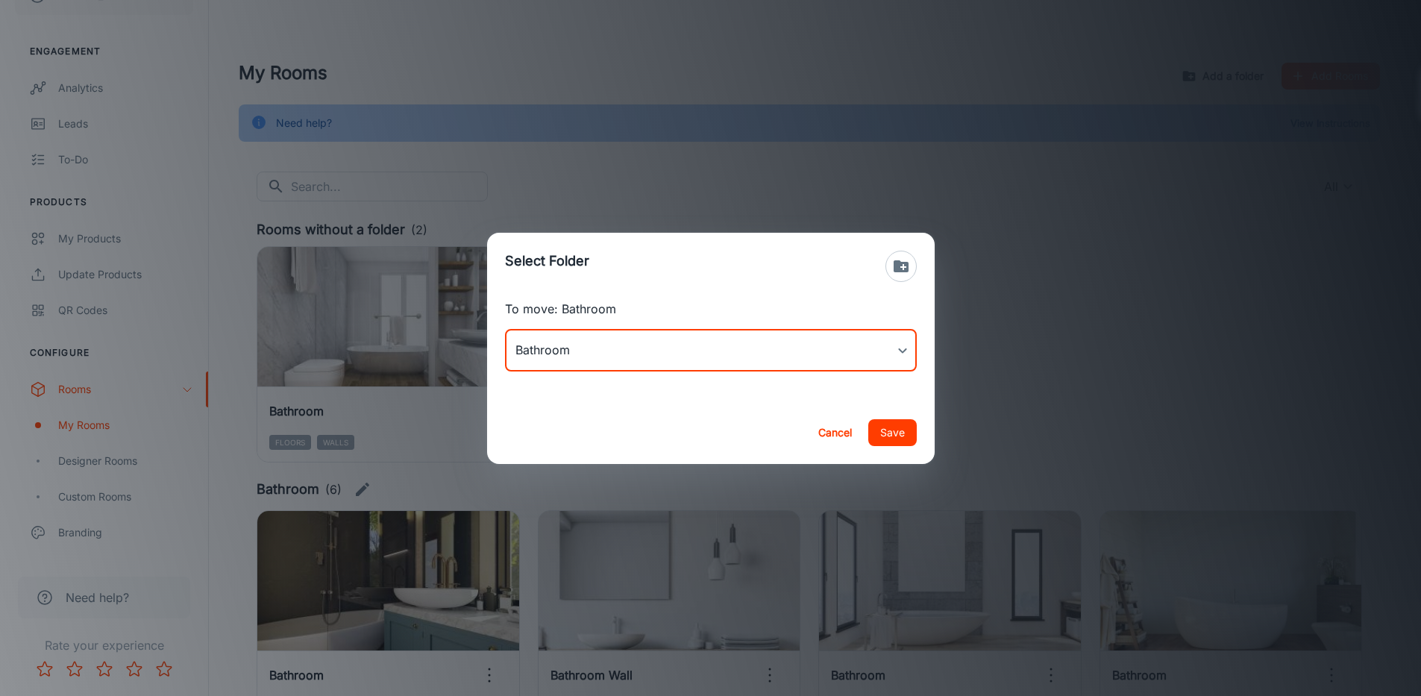
click at [902, 436] on button "Save" at bounding box center [892, 432] width 48 height 27
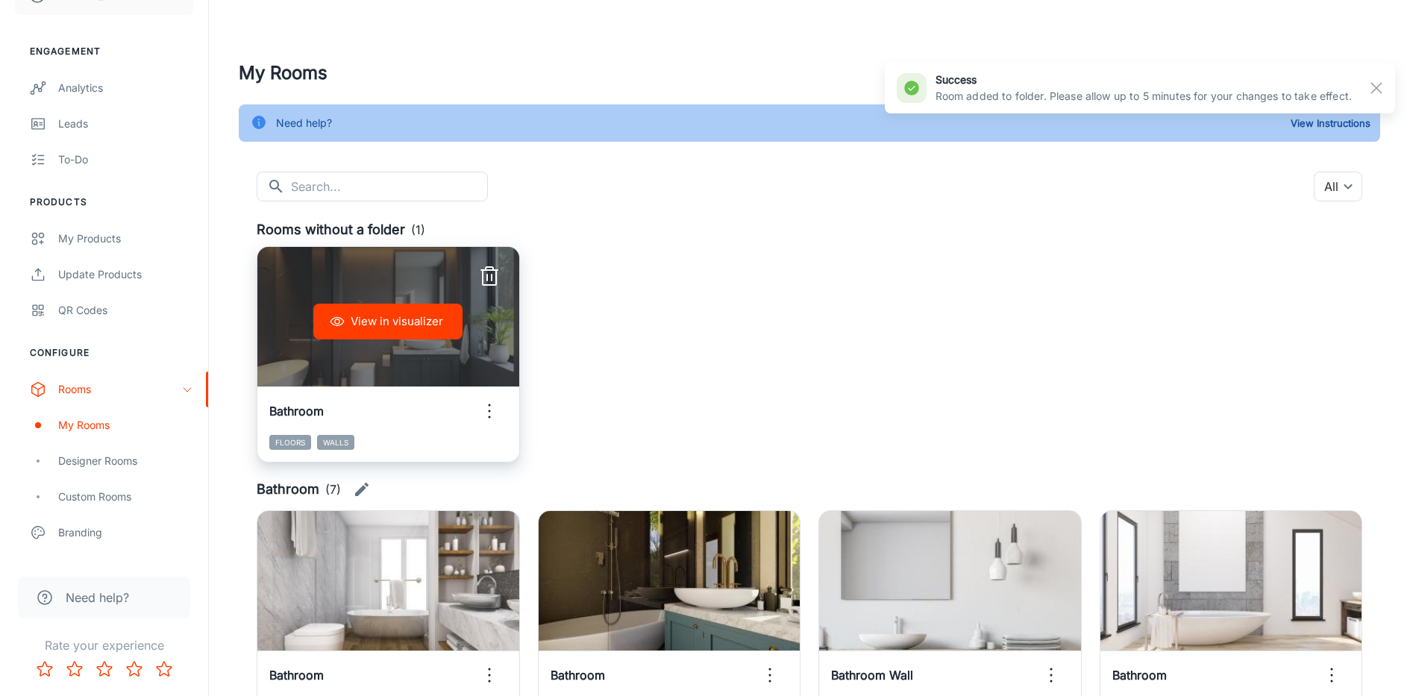
click at [495, 411] on icon "button" at bounding box center [489, 411] width 24 height 24
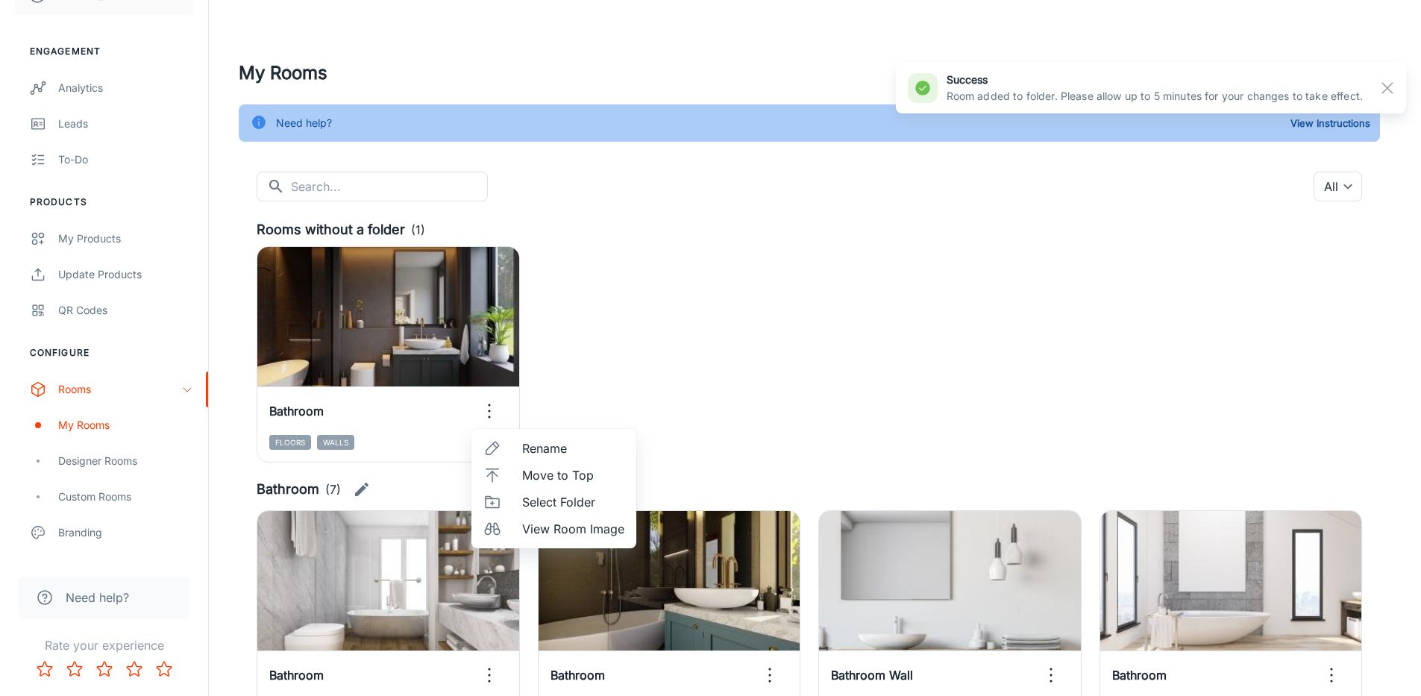
click at [560, 502] on span "Select Folder" at bounding box center [573, 502] width 102 height 18
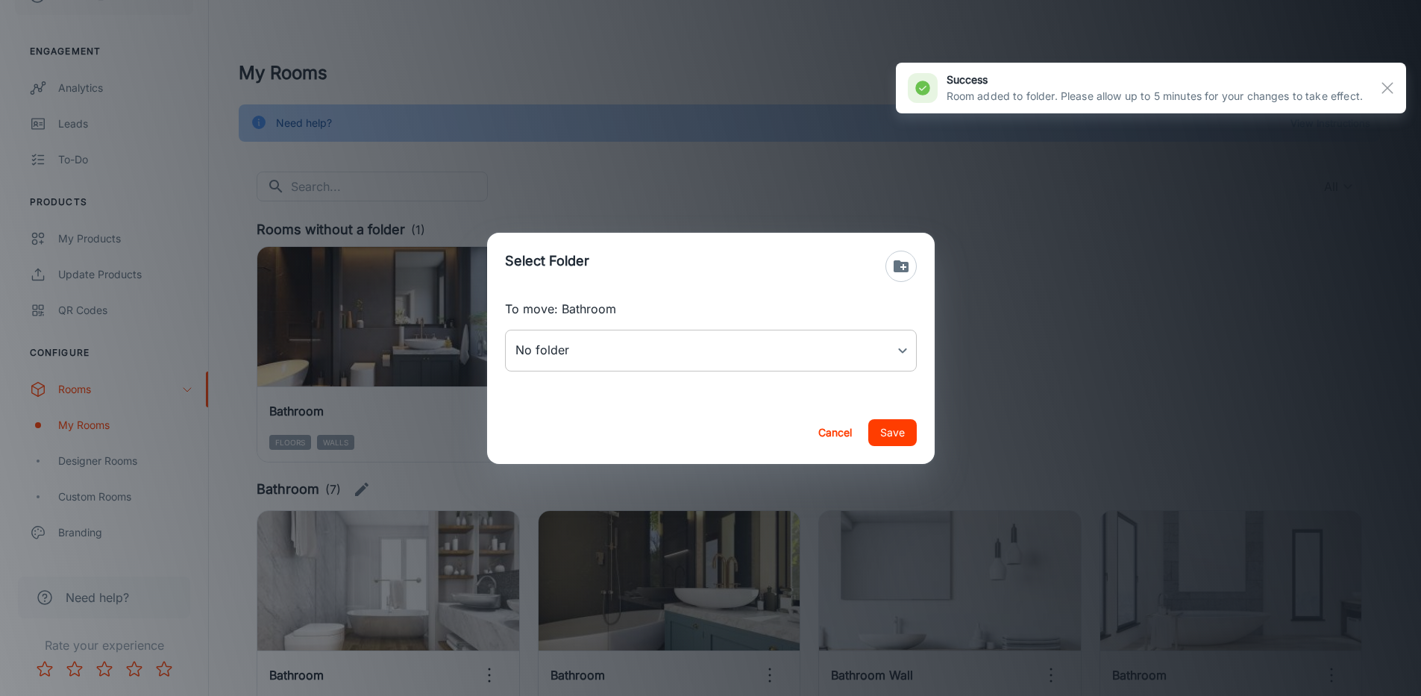
click at [606, 342] on body "Tileflair [PERSON_NAME] Engagement Analytics Leads To-do Products My Products U…" at bounding box center [710, 348] width 1421 height 696
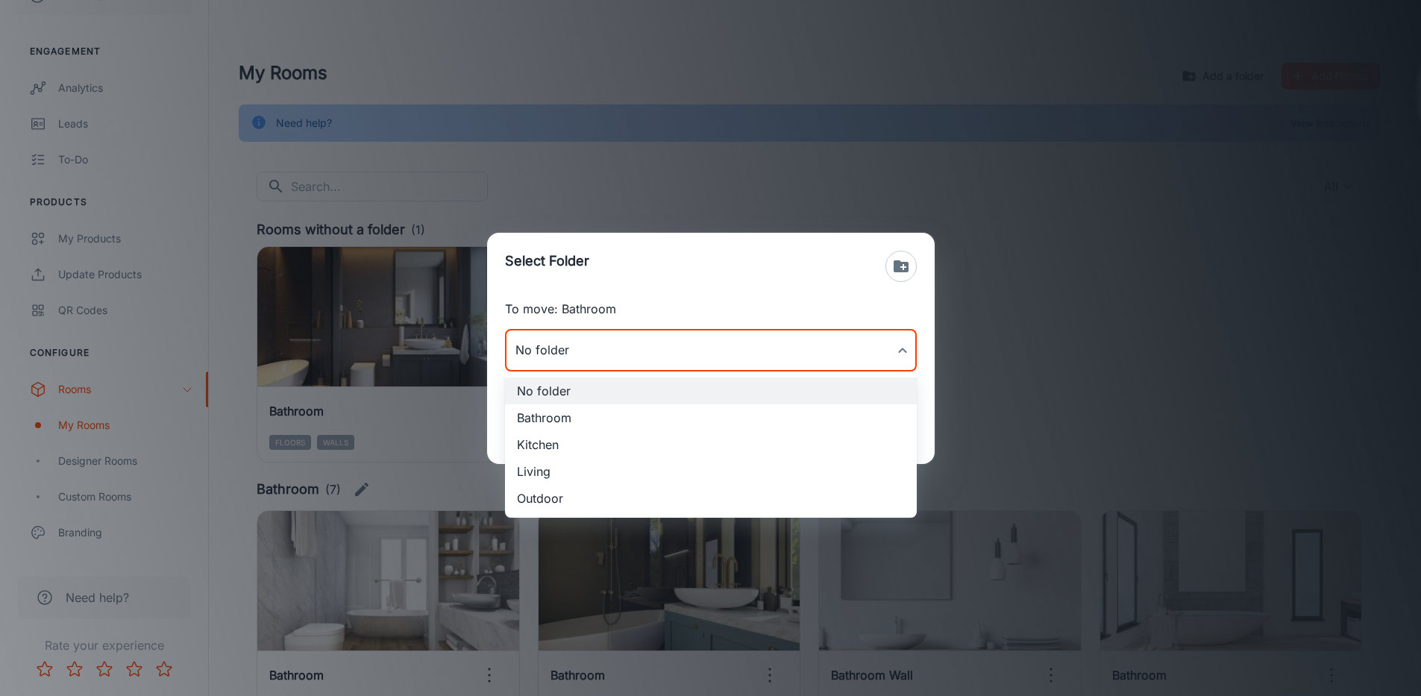
click at [602, 410] on li "Bathroom" at bounding box center [711, 417] width 412 height 27
type input "Bathroom"
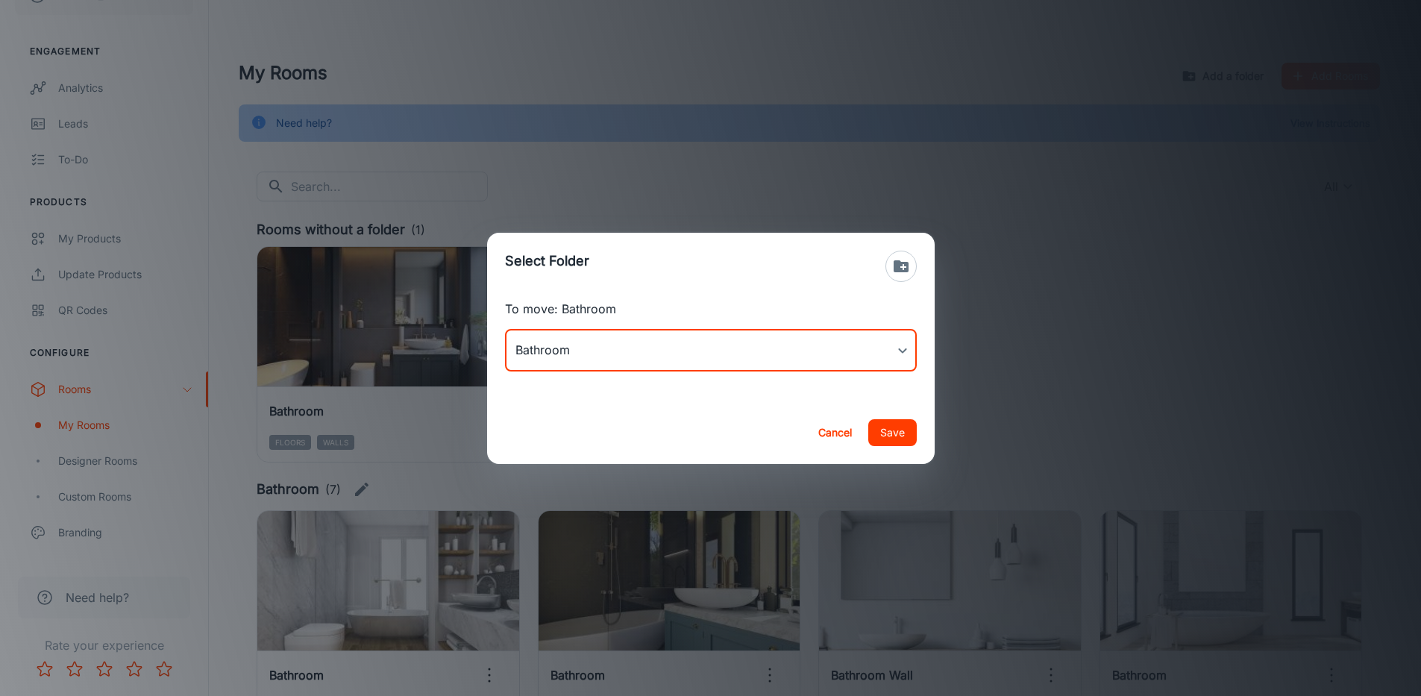
click at [884, 427] on button "Save" at bounding box center [892, 432] width 48 height 27
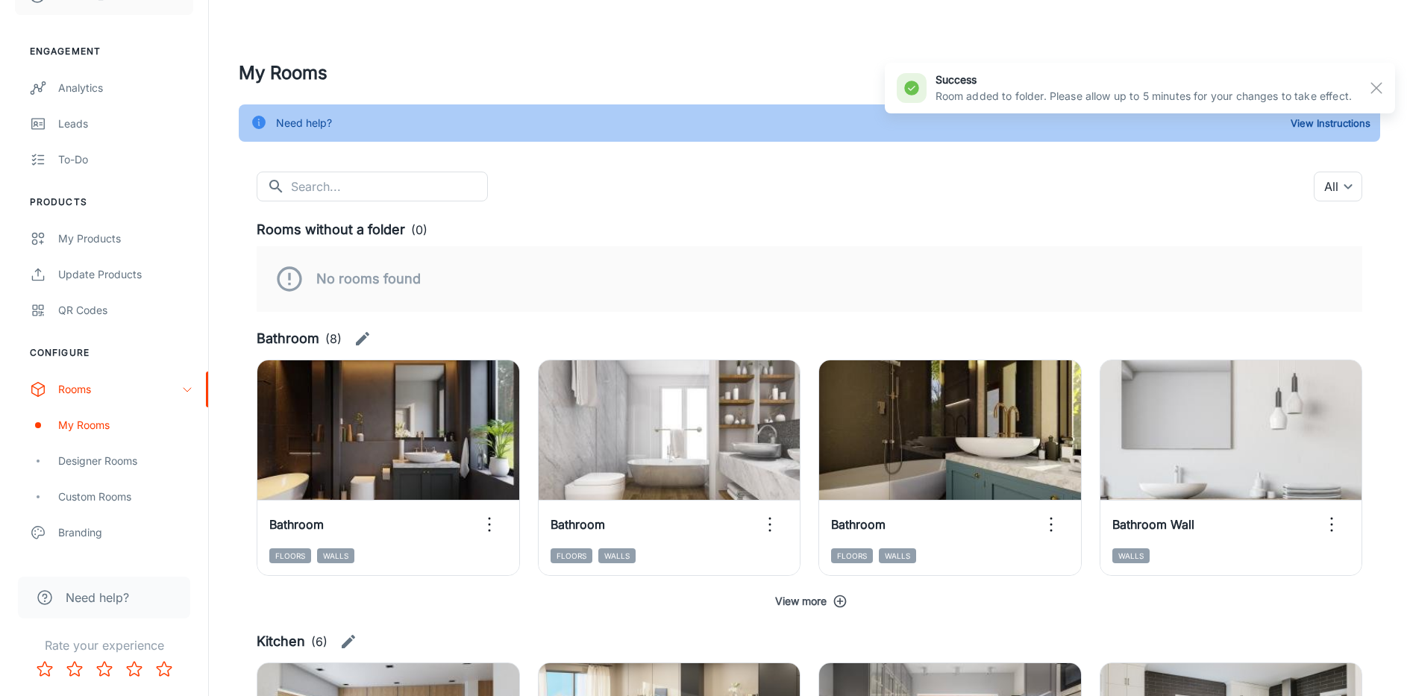
click at [827, 603] on button "View more" at bounding box center [810, 601] width 1106 height 27
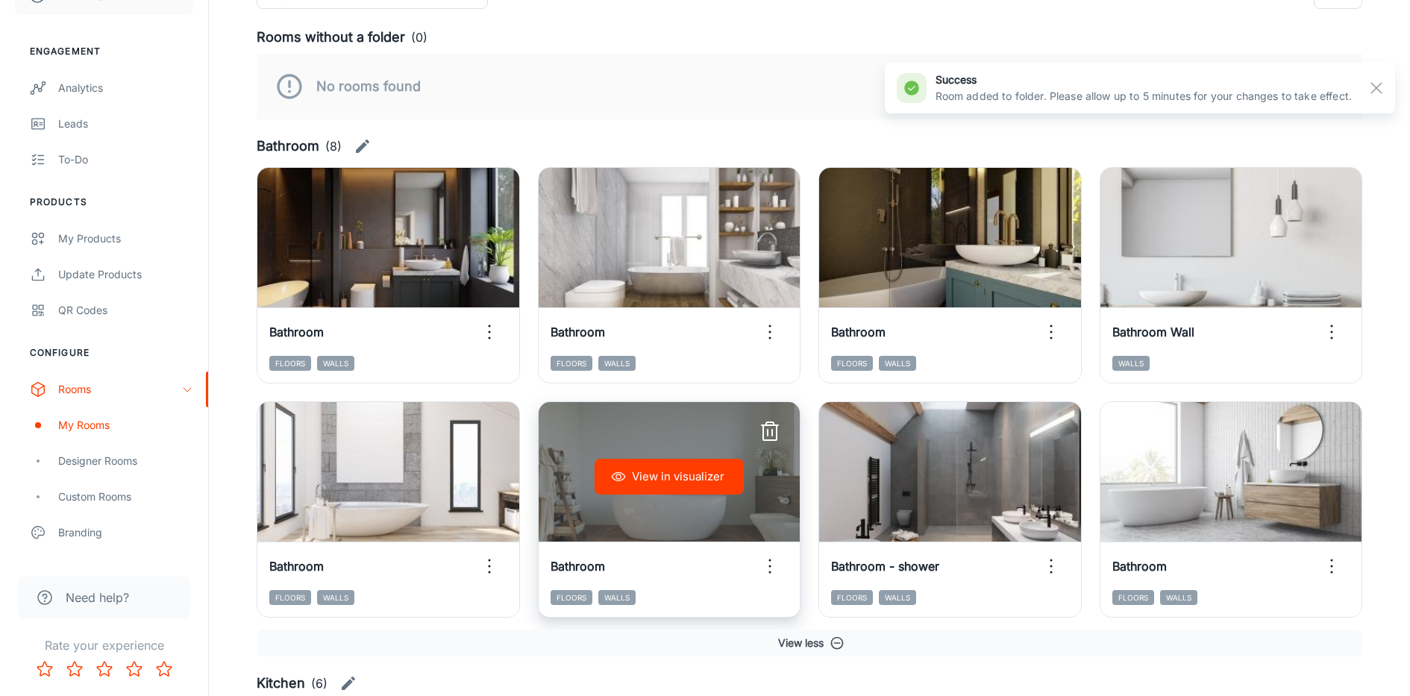
scroll to position [202, 0]
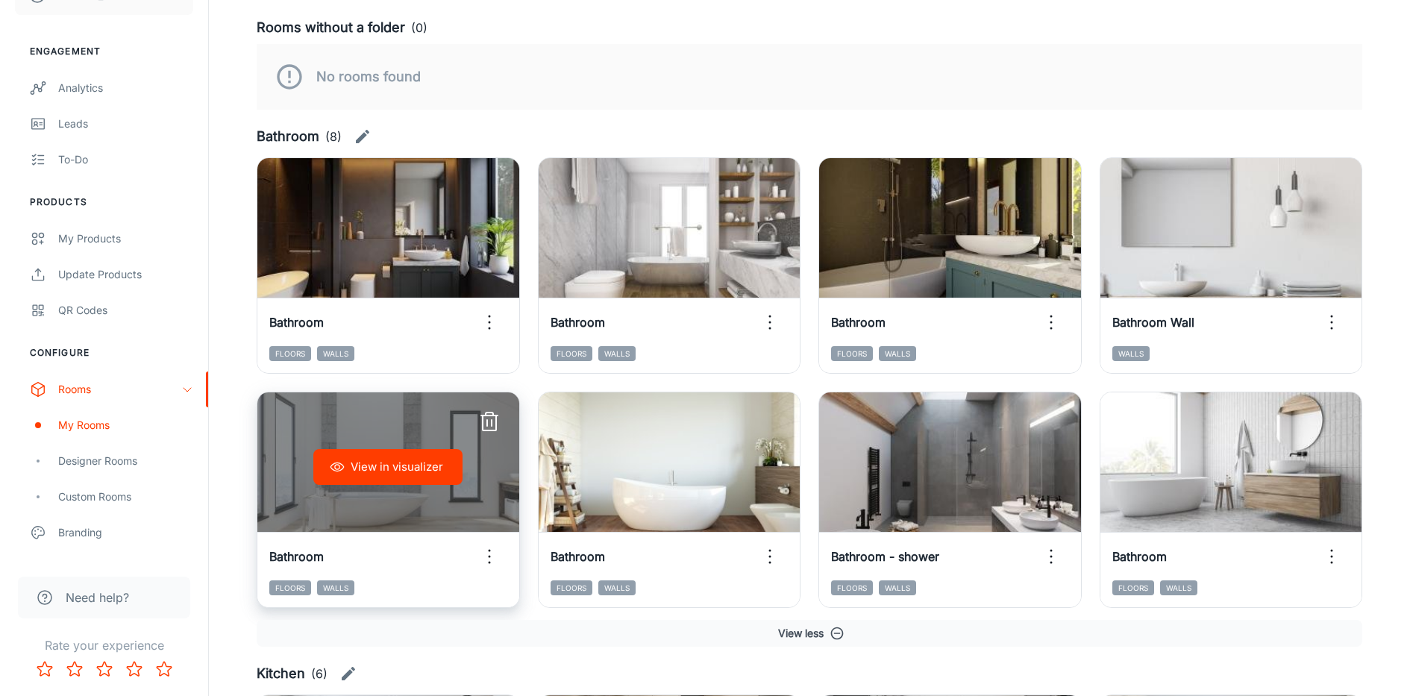
click at [495, 423] on icon "button" at bounding box center [489, 423] width 13 height 15
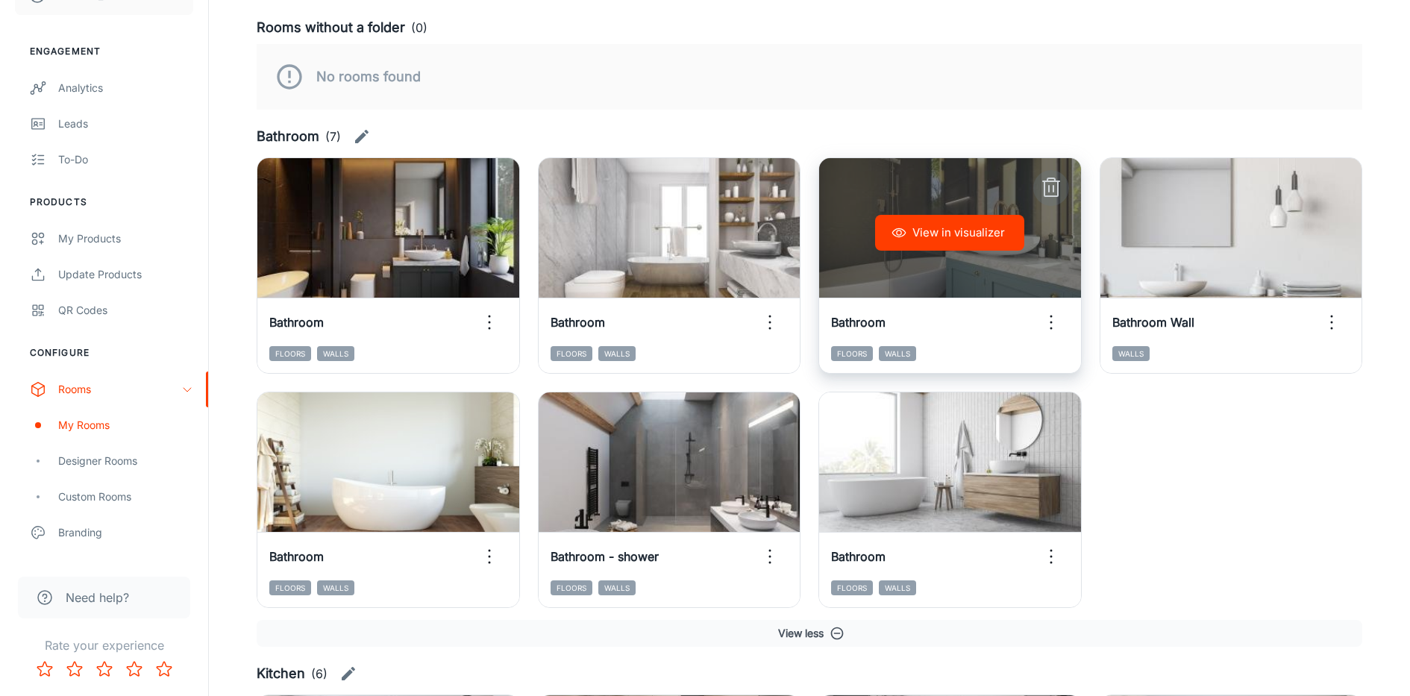
click at [1057, 193] on icon "button" at bounding box center [1050, 188] width 13 height 15
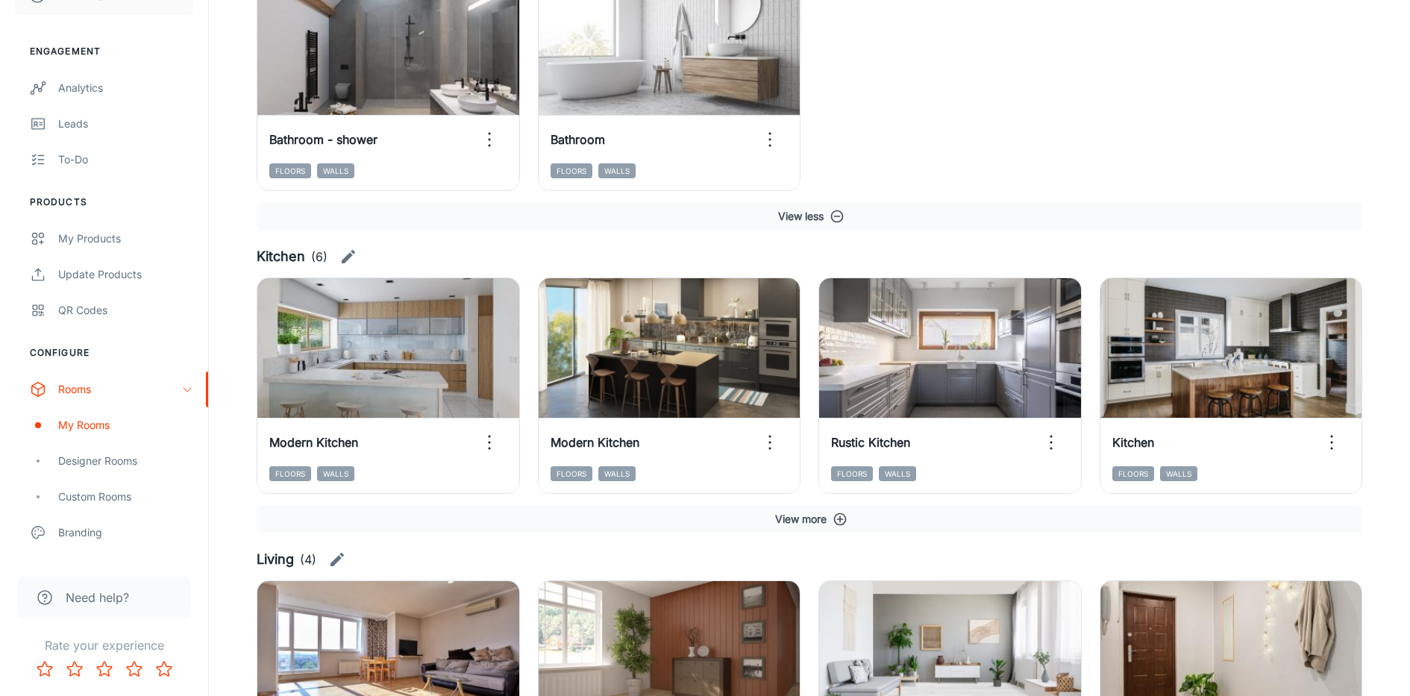
scroll to position [628, 0]
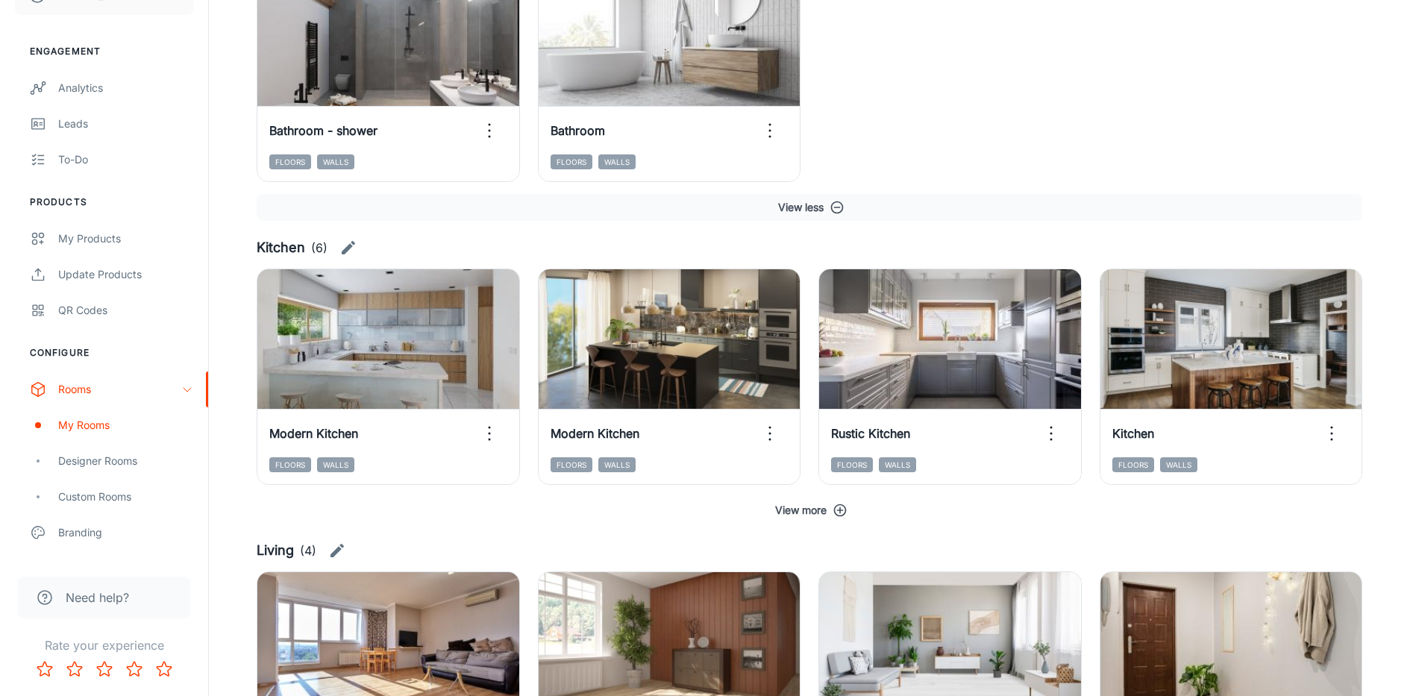
click at [827, 510] on button "View more" at bounding box center [810, 510] width 1106 height 27
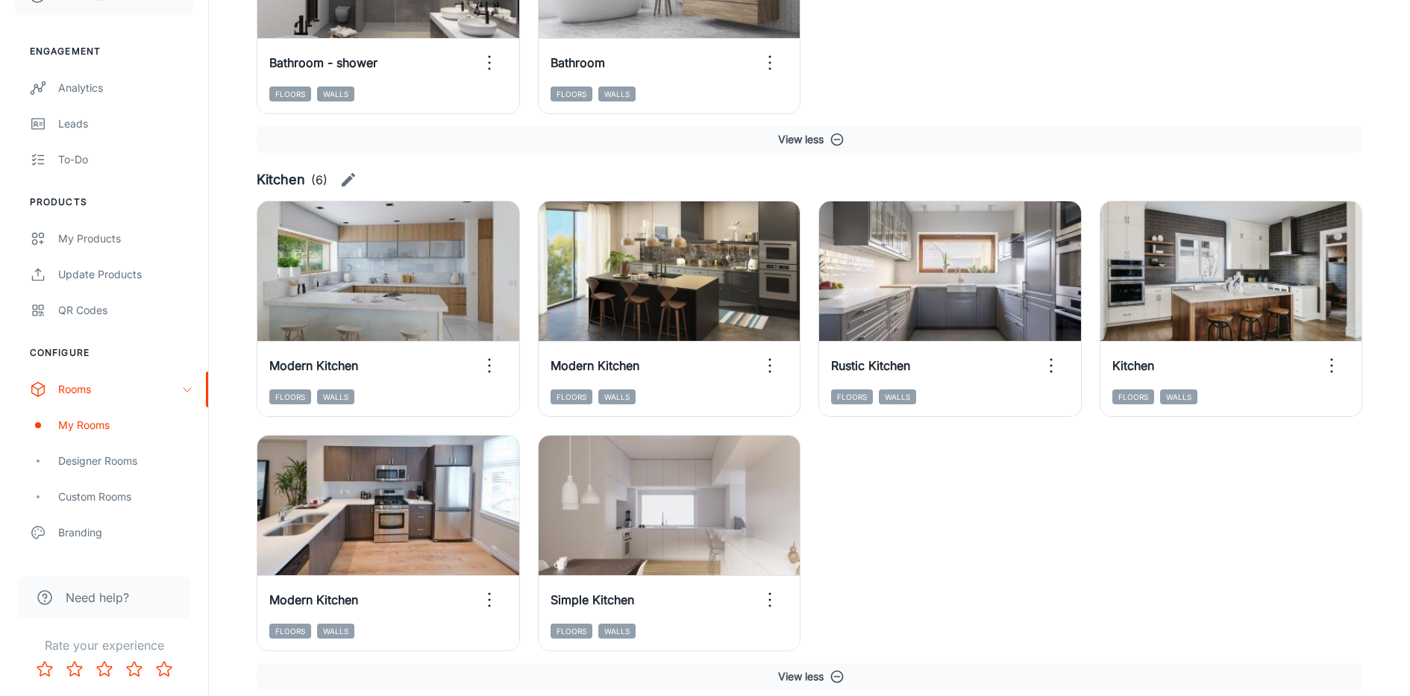
scroll to position [709, 0]
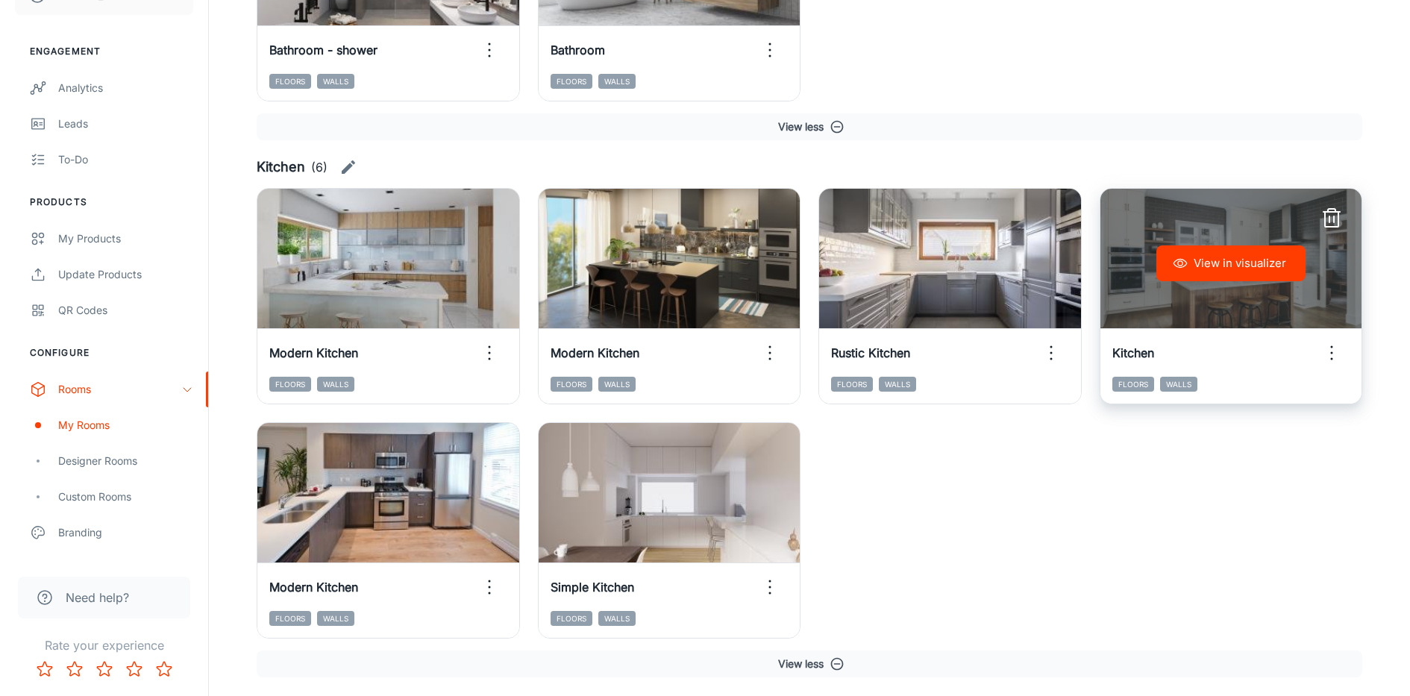
click at [1338, 219] on icon "button" at bounding box center [1331, 219] width 13 height 15
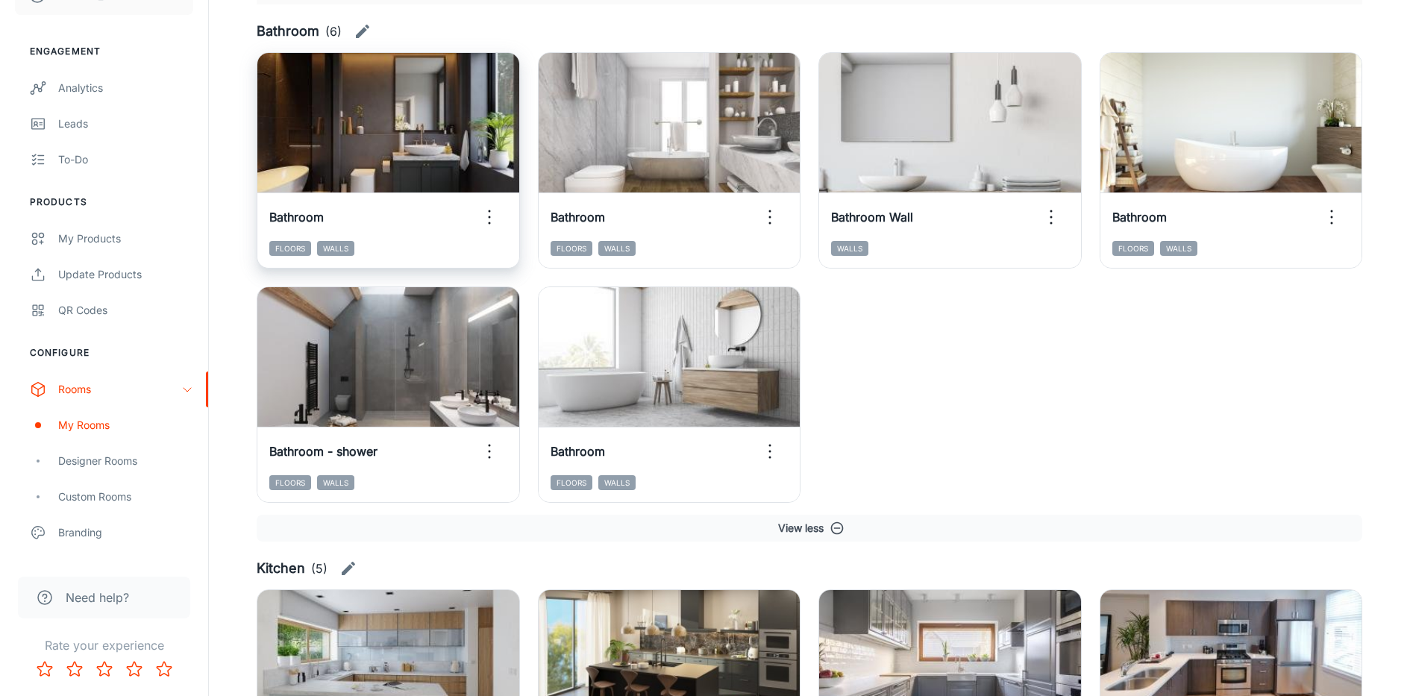
scroll to position [0, 0]
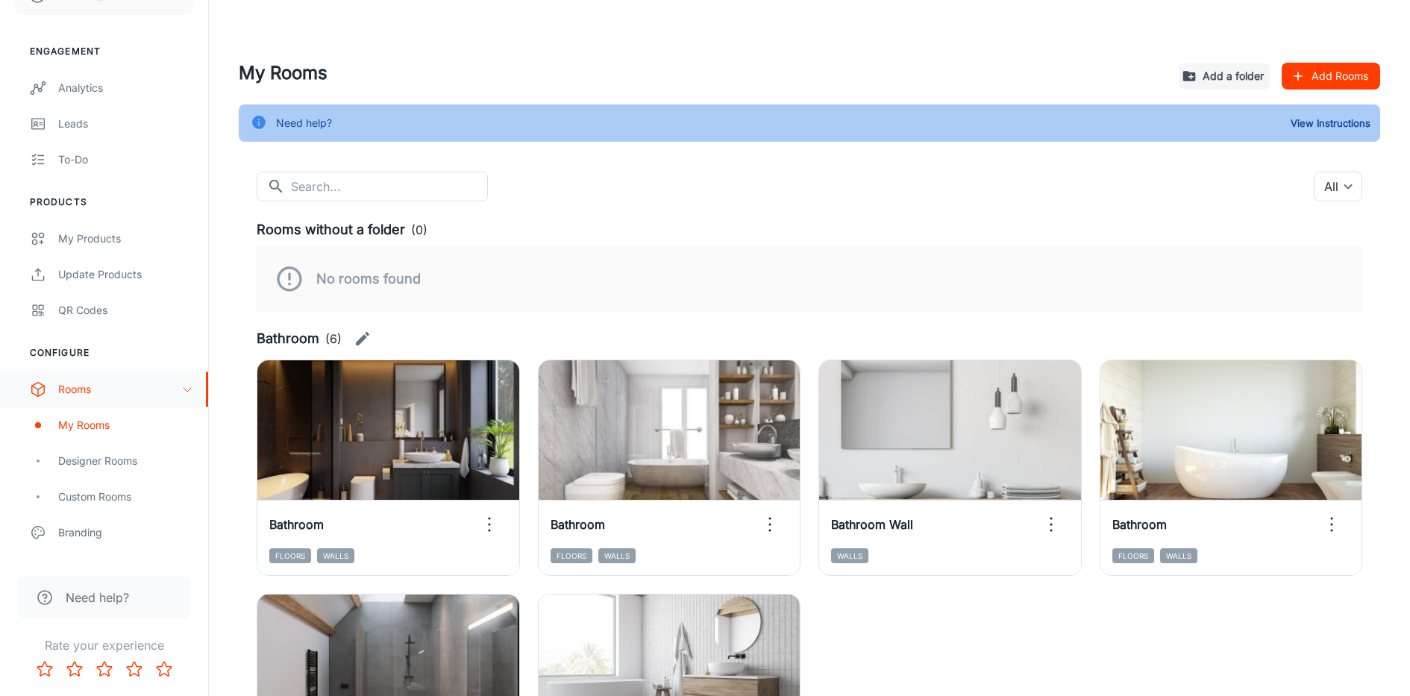
click at [185, 392] on icon "scrollable content" at bounding box center [187, 389] width 12 height 12
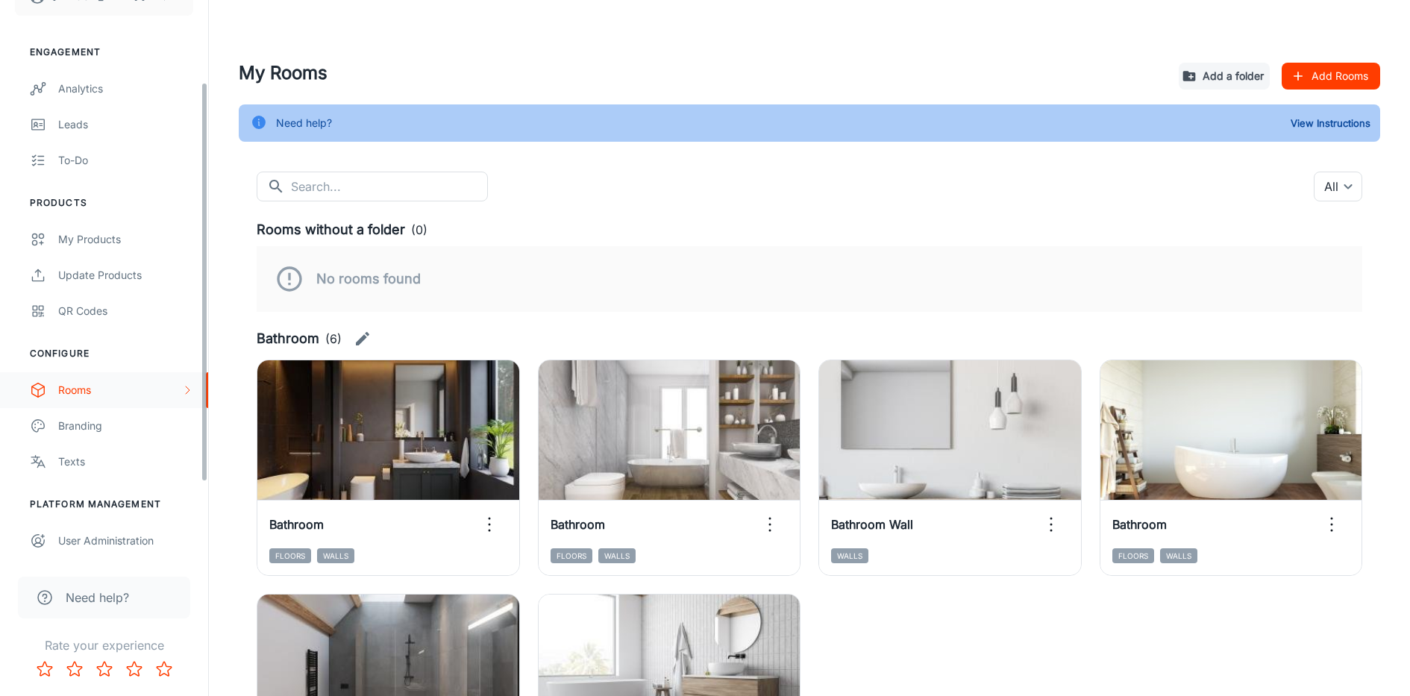
scroll to position [114, 0]
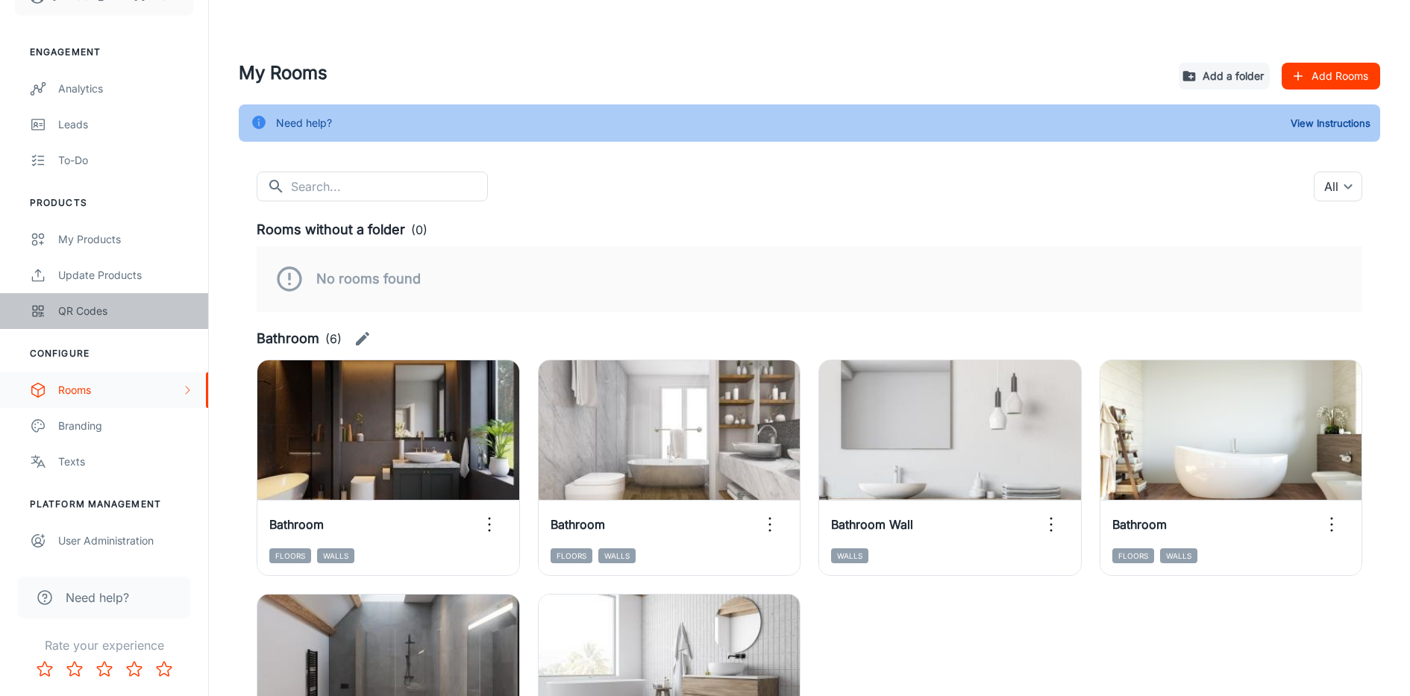
click at [132, 305] on div "QR Codes" at bounding box center [125, 311] width 135 height 16
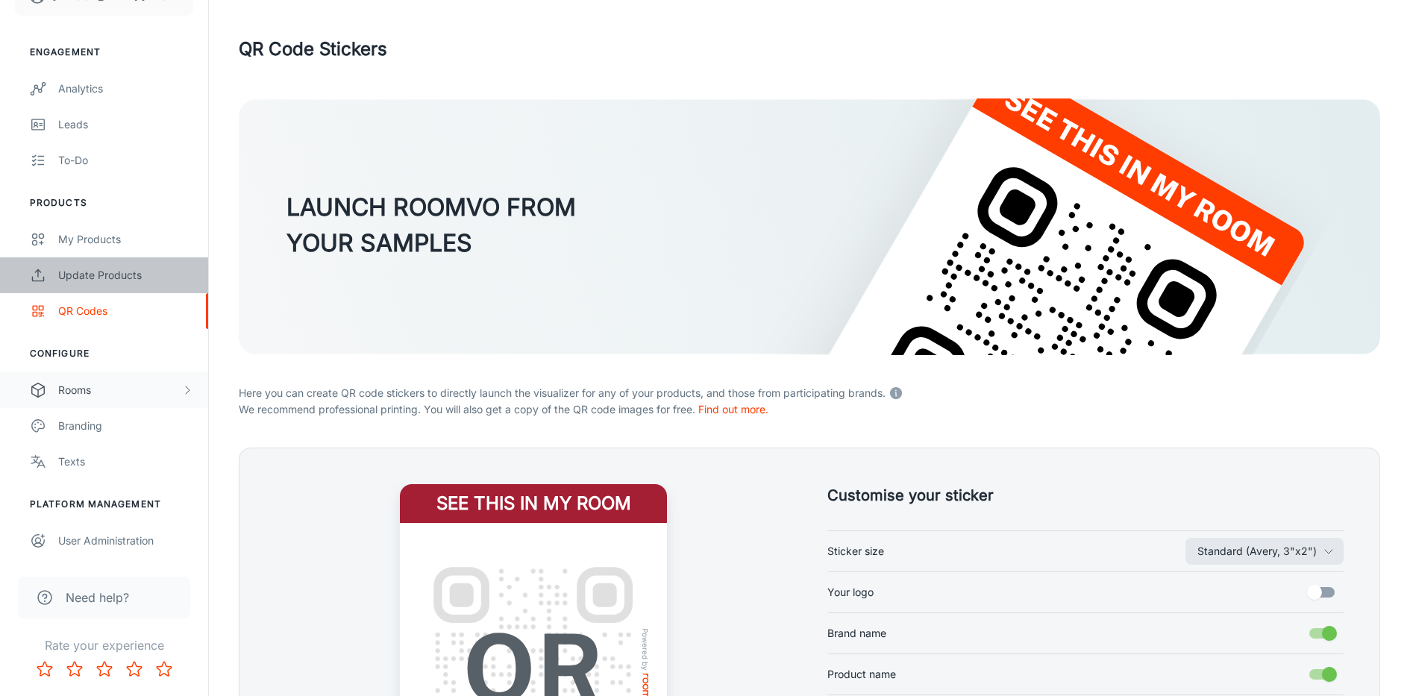
click at [116, 289] on link "Update Products" at bounding box center [104, 275] width 208 height 36
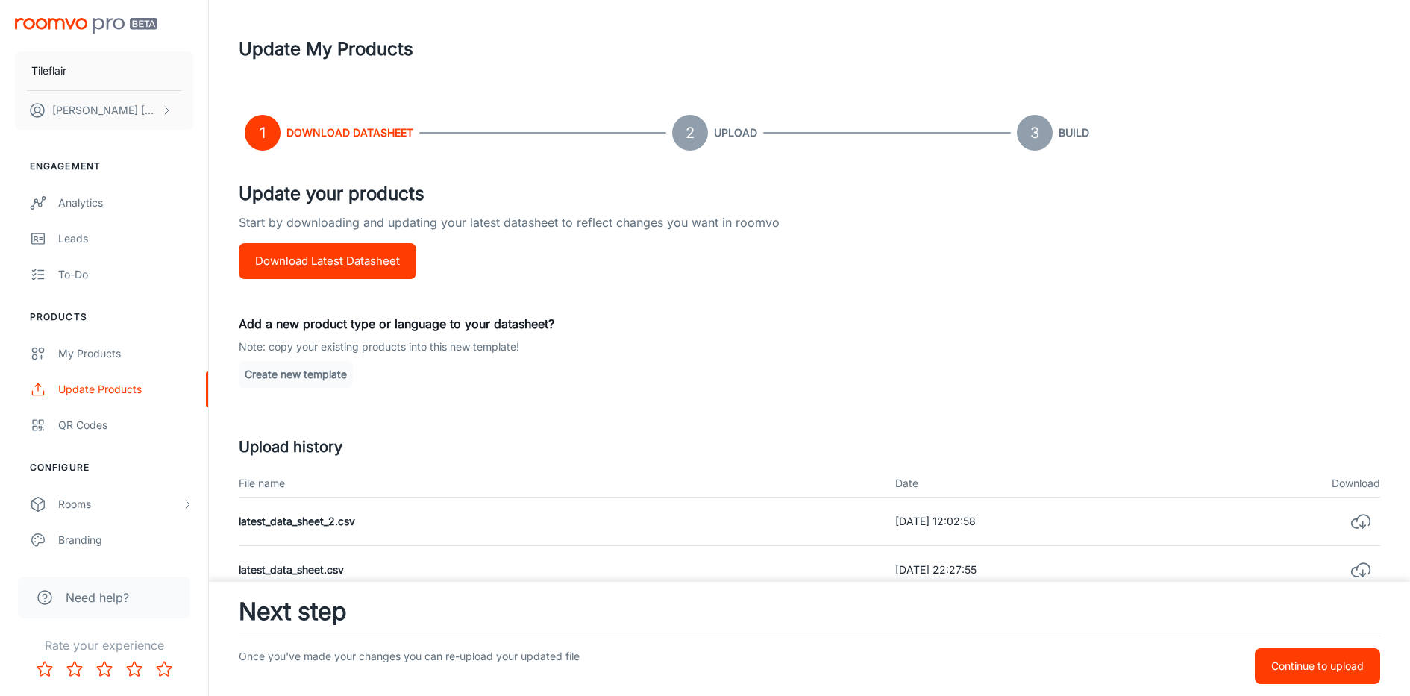
click at [1238, 168] on div "1 Download Datasheet 2 Upload 3 Build Update your products Start by downloading…" at bounding box center [809, 591] width 1141 height 987
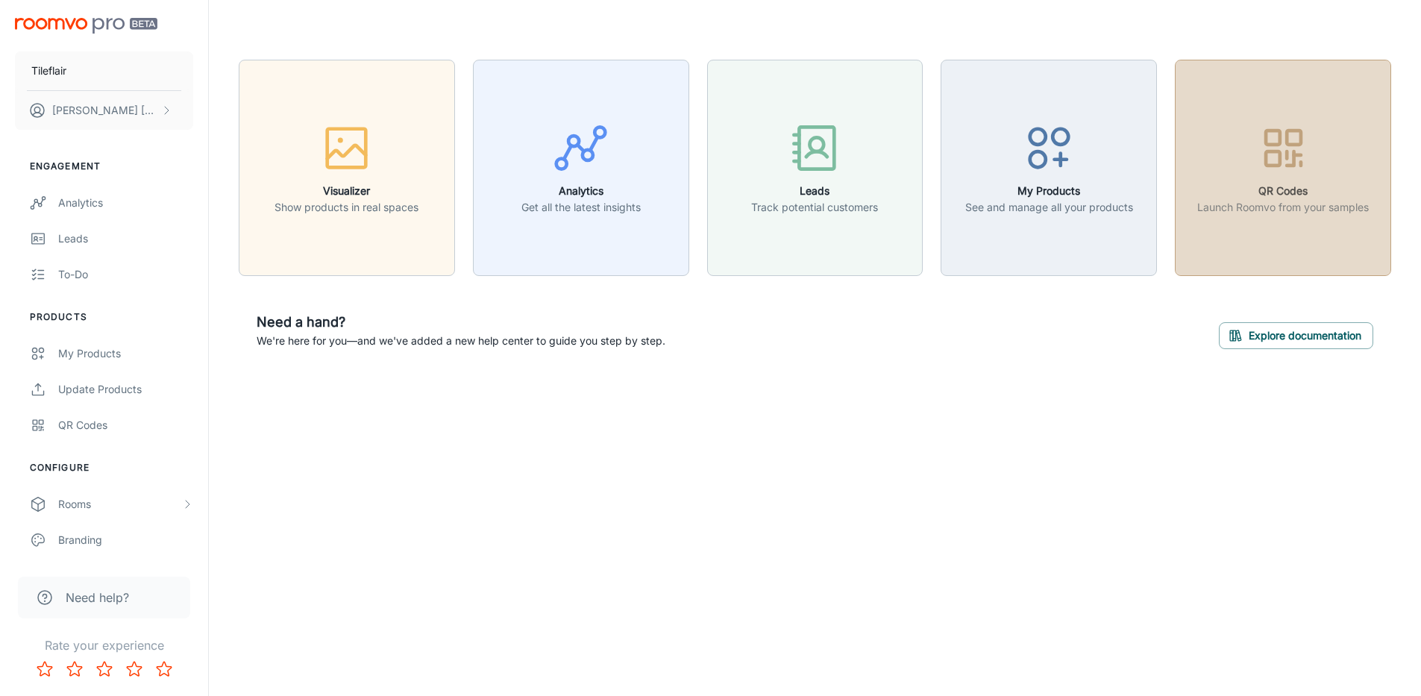
click at [1247, 210] on p "Launch Roomvo from your samples" at bounding box center [1283, 207] width 172 height 16
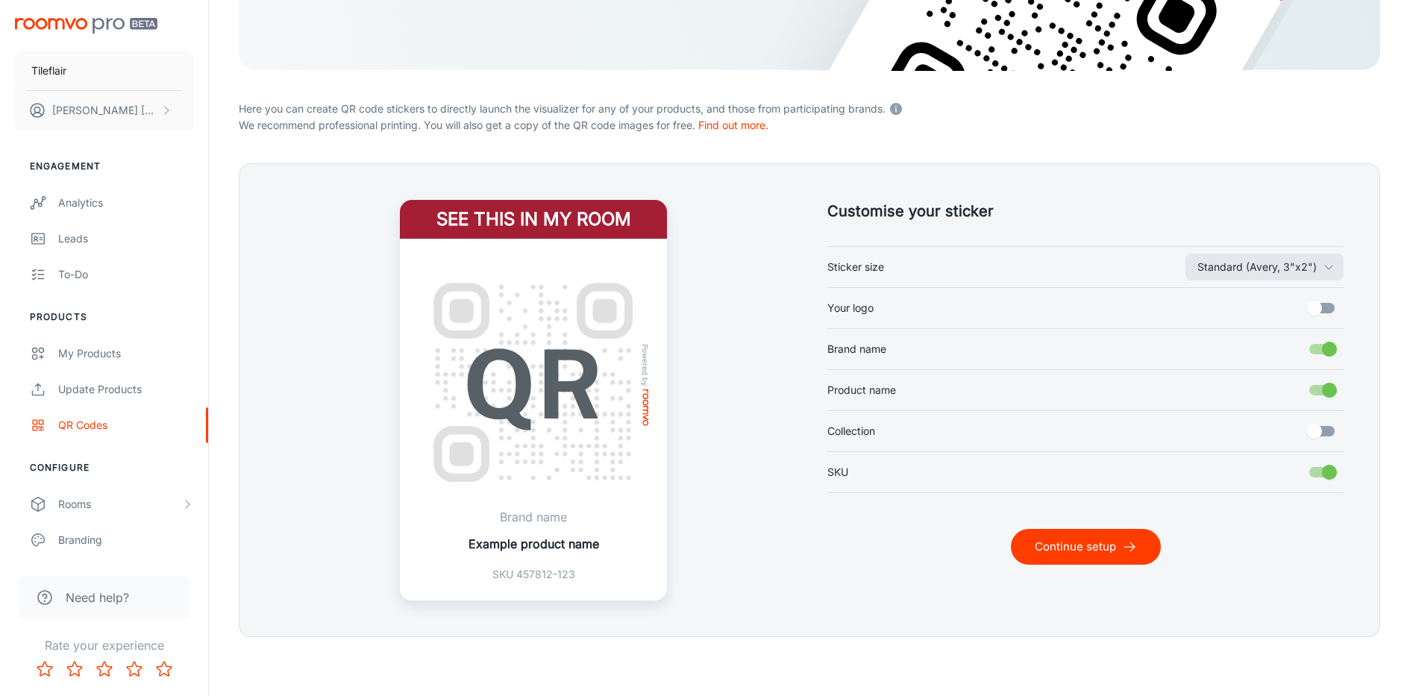
scroll to position [285, 0]
